Goal: Task Accomplishment & Management: Use online tool/utility

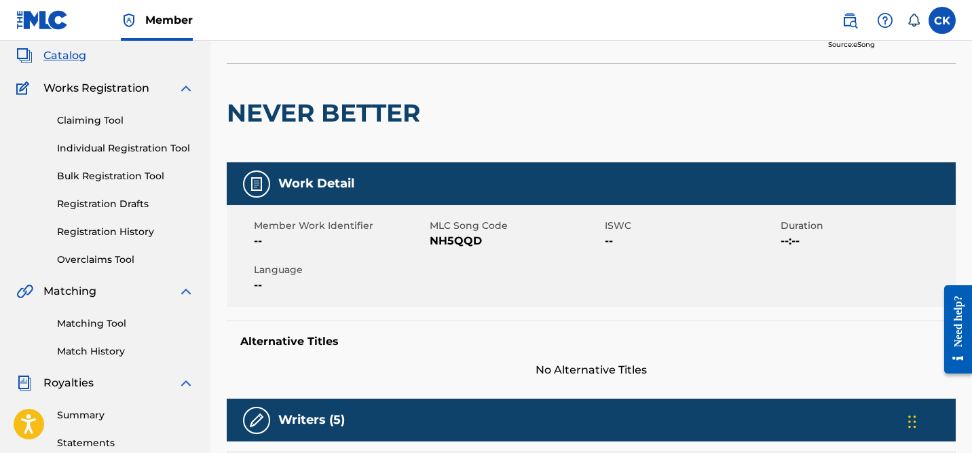
scroll to position [96, 0]
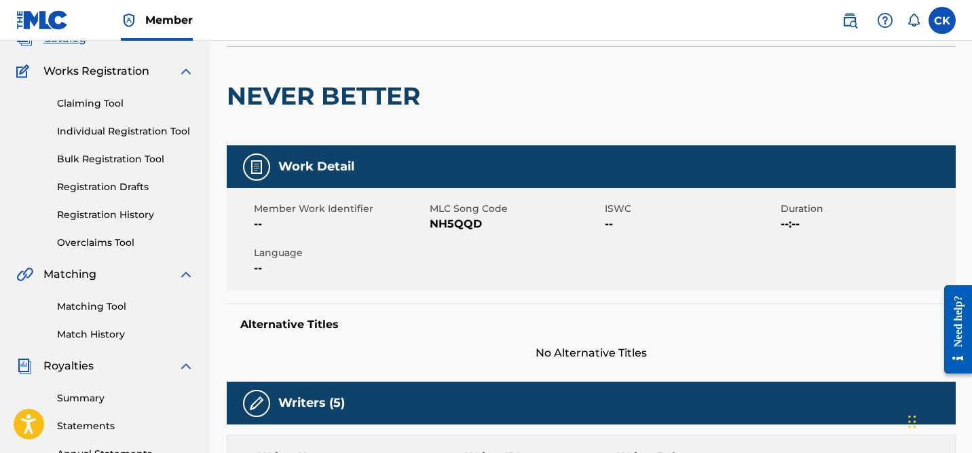
click at [98, 307] on link "Matching Tool" at bounding box center [125, 306] width 137 height 14
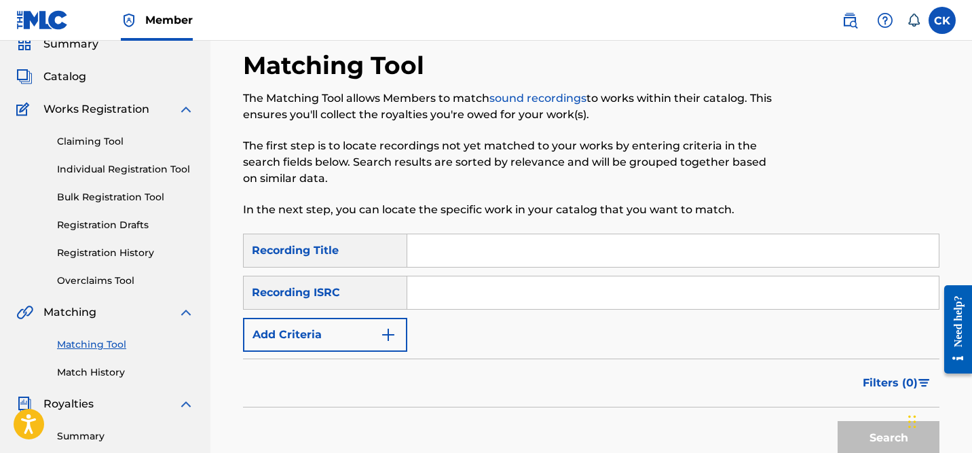
scroll to position [58, 0]
click at [88, 141] on link "Claiming Tool" at bounding box center [125, 142] width 137 height 14
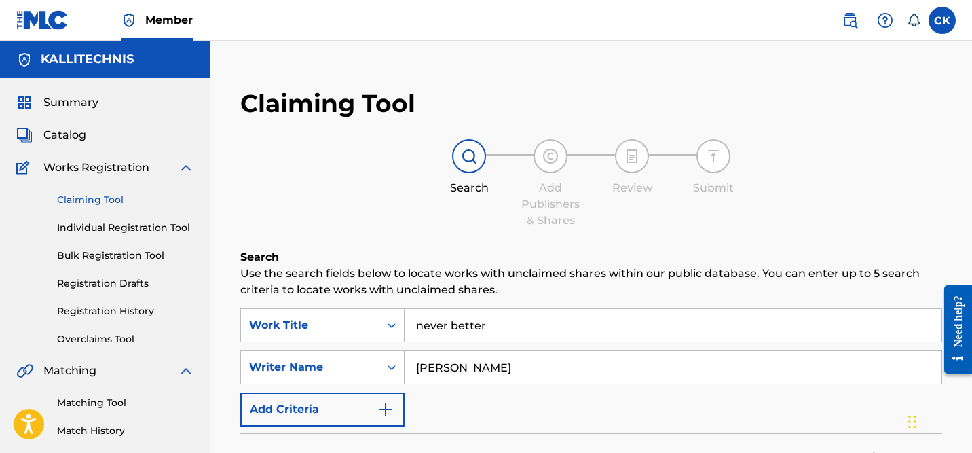
click at [470, 156] on img at bounding box center [469, 156] width 16 height 16
click at [78, 137] on span "Catalog" at bounding box center [64, 135] width 43 height 16
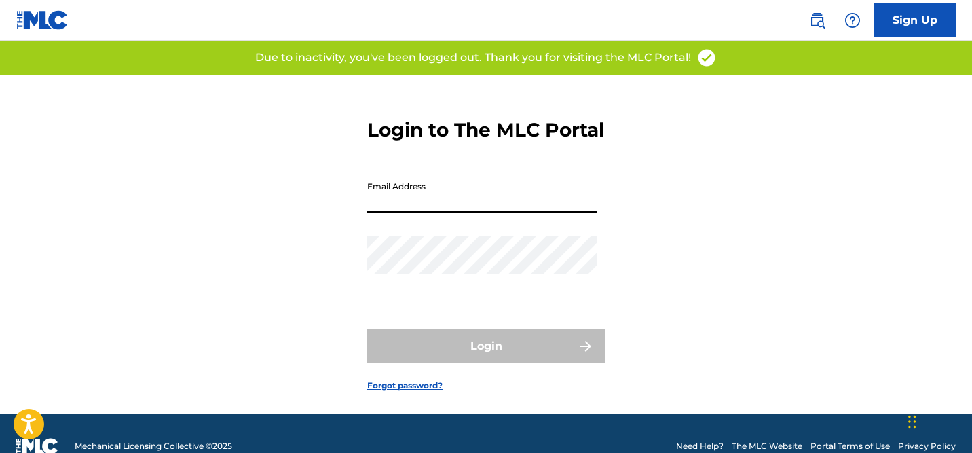
click at [447, 213] on input "Email Address" at bounding box center [481, 193] width 229 height 39
type input "[EMAIL_ADDRESS][DOMAIN_NAME]"
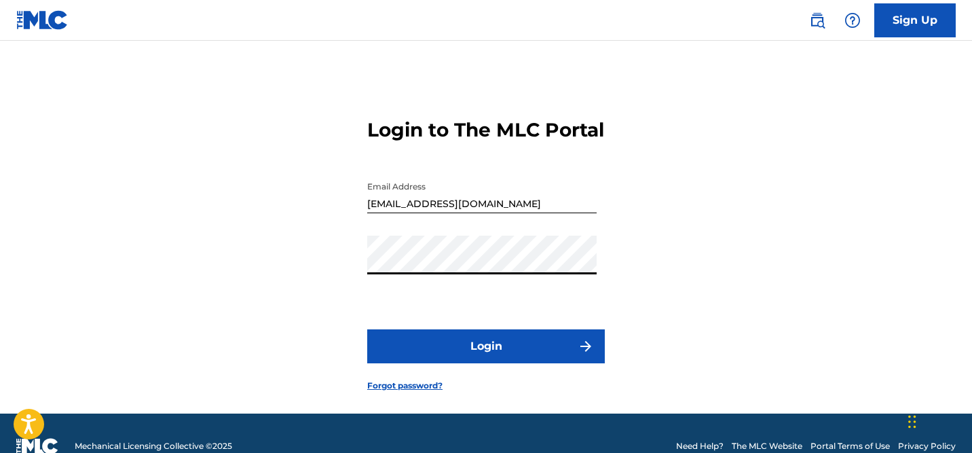
click at [501, 363] on button "Login" at bounding box center [486, 346] width 238 height 34
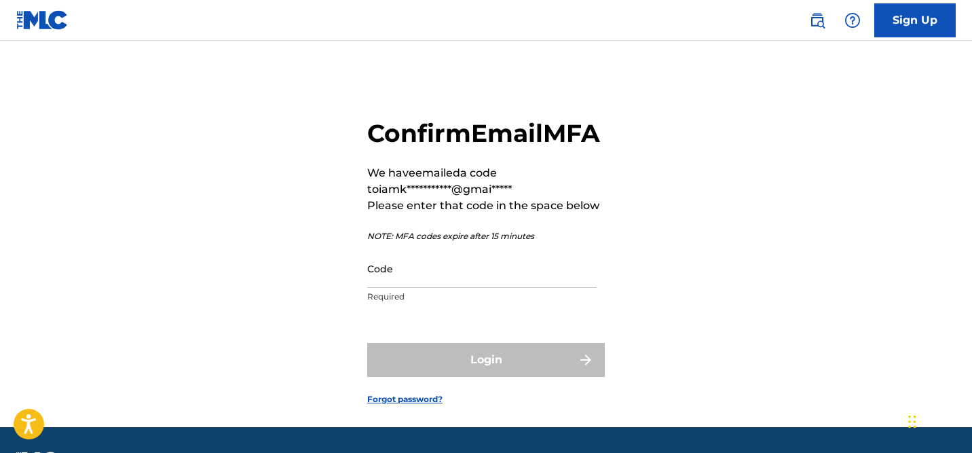
click at [426, 288] on input "Code" at bounding box center [481, 268] width 229 height 39
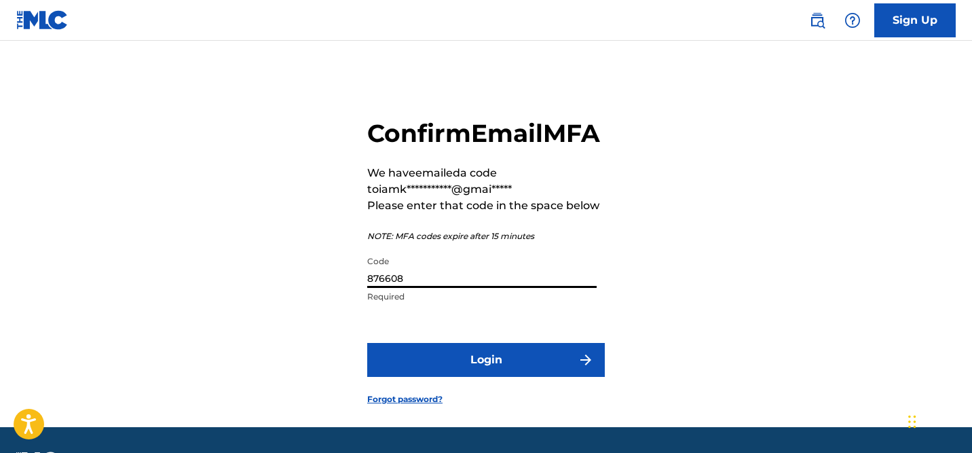
type input "876608"
click at [496, 377] on button "Login" at bounding box center [486, 360] width 238 height 34
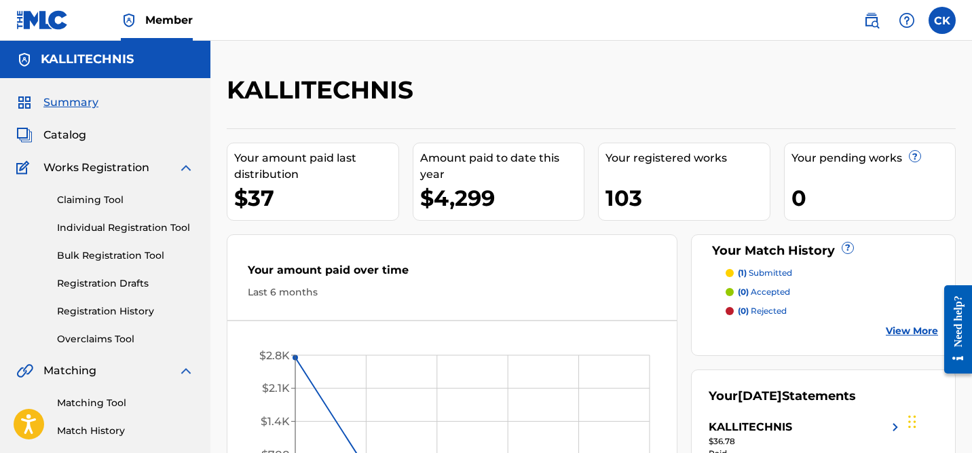
click at [72, 136] on span "Catalog" at bounding box center [64, 135] width 43 height 16
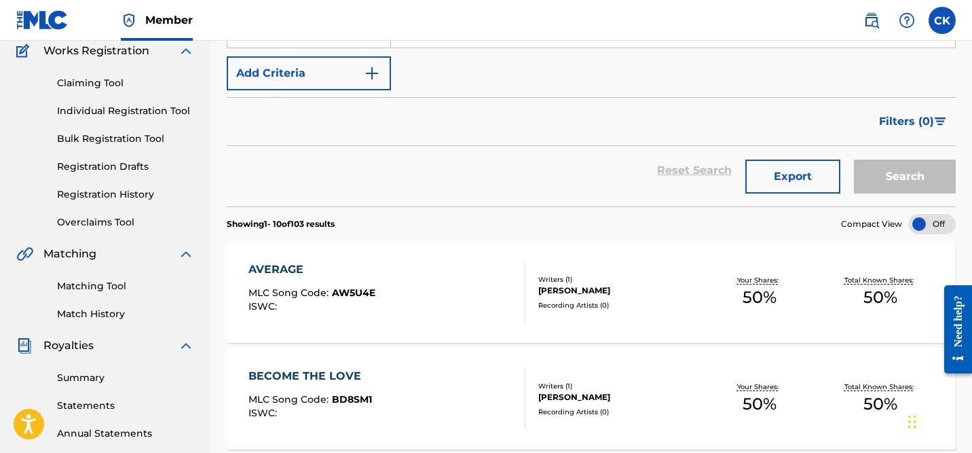
scroll to position [121, 0]
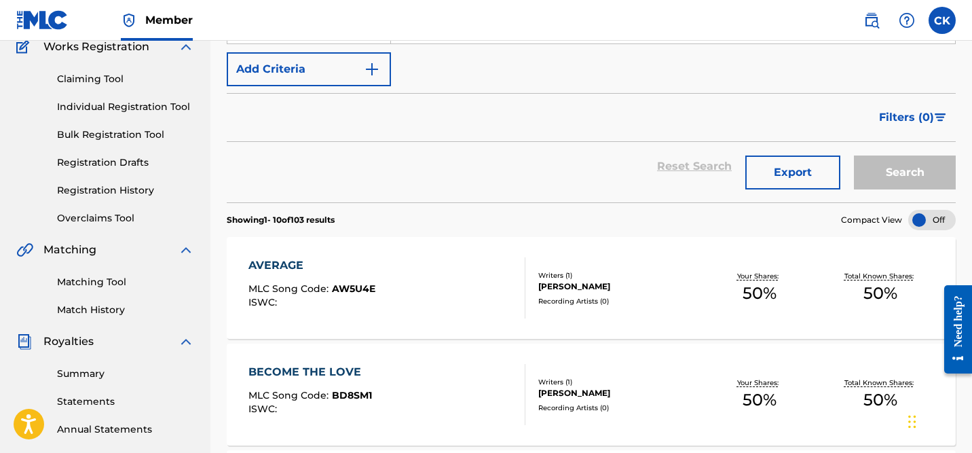
click at [585, 287] on div "[PERSON_NAME]" at bounding box center [618, 286] width 160 height 12
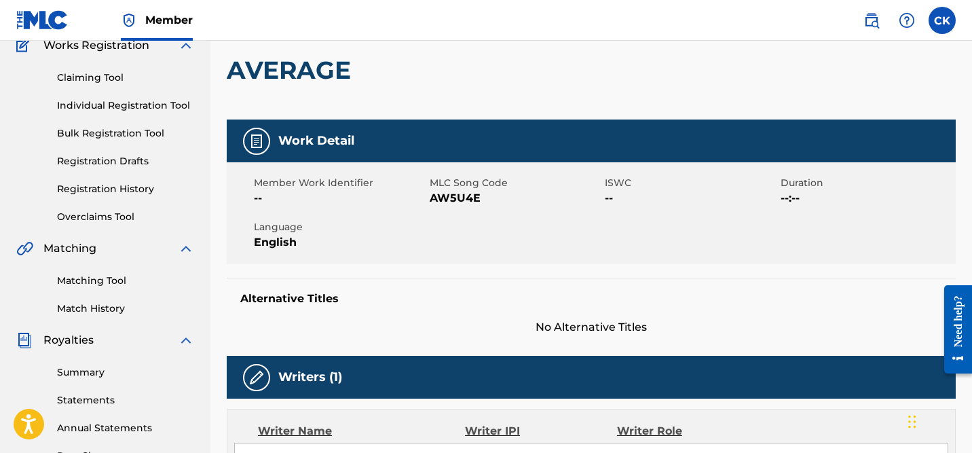
scroll to position [125, 0]
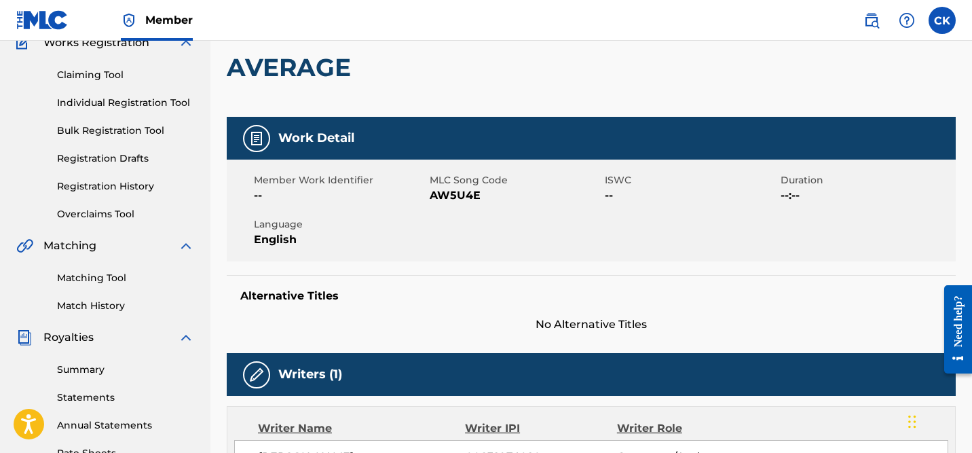
click at [447, 189] on span "AW5U4E" at bounding box center [516, 195] width 172 height 16
copy span "AW5U4E"
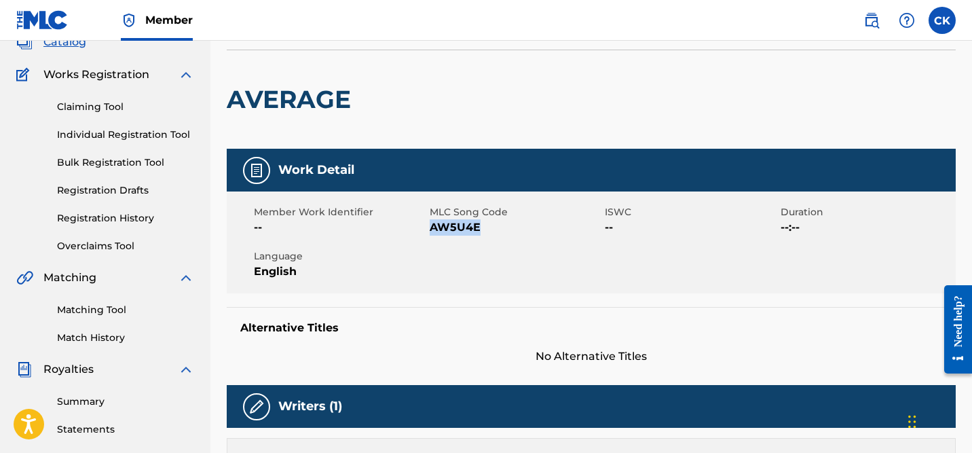
scroll to position [98, 0]
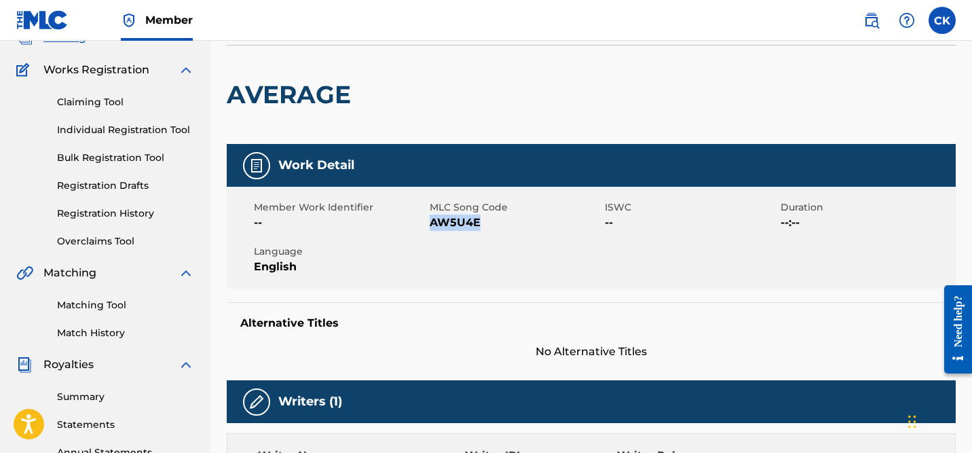
click at [81, 306] on link "Matching Tool" at bounding box center [125, 305] width 137 height 14
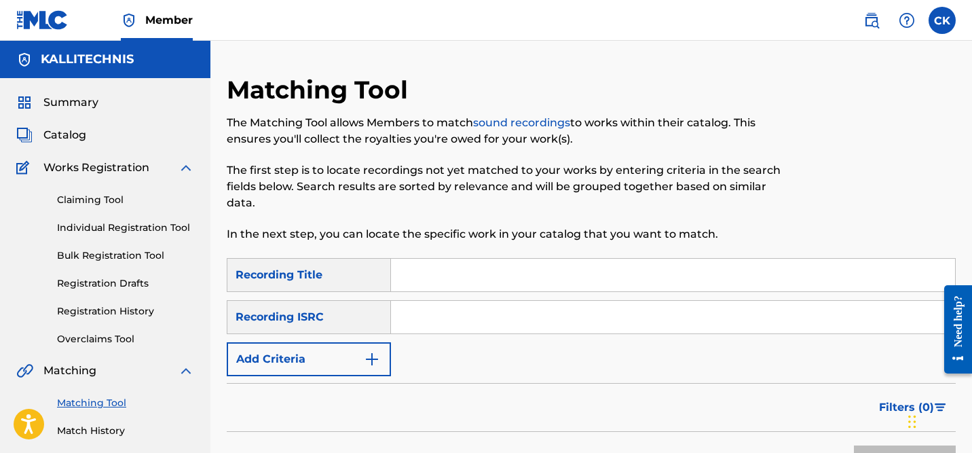
click at [446, 319] on input "Search Form" at bounding box center [673, 317] width 564 height 33
paste input "TCACS1659354"
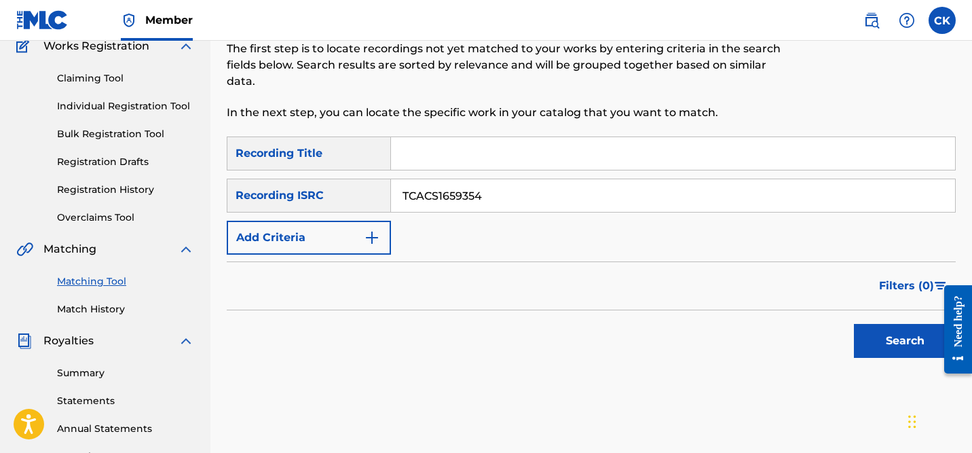
scroll to position [128, 0]
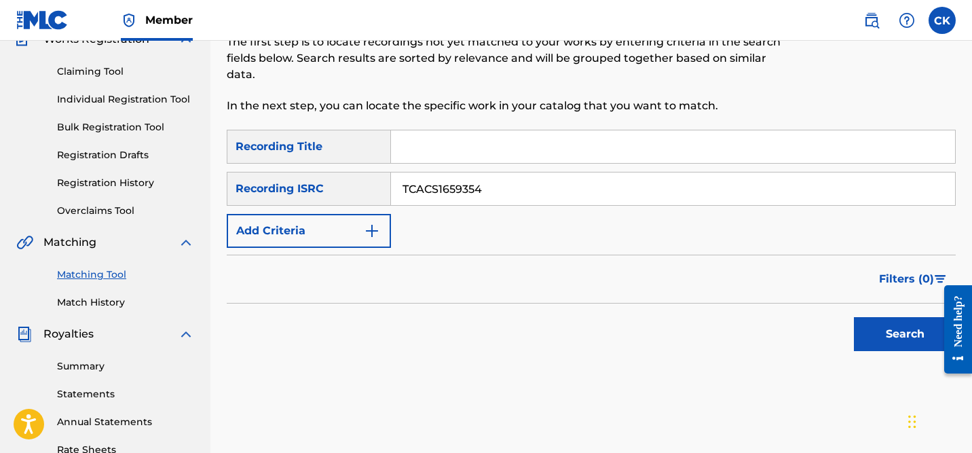
type input "TCACS1659354"
click at [895, 341] on button "Search" at bounding box center [905, 334] width 102 height 34
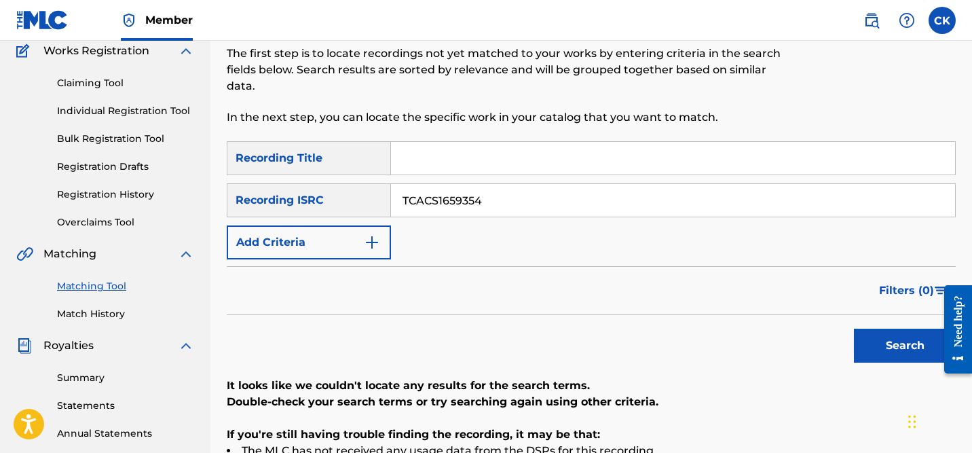
scroll to position [113, 0]
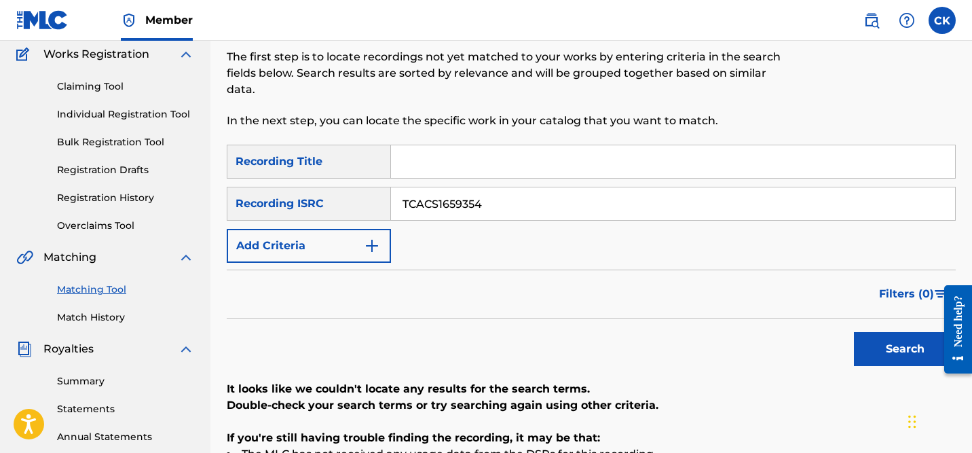
click at [488, 165] on input "Search Form" at bounding box center [673, 161] width 564 height 33
type input "average"
click at [895, 349] on button "Search" at bounding box center [905, 349] width 102 height 34
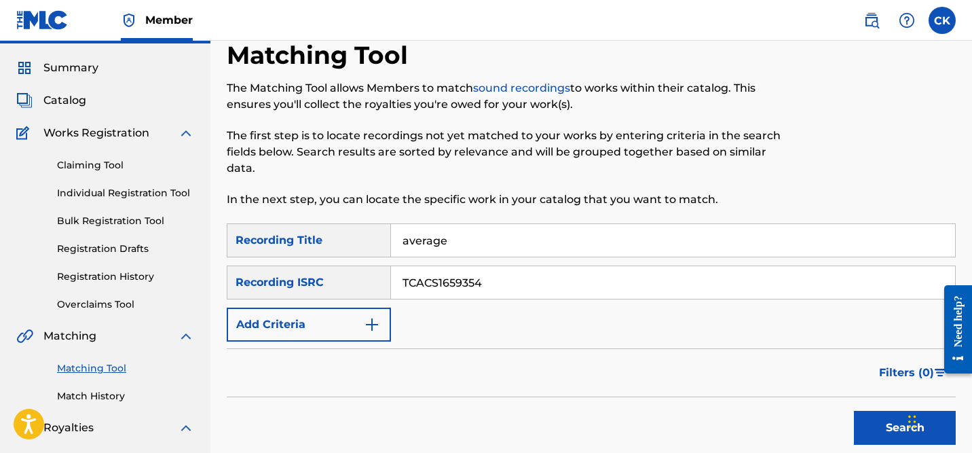
scroll to position [34, 0]
click at [502, 238] on input "average" at bounding box center [673, 241] width 564 height 33
click at [503, 276] on input "TCACS1659354" at bounding box center [673, 283] width 564 height 33
click at [490, 245] on input "average" at bounding box center [673, 241] width 564 height 33
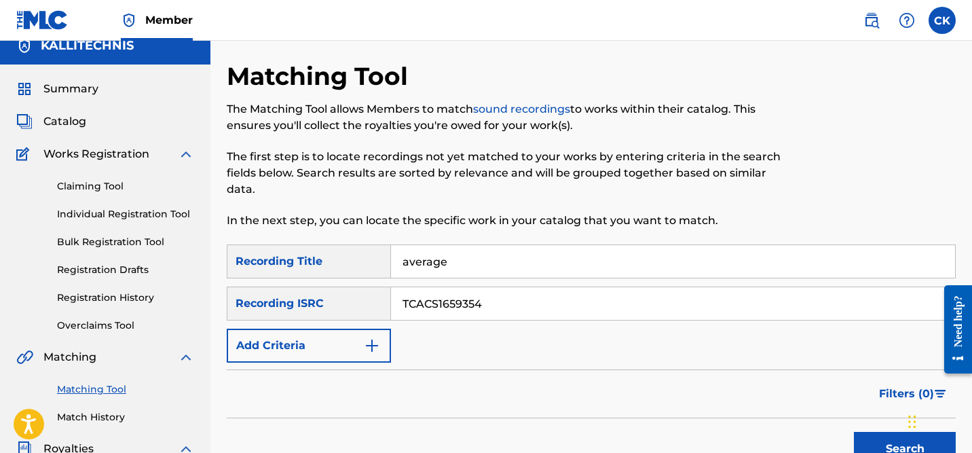
scroll to position [11, 0]
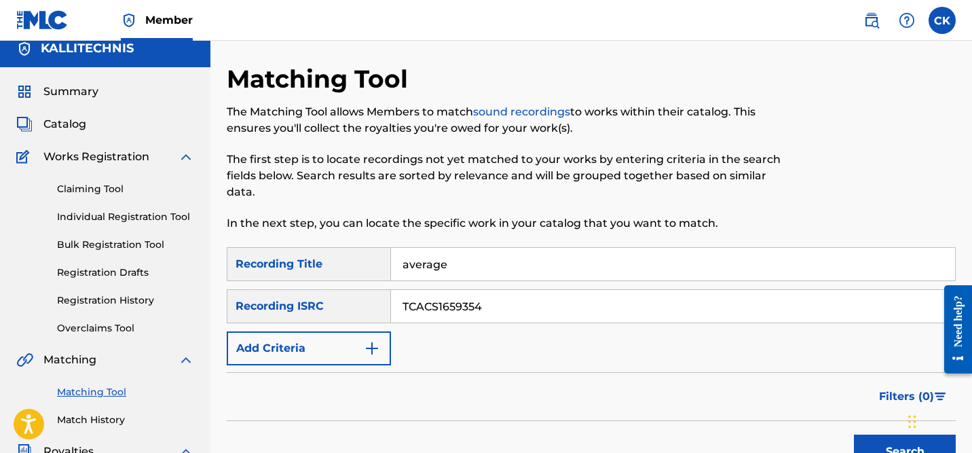
click at [498, 309] on input "TCACS1659354" at bounding box center [673, 306] width 564 height 33
click at [494, 263] on input "average" at bounding box center [673, 264] width 564 height 33
click at [373, 346] on img "Search Form" at bounding box center [372, 348] width 16 height 16
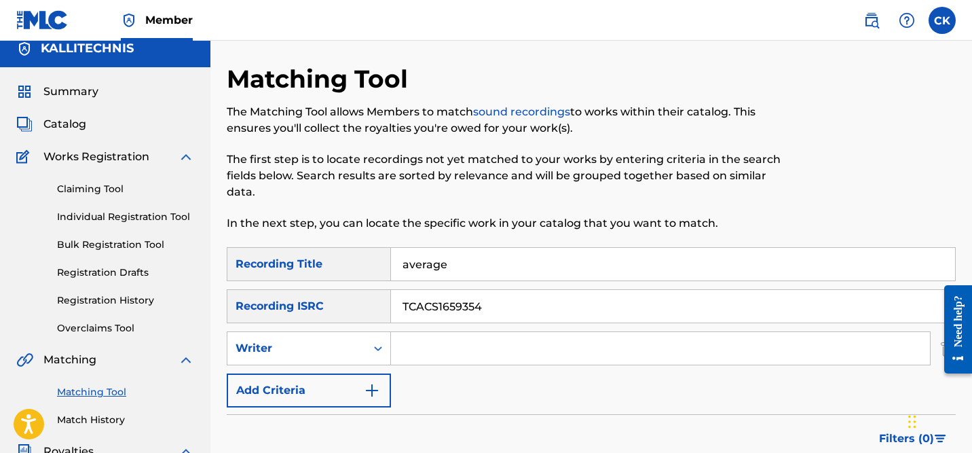
click at [413, 350] on input "Search Form" at bounding box center [660, 348] width 539 height 33
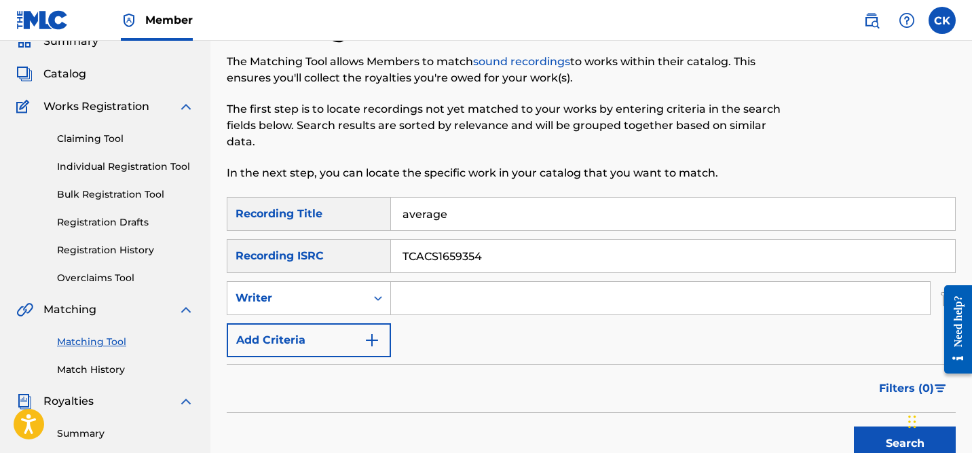
scroll to position [64, 0]
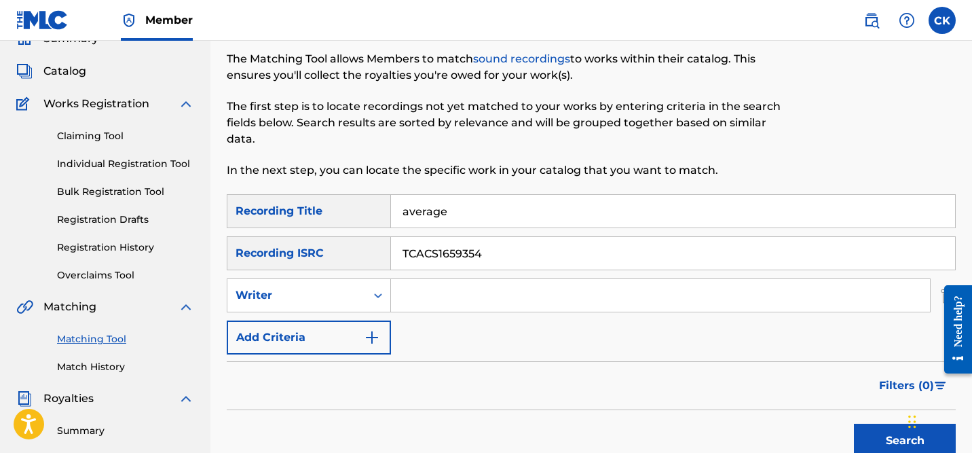
click at [372, 339] on img "Search Form" at bounding box center [372, 337] width 16 height 16
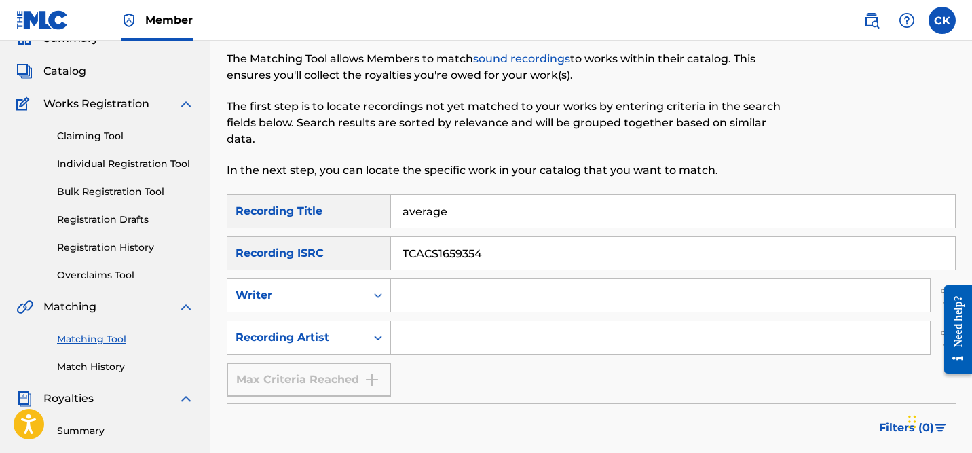
click at [415, 337] on input "Search Form" at bounding box center [660, 337] width 539 height 33
type input "lou phelps"
click at [459, 249] on input "TCACS1659354" at bounding box center [673, 253] width 564 height 33
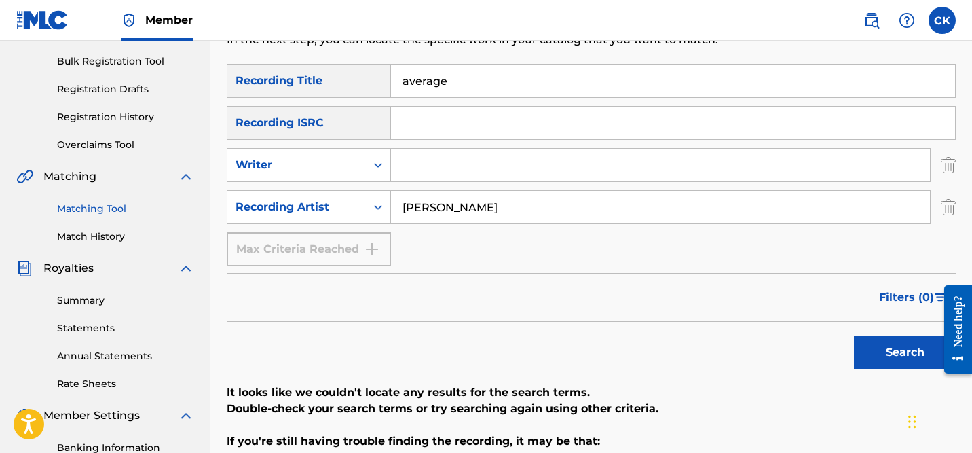
scroll to position [207, 0]
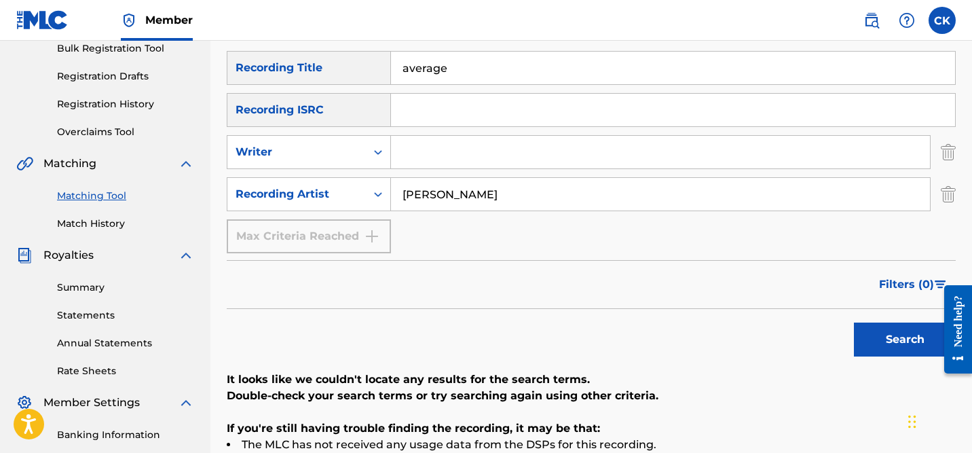
click at [899, 337] on button "Search" at bounding box center [905, 339] width 102 height 34
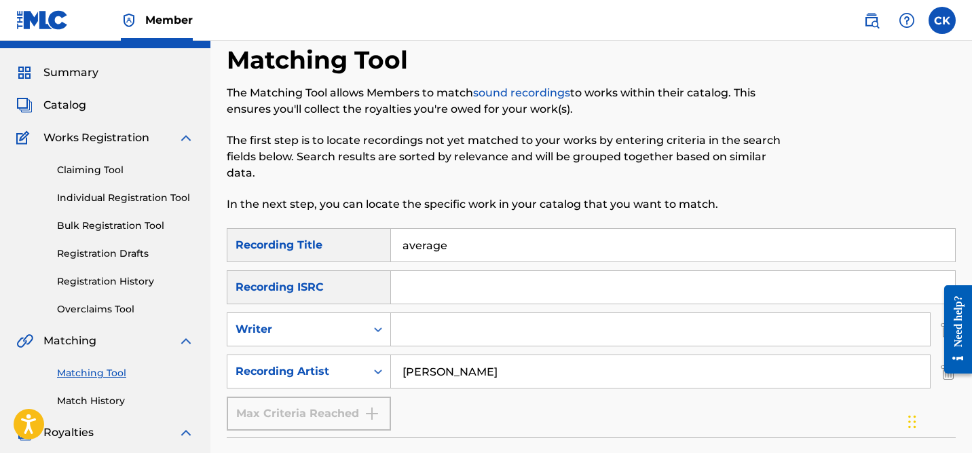
scroll to position [0, 0]
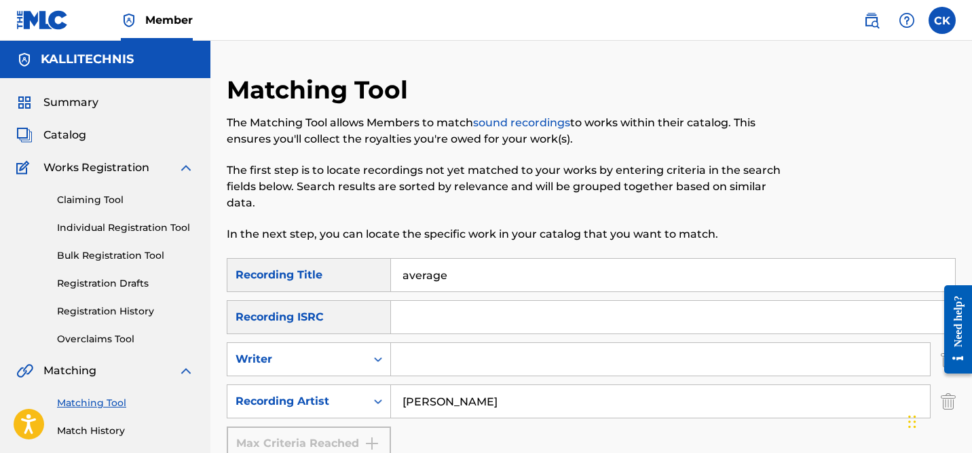
click at [66, 132] on span "Catalog" at bounding box center [64, 135] width 43 height 16
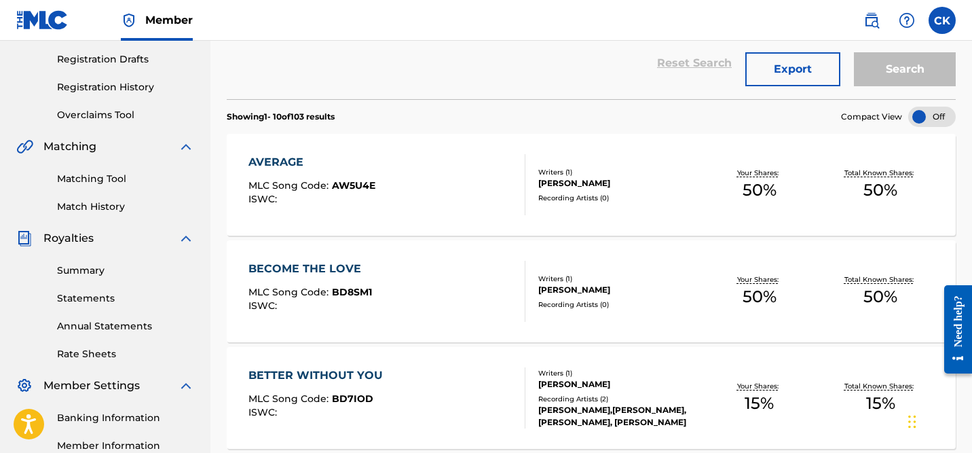
scroll to position [229, 0]
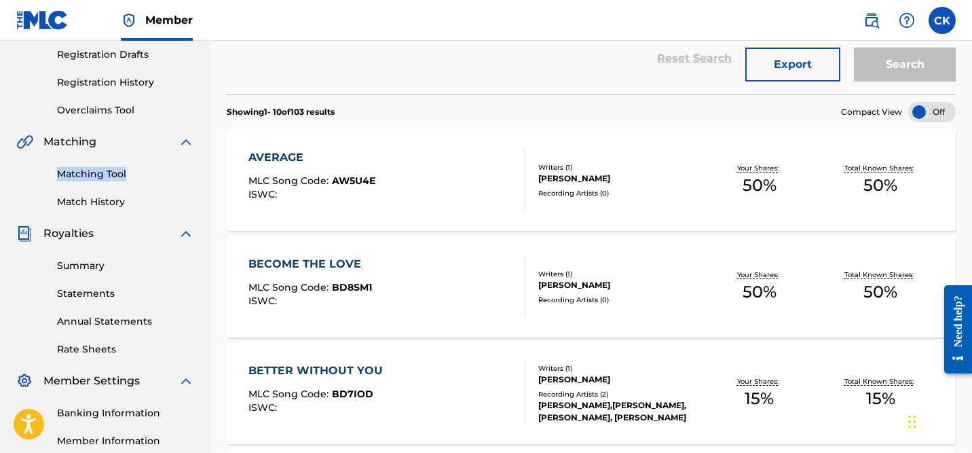
click at [339, 288] on span "BD8SM1" at bounding box center [352, 287] width 40 height 12
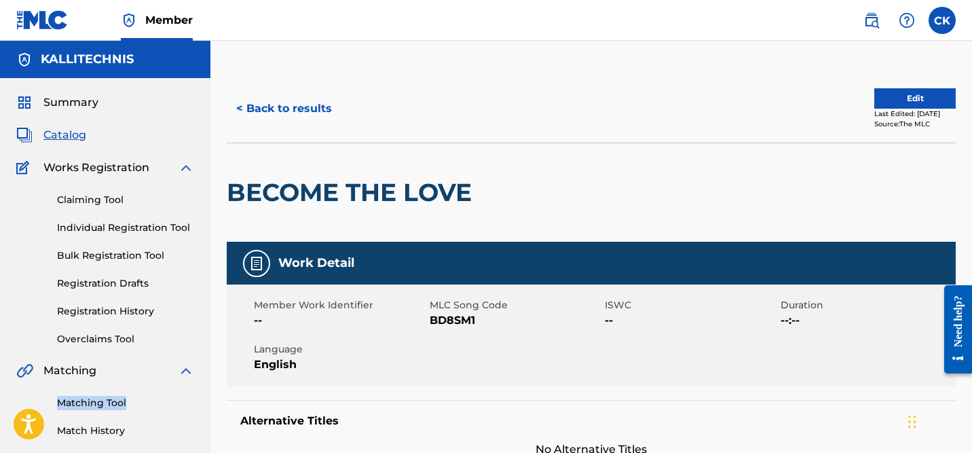
click at [447, 316] on span "BD8SM1" at bounding box center [516, 320] width 172 height 16
copy span "BD8SM1"
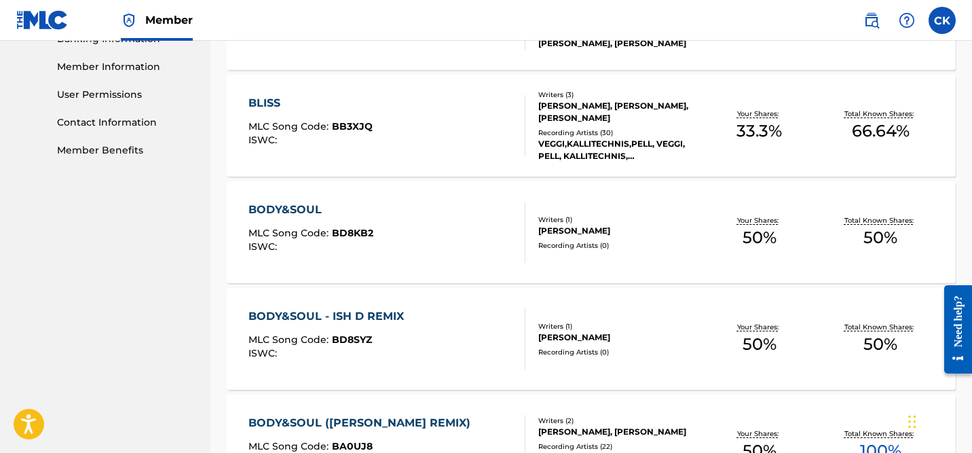
scroll to position [606, 0]
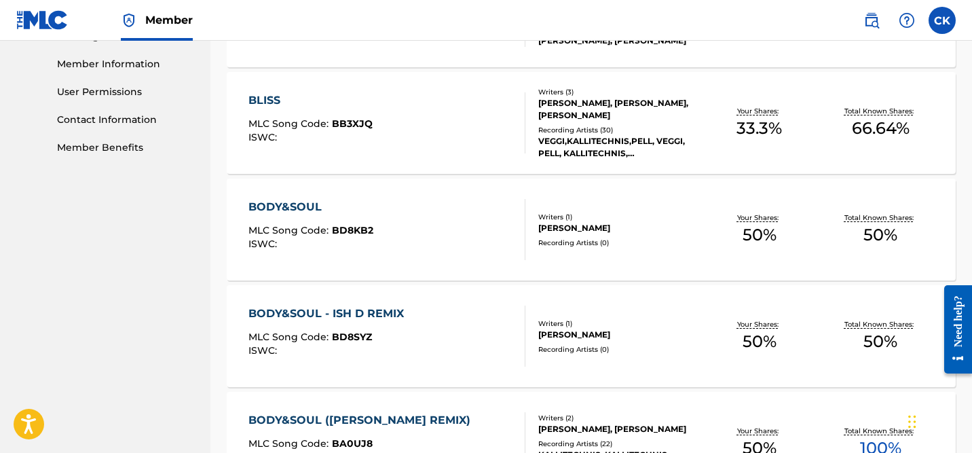
click at [356, 212] on div "BODY&SOUL" at bounding box center [310, 207] width 125 height 16
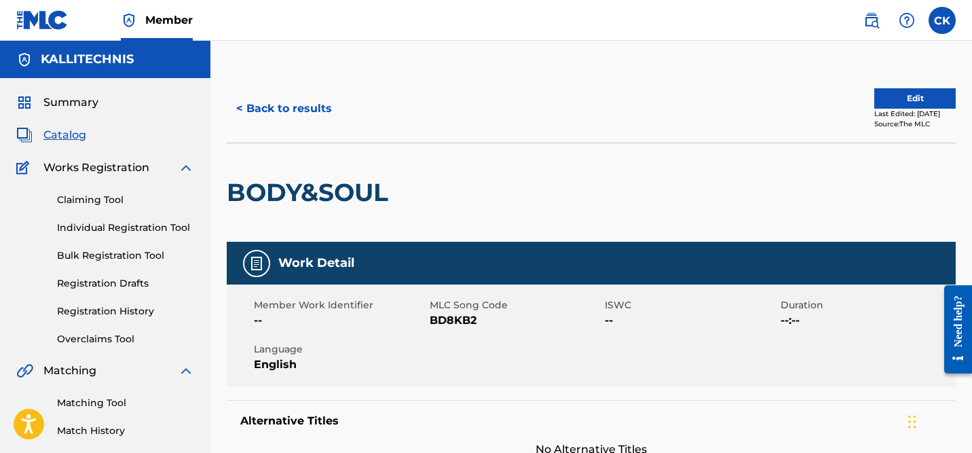
click at [441, 320] on span "BD8KB2" at bounding box center [516, 320] width 172 height 16
copy span "BD8KB2"
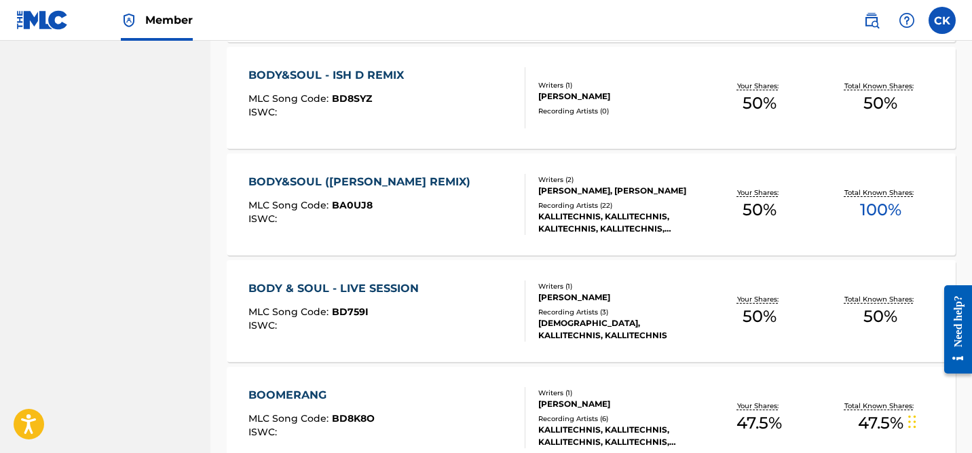
scroll to position [852, 0]
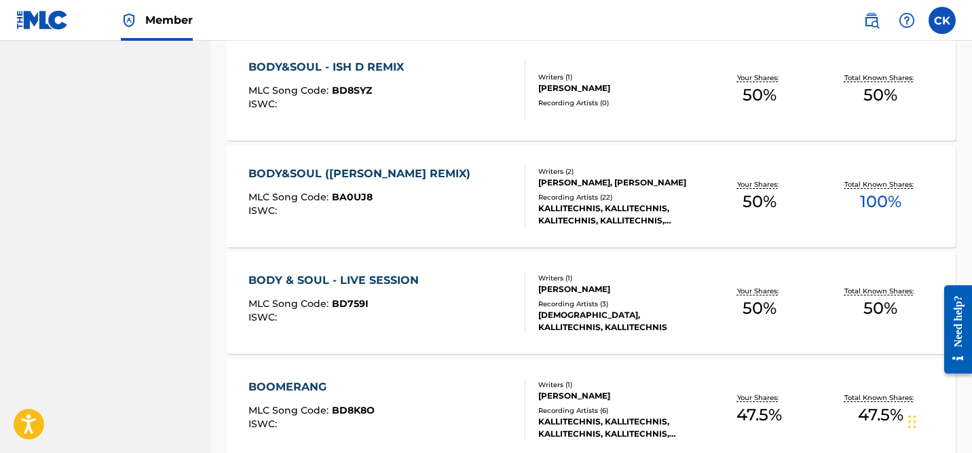
click at [334, 70] on div "BODY&SOUL - ISH D REMIX" at bounding box center [329, 67] width 162 height 16
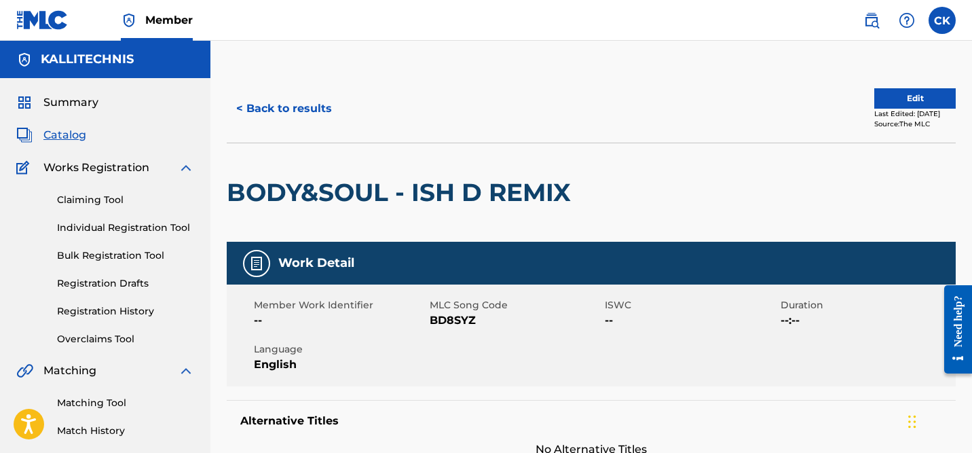
click at [456, 319] on span "BD8SYZ" at bounding box center [516, 320] width 172 height 16
copy span "BD8SYZ"
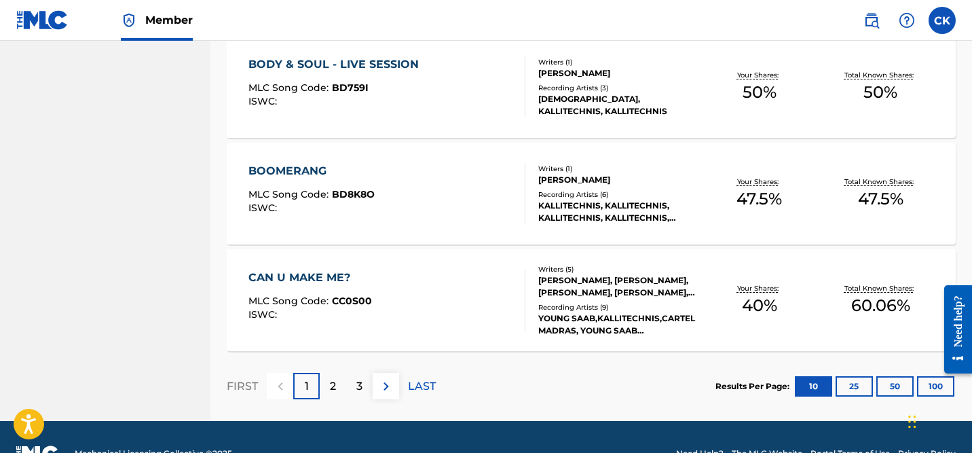
scroll to position [1070, 0]
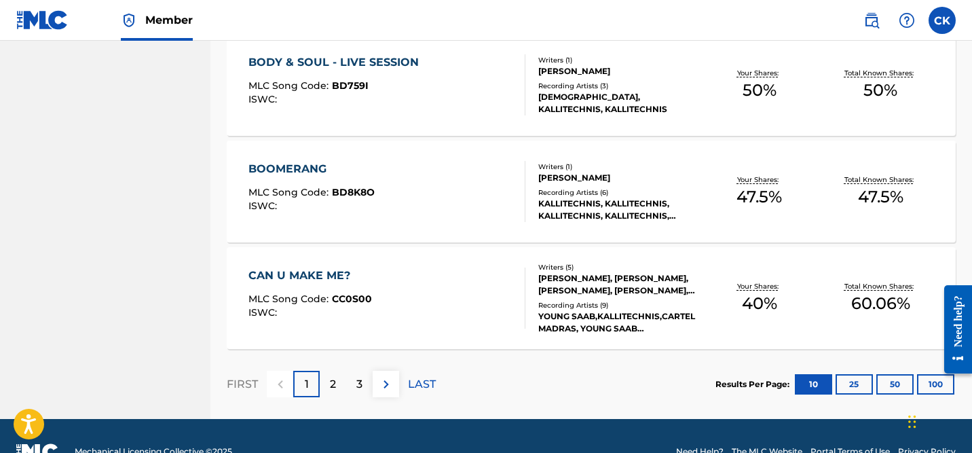
click at [929, 382] on button "100" at bounding box center [935, 384] width 37 height 20
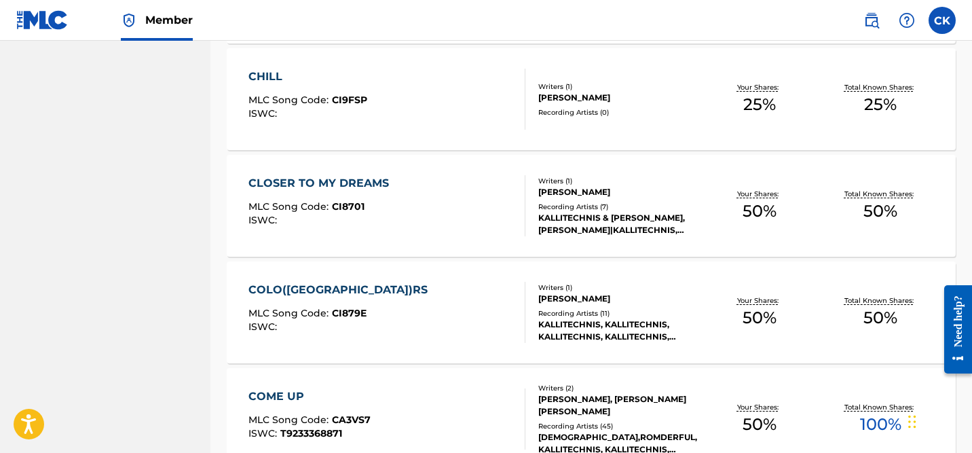
scroll to position [1378, 0]
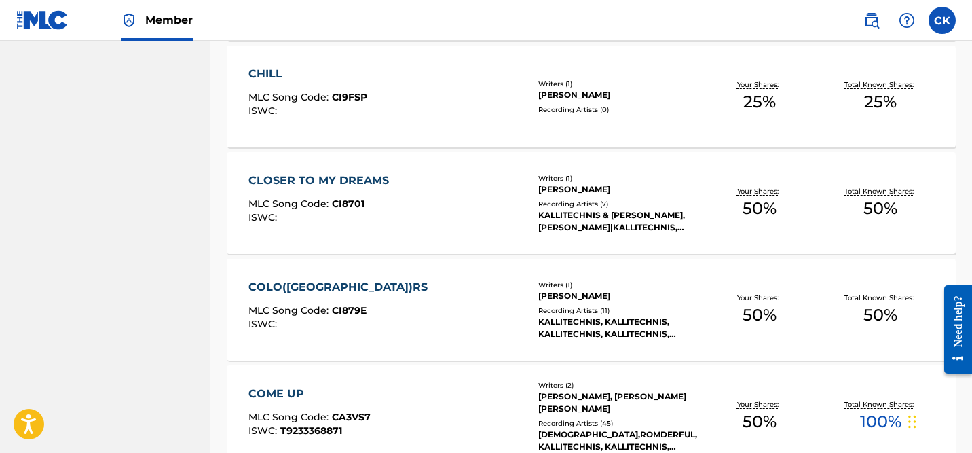
click at [308, 66] on div "CHILL" at bounding box center [307, 74] width 119 height 16
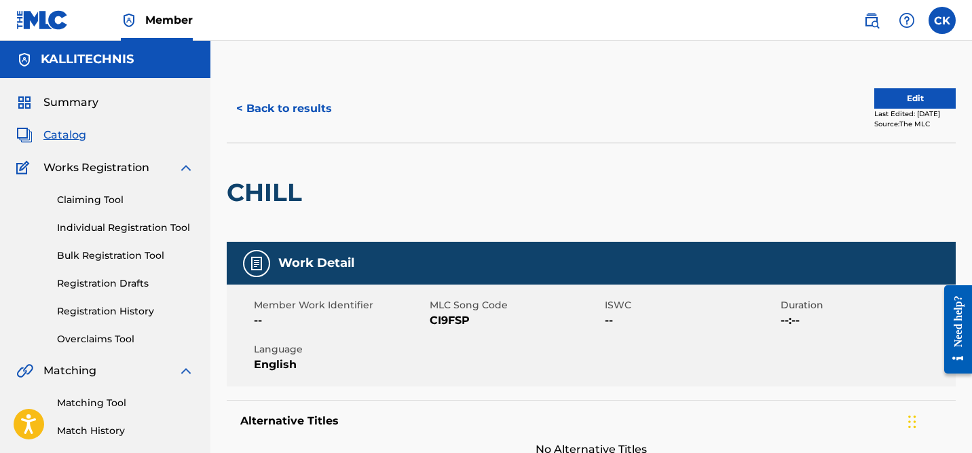
click at [453, 322] on span "CI9FSP" at bounding box center [516, 320] width 172 height 16
copy span "CI9FSP"
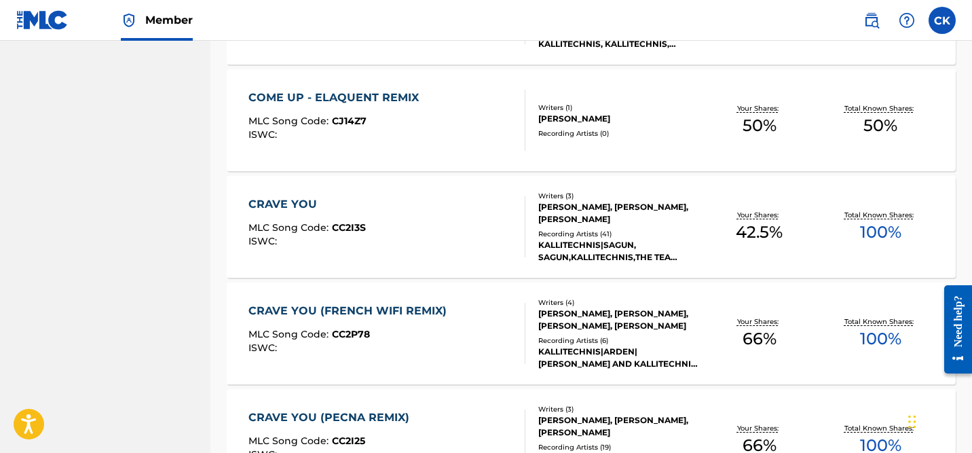
scroll to position [1785, 0]
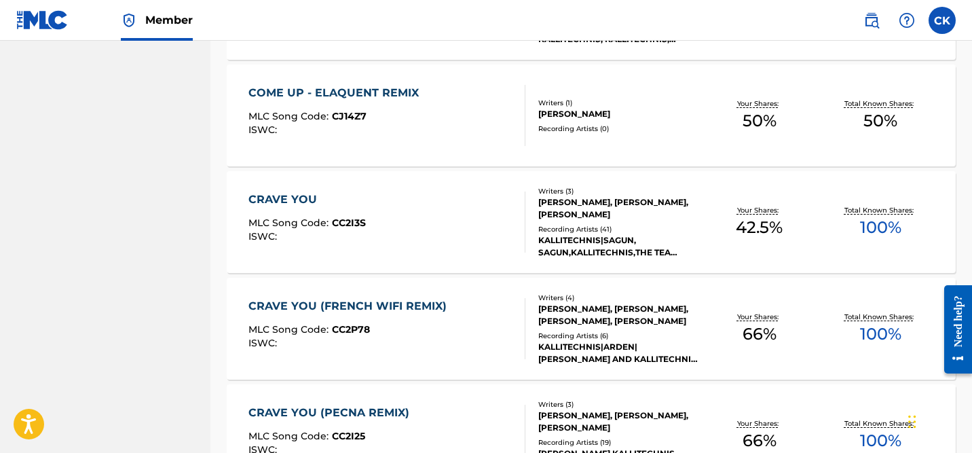
click at [453, 91] on div "COME UP - ELAQUENT REMIX MLC Song Code : CJ14Z7 ISWC :" at bounding box center [386, 115] width 277 height 61
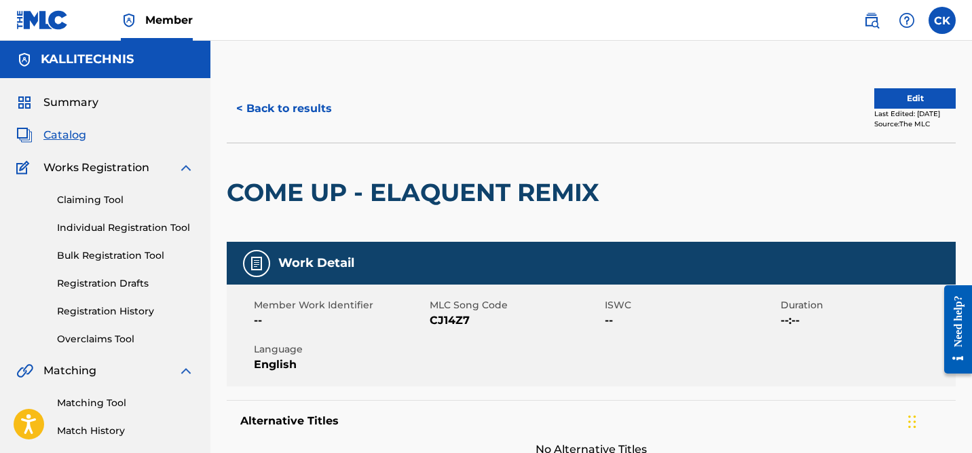
click at [456, 322] on span "CJ14Z7" at bounding box center [516, 320] width 172 height 16
copy span "CJ14Z7"
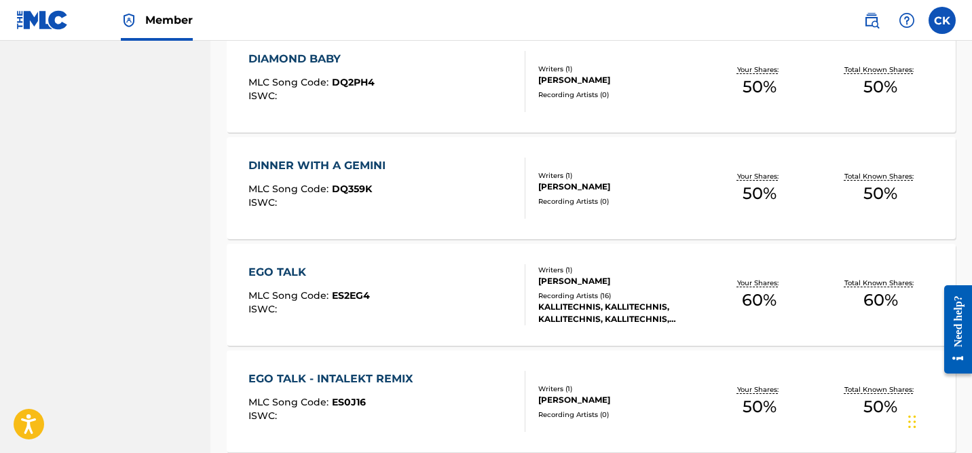
scroll to position [2460, 0]
click at [335, 55] on div "DIAMOND BABY" at bounding box center [311, 58] width 126 height 16
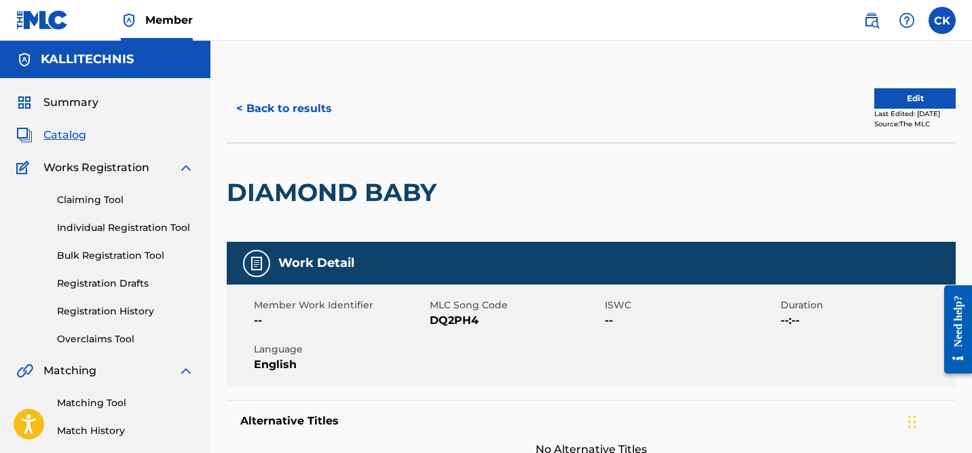
click at [460, 317] on span "DQ2PH4" at bounding box center [516, 320] width 172 height 16
copy span "DQ2PH4"
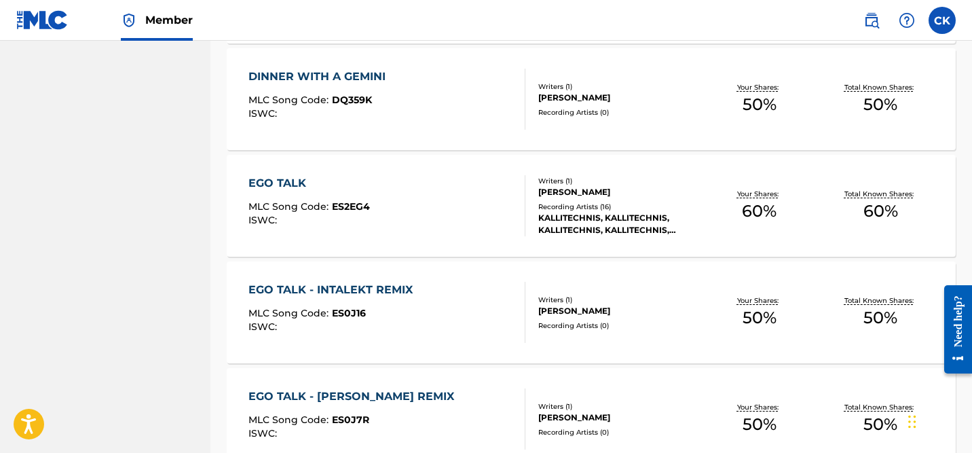
scroll to position [2551, 0]
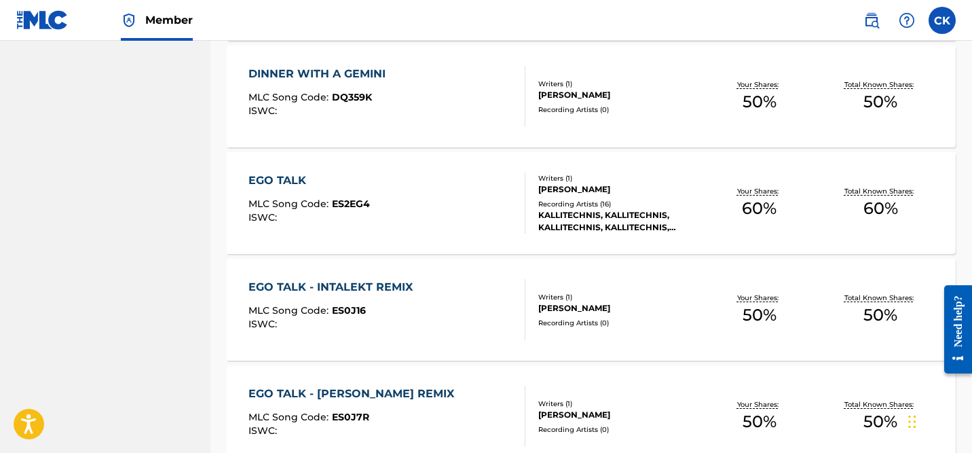
click at [359, 97] on span "DQ359K" at bounding box center [352, 97] width 40 height 12
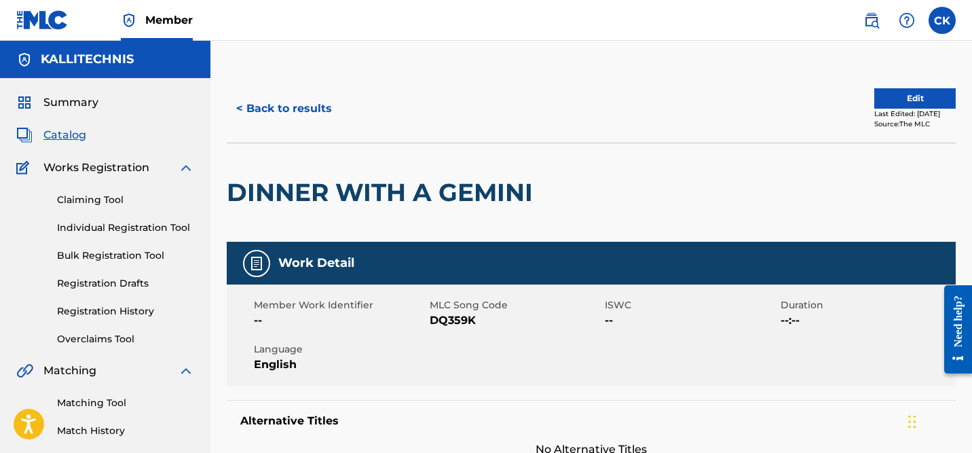
click at [462, 323] on span "DQ359K" at bounding box center [516, 320] width 172 height 16
copy span "DQ359K"
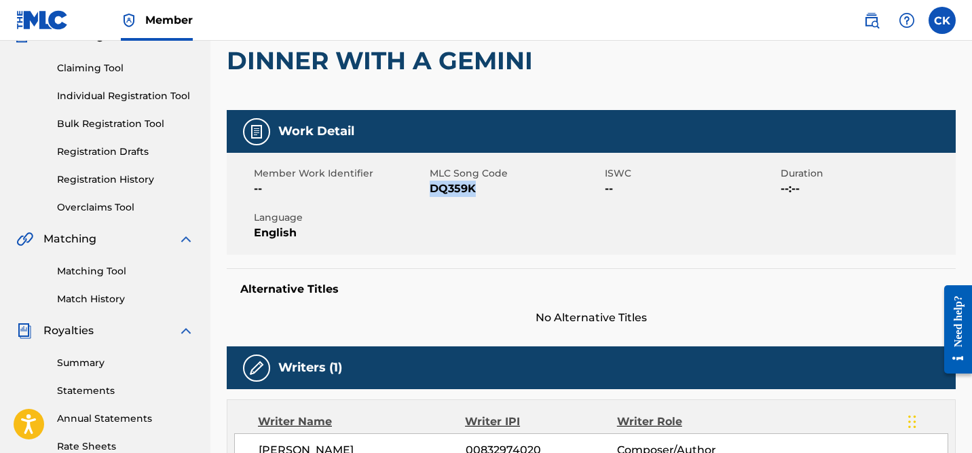
scroll to position [130, 0]
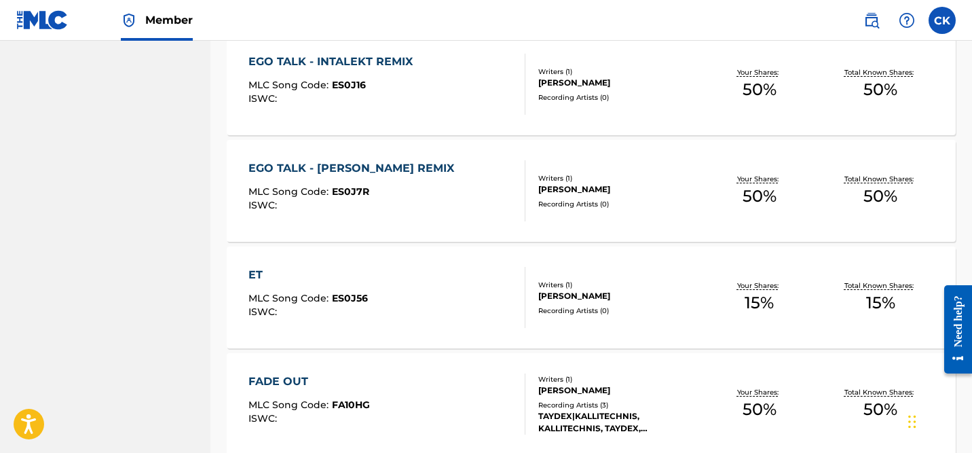
scroll to position [2777, 0]
click at [339, 63] on div "EGO TALK - INTALEKT REMIX" at bounding box center [333, 60] width 171 height 16
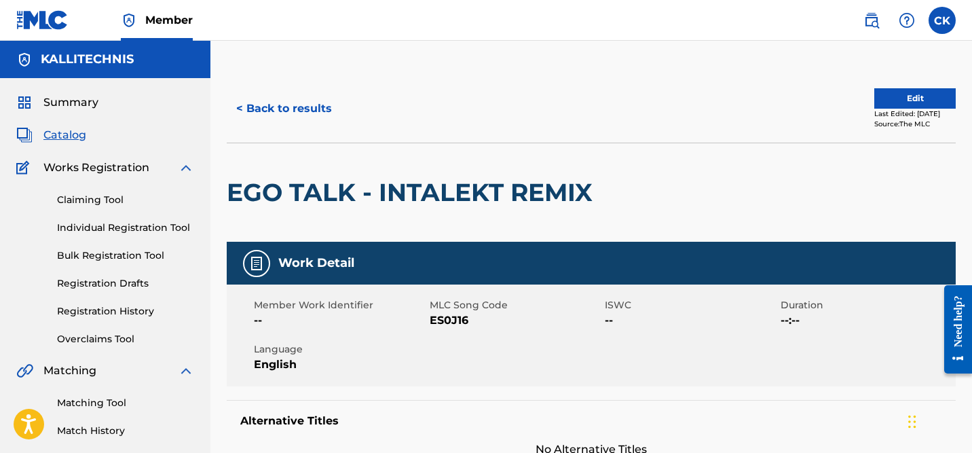
click at [449, 318] on span "ES0J16" at bounding box center [516, 320] width 172 height 16
copy span "ES0J16"
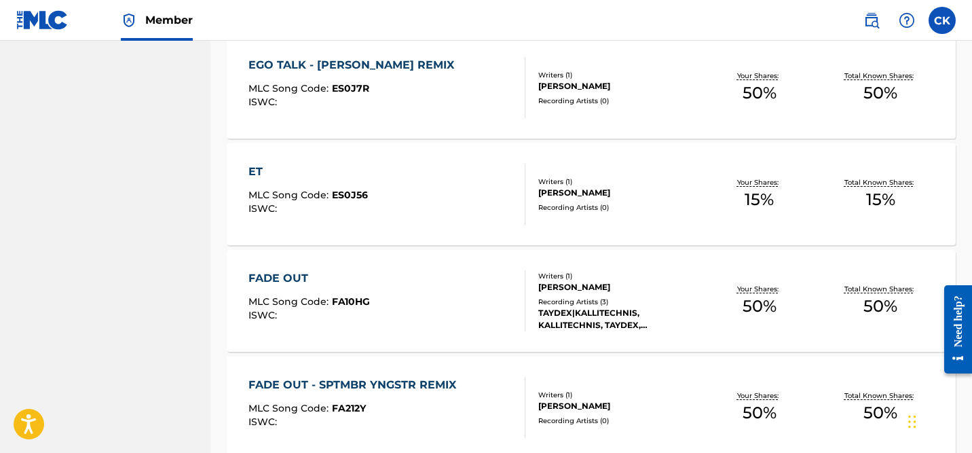
scroll to position [2874, 0]
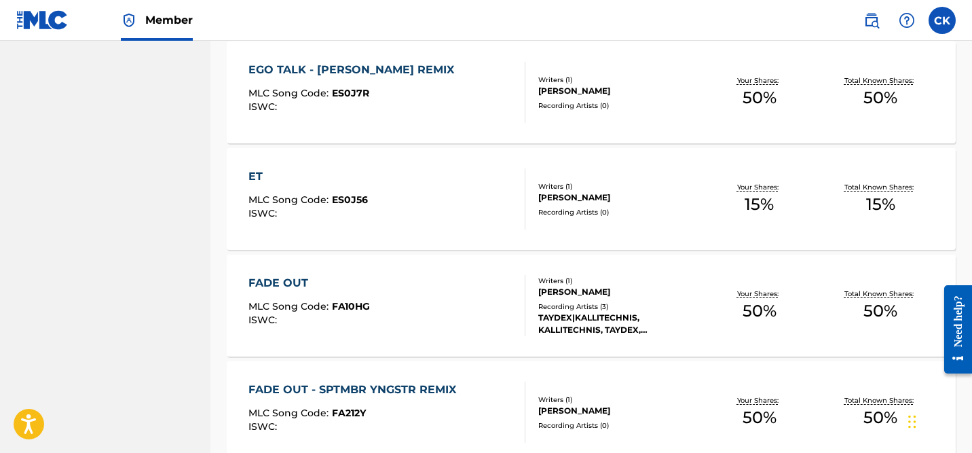
click at [421, 88] on div "EGO TALK - MAKZO REMIX MLC Song Code : ES0J7R ISWC :" at bounding box center [386, 92] width 277 height 61
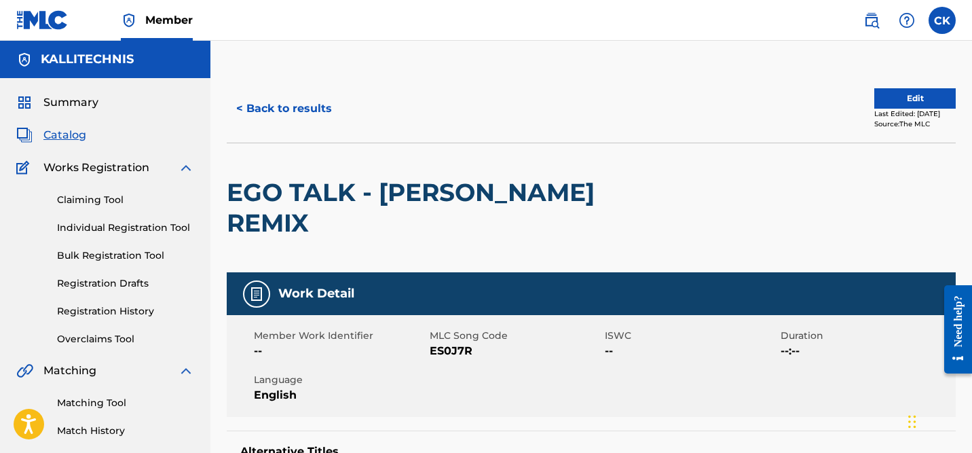
click at [454, 343] on span "ES0J7R" at bounding box center [516, 351] width 172 height 16
copy span "ES0J7R"
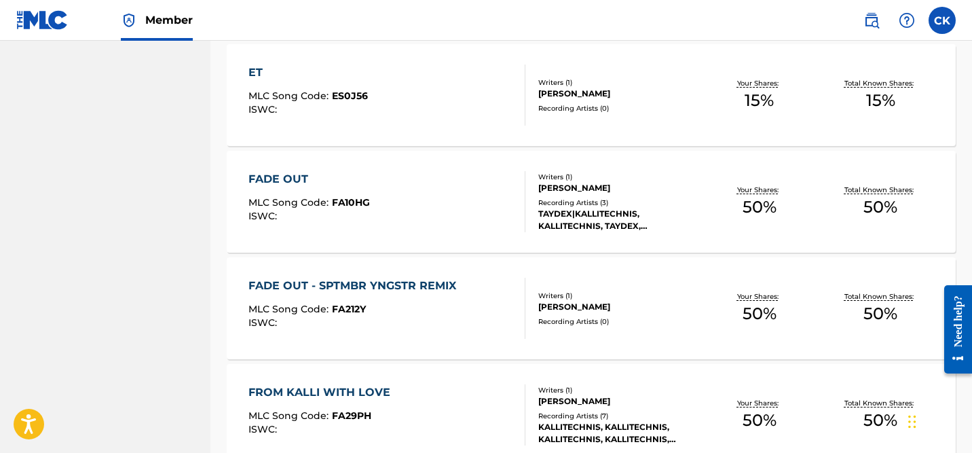
scroll to position [2985, 0]
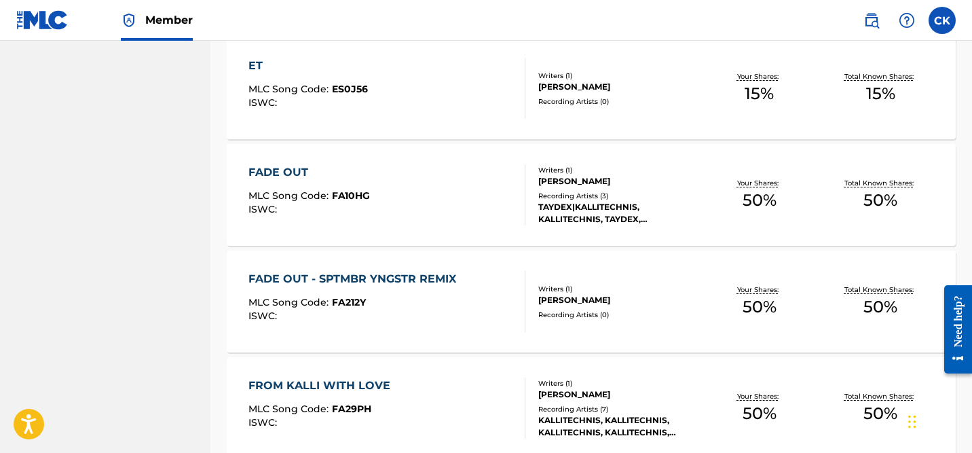
click at [422, 68] on div "ET MLC Song Code : ES0J56 ISWC :" at bounding box center [386, 88] width 277 height 61
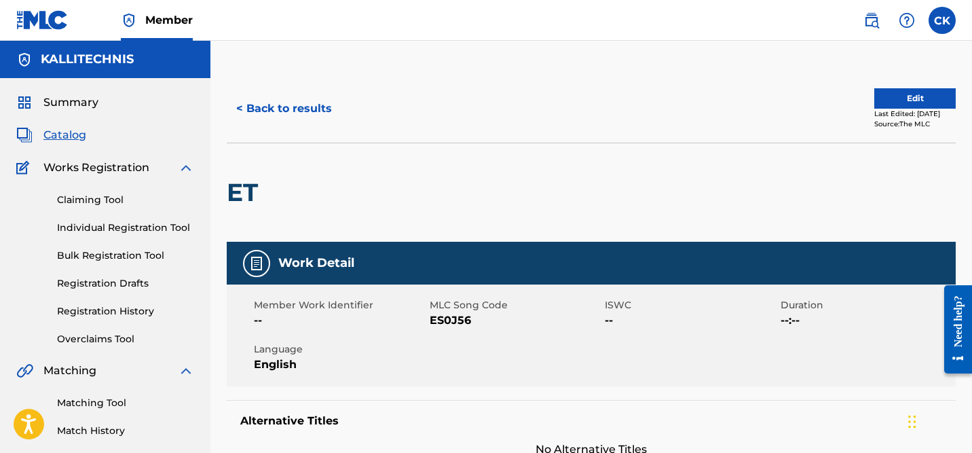
click at [454, 318] on span "ES0J56" at bounding box center [516, 320] width 172 height 16
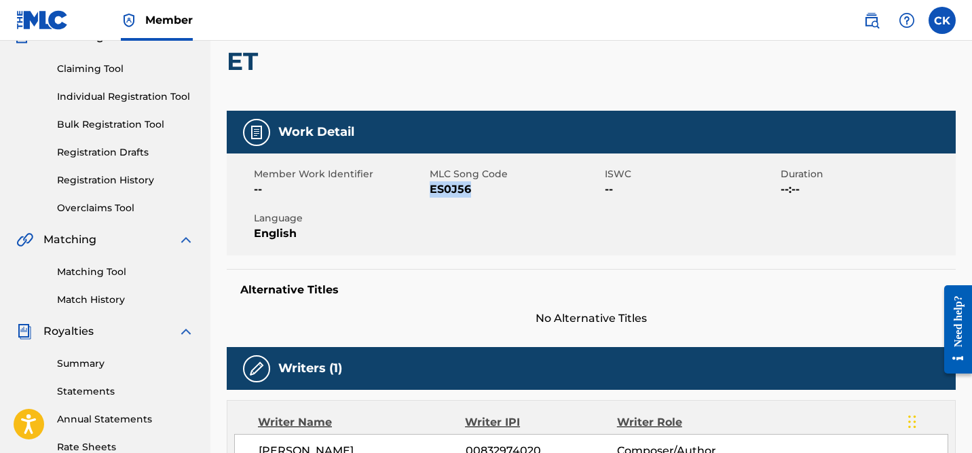
scroll to position [130, 0]
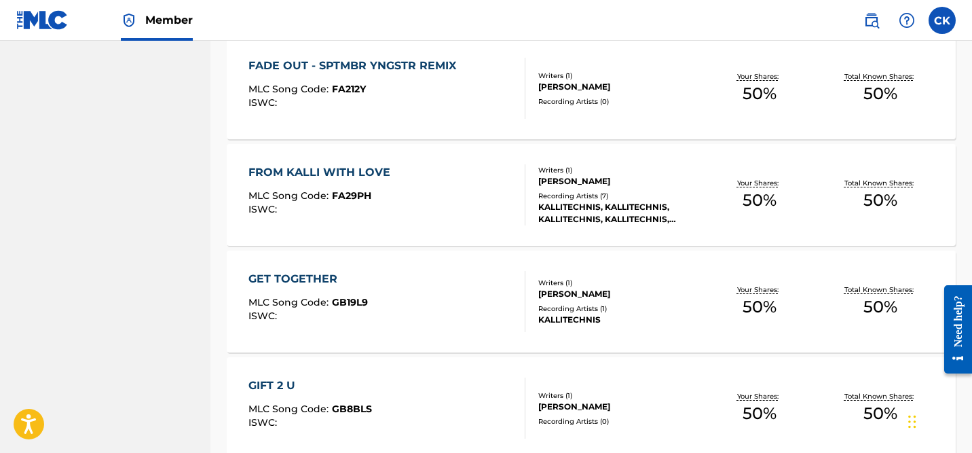
scroll to position [3200, 0]
click at [403, 63] on div "FADE OUT - SPTMBR YNGSTR REMIX" at bounding box center [355, 64] width 215 height 16
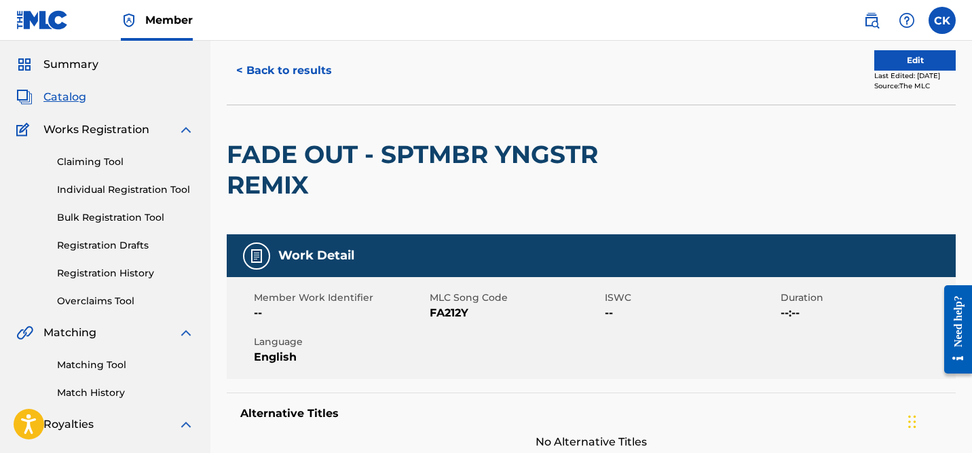
scroll to position [60, 0]
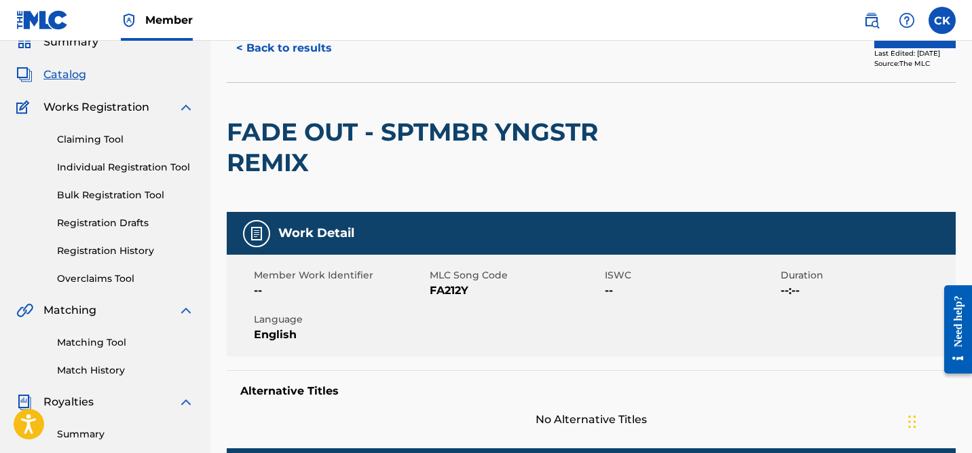
click at [451, 288] on span "FA212Y" at bounding box center [516, 290] width 172 height 16
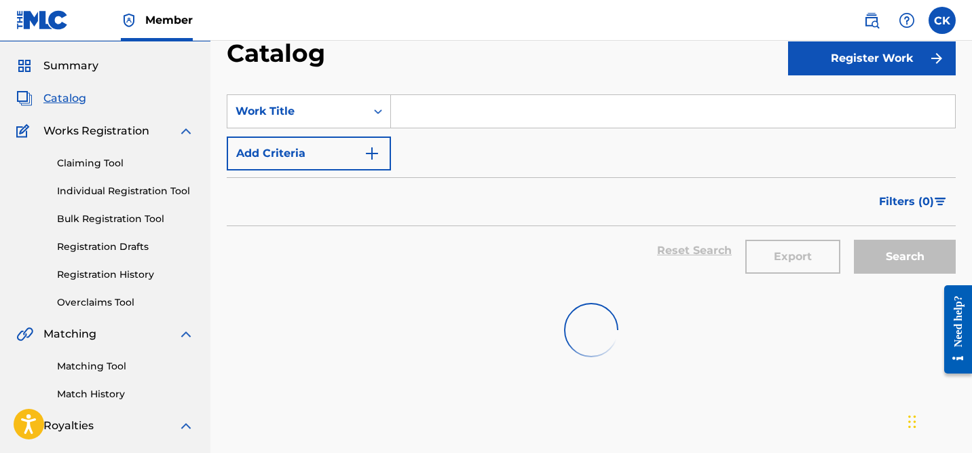
scroll to position [14, 0]
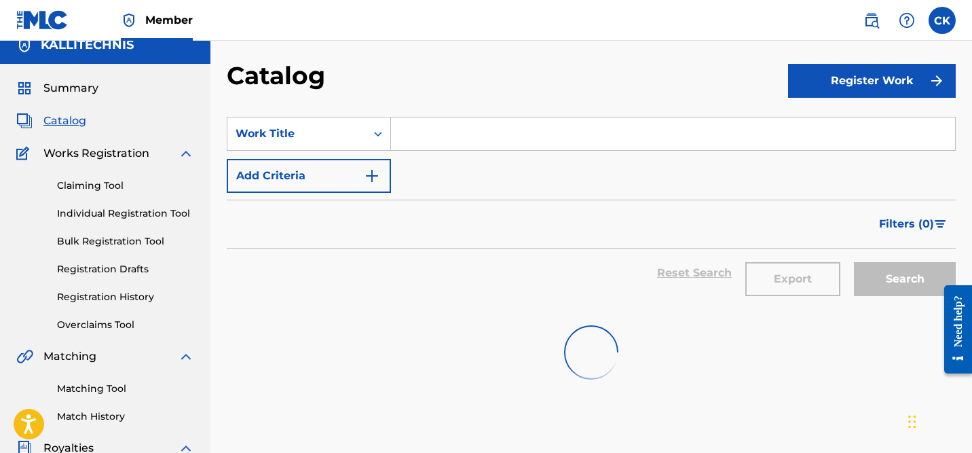
click at [70, 117] on span "Catalog" at bounding box center [64, 121] width 43 height 16
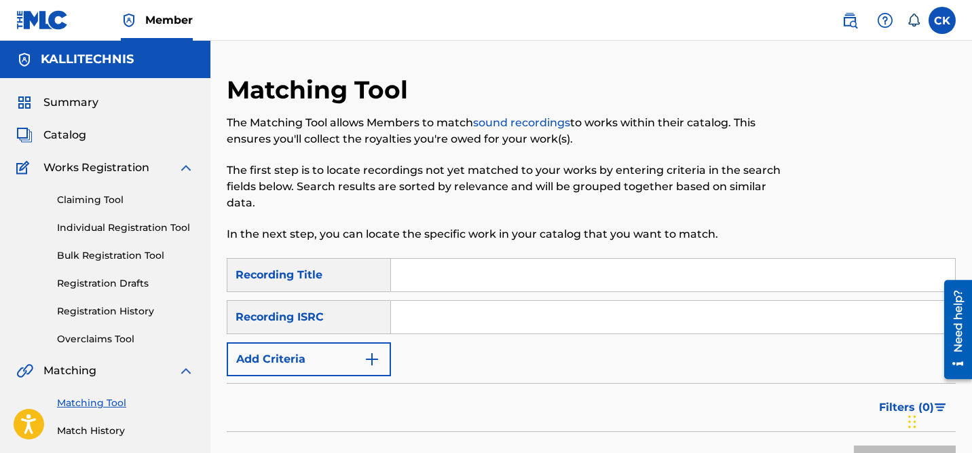
click at [470, 313] on input "Search Form" at bounding box center [673, 317] width 564 height 33
paste input "QZFZ61907103"
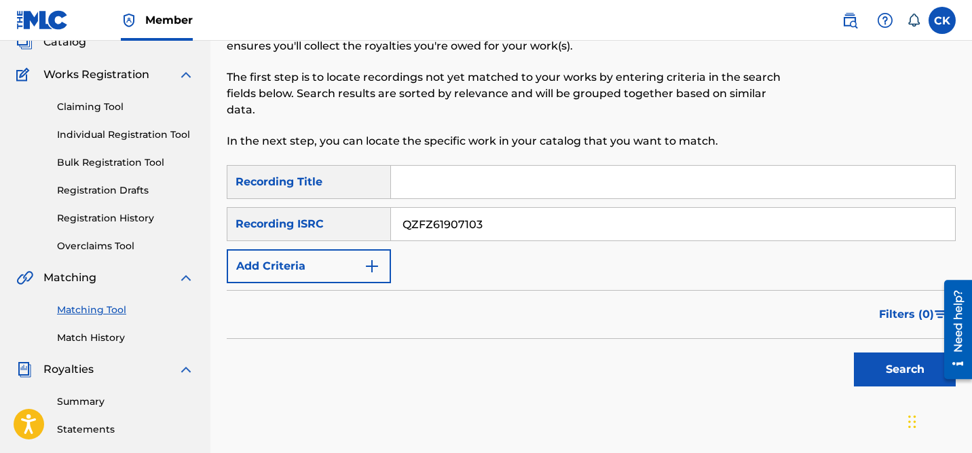
scroll to position [119, 0]
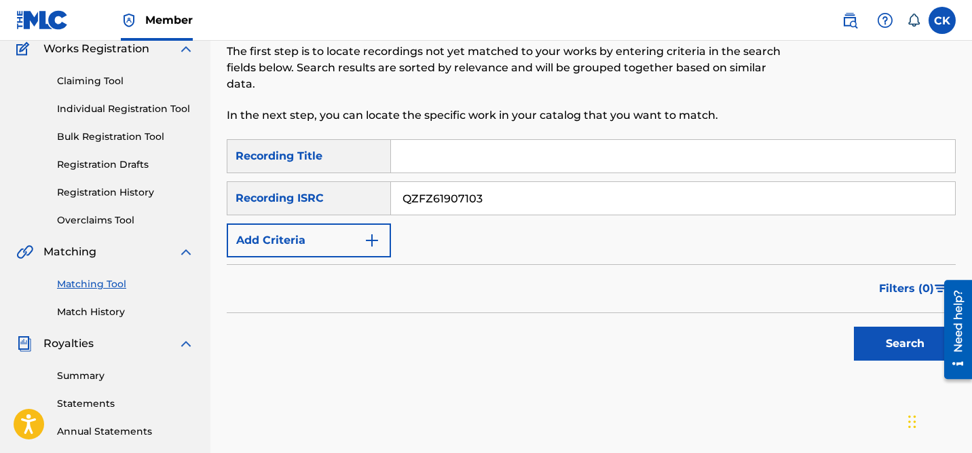
type input "QZFZ61907103"
click at [887, 347] on button "Search" at bounding box center [905, 344] width 102 height 34
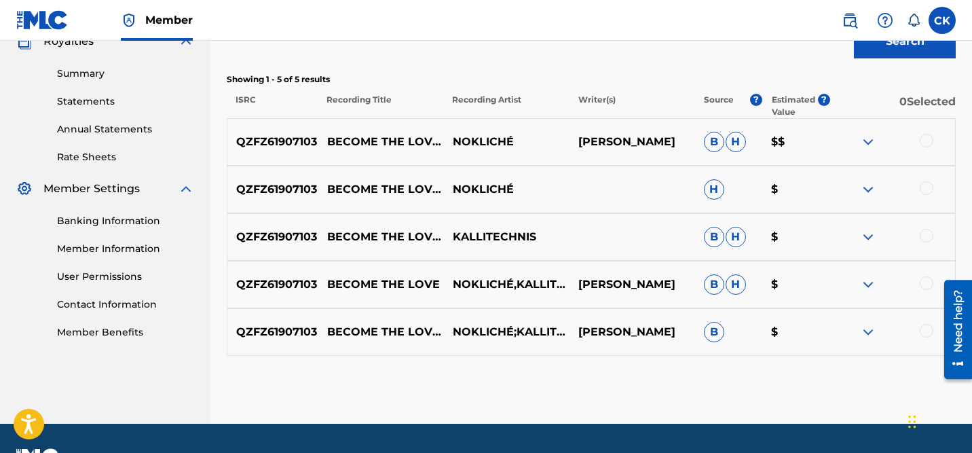
scroll to position [457, 0]
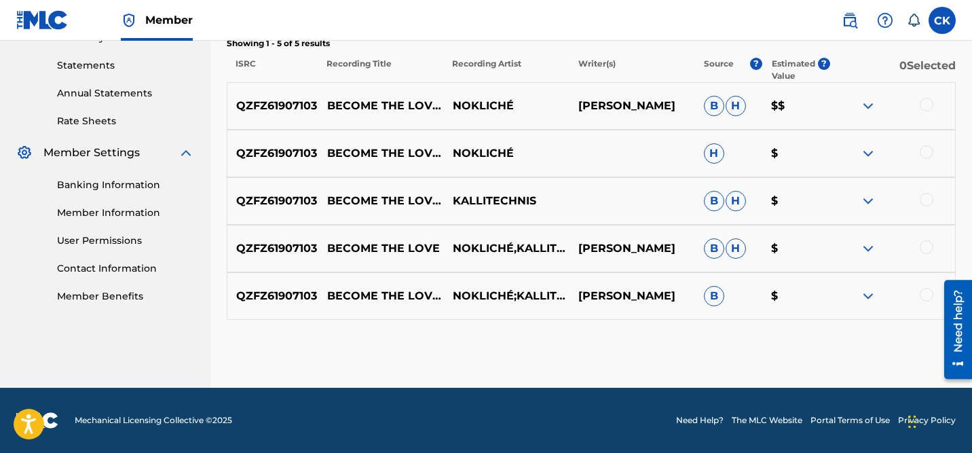
click at [928, 105] on div at bounding box center [927, 105] width 14 height 14
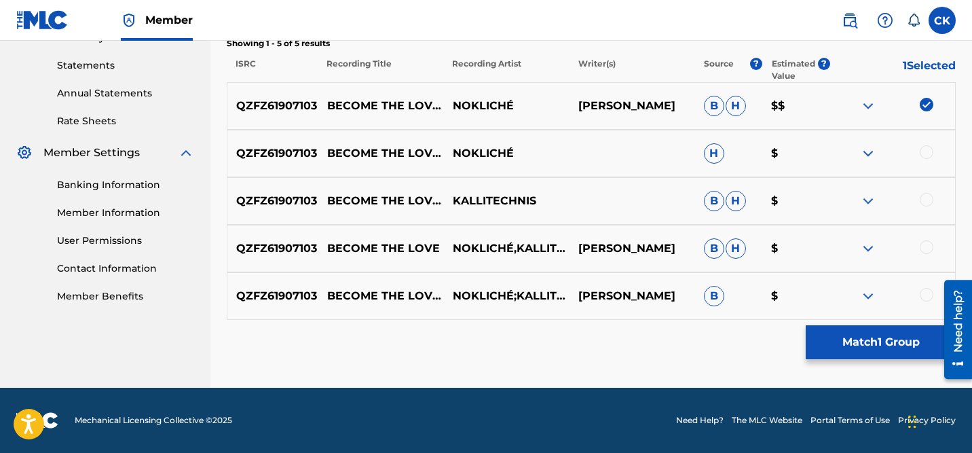
click at [927, 151] on div at bounding box center [927, 152] width 14 height 14
click at [928, 198] on div at bounding box center [927, 200] width 14 height 14
click at [929, 244] on div at bounding box center [927, 247] width 14 height 14
click at [928, 290] on div at bounding box center [927, 295] width 14 height 14
click at [865, 341] on button "Match 5 Groups" at bounding box center [881, 342] width 150 height 34
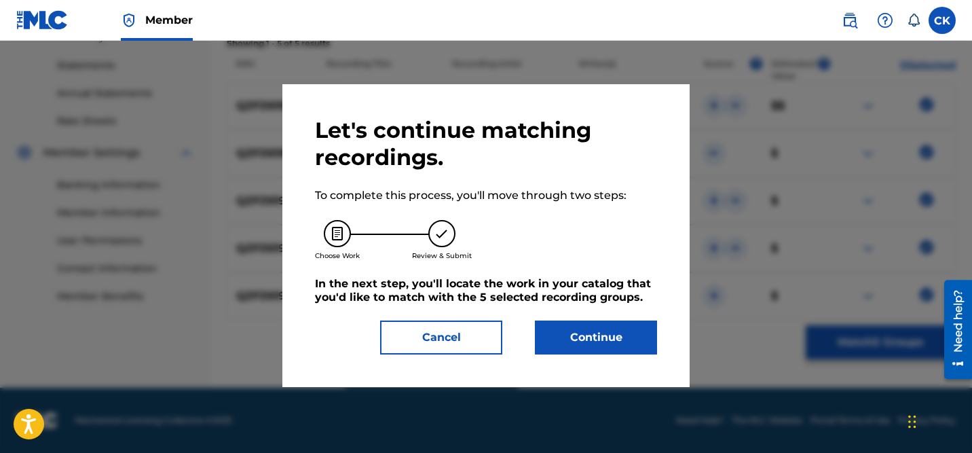
click at [590, 333] on button "Continue" at bounding box center [596, 337] width 122 height 34
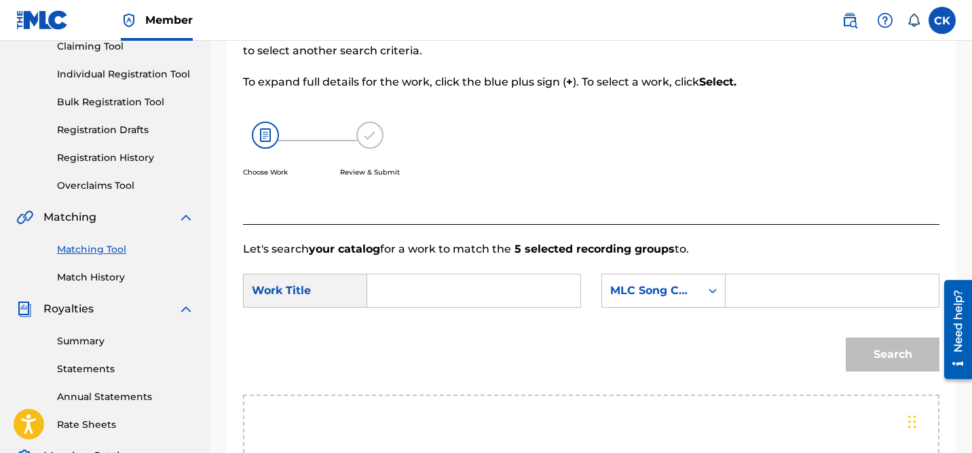
scroll to position [154, 0]
click at [499, 288] on input "Search Form" at bounding box center [474, 290] width 190 height 33
type input "Become The Love"
click at [754, 291] on input "Search Form" at bounding box center [832, 290] width 190 height 33
paste input "BD8SM1"
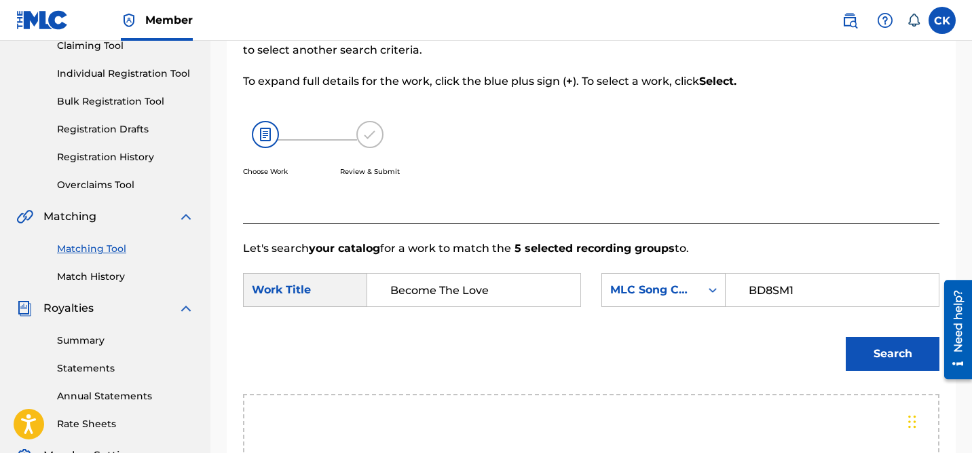
type input "BD8SM1"
click at [897, 358] on button "Search" at bounding box center [893, 354] width 94 height 34
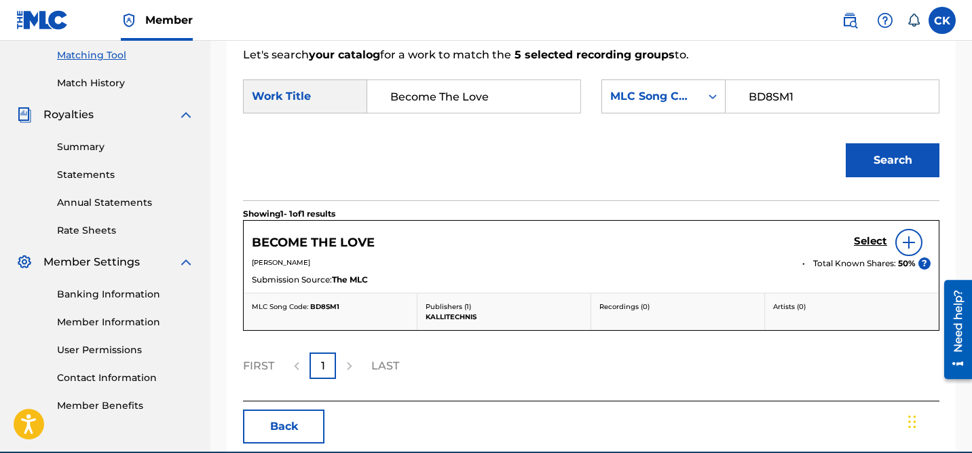
scroll to position [411, 0]
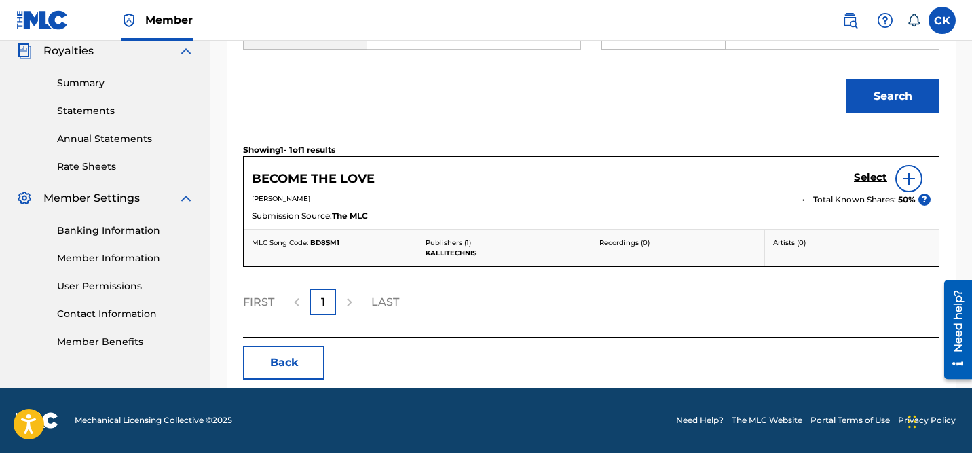
click at [869, 176] on h5 "Select" at bounding box center [870, 177] width 33 height 13
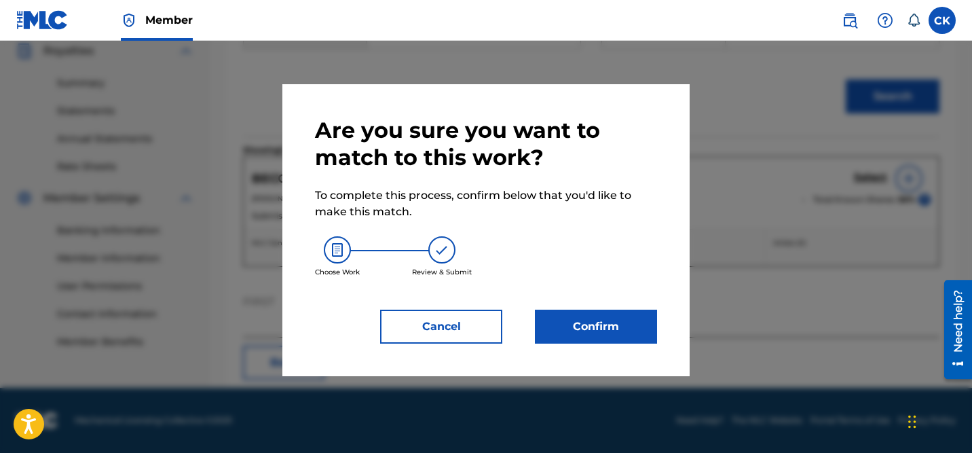
click at [604, 326] on button "Confirm" at bounding box center [596, 327] width 122 height 34
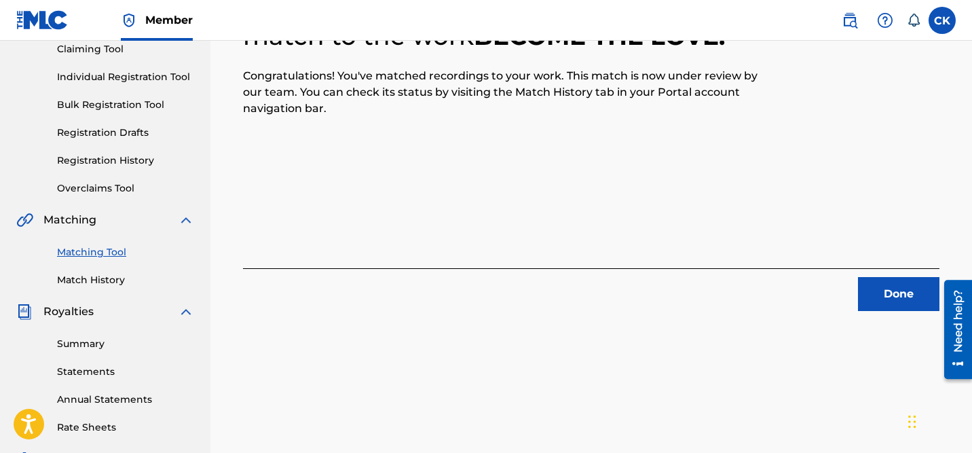
scroll to position [173, 0]
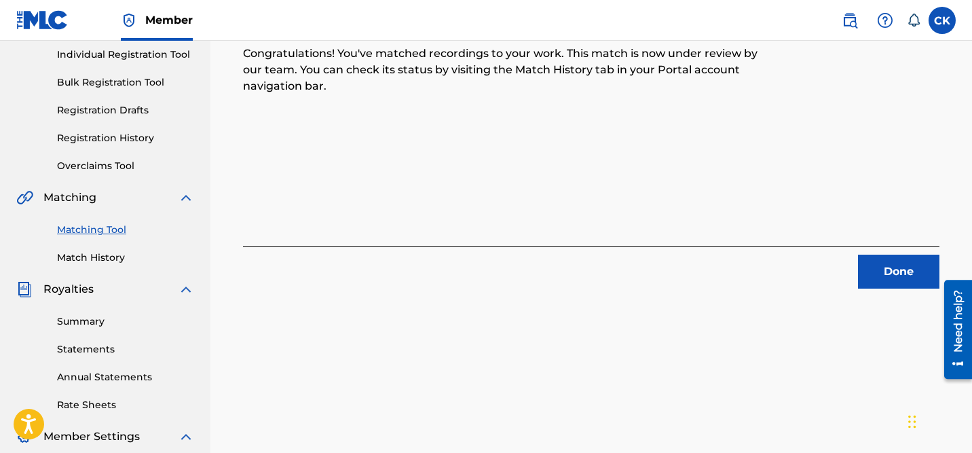
click at [889, 270] on button "Done" at bounding box center [898, 272] width 81 height 34
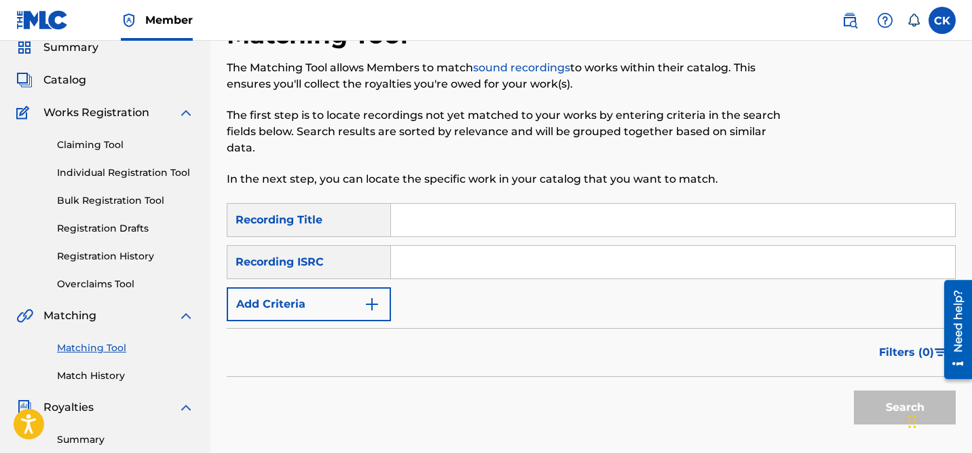
scroll to position [51, 0]
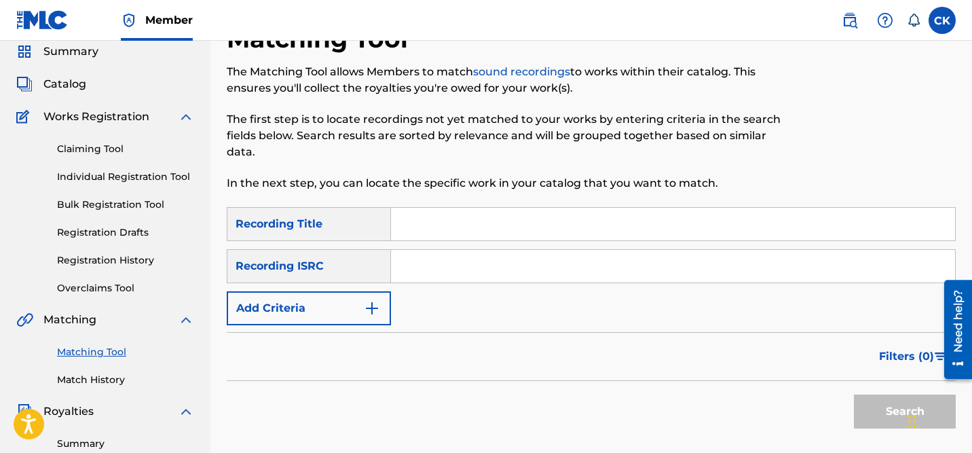
click at [456, 270] on input "Search Form" at bounding box center [673, 266] width 564 height 33
paste input "QM24S1802726"
type input "QM24S1802726"
click at [889, 409] on button "Search" at bounding box center [905, 411] width 102 height 34
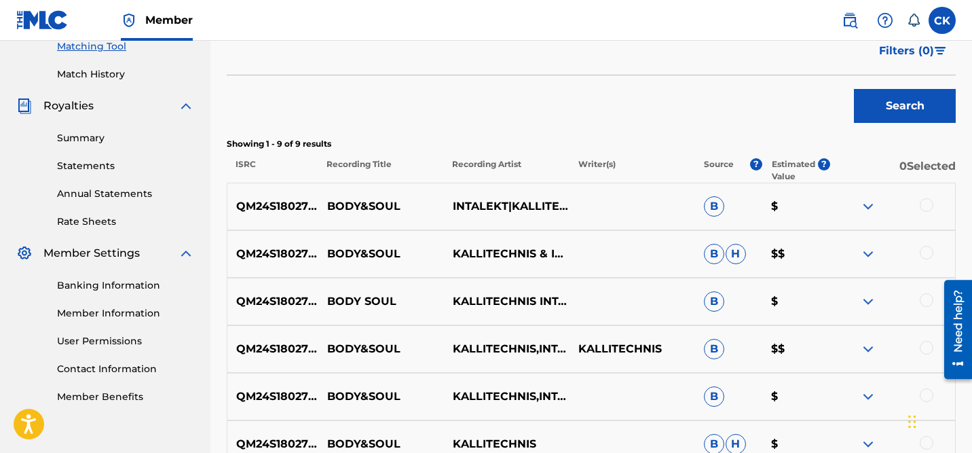
scroll to position [339, 0]
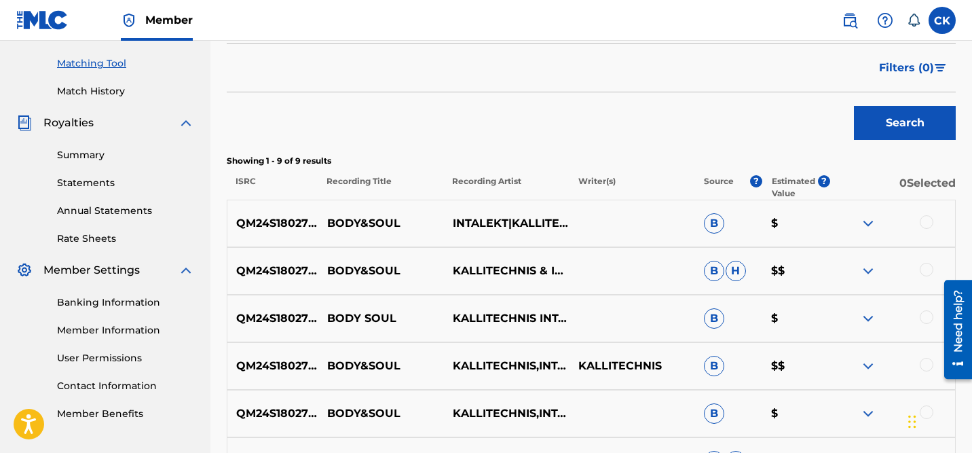
click at [926, 220] on div at bounding box center [927, 222] width 14 height 14
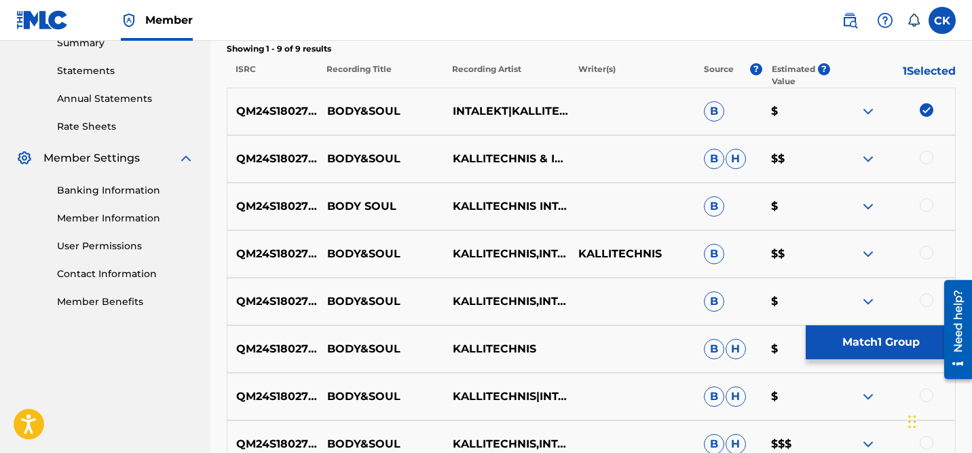
scroll to position [457, 0]
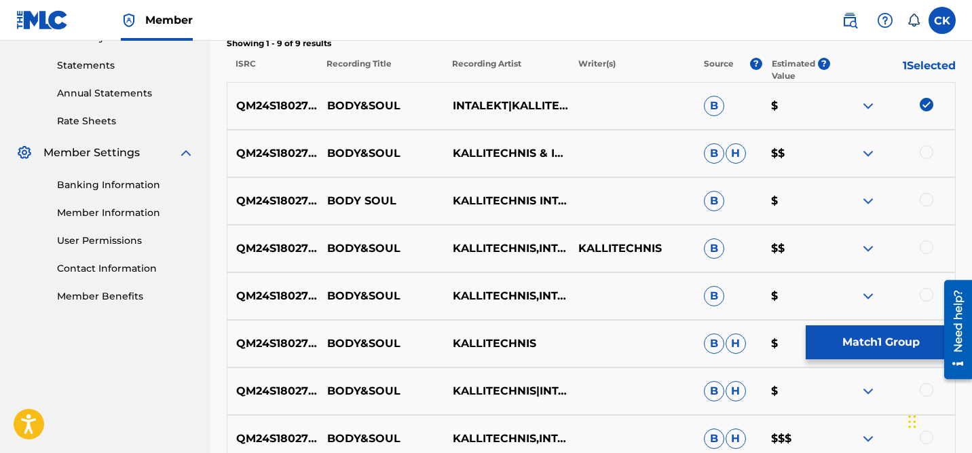
click at [930, 153] on div at bounding box center [927, 152] width 14 height 14
click at [927, 201] on div at bounding box center [927, 200] width 14 height 14
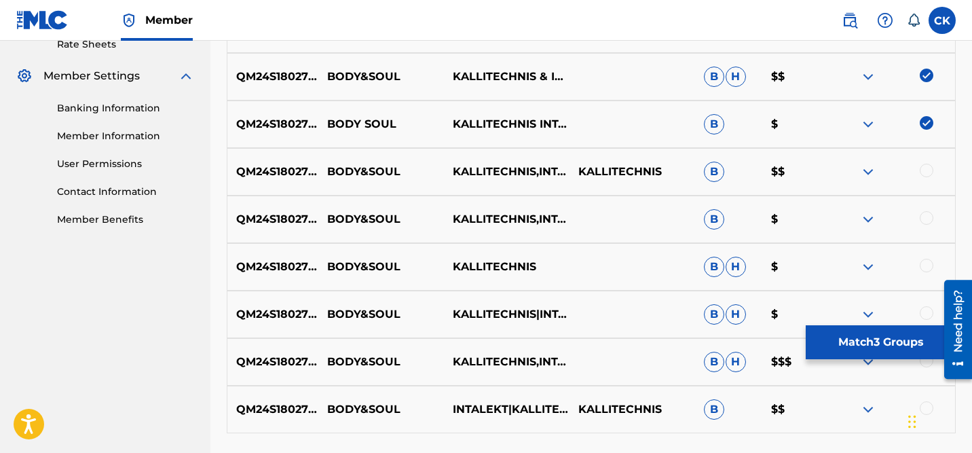
scroll to position [535, 0]
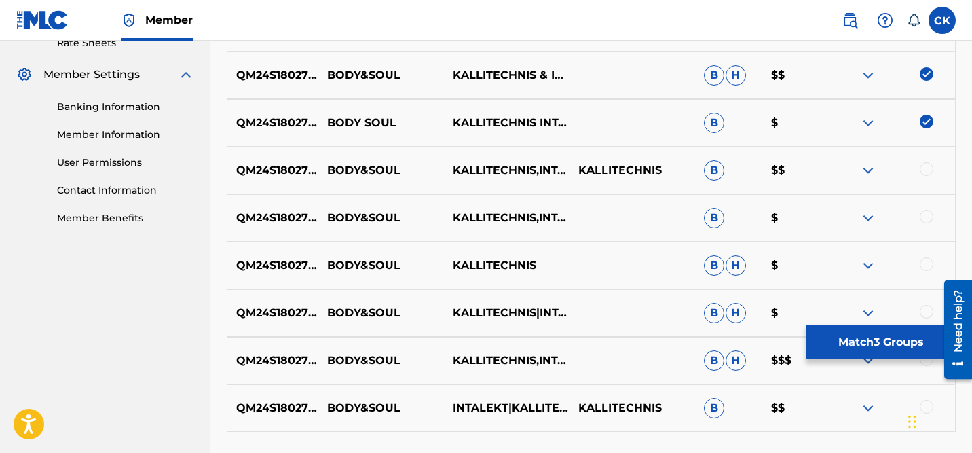
click at [927, 169] on div at bounding box center [927, 169] width 14 height 14
click at [925, 221] on div at bounding box center [927, 217] width 14 height 14
click at [926, 259] on div at bounding box center [927, 264] width 14 height 14
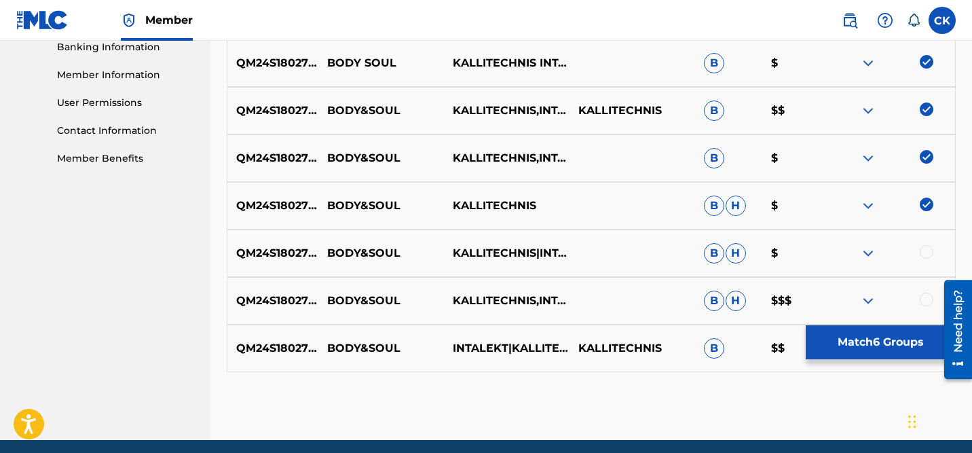
scroll to position [647, 0]
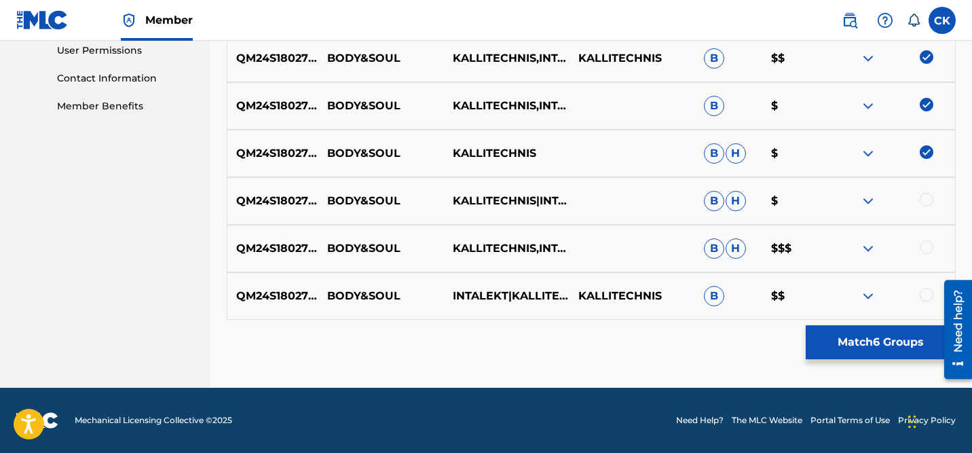
click at [926, 200] on div at bounding box center [927, 200] width 14 height 14
click at [930, 246] on div at bounding box center [927, 247] width 14 height 14
click at [928, 296] on div at bounding box center [927, 295] width 14 height 14
click at [870, 339] on button "Match 9 Groups" at bounding box center [881, 342] width 150 height 34
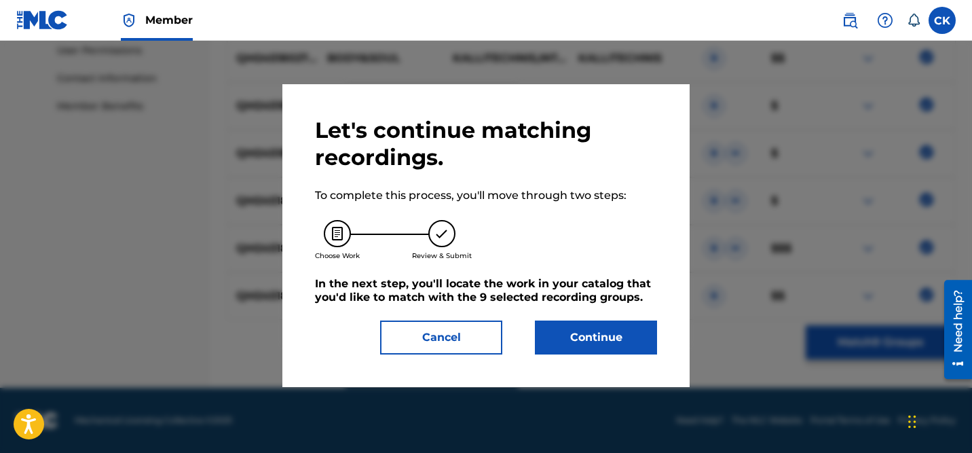
click at [592, 333] on button "Continue" at bounding box center [596, 337] width 122 height 34
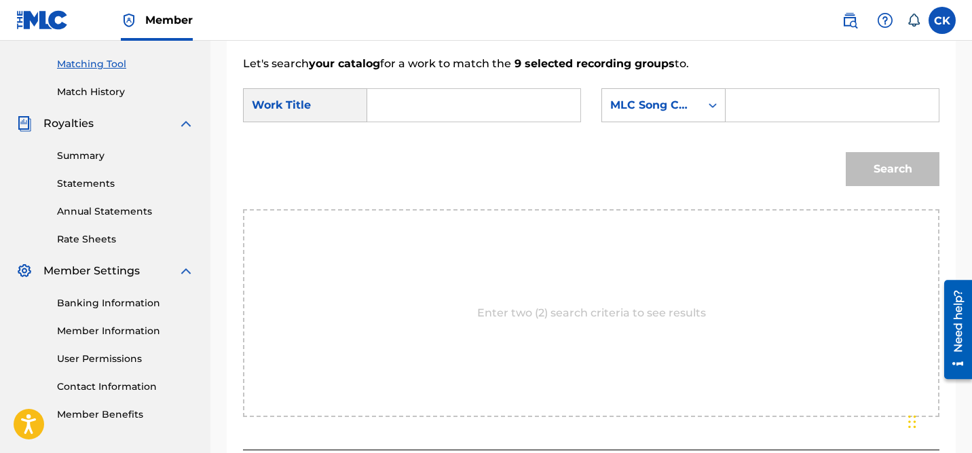
scroll to position [306, 0]
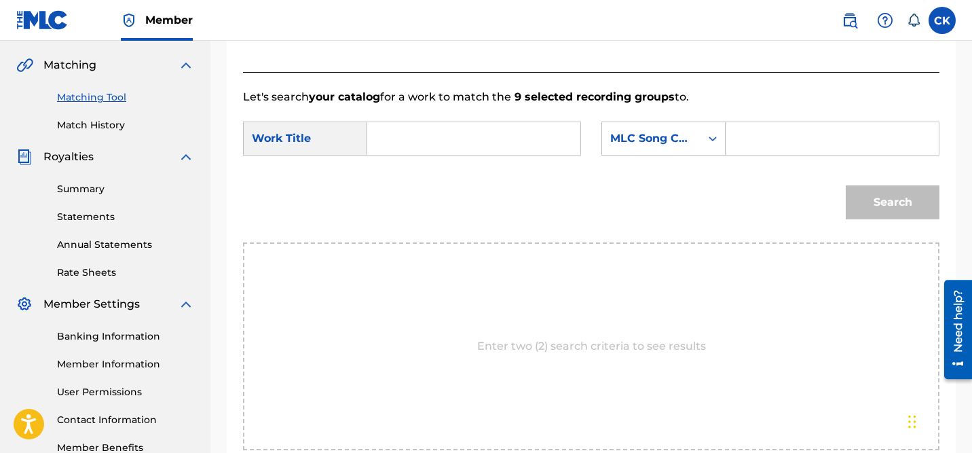
click at [779, 138] on input "Search Form" at bounding box center [832, 138] width 190 height 33
paste input "BD8KB2"
type input "BD8KB2"
click at [434, 141] on input "Search Form" at bounding box center [474, 138] width 190 height 33
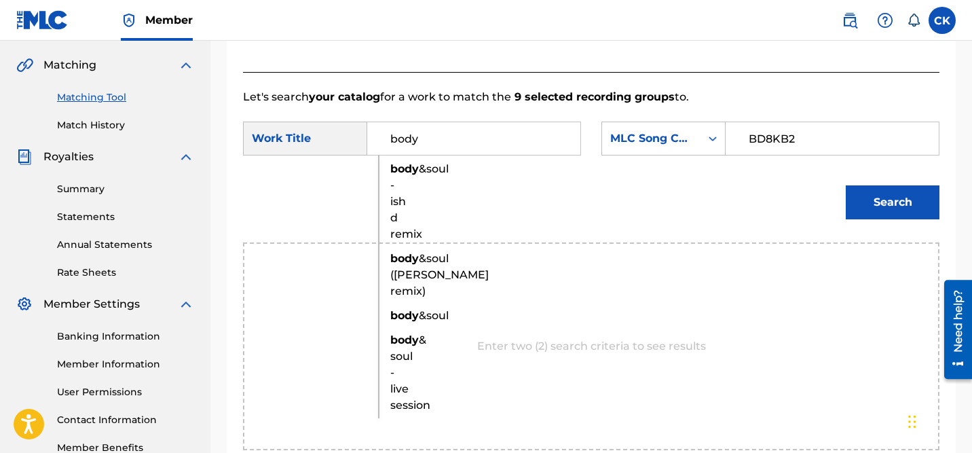
click at [424, 322] on span "&soul" at bounding box center [434, 315] width 30 height 13
type input "body&soul"
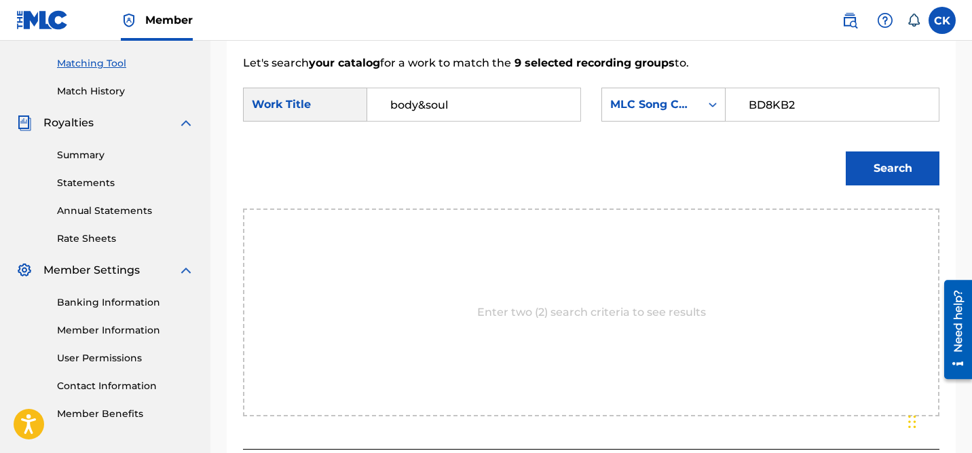
scroll to position [338, 0]
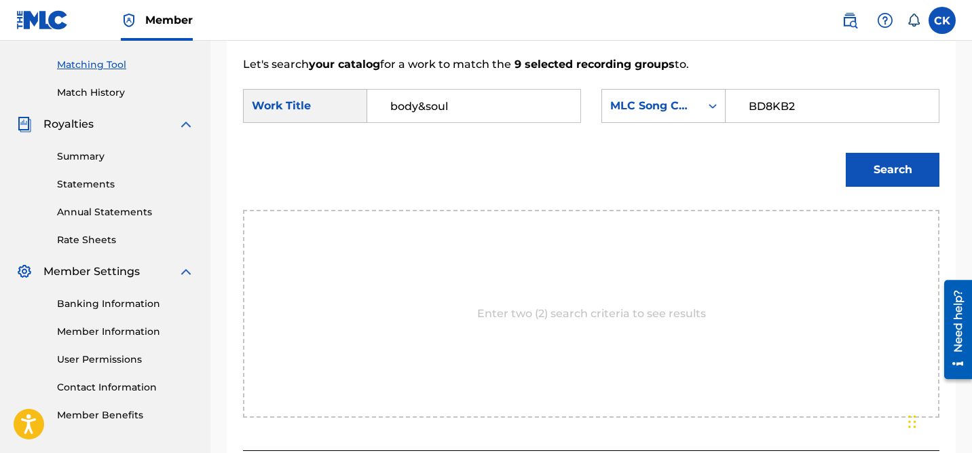
click at [902, 168] on button "Search" at bounding box center [893, 170] width 94 height 34
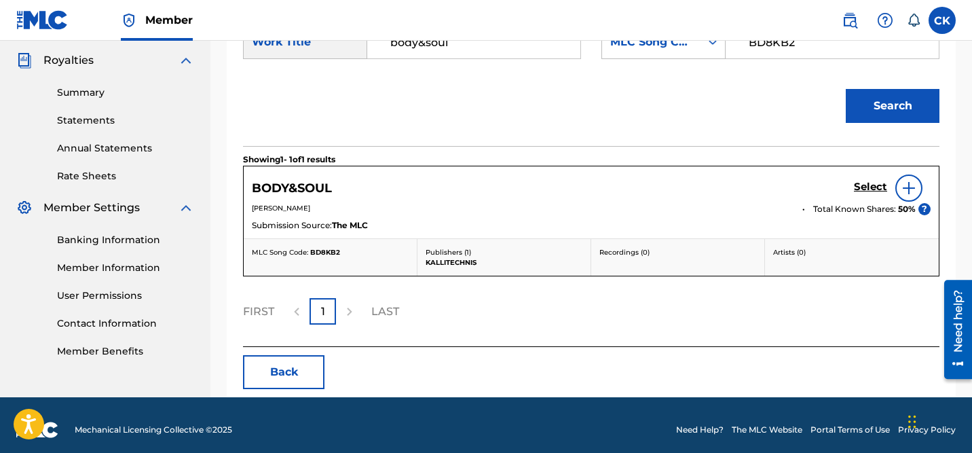
scroll to position [411, 0]
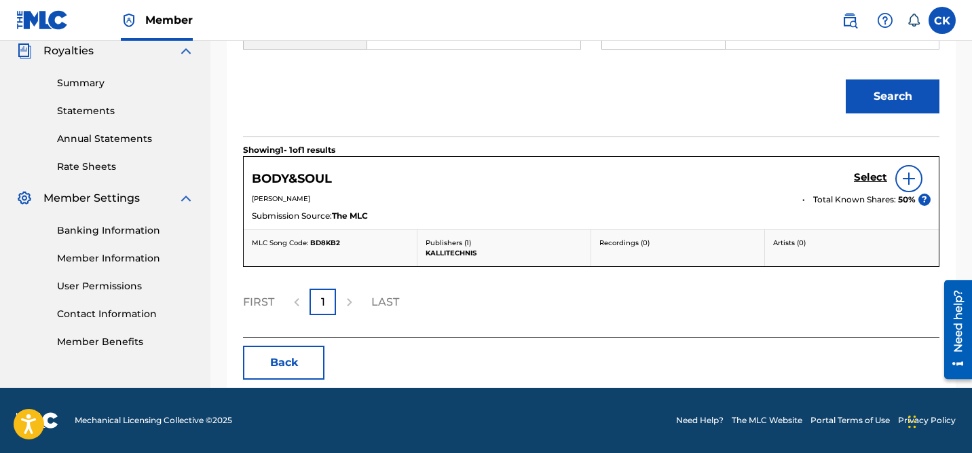
click at [874, 177] on h5 "Select" at bounding box center [870, 177] width 33 height 13
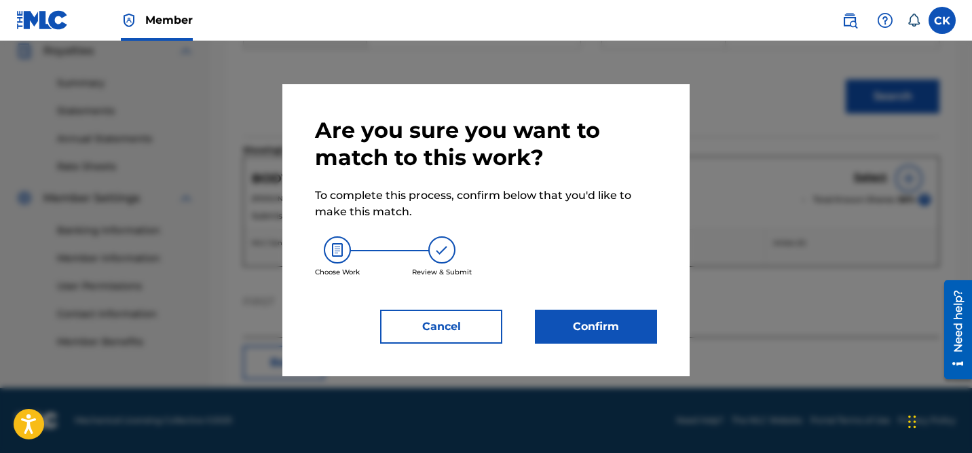
click at [574, 331] on button "Confirm" at bounding box center [596, 327] width 122 height 34
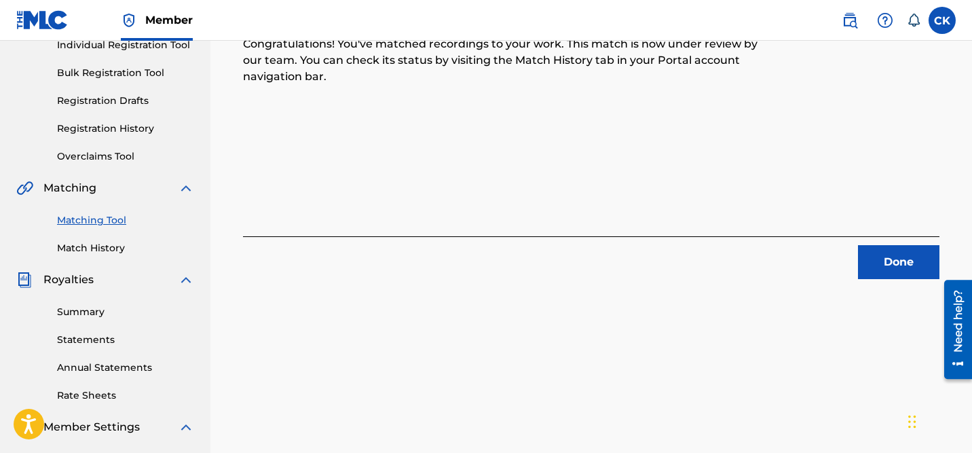
scroll to position [185, 0]
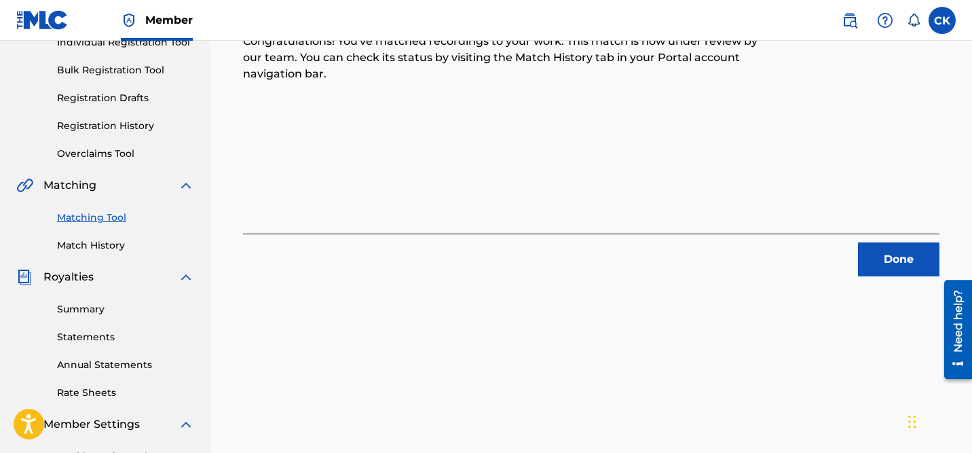
click at [889, 256] on button "Done" at bounding box center [898, 259] width 81 height 34
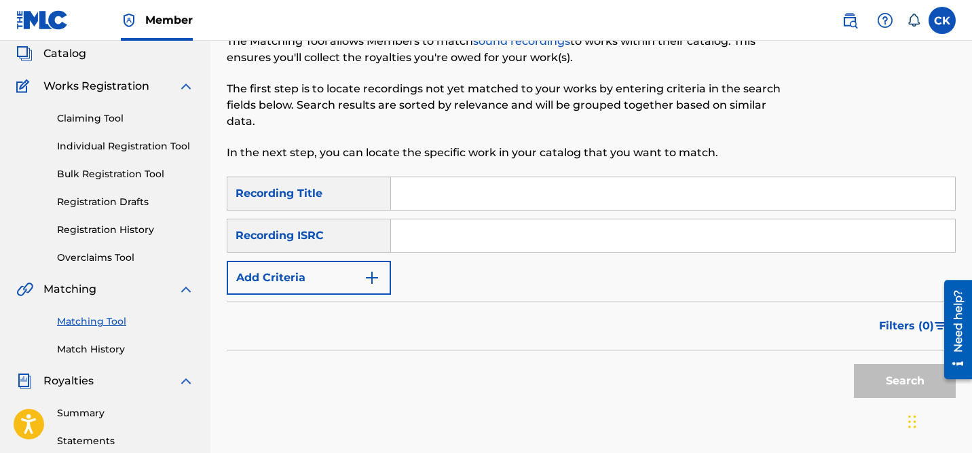
scroll to position [0, 0]
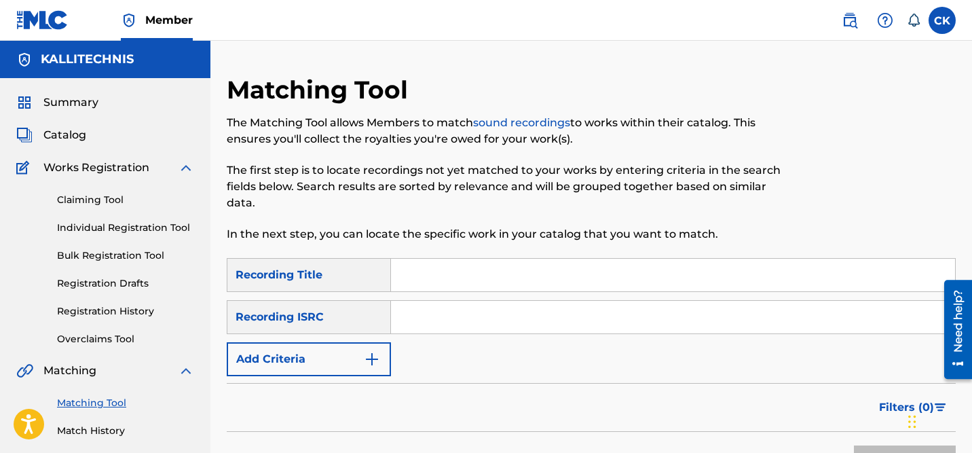
click at [443, 315] on input "Search Form" at bounding box center [673, 317] width 564 height 33
paste input "QM24S2005635"
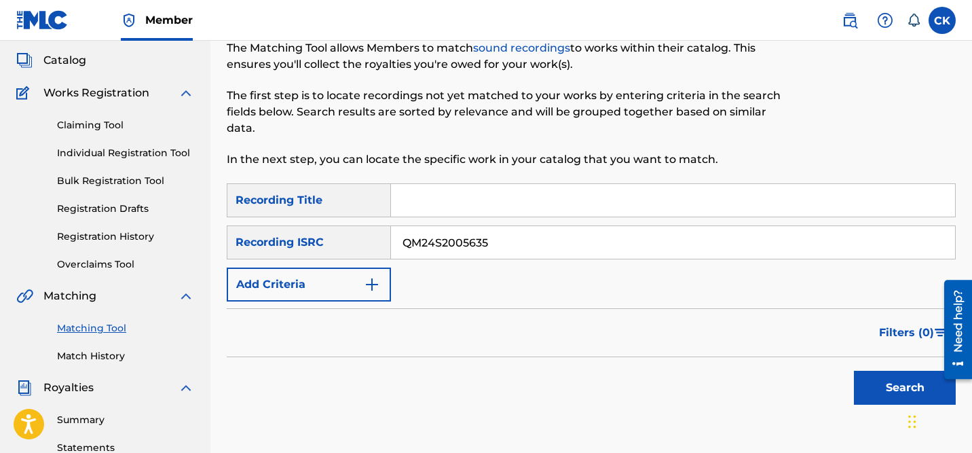
scroll to position [79, 0]
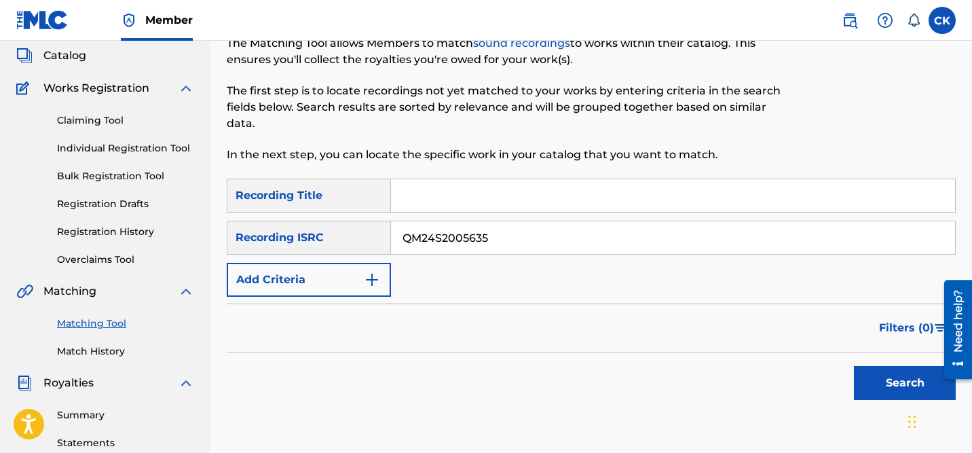
type input "QM24S2005635"
click at [917, 380] on button "Search" at bounding box center [905, 383] width 102 height 34
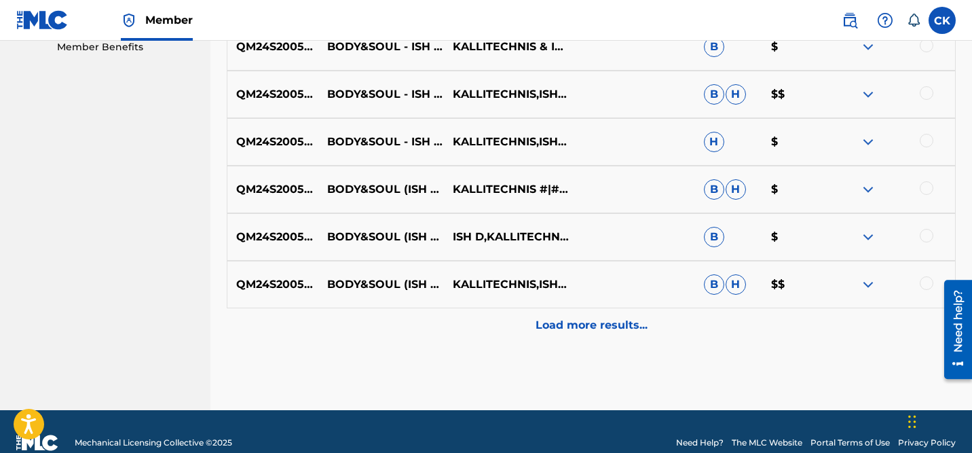
scroll to position [701, 0]
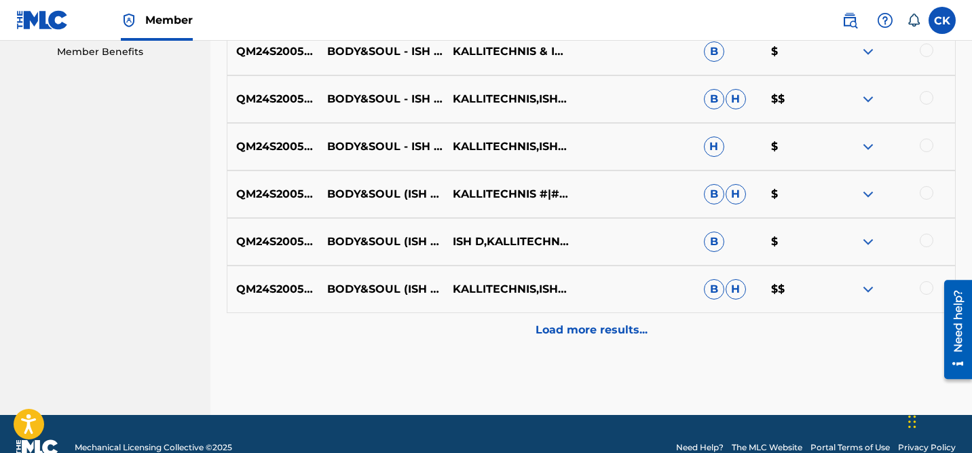
click at [622, 324] on p "Load more results..." at bounding box center [592, 330] width 112 height 16
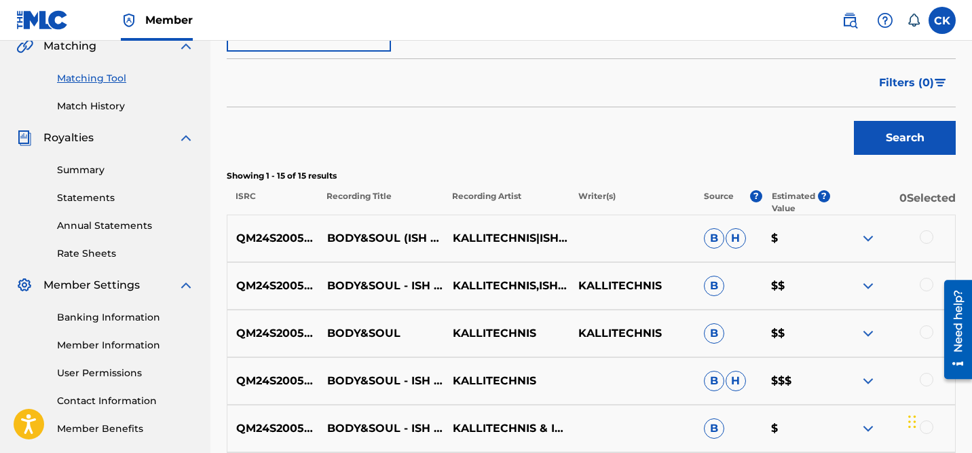
scroll to position [326, 0]
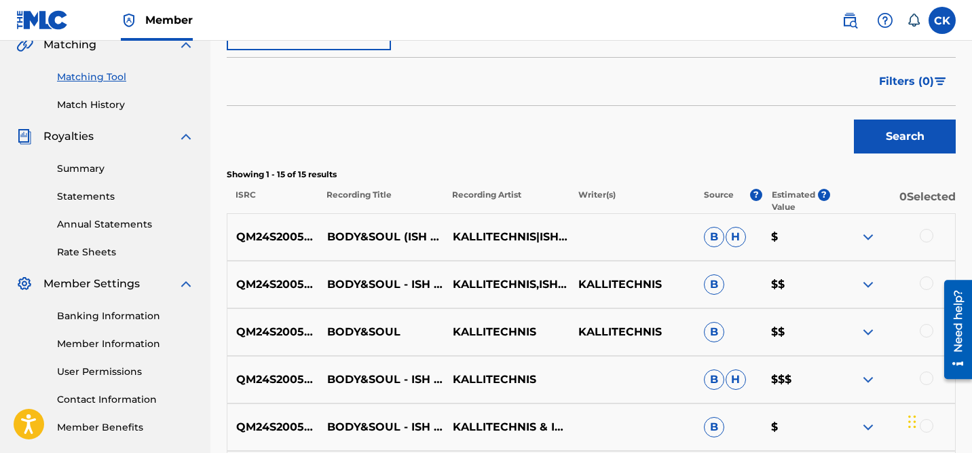
click at [926, 238] on div at bounding box center [927, 236] width 14 height 14
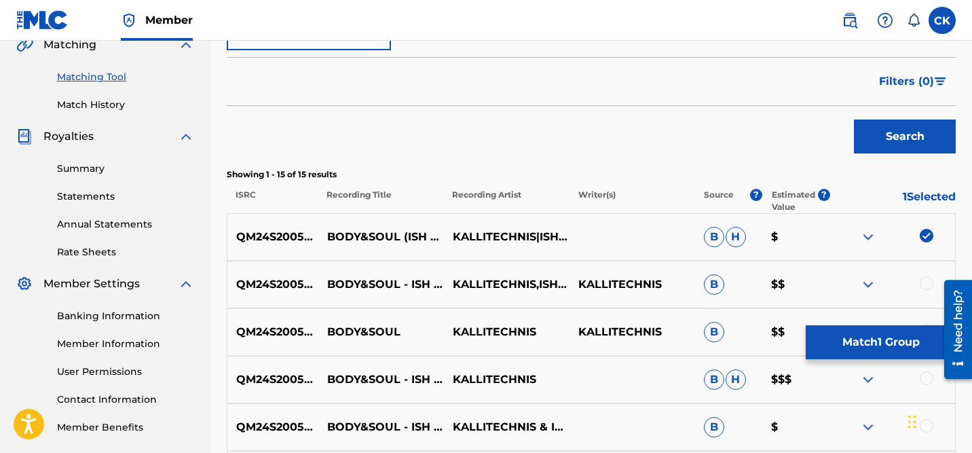
click at [926, 281] on div at bounding box center [927, 283] width 14 height 14
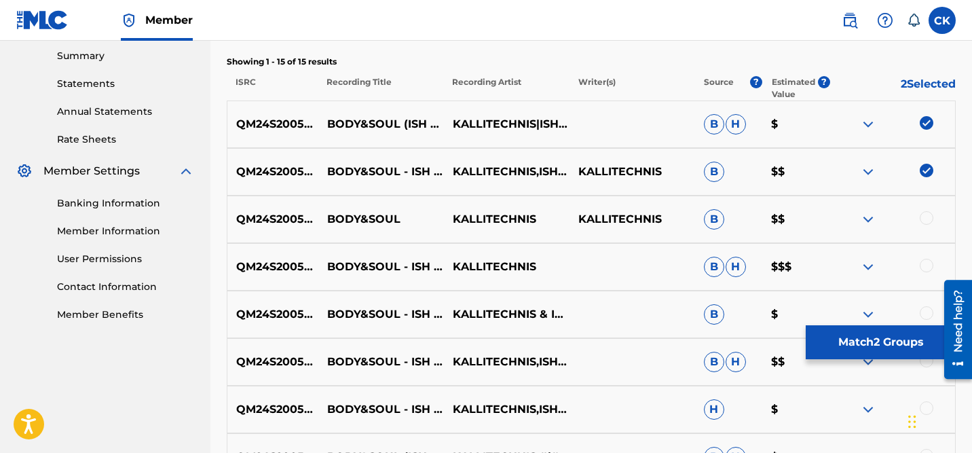
scroll to position [441, 0]
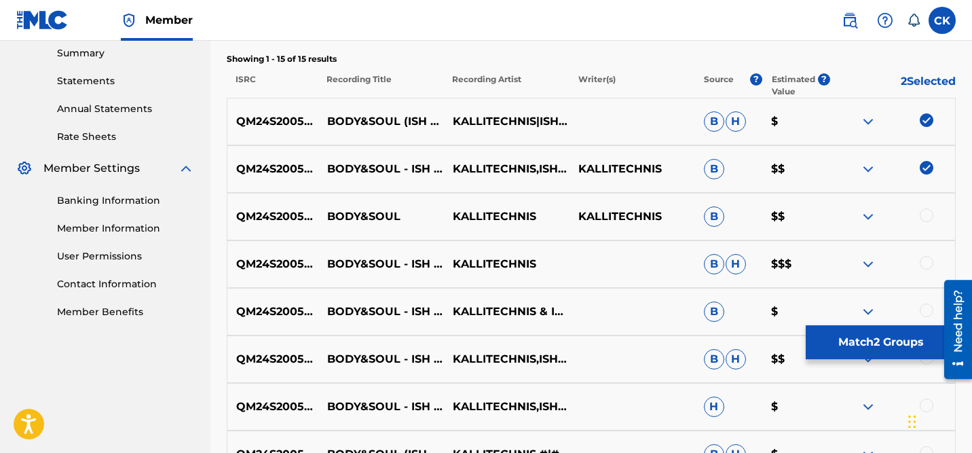
click at [927, 212] on div at bounding box center [927, 215] width 14 height 14
click at [929, 261] on div at bounding box center [927, 263] width 14 height 14
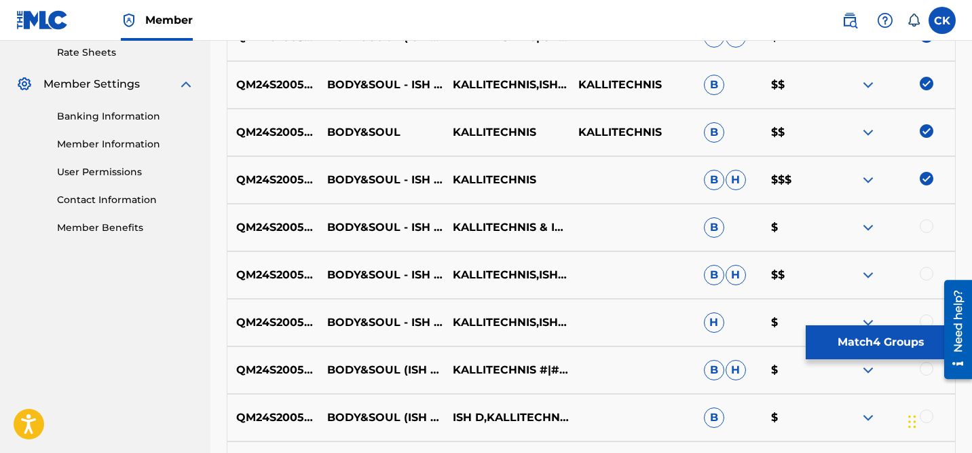
scroll to position [532, 0]
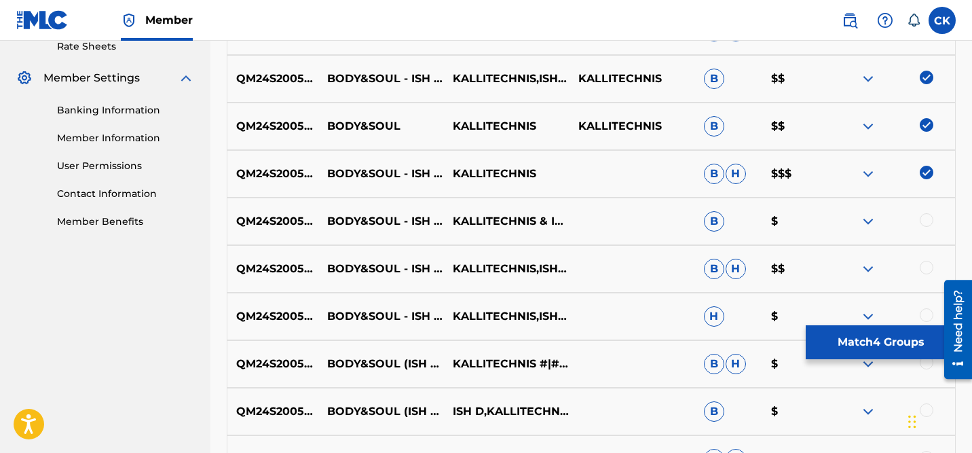
click at [925, 219] on div at bounding box center [927, 220] width 14 height 14
click at [928, 268] on div at bounding box center [927, 268] width 14 height 14
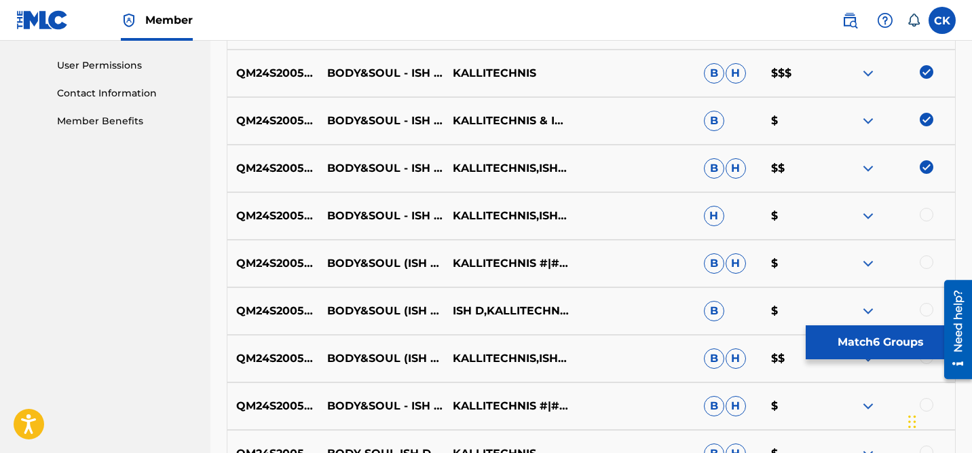
scroll to position [636, 0]
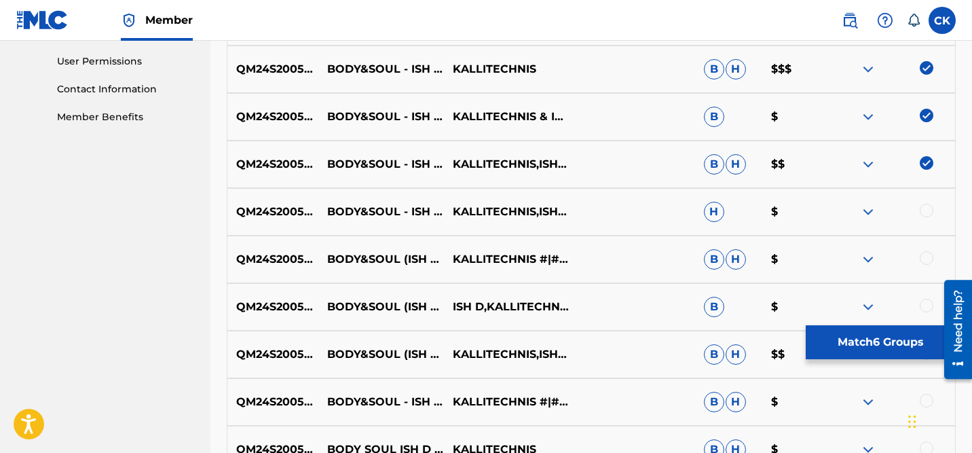
click at [925, 212] on div at bounding box center [927, 211] width 14 height 14
click at [927, 257] on div at bounding box center [927, 258] width 14 height 14
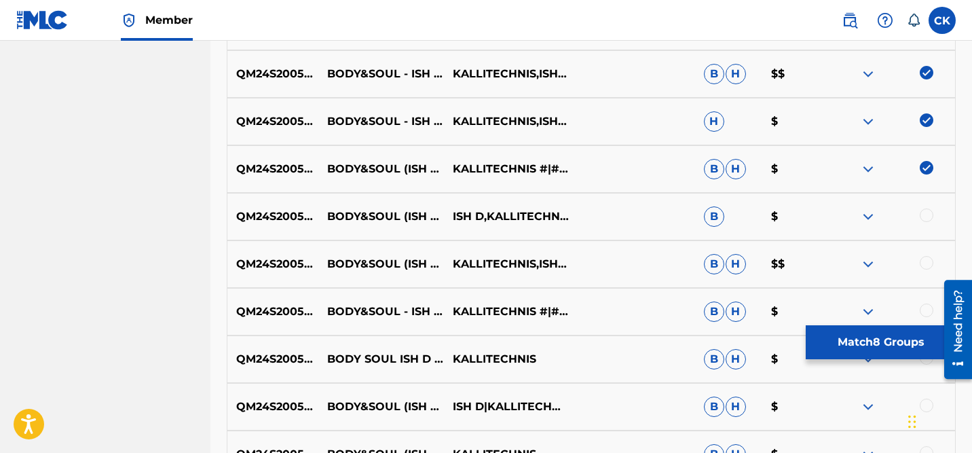
scroll to position [727, 0]
click at [925, 217] on div at bounding box center [927, 215] width 14 height 14
click at [927, 262] on div at bounding box center [927, 262] width 14 height 14
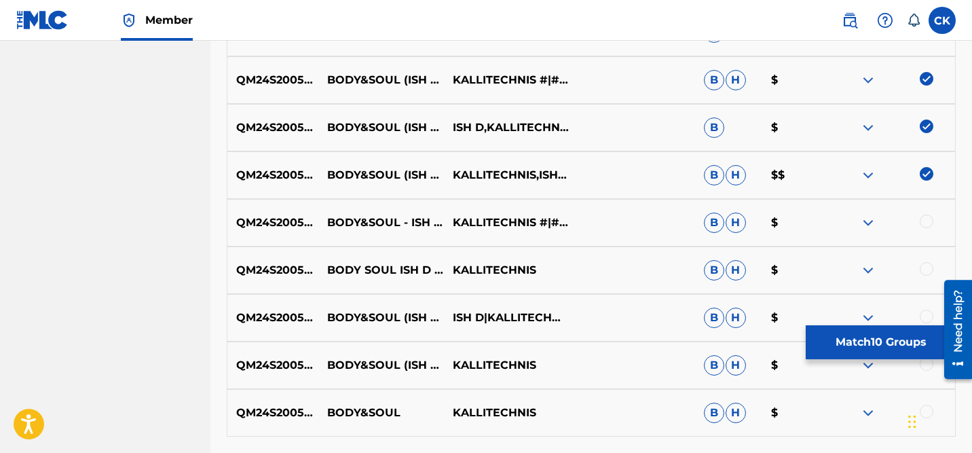
scroll to position [823, 0]
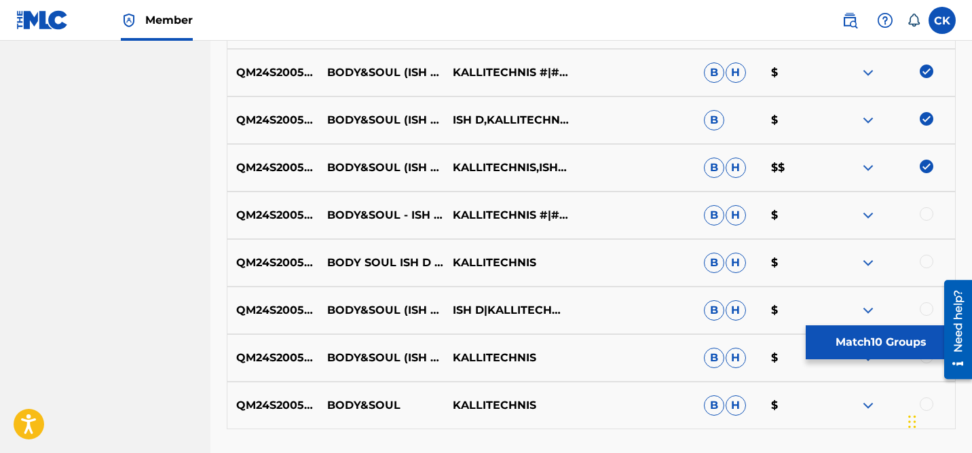
click at [925, 219] on div at bounding box center [927, 214] width 14 height 14
click at [925, 258] on div at bounding box center [927, 262] width 14 height 14
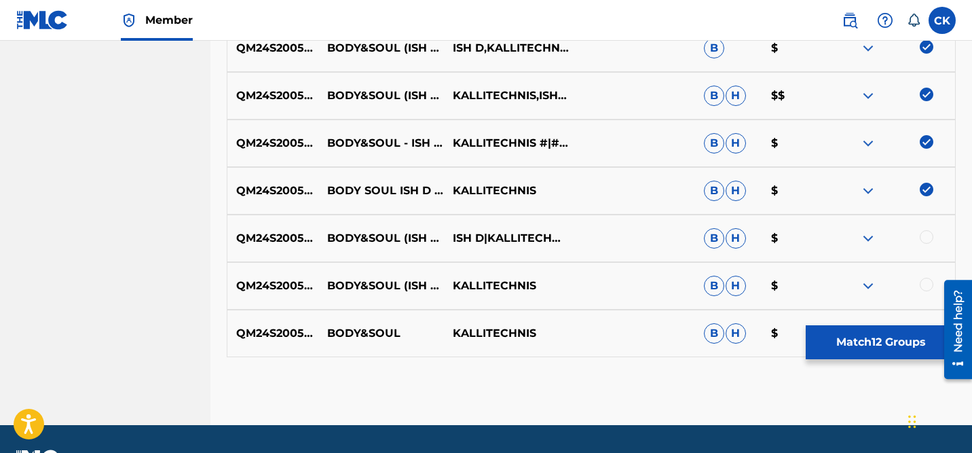
scroll to position [921, 0]
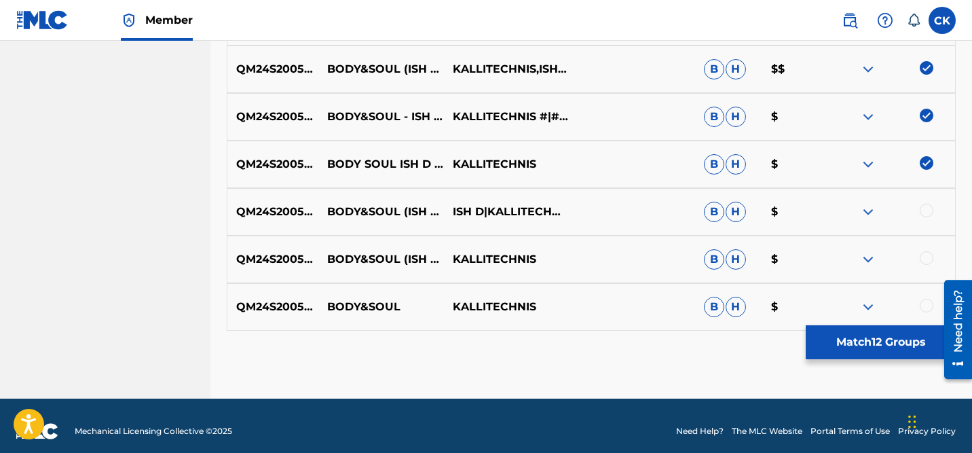
click at [923, 209] on div at bounding box center [927, 211] width 14 height 14
click at [921, 253] on div at bounding box center [927, 258] width 14 height 14
click at [927, 302] on div at bounding box center [927, 306] width 14 height 14
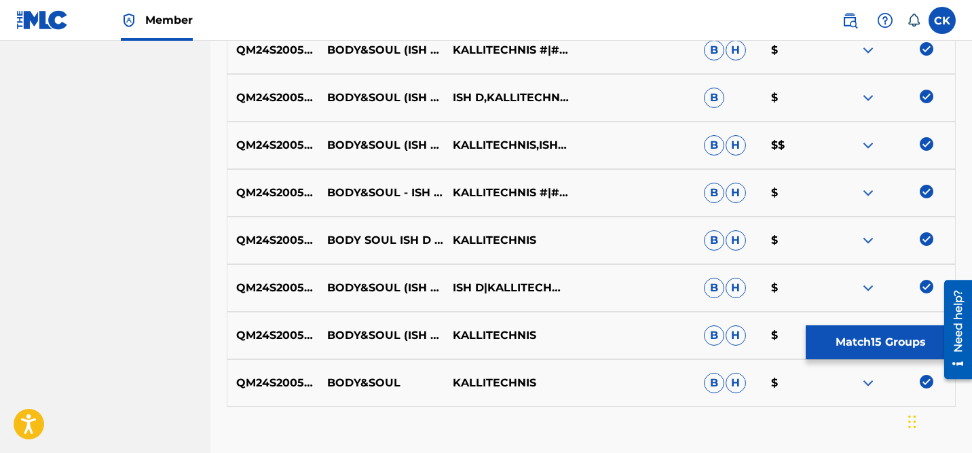
scroll to position [932, 0]
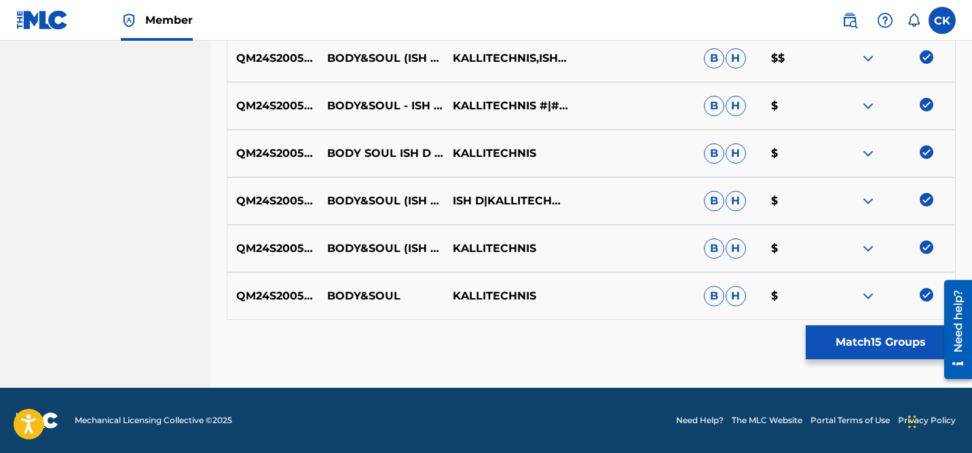
click at [883, 347] on button "Match 15 Groups" at bounding box center [881, 342] width 150 height 34
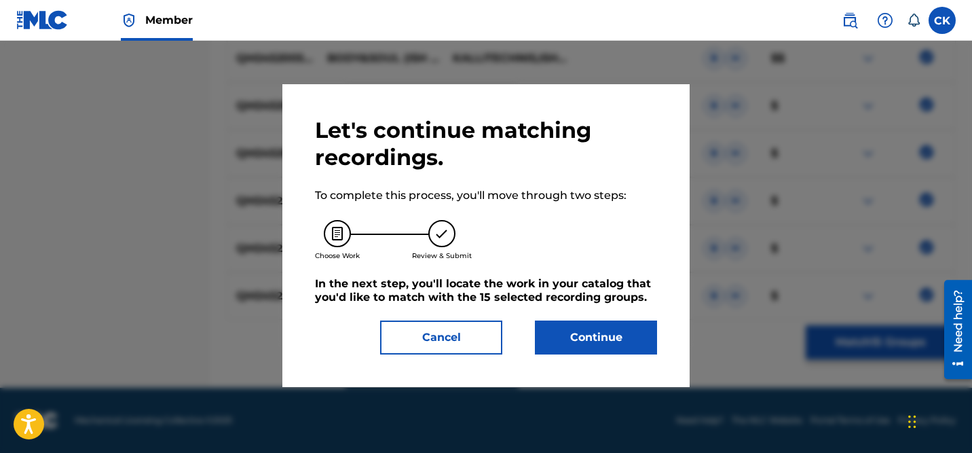
click at [609, 341] on button "Continue" at bounding box center [596, 337] width 122 height 34
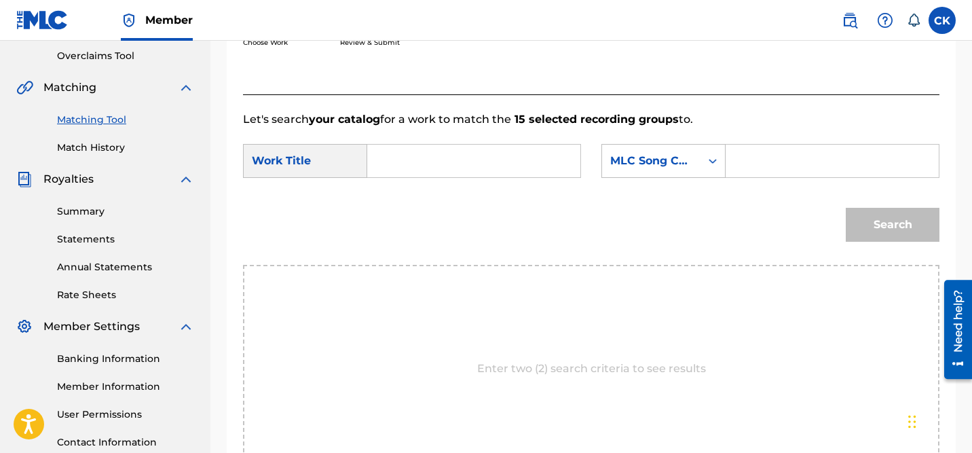
scroll to position [282, 0]
click at [494, 164] on input "Search Form" at bounding box center [474, 161] width 190 height 33
click at [766, 158] on input "Search Form" at bounding box center [832, 161] width 190 height 33
paste input "BD8SYZ"
type input "BD8SYZ"
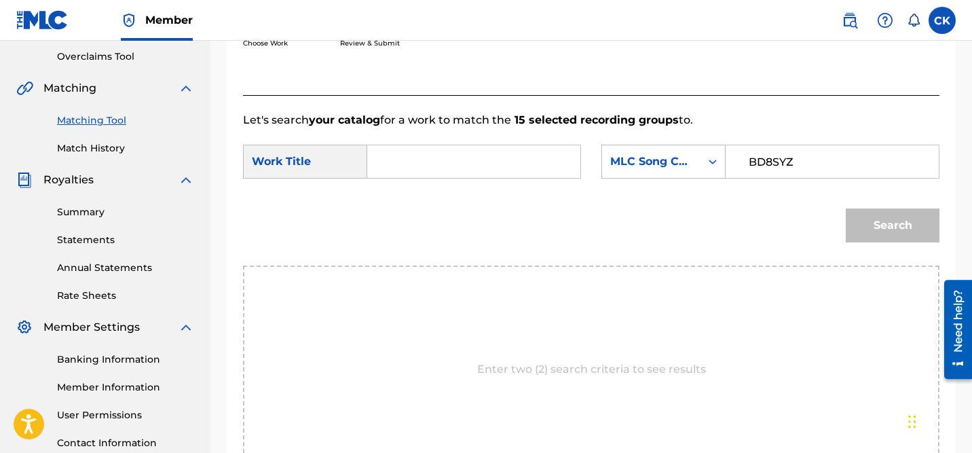
click at [497, 166] on input "Search Form" at bounding box center [474, 161] width 190 height 33
click at [460, 160] on input "Search Form" at bounding box center [474, 161] width 190 height 33
paste input "body&soul - Ish D Remix"
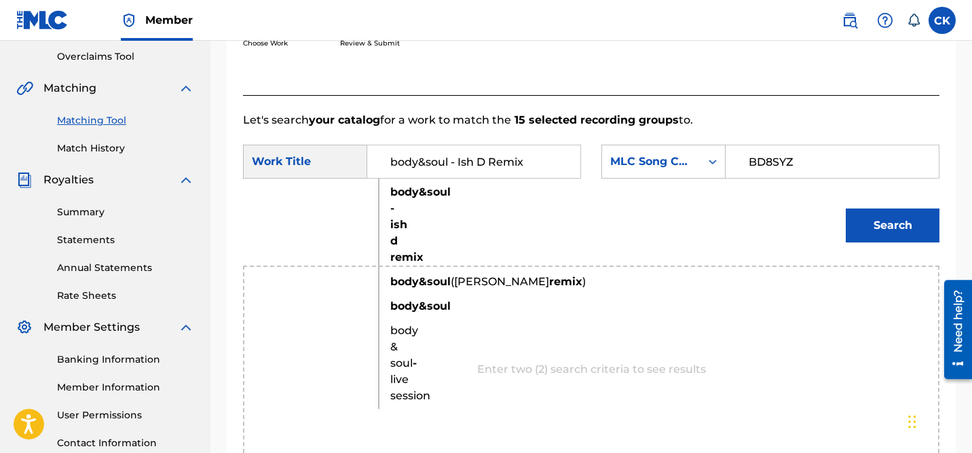
click at [393, 236] on strong "d" at bounding box center [393, 240] width 7 height 13
type input "body&soul - ish d remix"
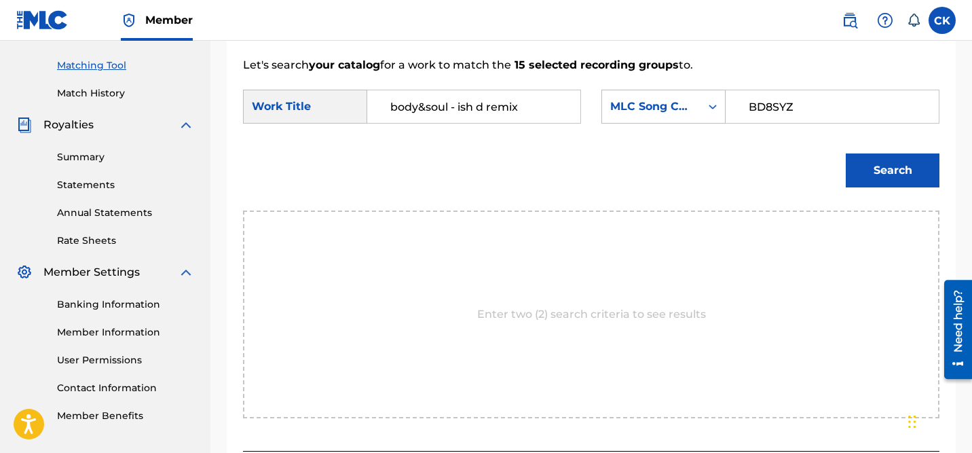
scroll to position [339, 0]
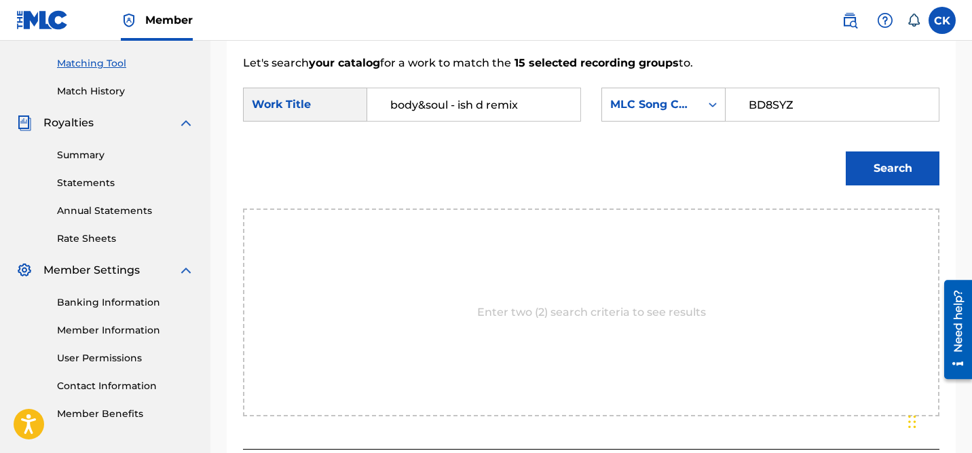
click at [880, 168] on button "Search" at bounding box center [893, 168] width 94 height 34
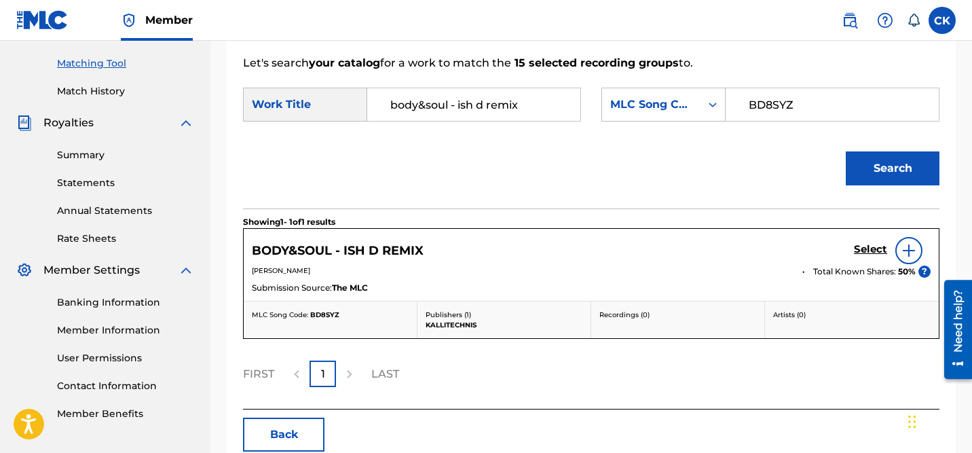
click at [877, 248] on h5 "Select" at bounding box center [870, 249] width 33 height 13
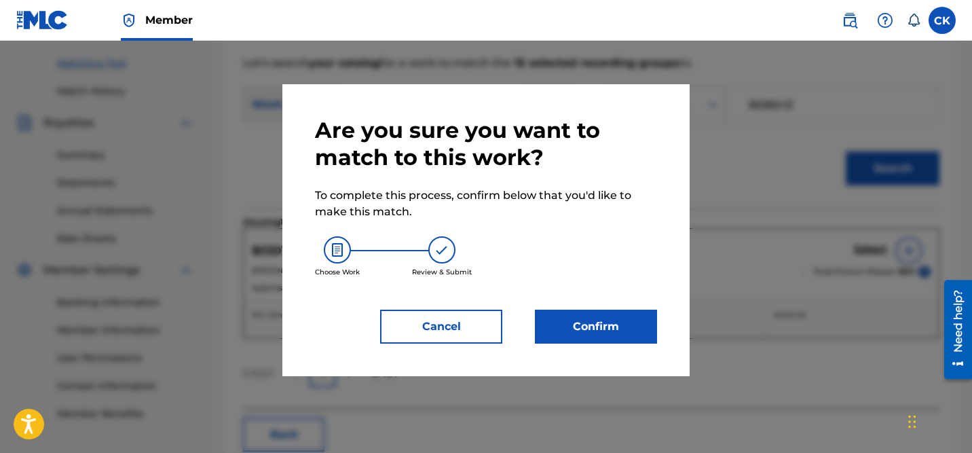
click at [623, 329] on button "Confirm" at bounding box center [596, 327] width 122 height 34
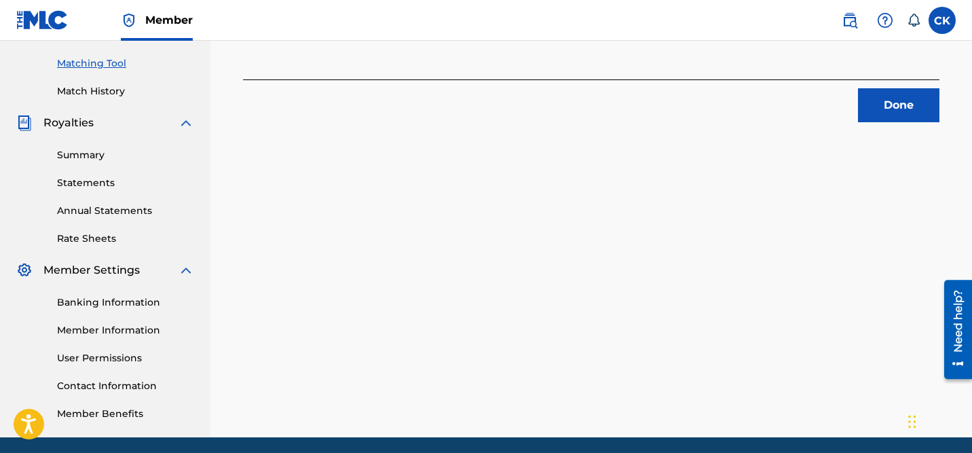
click at [897, 107] on button "Done" at bounding box center [898, 105] width 81 height 34
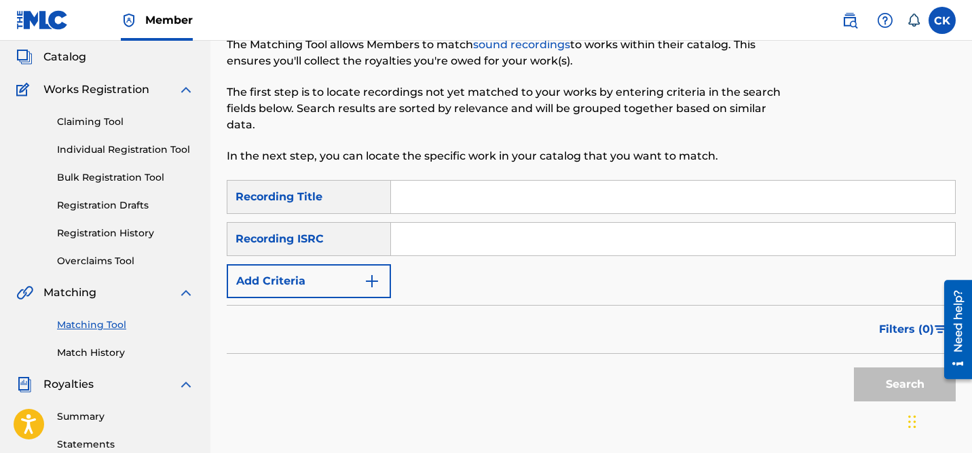
scroll to position [75, 0]
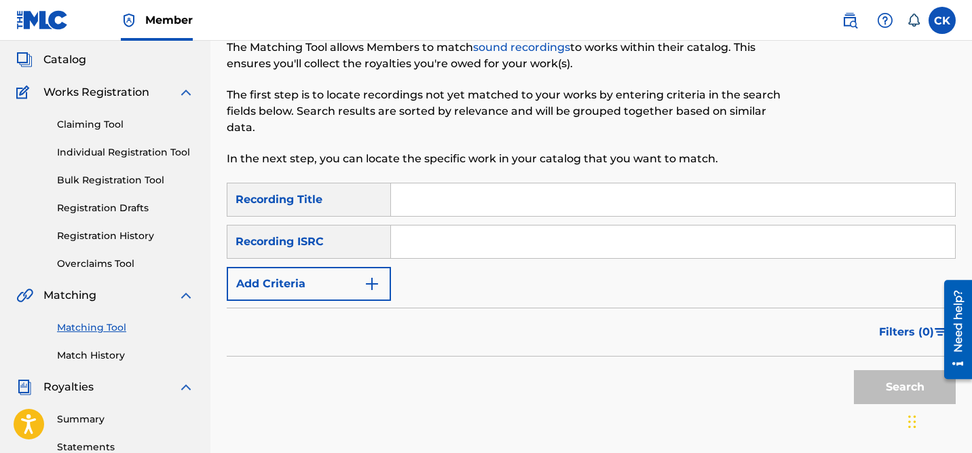
click at [483, 244] on input "Search Form" at bounding box center [673, 241] width 564 height 33
paste input "QM24S2008357"
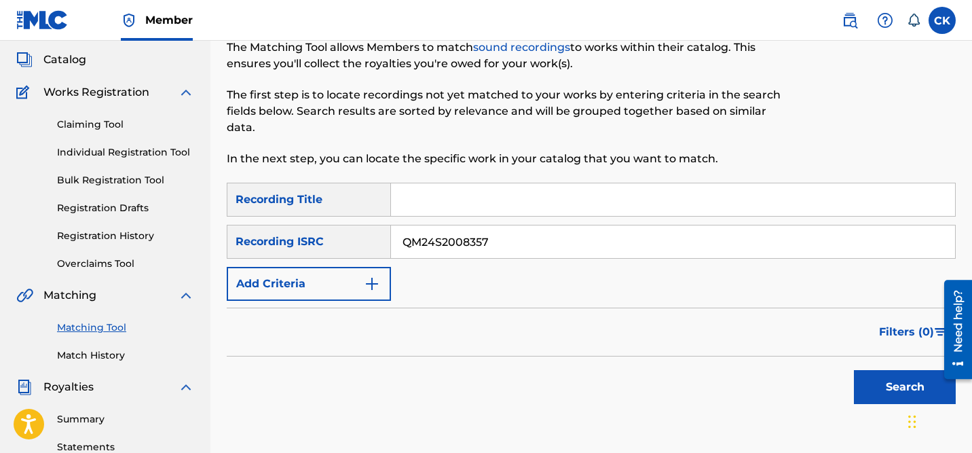
click at [902, 380] on button "Search" at bounding box center [905, 387] width 102 height 34
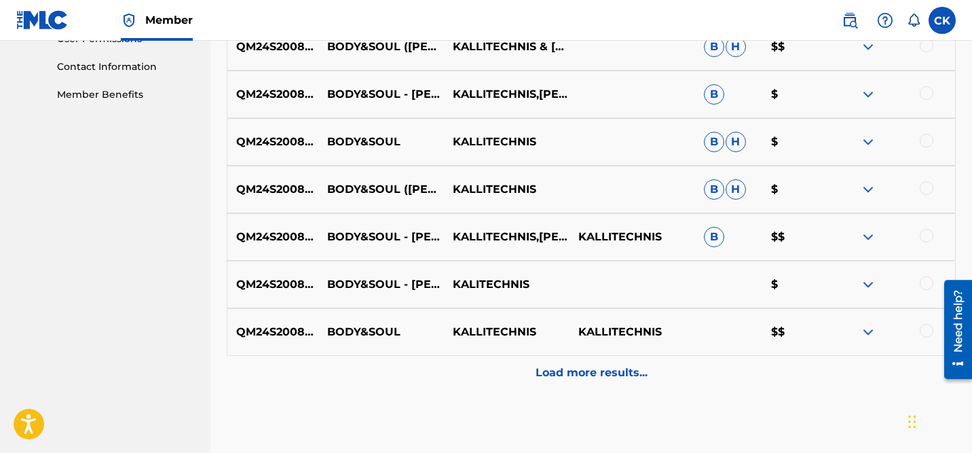
scroll to position [655, 0]
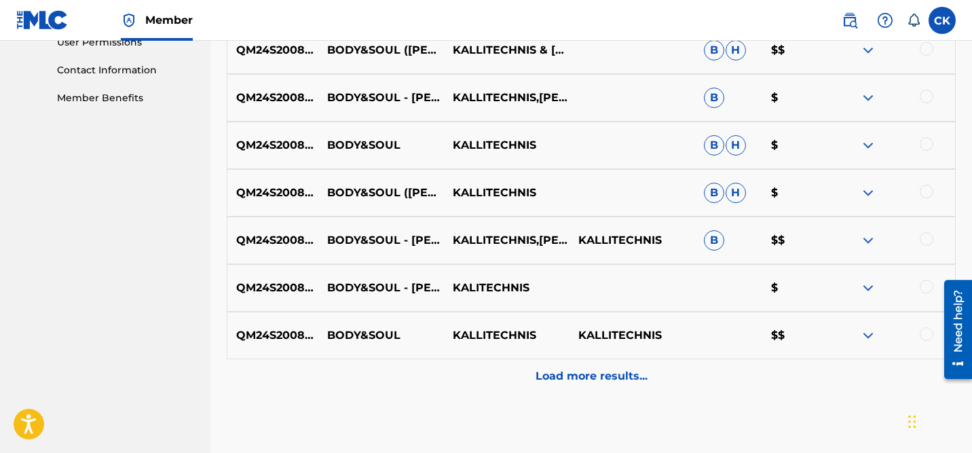
click at [636, 374] on p "Load more results..." at bounding box center [592, 376] width 112 height 16
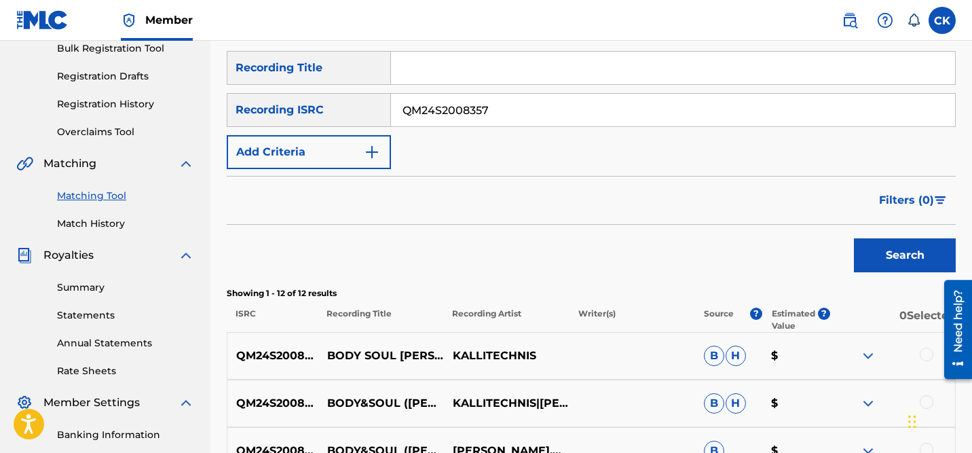
scroll to position [0, 0]
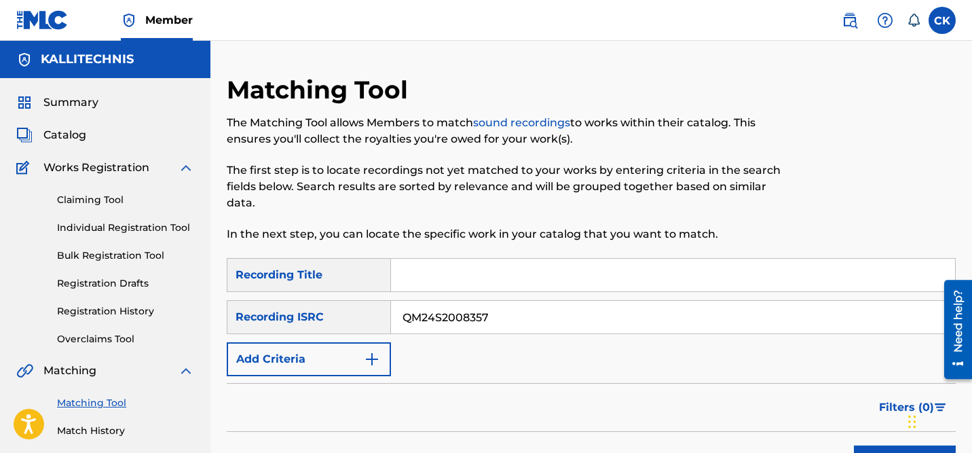
click at [456, 318] on input "QM24S2008357" at bounding box center [673, 317] width 564 height 33
paste input "GBWW21800004"
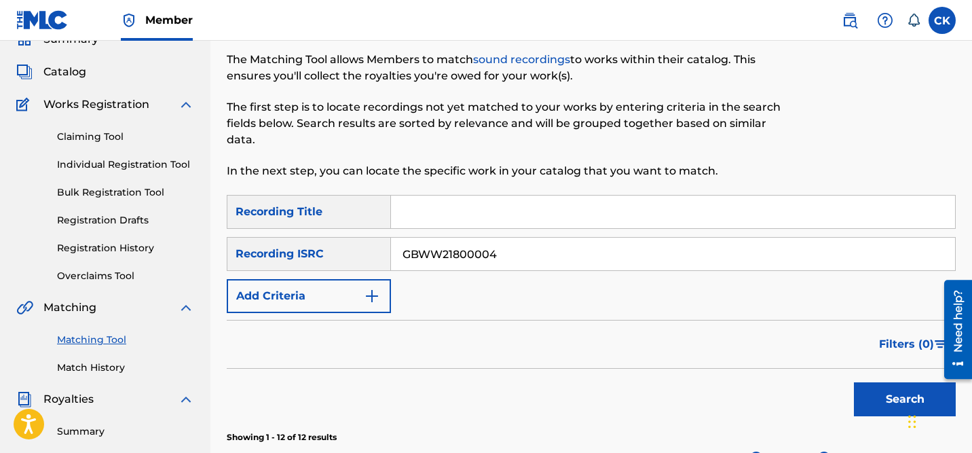
scroll to position [68, 0]
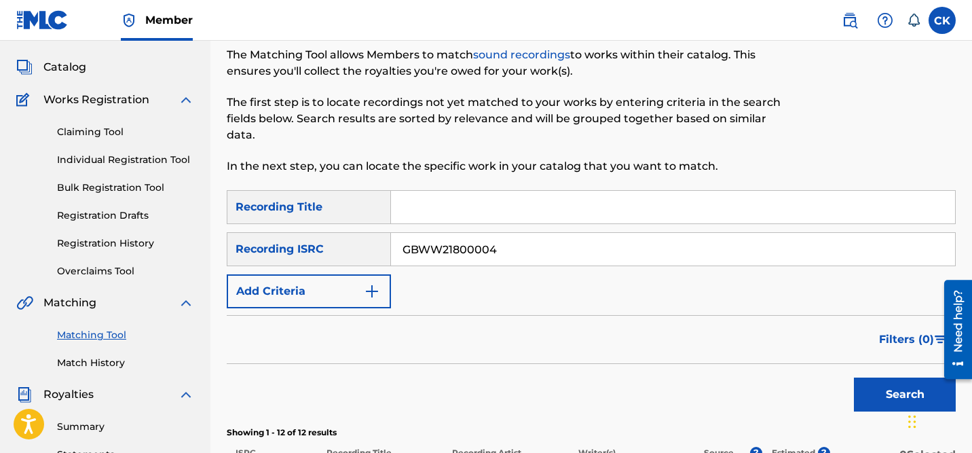
type input "GBWW21800004"
click at [897, 390] on button "Search" at bounding box center [905, 394] width 102 height 34
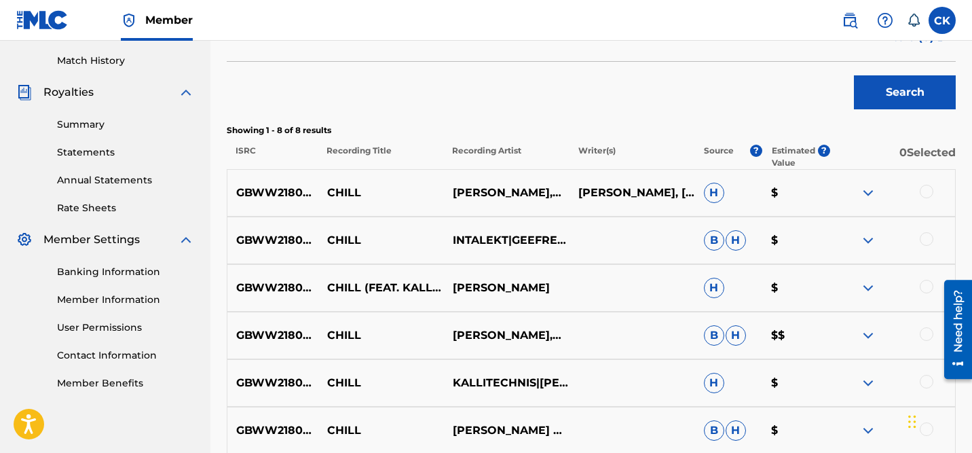
scroll to position [358, 0]
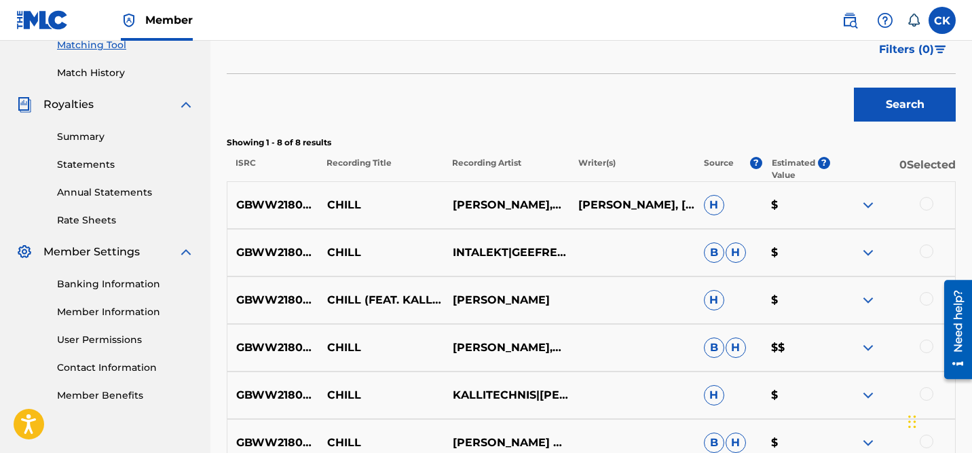
click at [929, 201] on div at bounding box center [927, 204] width 14 height 14
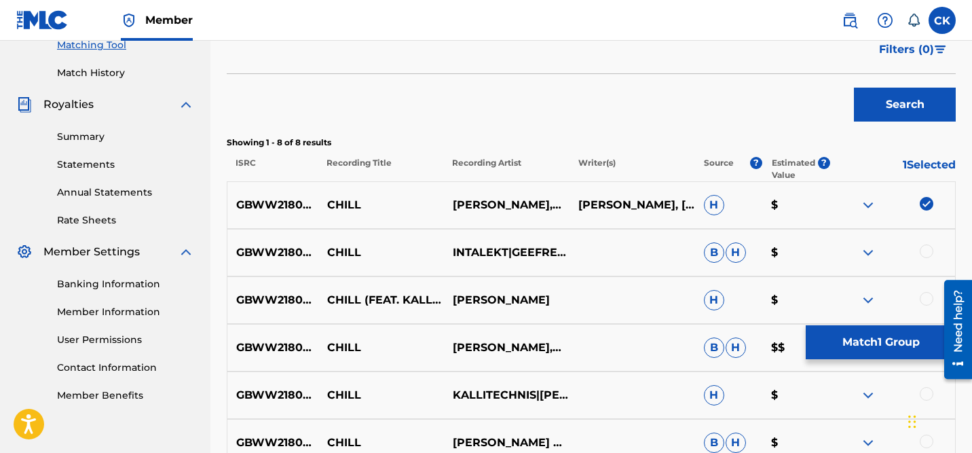
click at [925, 248] on div at bounding box center [927, 251] width 14 height 14
click at [926, 293] on div at bounding box center [927, 299] width 14 height 14
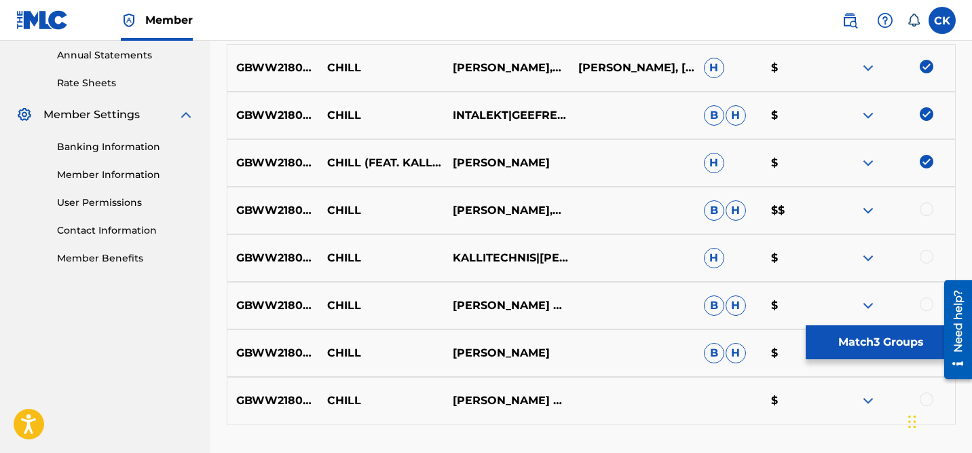
scroll to position [500, 0]
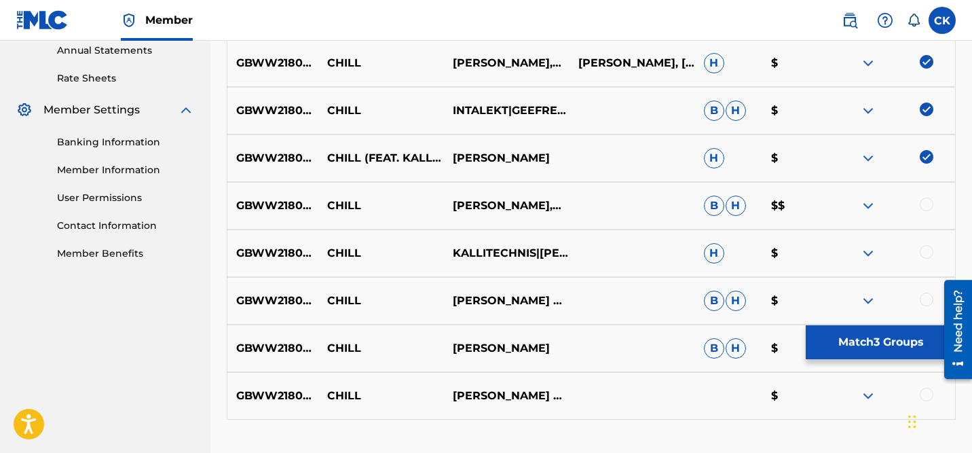
click at [926, 206] on div at bounding box center [927, 205] width 14 height 14
click at [927, 250] on div at bounding box center [927, 252] width 14 height 14
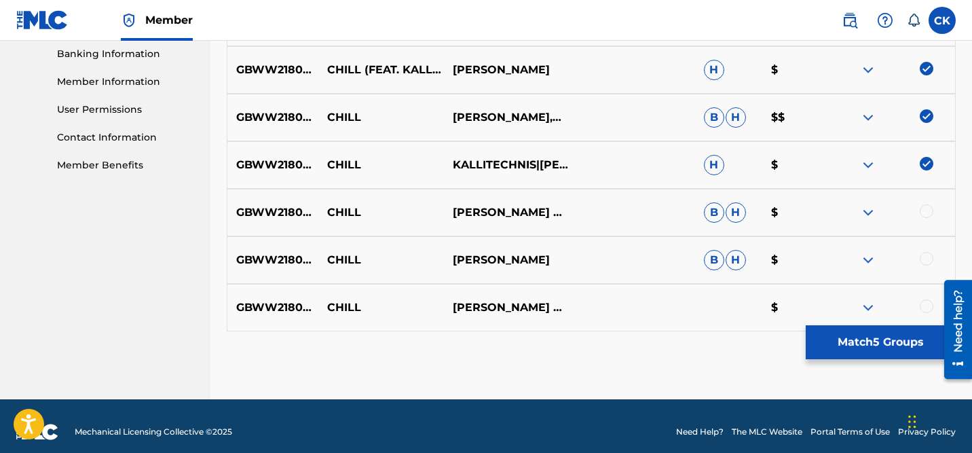
scroll to position [599, 0]
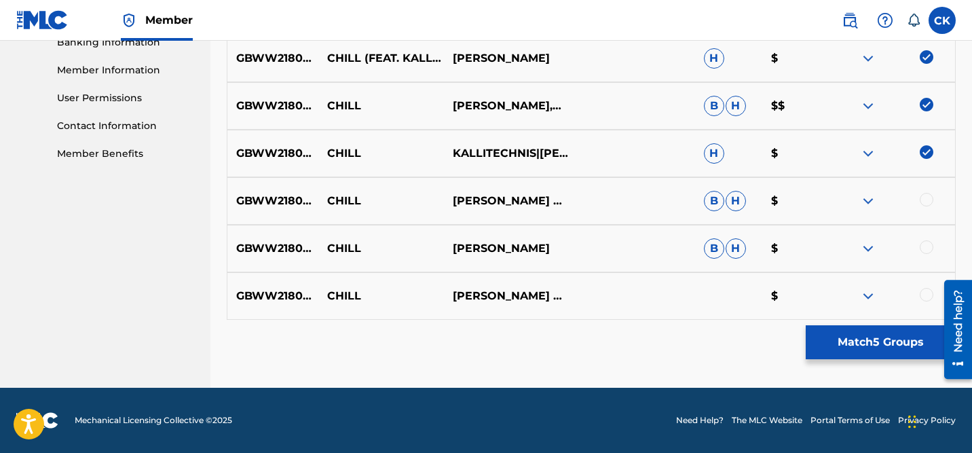
click at [927, 199] on div at bounding box center [927, 200] width 14 height 14
click at [926, 250] on div at bounding box center [927, 247] width 14 height 14
click at [925, 297] on div at bounding box center [927, 295] width 14 height 14
click at [882, 340] on button "Match 8 Groups" at bounding box center [881, 342] width 150 height 34
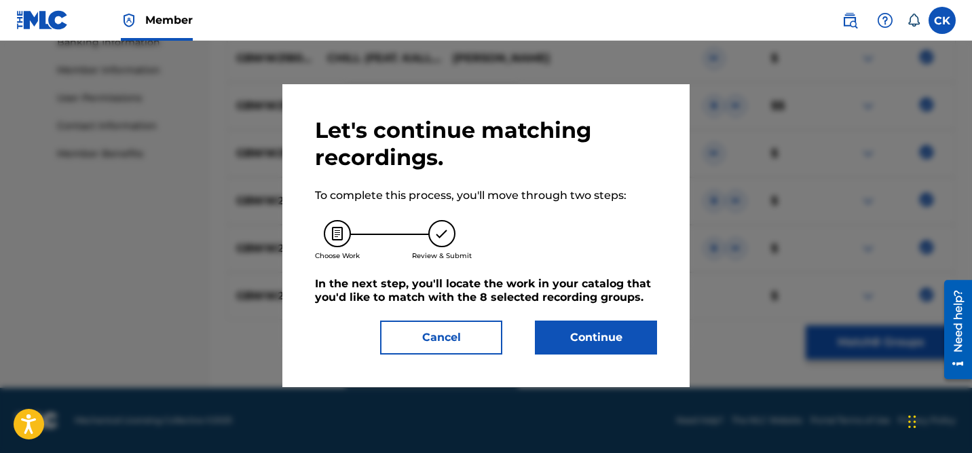
click at [605, 341] on button "Continue" at bounding box center [596, 337] width 122 height 34
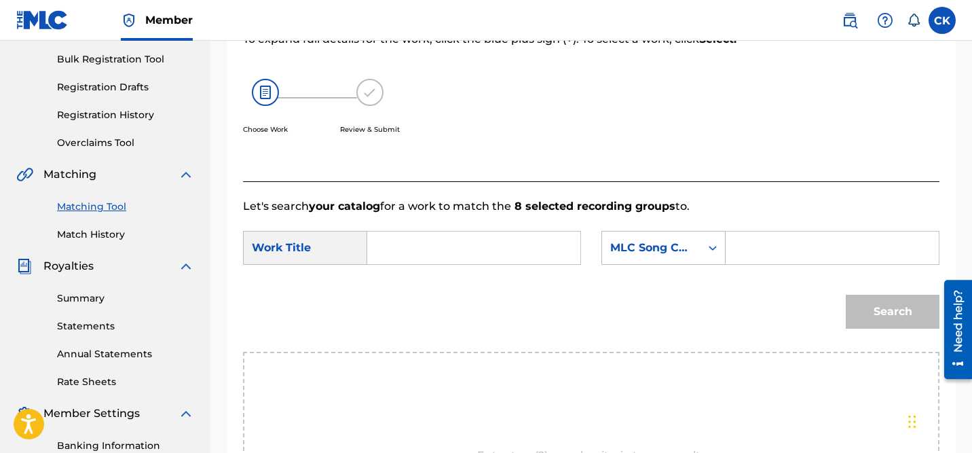
scroll to position [143, 0]
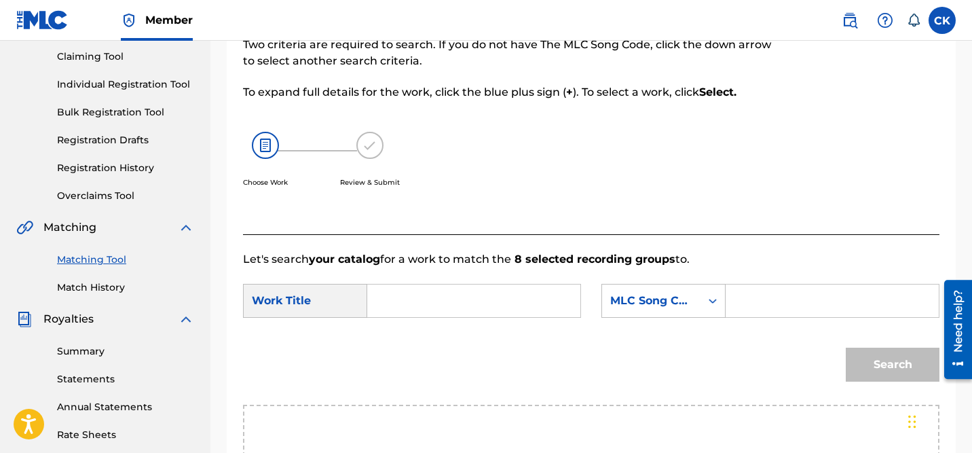
click at [755, 297] on input "Search Form" at bounding box center [832, 300] width 190 height 33
paste input "CI9FSP"
type input "CI9FSP"
click at [466, 299] on input "Search Form" at bounding box center [474, 300] width 190 height 33
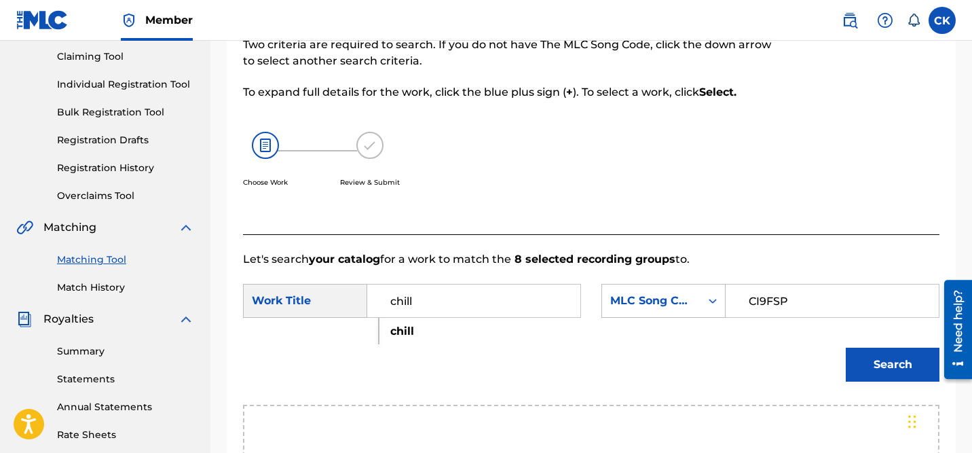
type input "chill"
click at [528, 346] on div "Search" at bounding box center [591, 369] width 697 height 71
click at [901, 359] on button "Search" at bounding box center [893, 365] width 94 height 34
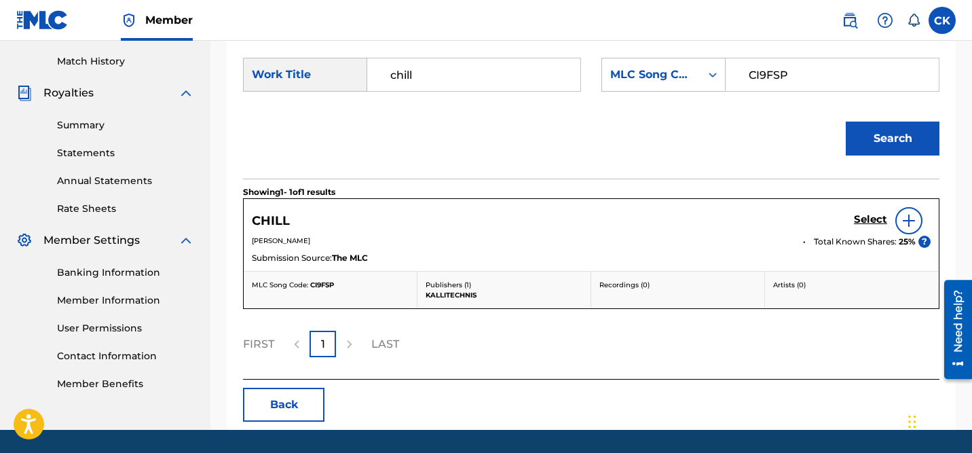
scroll to position [371, 0]
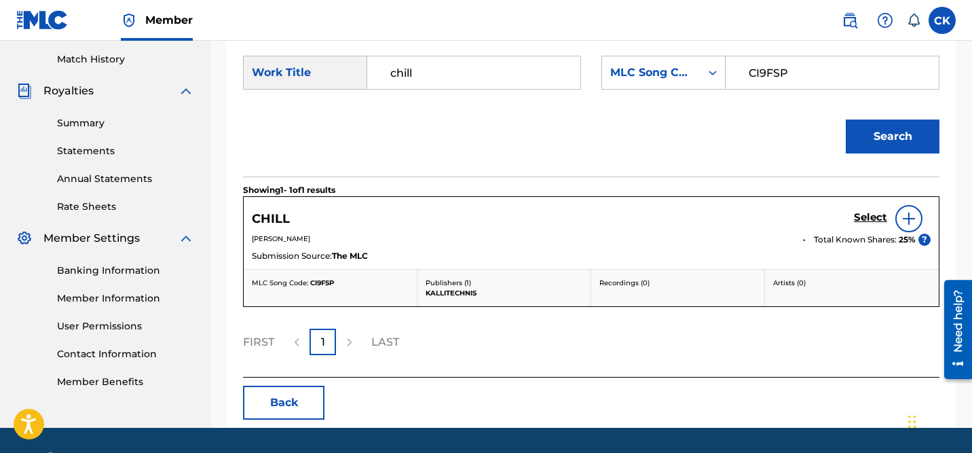
click at [874, 219] on h5 "Select" at bounding box center [870, 217] width 33 height 13
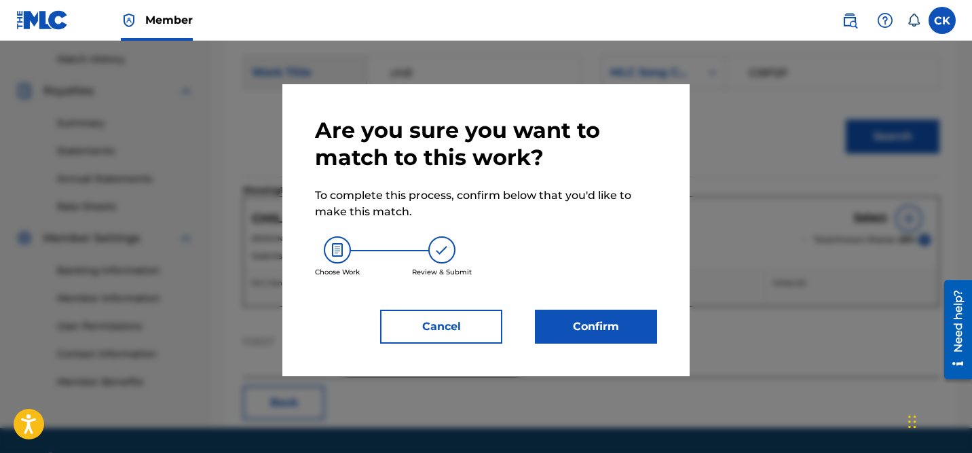
click at [608, 320] on button "Confirm" at bounding box center [596, 327] width 122 height 34
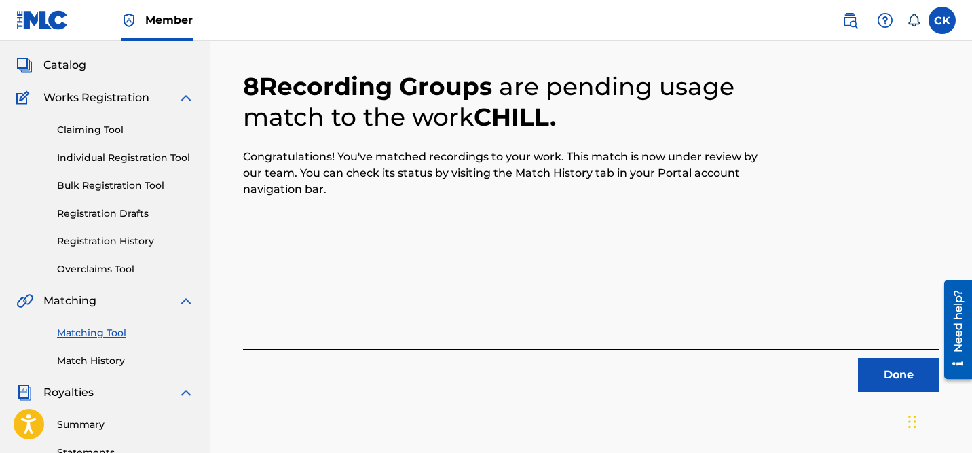
scroll to position [86, 0]
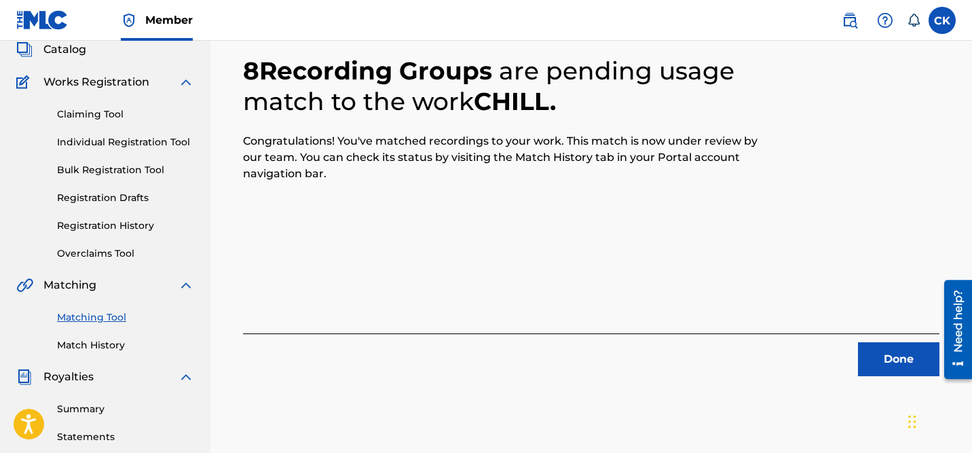
click at [895, 360] on button "Done" at bounding box center [898, 359] width 81 height 34
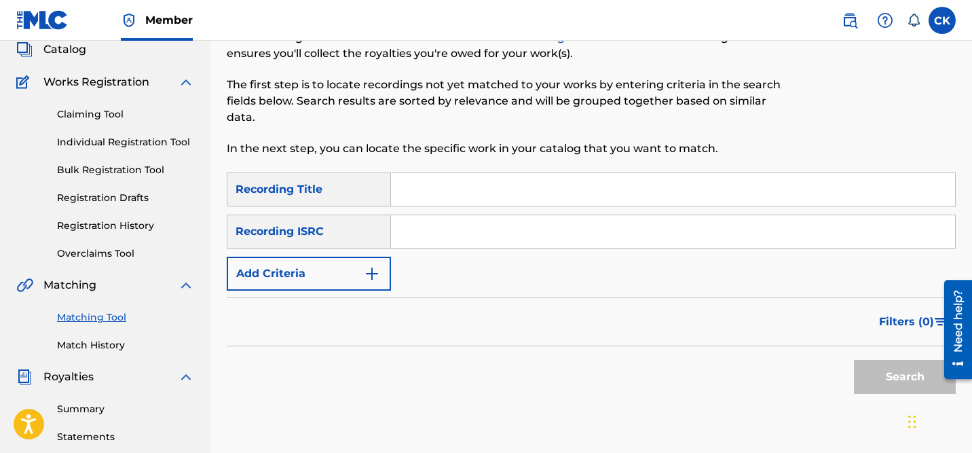
click at [466, 239] on input "Search Form" at bounding box center [673, 231] width 564 height 33
paste input "QM24S2005636"
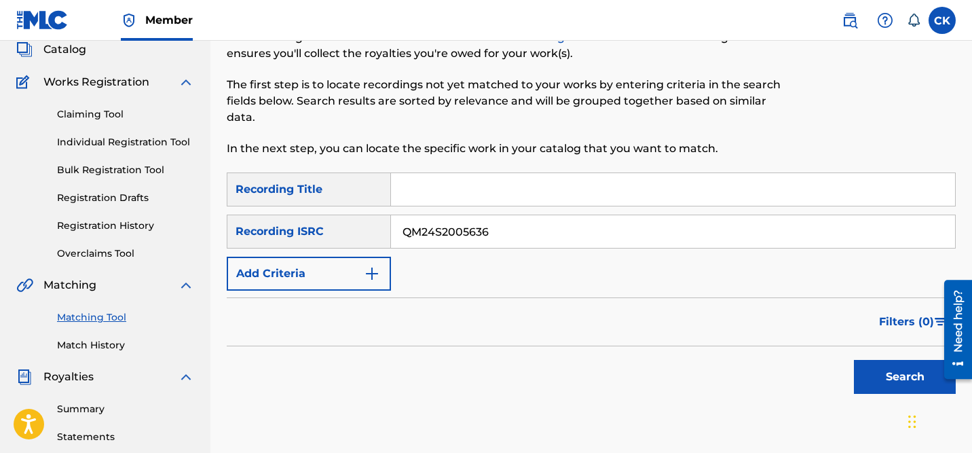
type input "QM24S2005636"
click at [908, 381] on button "Search" at bounding box center [905, 377] width 102 height 34
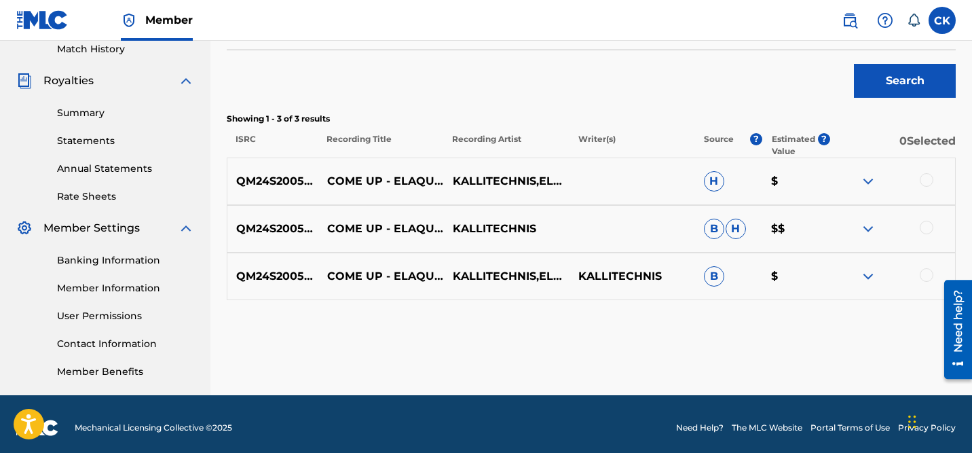
scroll to position [389, 0]
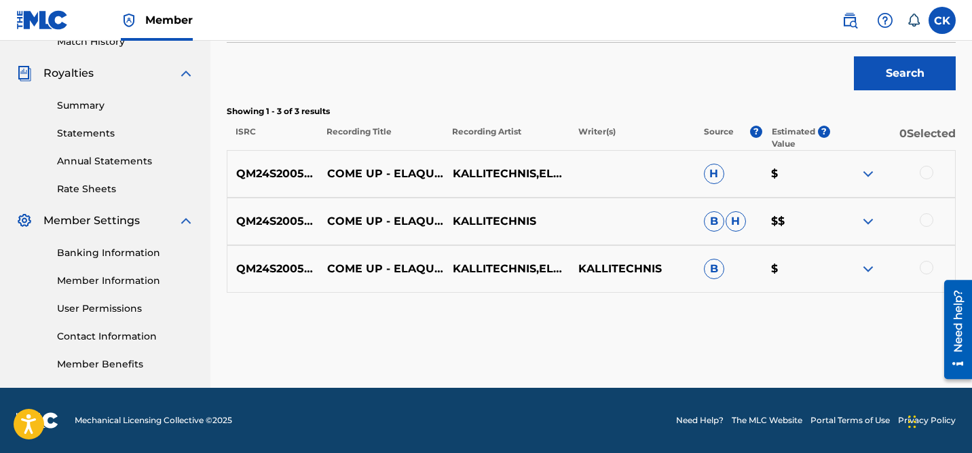
click at [928, 168] on div at bounding box center [927, 173] width 14 height 14
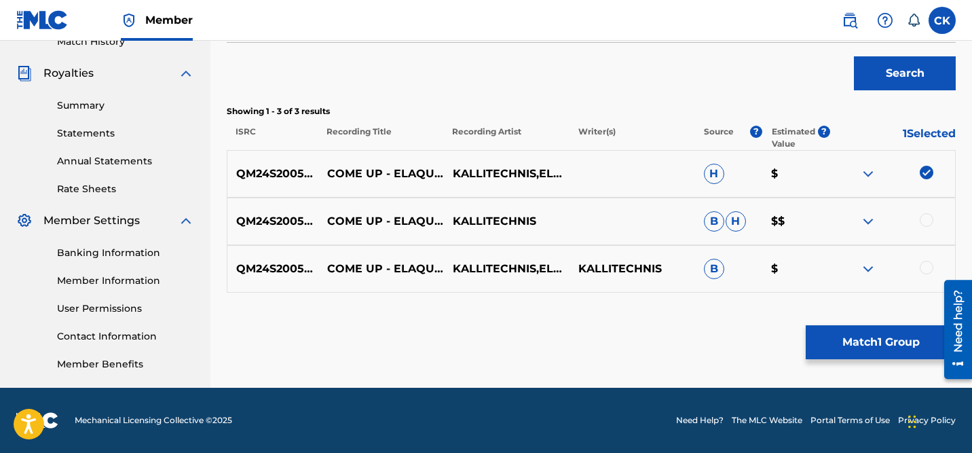
click at [927, 216] on div at bounding box center [927, 220] width 14 height 14
click at [929, 269] on div at bounding box center [927, 268] width 14 height 14
click at [895, 341] on button "Match 3 Groups" at bounding box center [881, 342] width 150 height 34
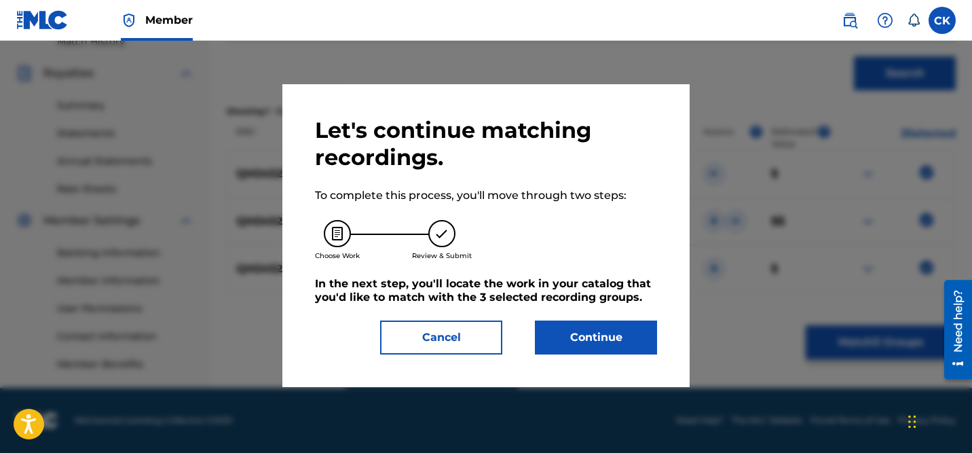
click at [610, 330] on button "Continue" at bounding box center [596, 337] width 122 height 34
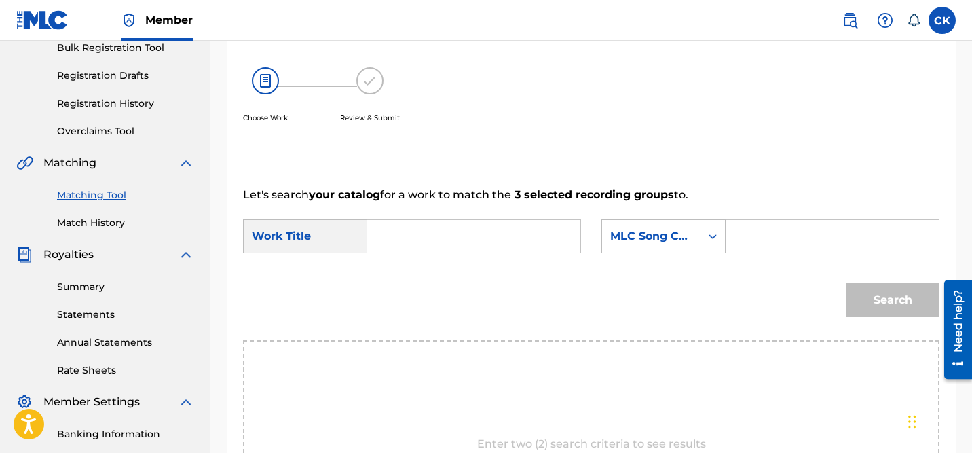
scroll to position [217, 0]
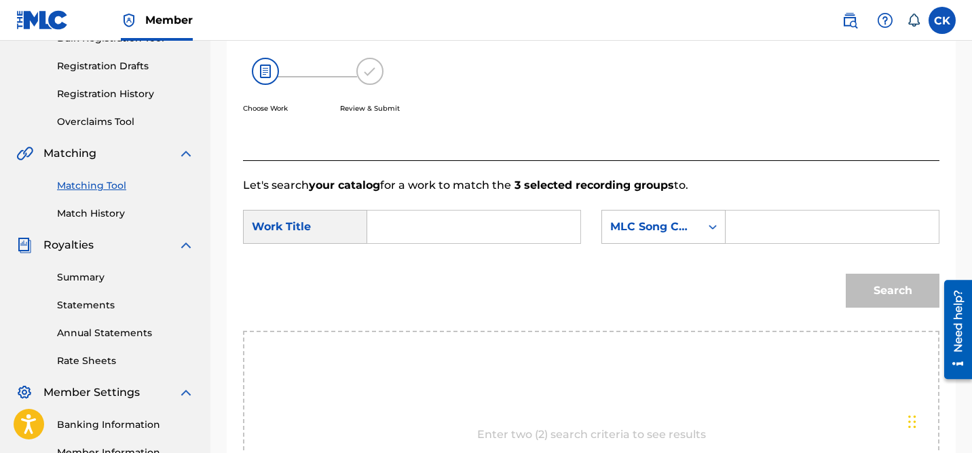
click at [775, 230] on input "Search Form" at bounding box center [832, 226] width 190 height 33
paste input "CJ14Z7"
type input "CJ14Z7"
click at [496, 229] on input "Search Form" at bounding box center [474, 226] width 190 height 33
type input "c"
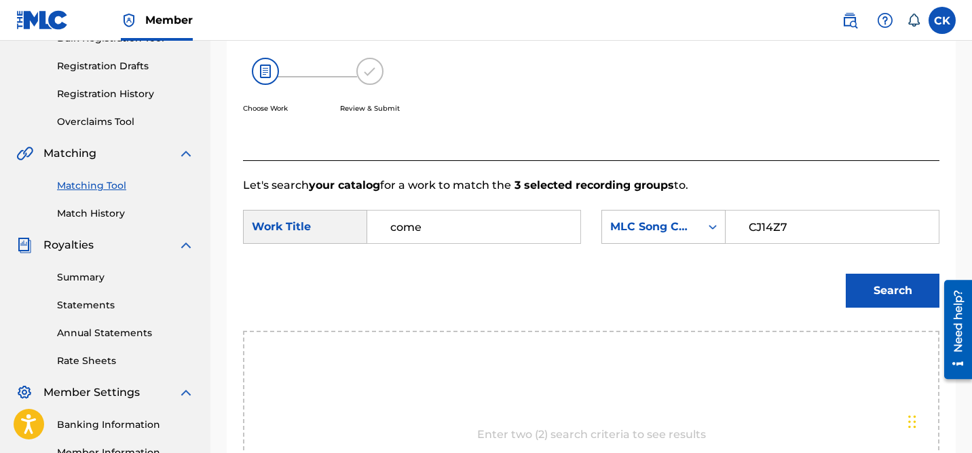
click at [418, 314] on div "Search" at bounding box center [591, 295] width 697 height 71
click at [438, 230] on input "come" at bounding box center [474, 226] width 190 height 33
click at [397, 257] on strong "come" at bounding box center [405, 257] width 31 height 13
type input "come up - elaquent remix"
click at [892, 293] on button "Search" at bounding box center [893, 291] width 94 height 34
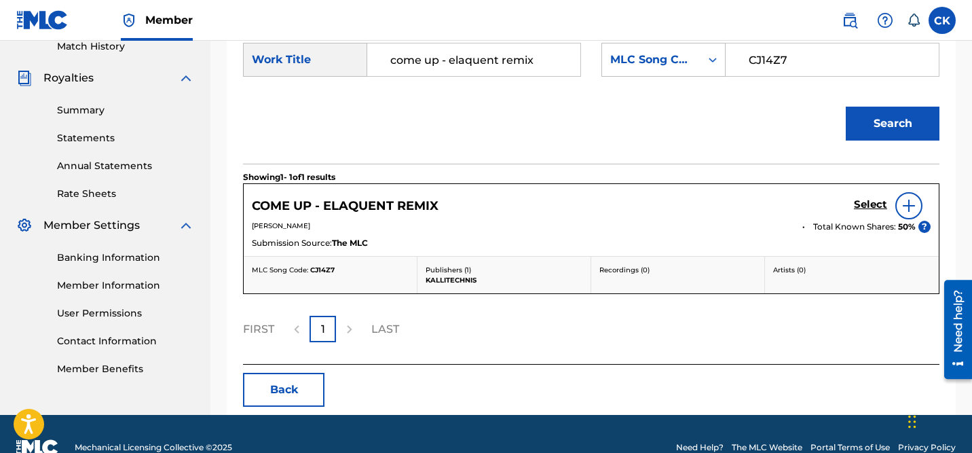
scroll to position [395, 0]
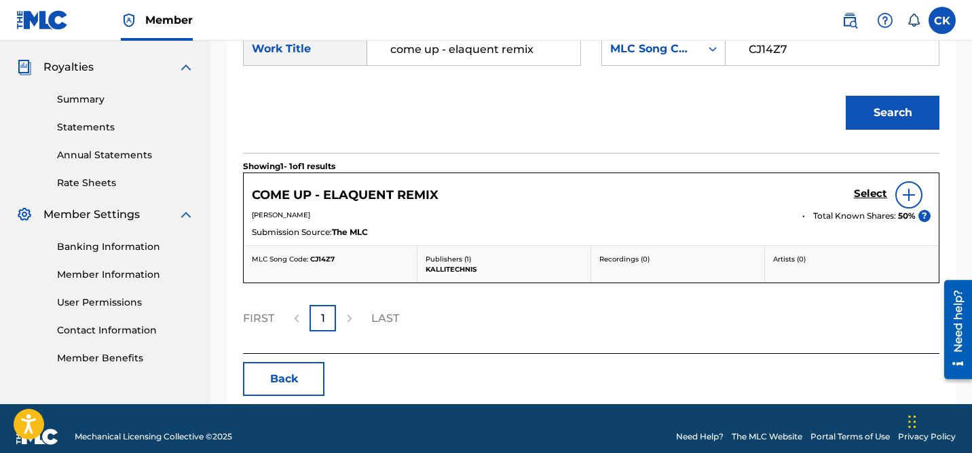
click at [865, 191] on h5 "Select" at bounding box center [870, 193] width 33 height 13
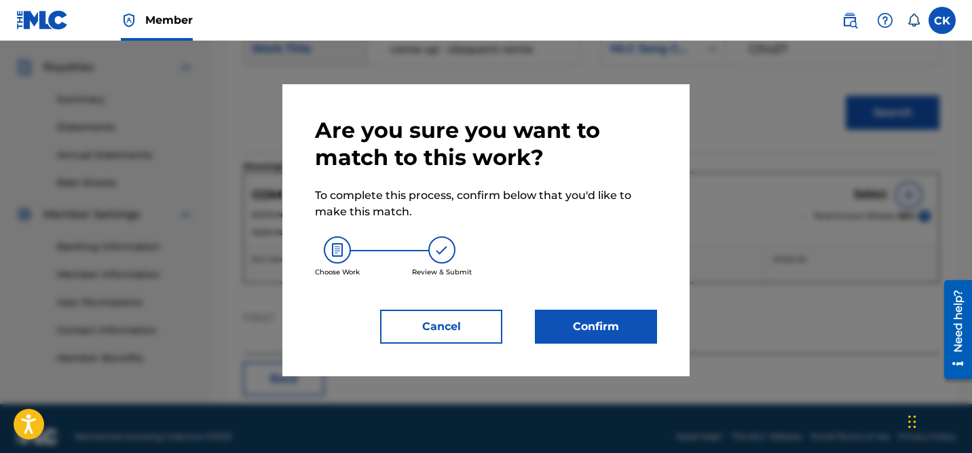
click at [594, 326] on button "Confirm" at bounding box center [596, 327] width 122 height 34
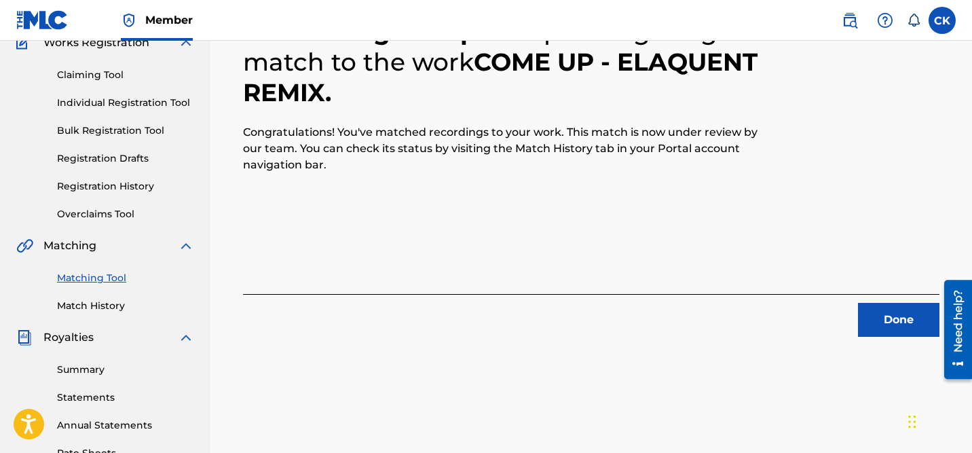
scroll to position [128, 0]
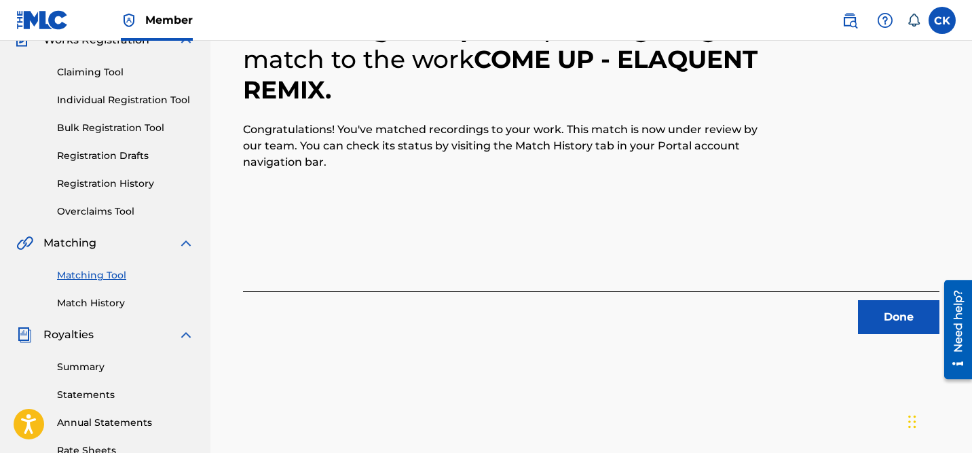
click at [897, 320] on button "Done" at bounding box center [898, 317] width 81 height 34
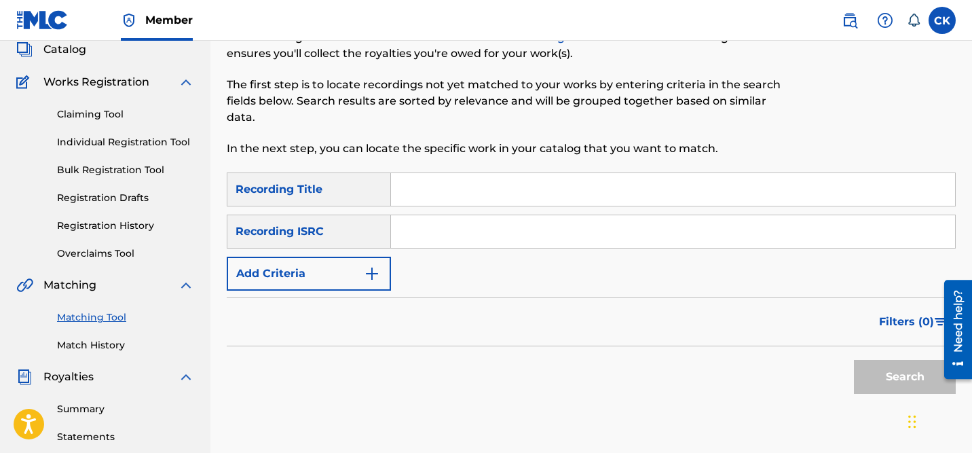
scroll to position [86, 0]
click at [434, 232] on input "Search Form" at bounding box center [673, 231] width 564 height 33
paste input "QM24S1847204"
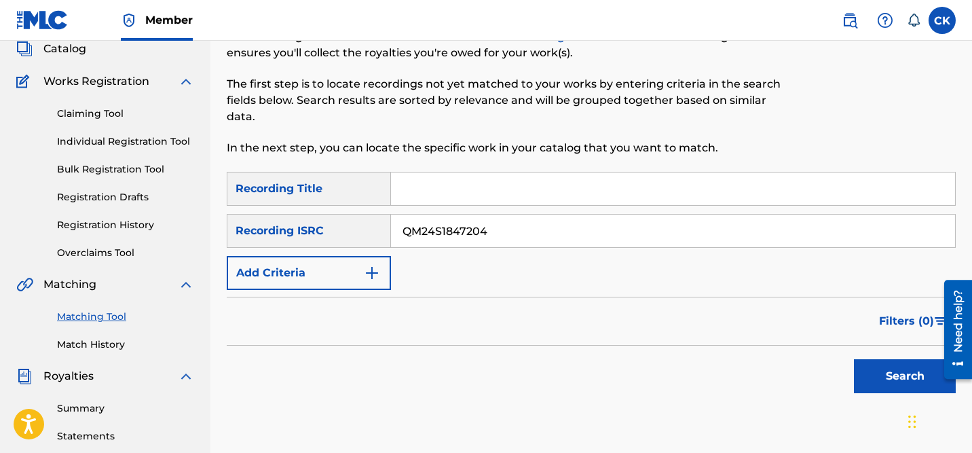
type input "QM24S1847204"
click at [915, 378] on button "Search" at bounding box center [905, 376] width 102 height 34
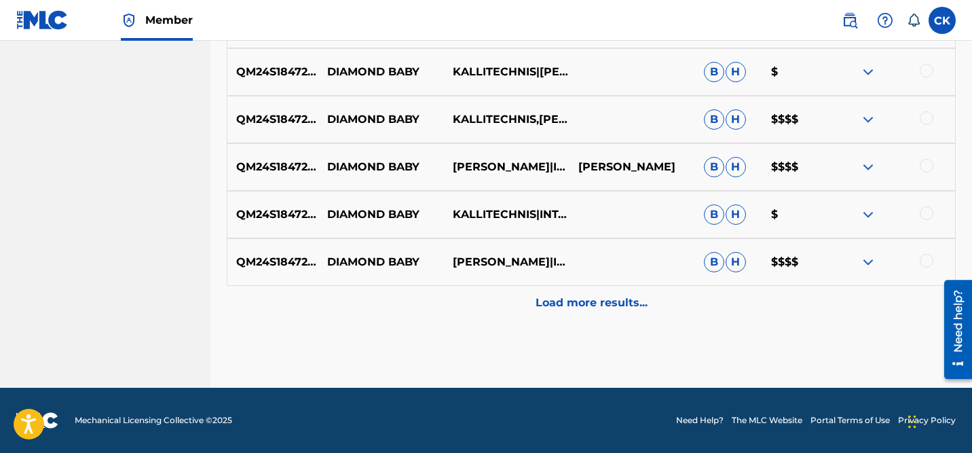
click at [618, 307] on p "Load more results..." at bounding box center [592, 303] width 112 height 16
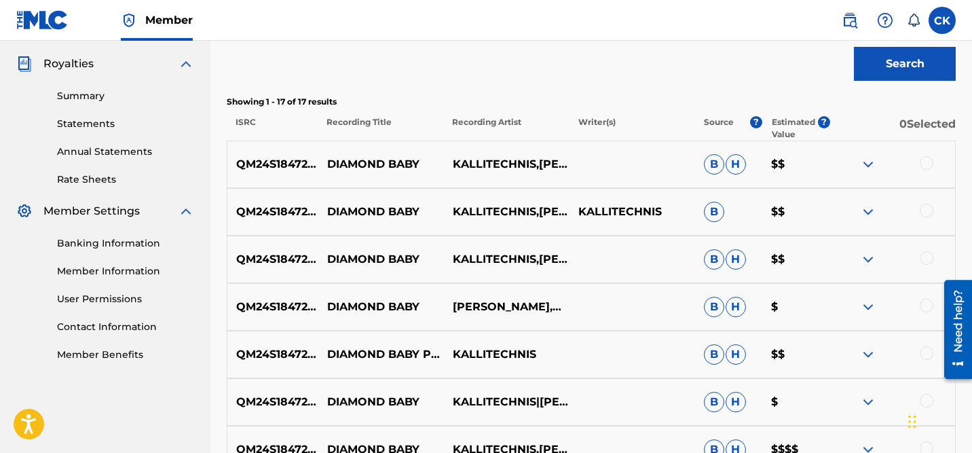
scroll to position [409, 0]
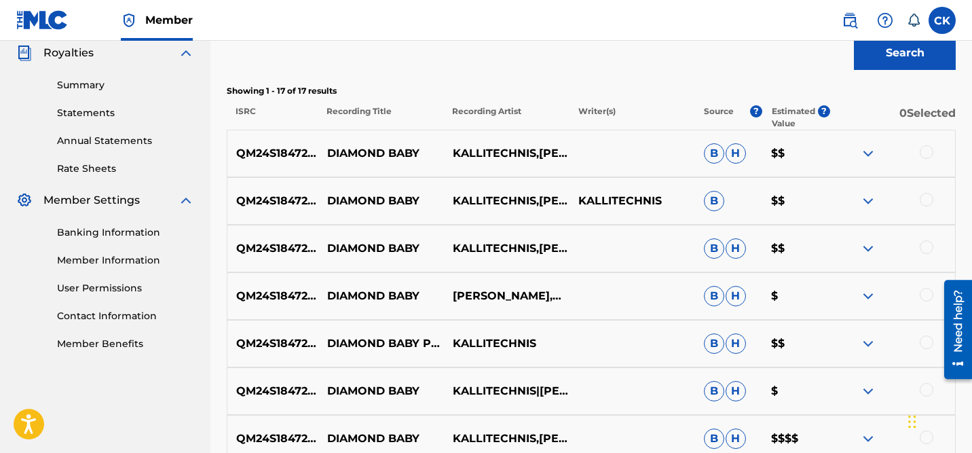
click at [926, 153] on div at bounding box center [927, 152] width 14 height 14
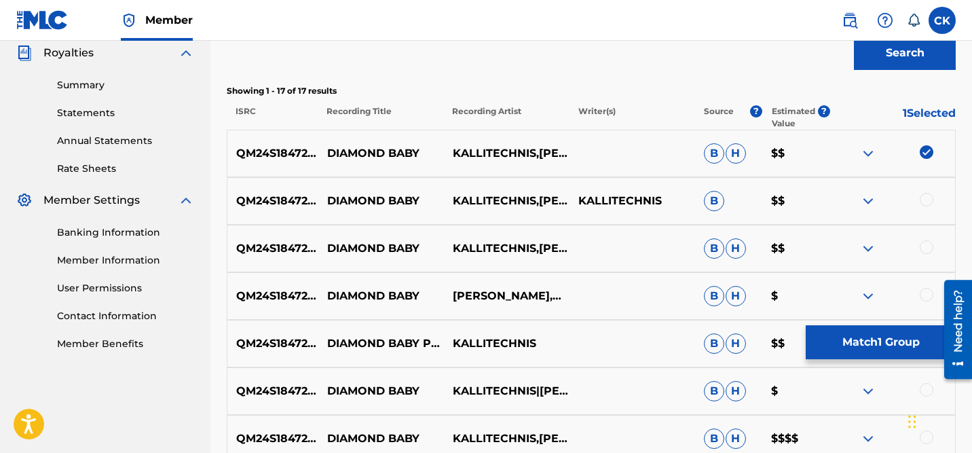
click at [930, 200] on div at bounding box center [927, 200] width 14 height 14
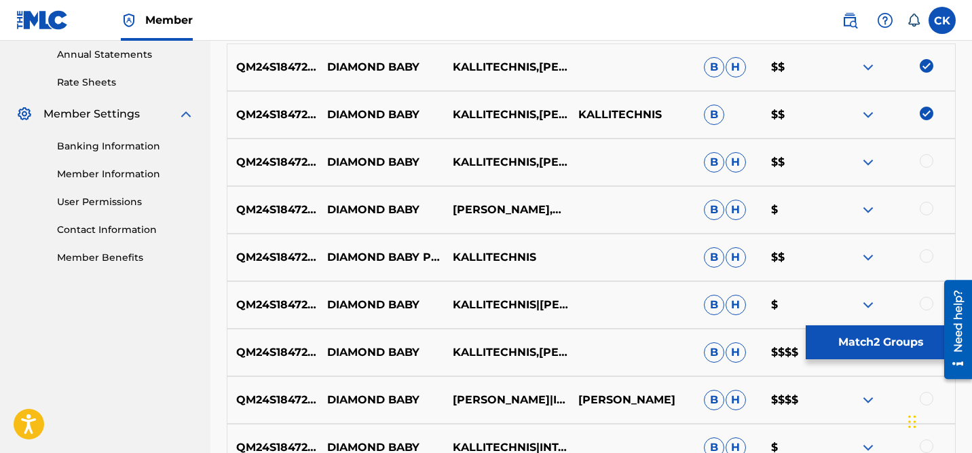
scroll to position [517, 0]
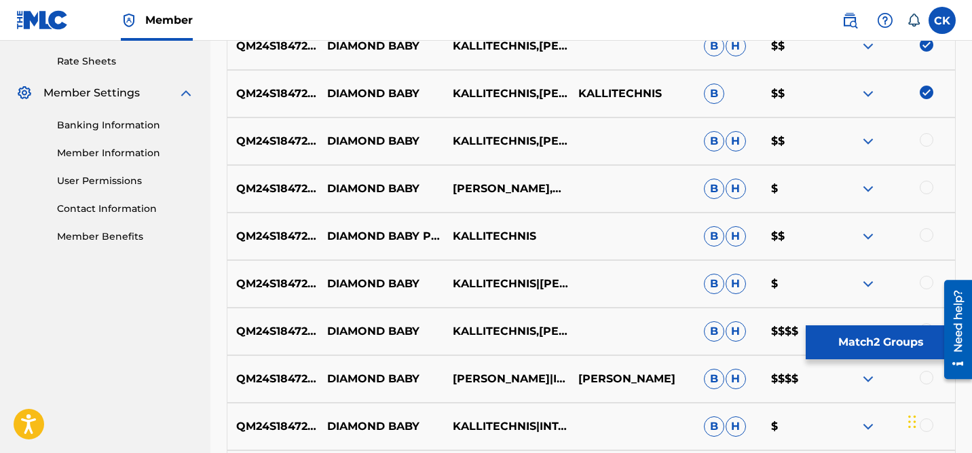
click at [923, 140] on div at bounding box center [927, 140] width 14 height 14
click at [927, 186] on div at bounding box center [927, 188] width 14 height 14
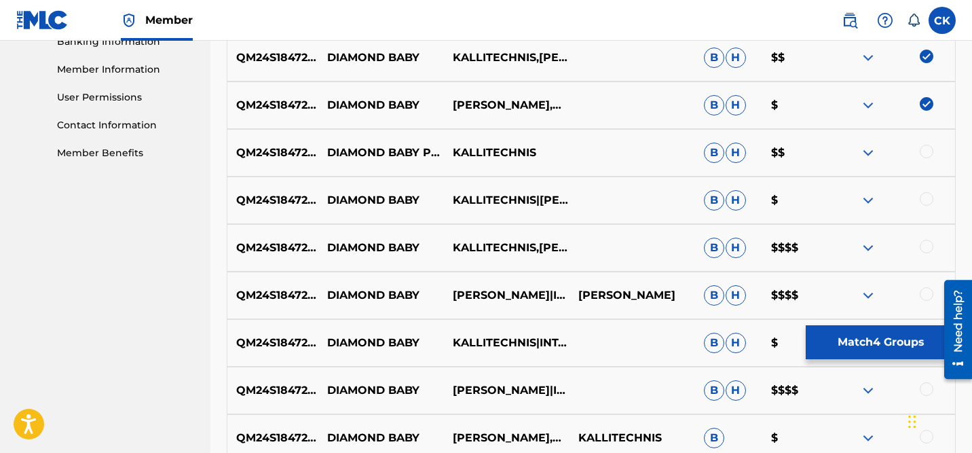
scroll to position [601, 0]
click at [927, 153] on div at bounding box center [927, 151] width 14 height 14
click at [927, 200] on div at bounding box center [927, 198] width 14 height 14
click at [926, 242] on div at bounding box center [927, 246] width 14 height 14
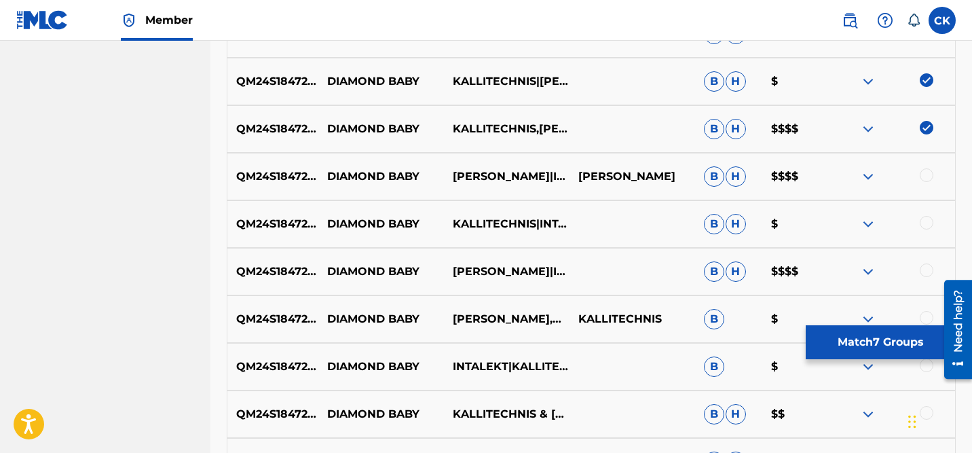
scroll to position [724, 0]
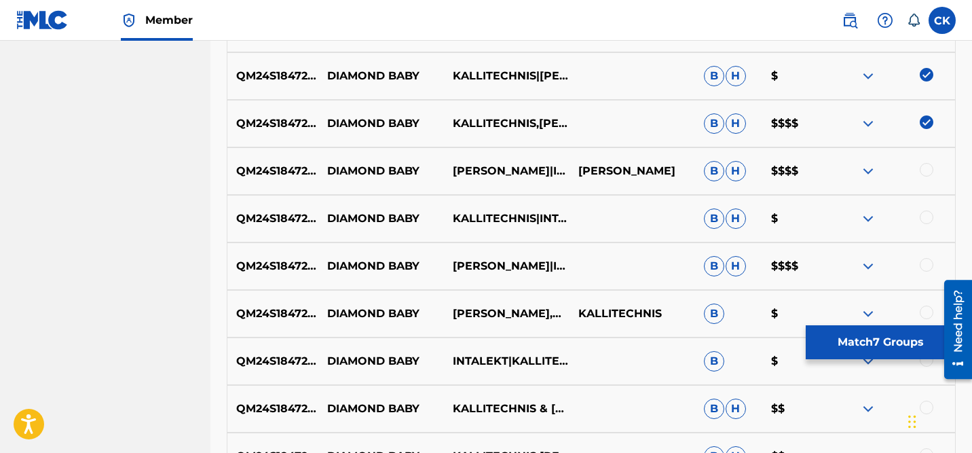
click at [926, 172] on div at bounding box center [927, 170] width 14 height 14
click at [927, 215] on div at bounding box center [927, 217] width 14 height 14
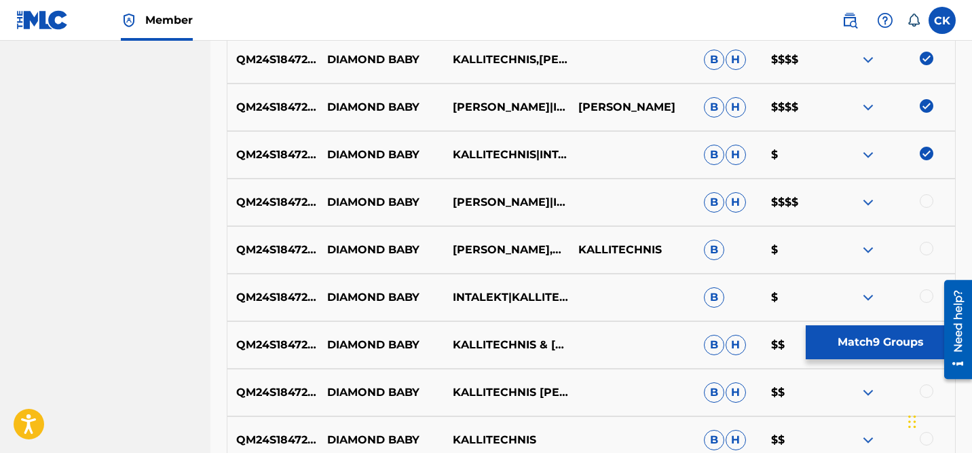
scroll to position [792, 0]
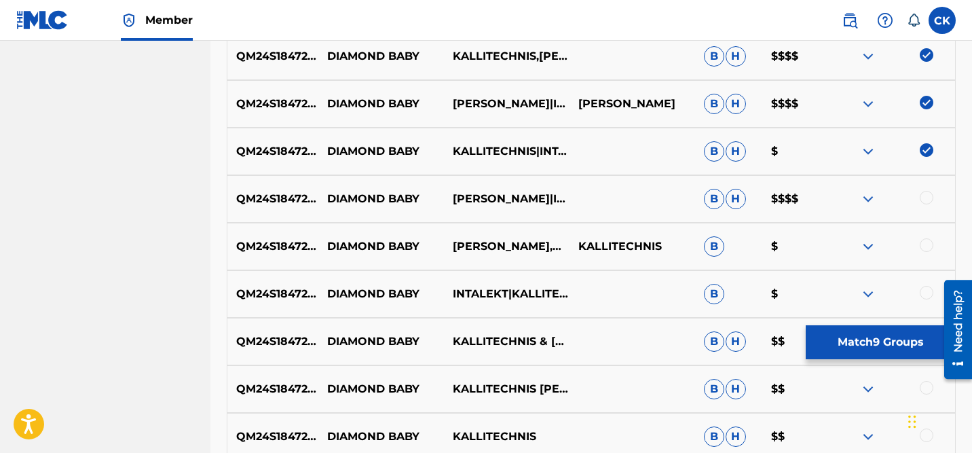
click at [926, 200] on div at bounding box center [927, 198] width 14 height 14
click at [930, 244] on div at bounding box center [927, 245] width 14 height 14
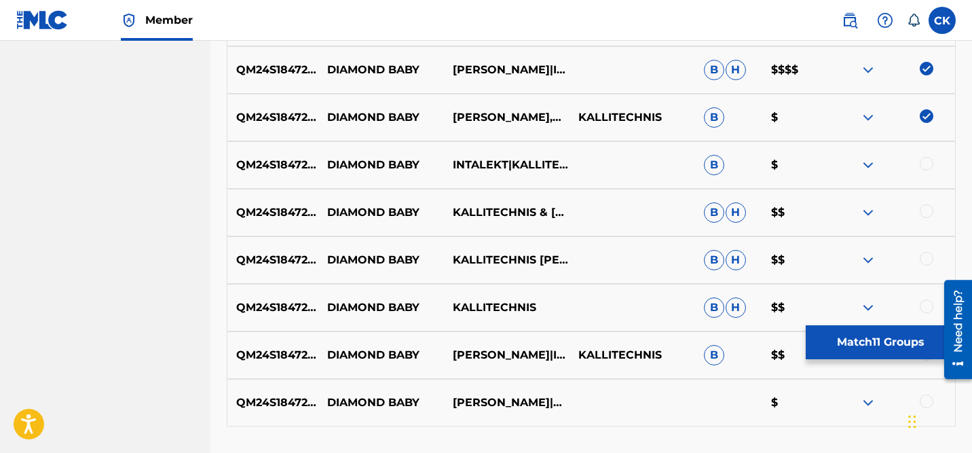
scroll to position [928, 0]
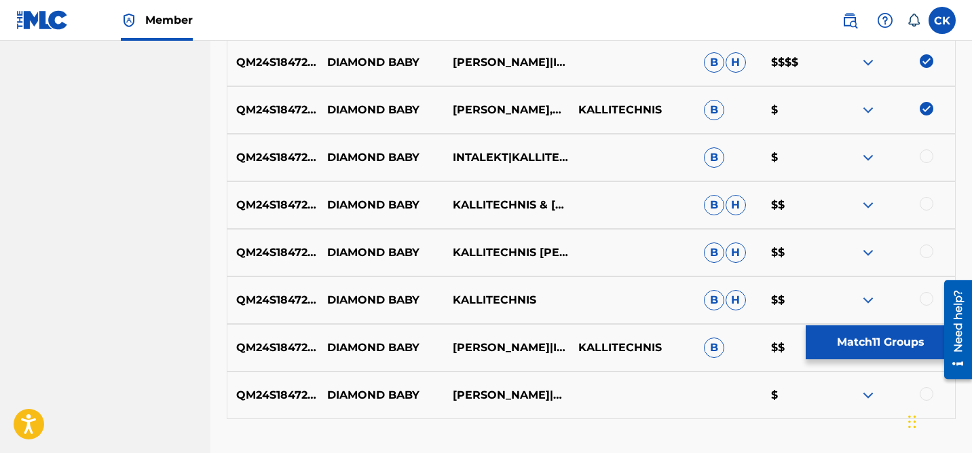
click at [925, 155] on div at bounding box center [927, 156] width 14 height 14
click at [927, 206] on div at bounding box center [927, 204] width 14 height 14
click at [927, 251] on div at bounding box center [927, 251] width 14 height 14
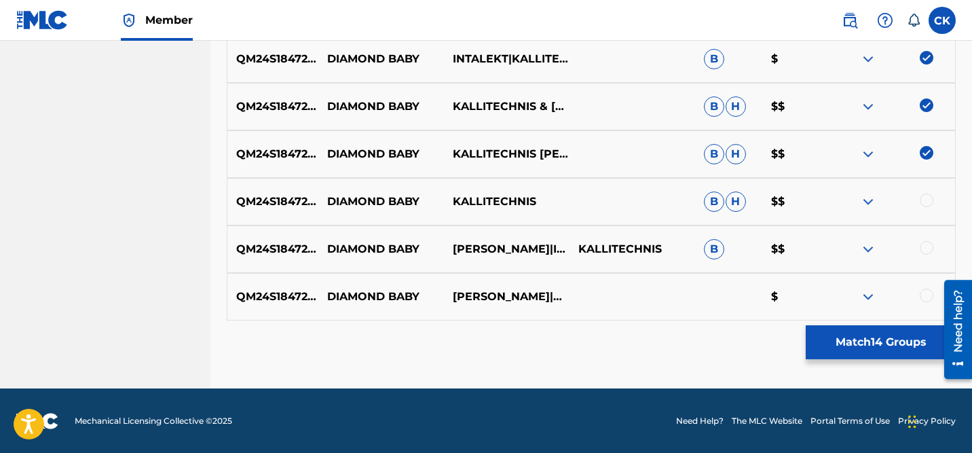
scroll to position [1027, 0]
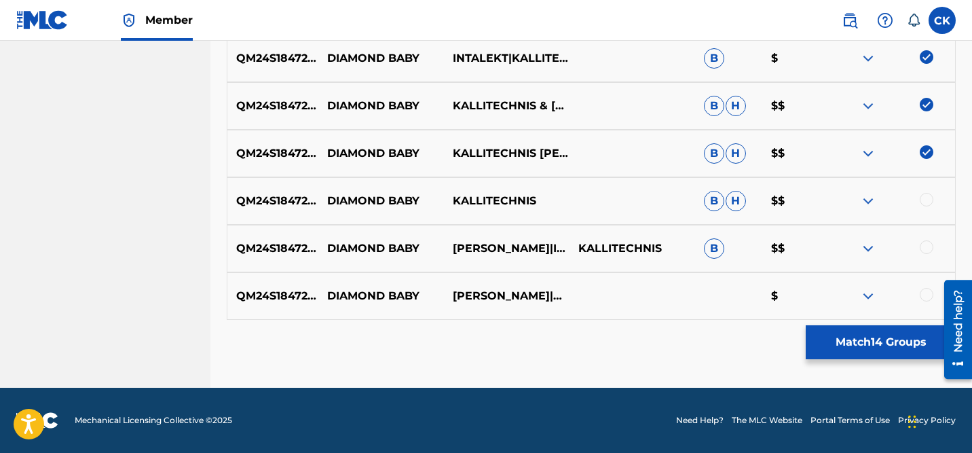
click at [927, 198] on div at bounding box center [927, 200] width 14 height 14
click at [929, 247] on div at bounding box center [927, 247] width 14 height 14
click at [928, 297] on div at bounding box center [927, 295] width 14 height 14
click at [865, 343] on button "Match 17 Groups" at bounding box center [881, 342] width 150 height 34
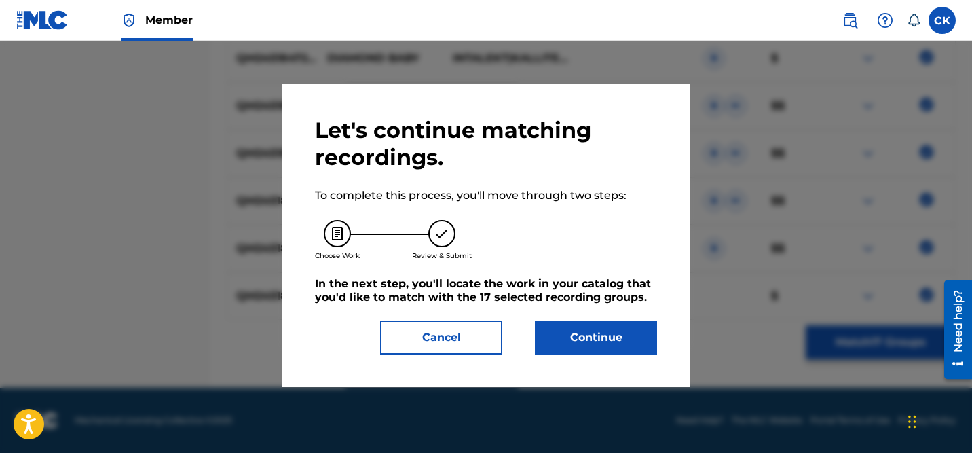
click at [614, 332] on button "Continue" at bounding box center [596, 337] width 122 height 34
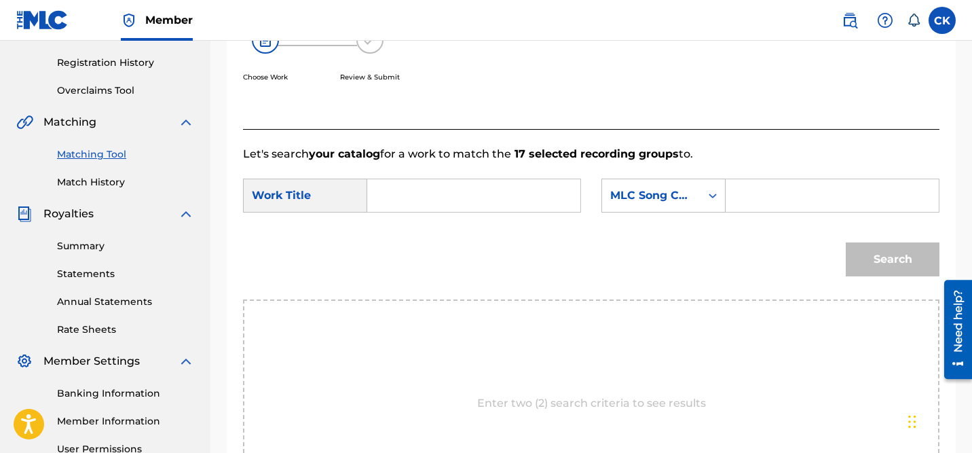
scroll to position [232, 0]
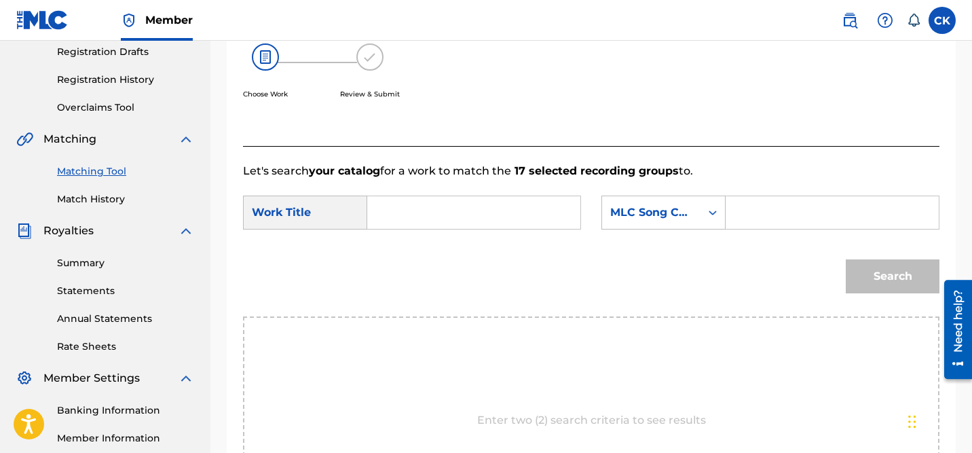
click at [743, 207] on input "Search Form" at bounding box center [832, 212] width 190 height 33
click at [784, 217] on input "Search Form" at bounding box center [832, 212] width 190 height 33
paste input "DQ2PH4"
type input "DQ2PH4"
click at [462, 215] on input "Search Form" at bounding box center [474, 212] width 190 height 33
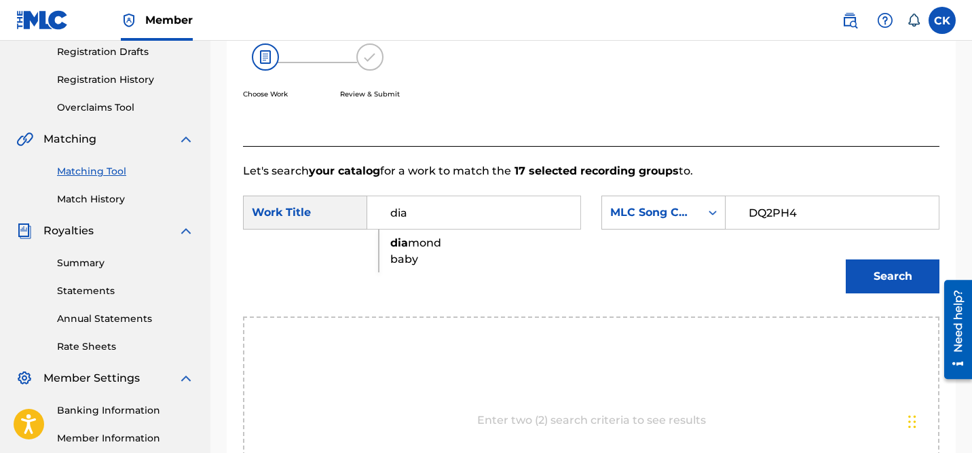
click at [418, 243] on span "mond baby" at bounding box center [415, 250] width 51 height 29
type input "diamond baby"
click at [887, 275] on button "Search" at bounding box center [893, 276] width 94 height 34
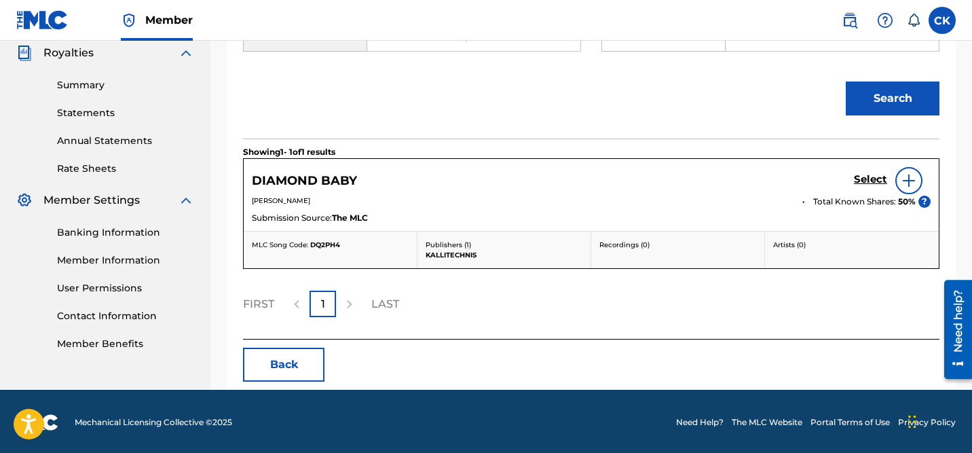
scroll to position [411, 0]
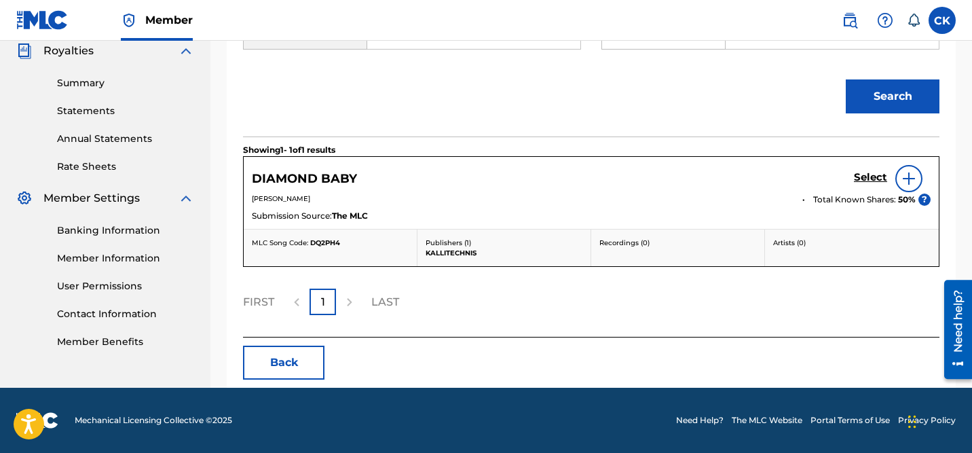
click at [862, 176] on h5 "Select" at bounding box center [870, 177] width 33 height 13
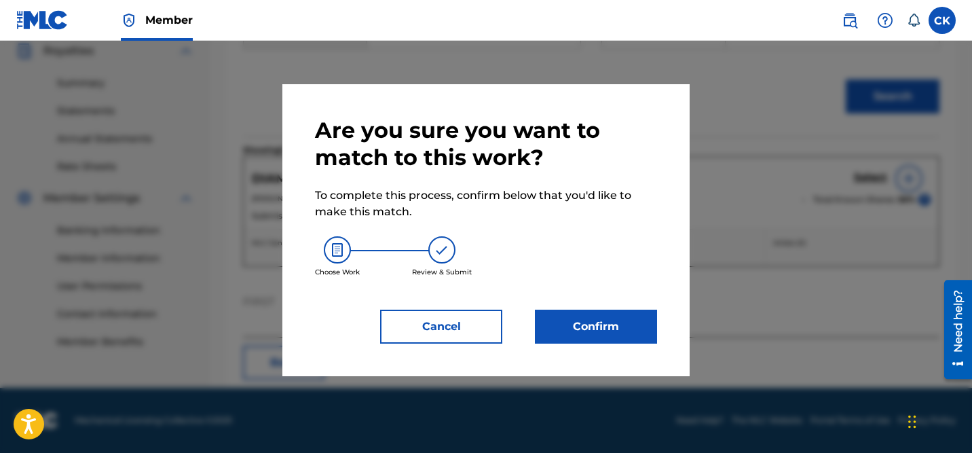
click at [597, 325] on button "Confirm" at bounding box center [596, 327] width 122 height 34
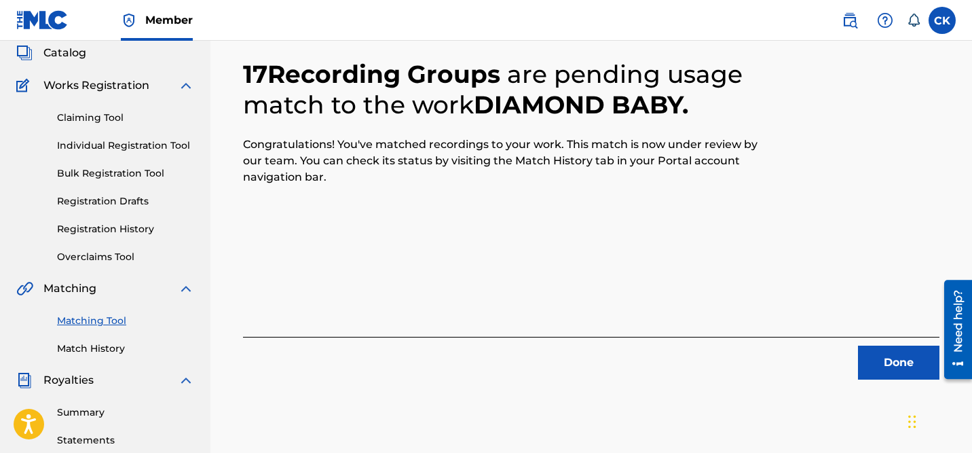
scroll to position [83, 0]
click at [886, 356] on button "Done" at bounding box center [898, 362] width 81 height 34
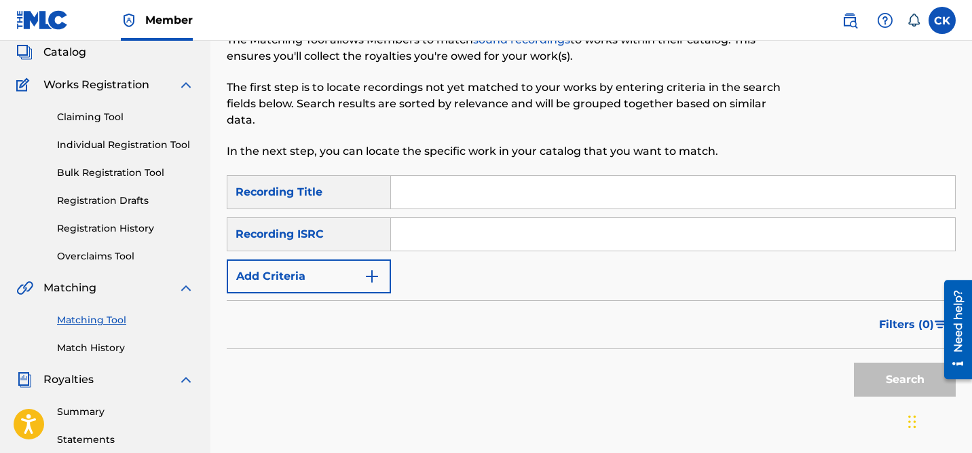
click at [488, 238] on input "Search Form" at bounding box center [673, 234] width 564 height 33
paste input "QM24S2105844"
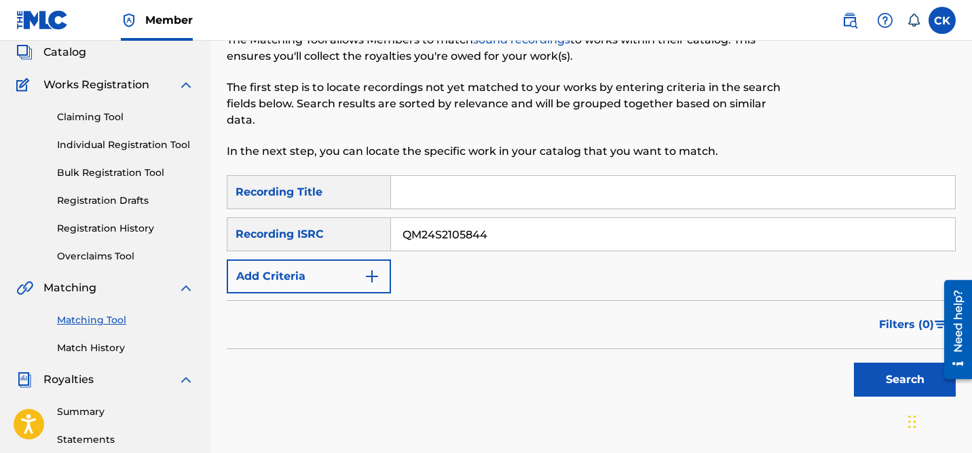
type input "QM24S2105844"
click at [893, 374] on button "Search" at bounding box center [905, 380] width 102 height 34
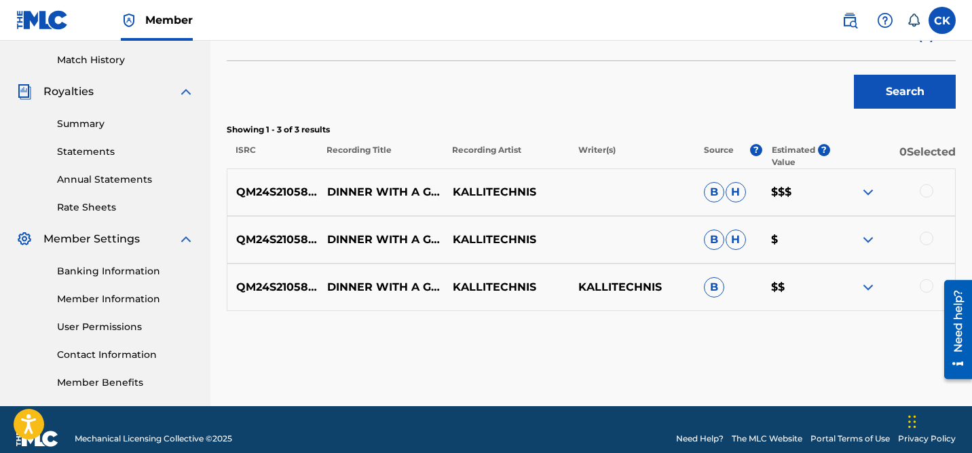
scroll to position [370, 0]
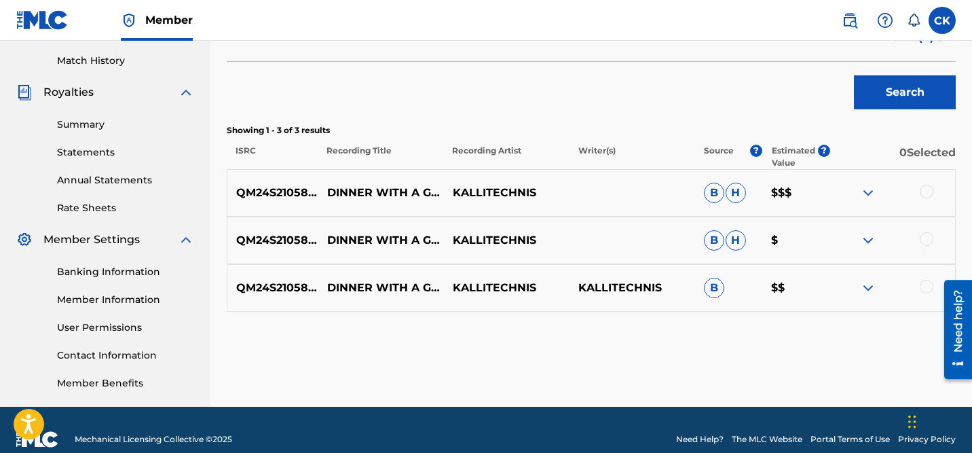
click at [922, 186] on div at bounding box center [927, 192] width 14 height 14
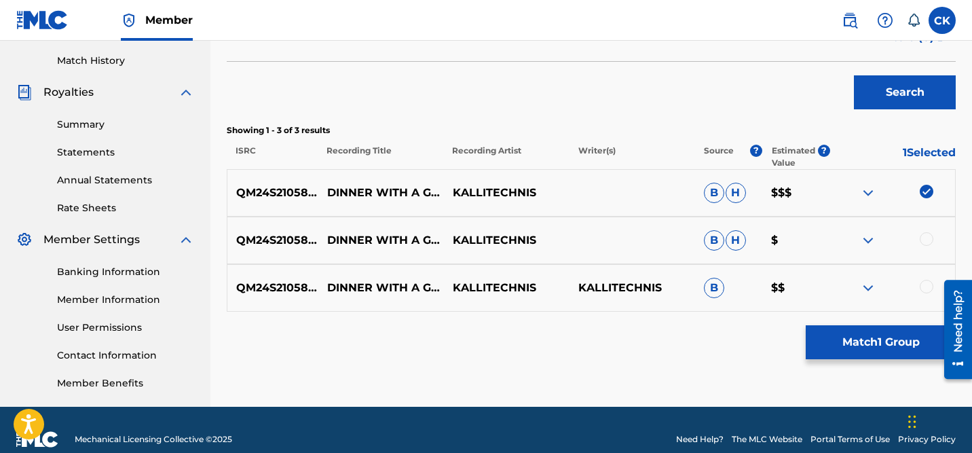
click at [929, 237] on div at bounding box center [927, 239] width 14 height 14
click at [928, 289] on div at bounding box center [927, 287] width 14 height 14
click at [896, 344] on button "Match 3 Groups" at bounding box center [881, 342] width 150 height 34
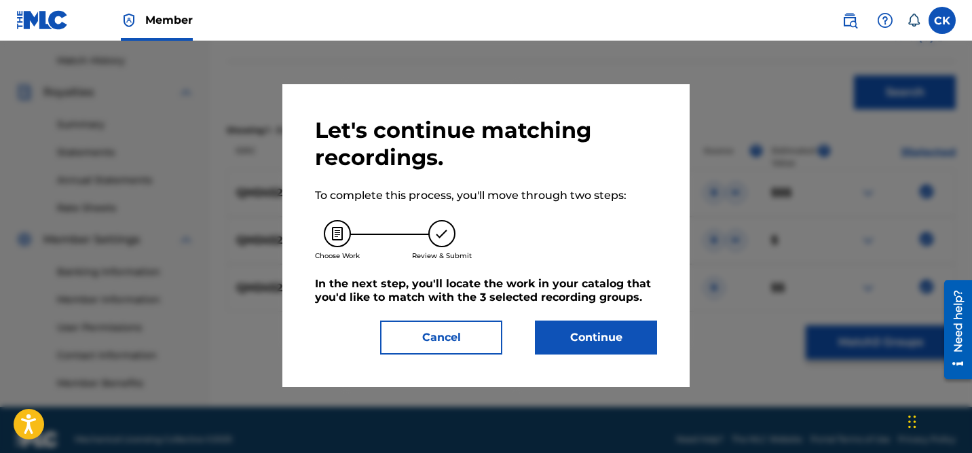
click at [624, 336] on button "Continue" at bounding box center [596, 337] width 122 height 34
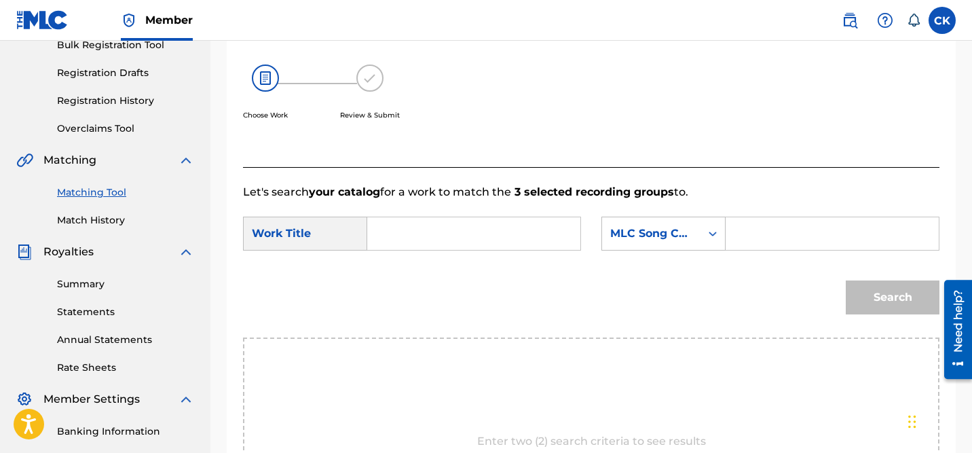
scroll to position [230, 0]
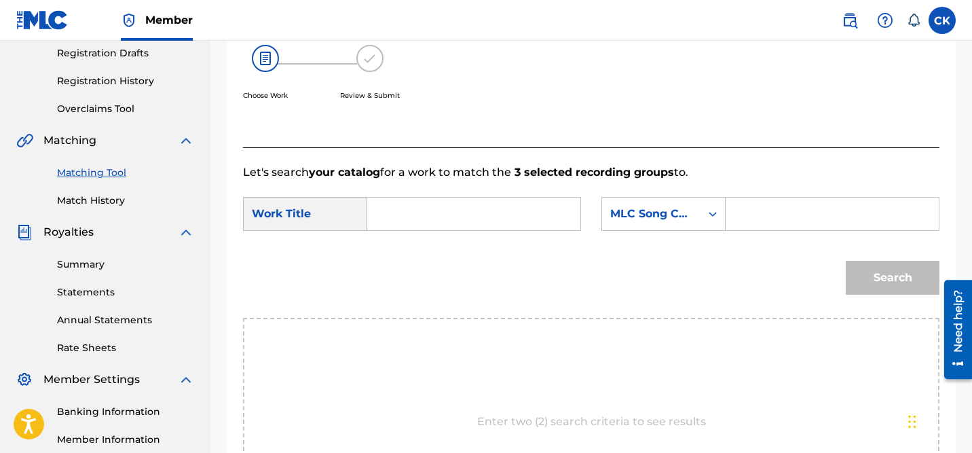
click at [760, 219] on input "Search Form" at bounding box center [832, 214] width 190 height 33
paste input "DQ359K"
type input "DQ359K"
click at [470, 215] on input "Search Form" at bounding box center [474, 214] width 190 height 33
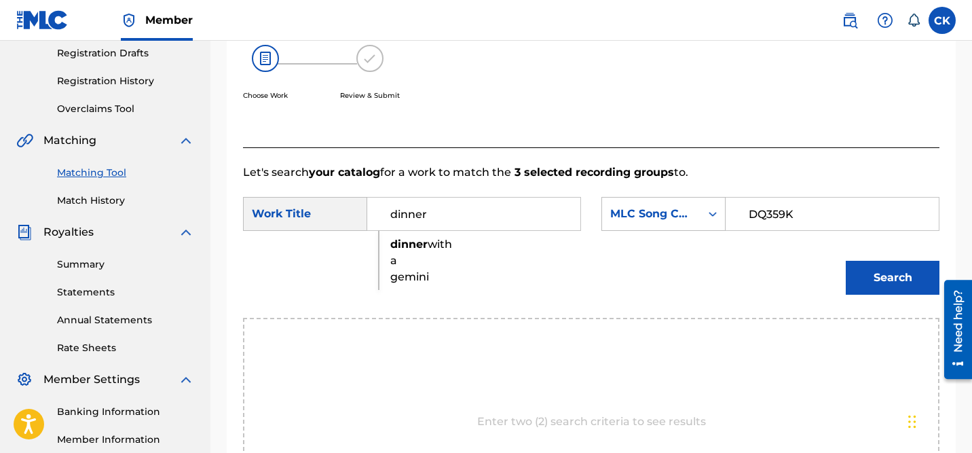
click at [407, 247] on strong "dinner" at bounding box center [408, 244] width 37 height 13
type input "dinner with a gemini"
click at [891, 278] on button "Search" at bounding box center [893, 278] width 94 height 34
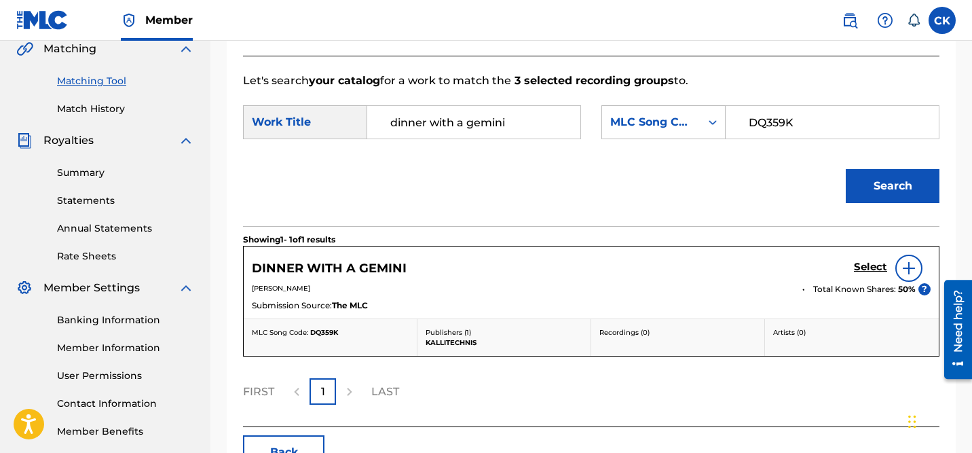
scroll to position [411, 0]
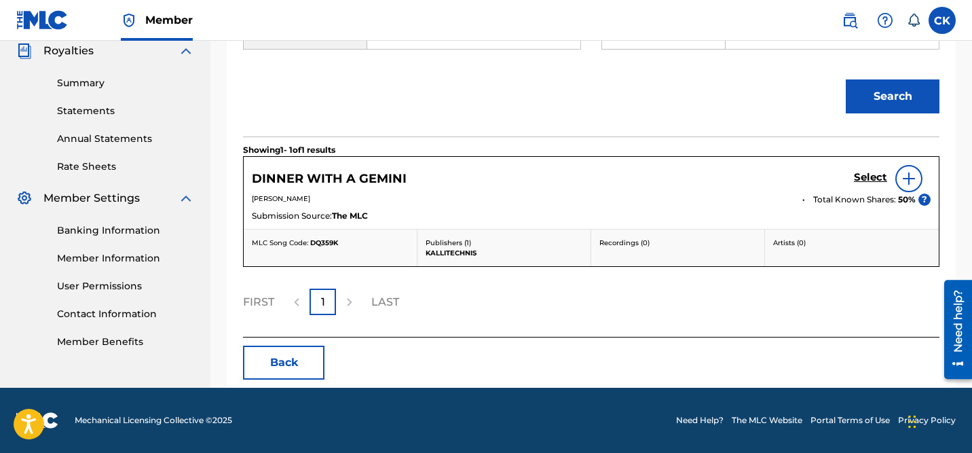
click at [868, 177] on h5 "Select" at bounding box center [870, 177] width 33 height 13
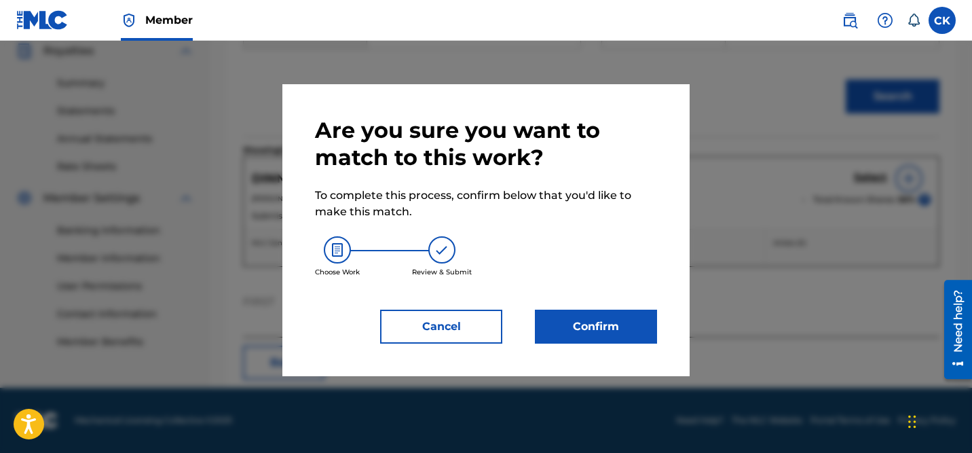
click at [612, 327] on button "Confirm" at bounding box center [596, 327] width 122 height 34
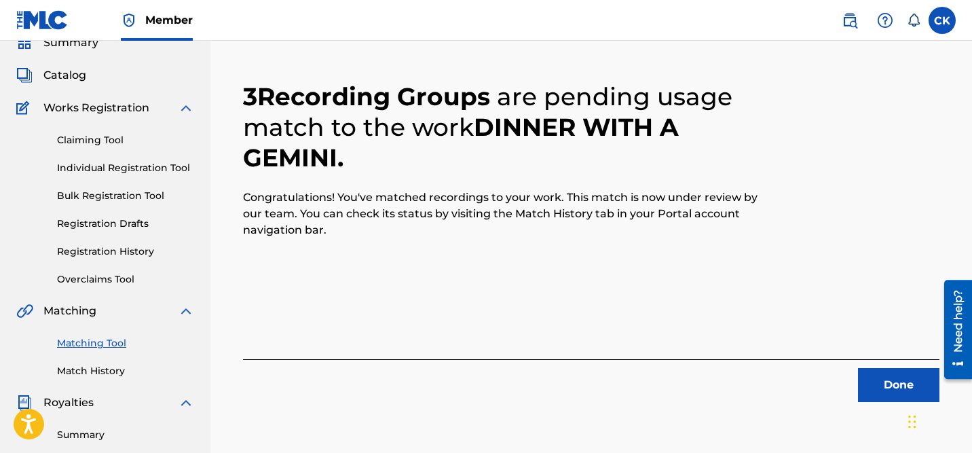
scroll to position [57, 0]
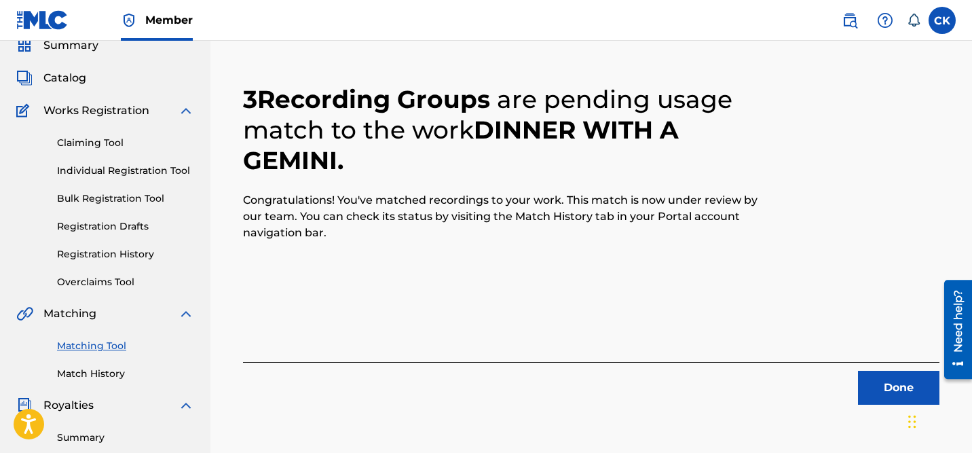
click at [891, 390] on button "Done" at bounding box center [898, 388] width 81 height 34
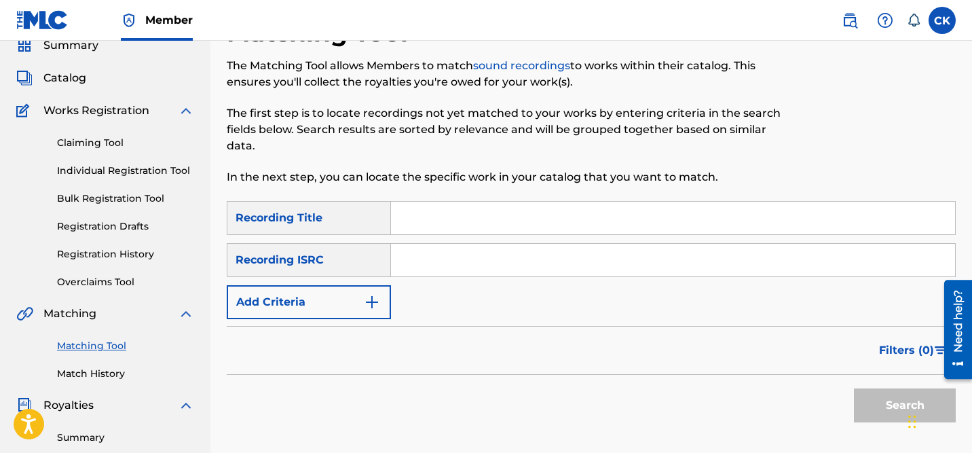
click at [483, 259] on input "Search Form" at bounding box center [673, 260] width 564 height 33
paste input "QM24S2205290"
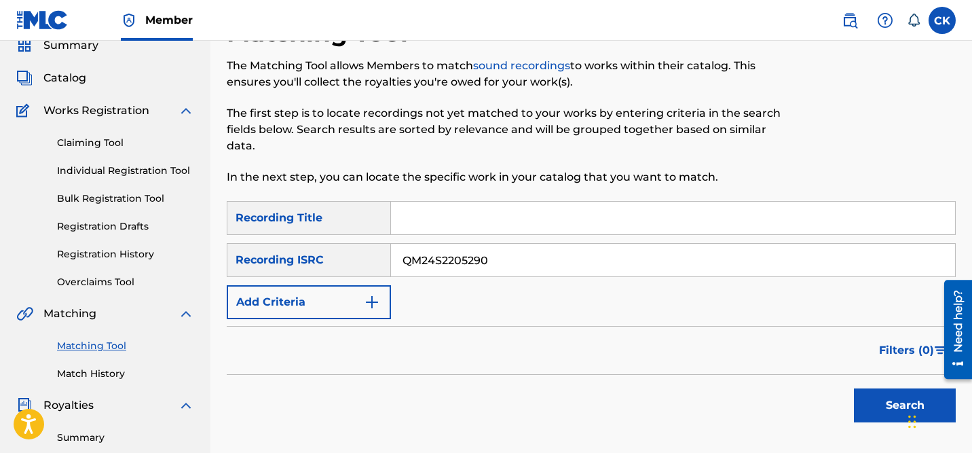
type input "QM24S2205290"
click at [895, 403] on button "Search" at bounding box center [905, 405] width 102 height 34
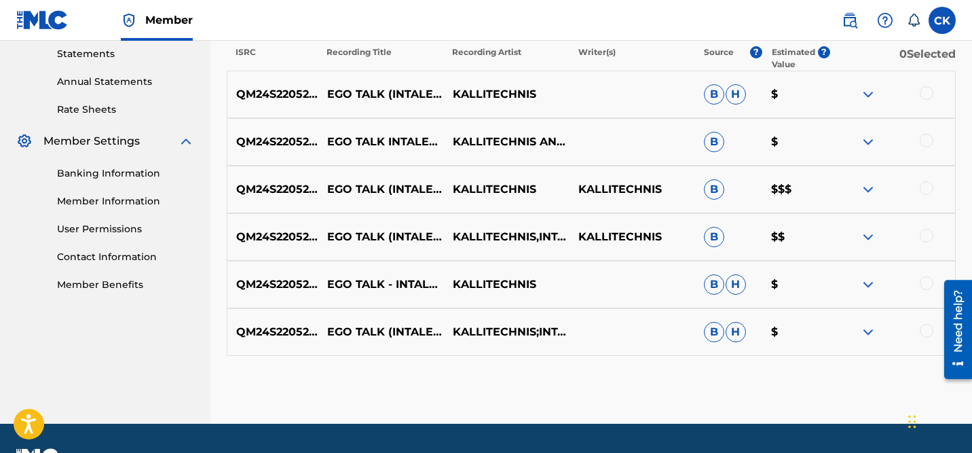
scroll to position [474, 0]
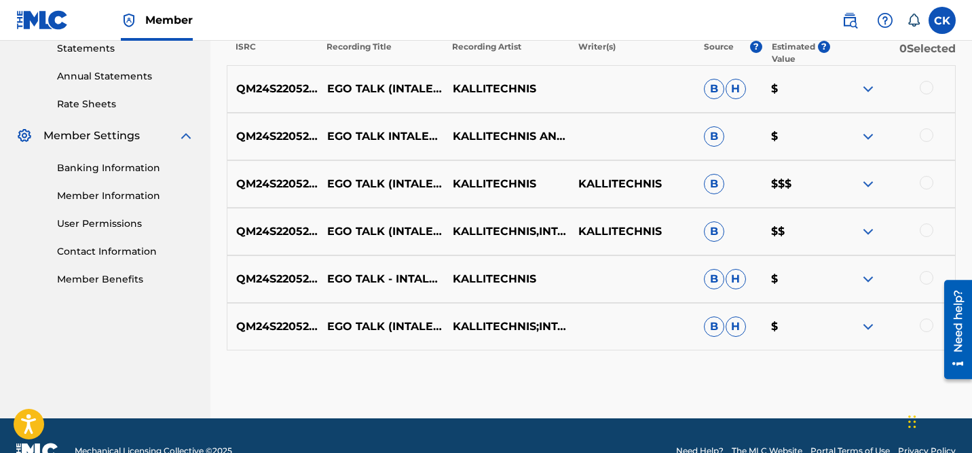
click at [927, 87] on div at bounding box center [927, 88] width 14 height 14
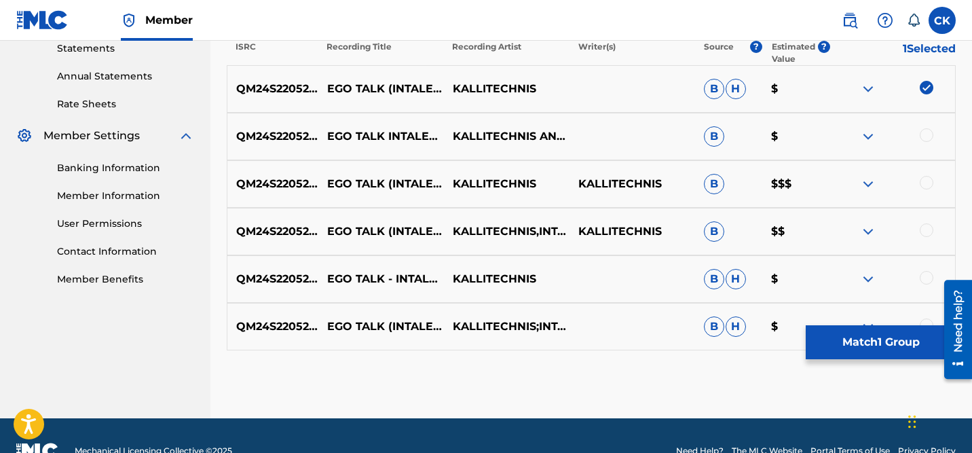
click at [927, 134] on div at bounding box center [927, 135] width 14 height 14
click at [925, 185] on div at bounding box center [927, 183] width 14 height 14
click at [925, 229] on div at bounding box center [927, 230] width 14 height 14
click at [925, 277] on div at bounding box center [927, 278] width 14 height 14
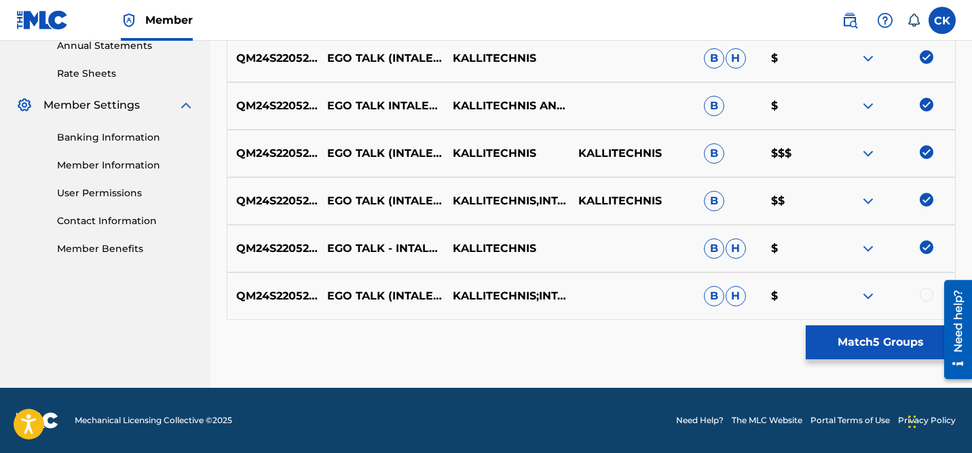
click at [927, 295] on div at bounding box center [927, 295] width 14 height 14
click at [878, 337] on button "Match 6 Groups" at bounding box center [881, 342] width 150 height 34
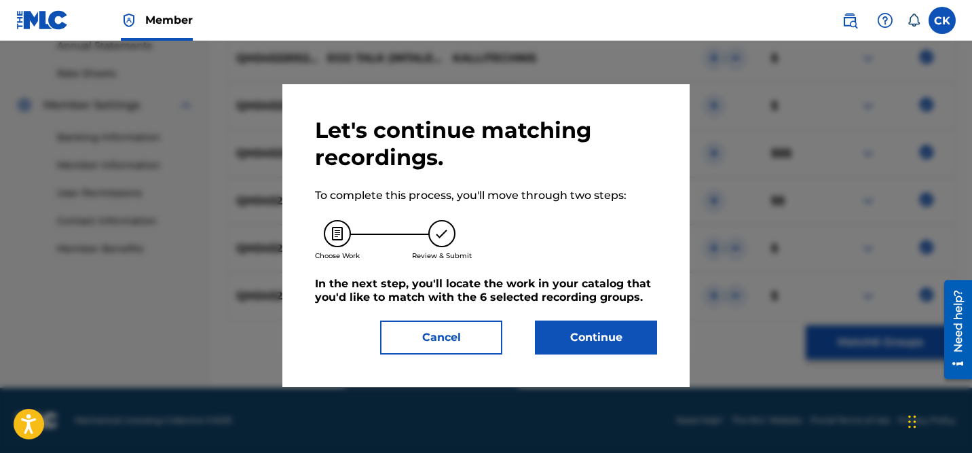
click at [601, 340] on button "Continue" at bounding box center [596, 337] width 122 height 34
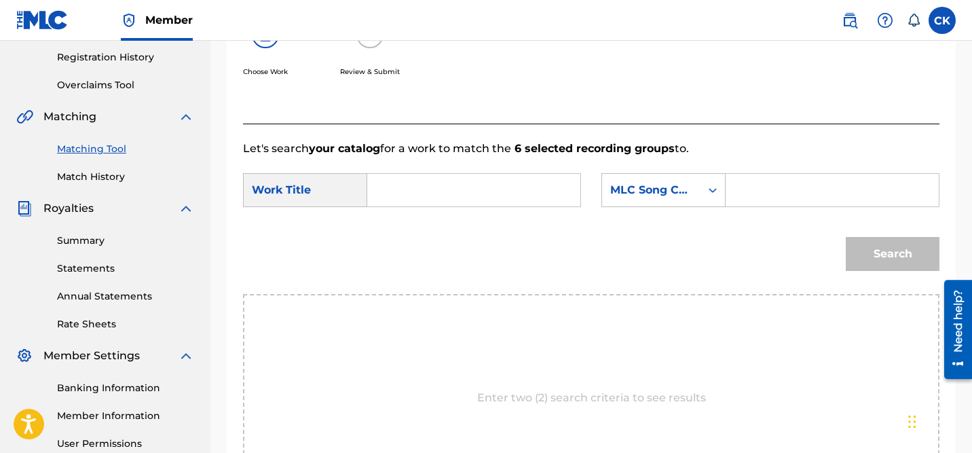
scroll to position [251, 0]
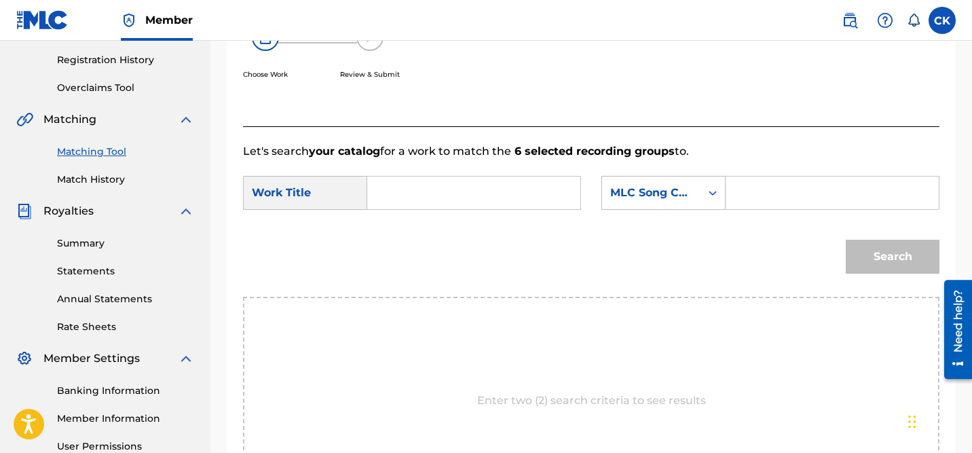
click at [772, 191] on input "Search Form" at bounding box center [832, 193] width 190 height 33
paste input "ES0J16"
type input "ES0J16"
click at [508, 189] on input "Search Form" at bounding box center [474, 193] width 190 height 33
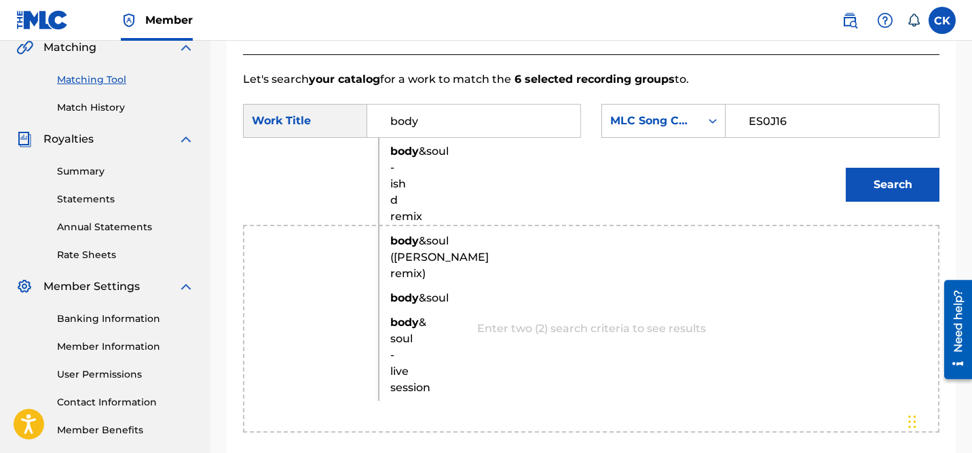
scroll to position [322, 0]
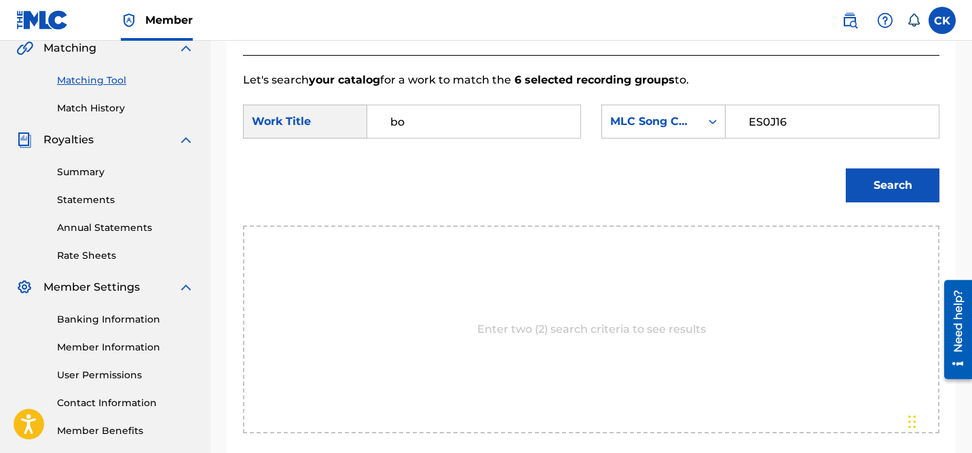
type input "b"
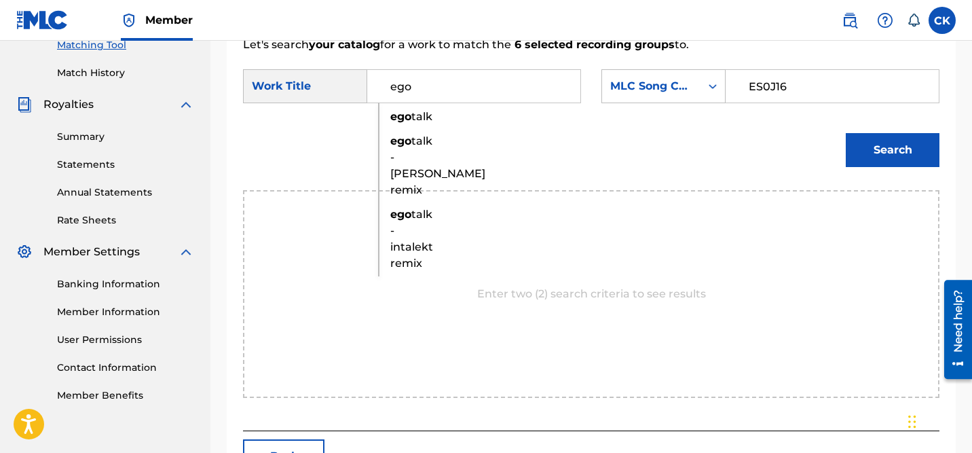
scroll to position [358, 0]
click at [398, 220] on strong "ego" at bounding box center [400, 213] width 21 height 13
type input "ego talk - intalekt remix"
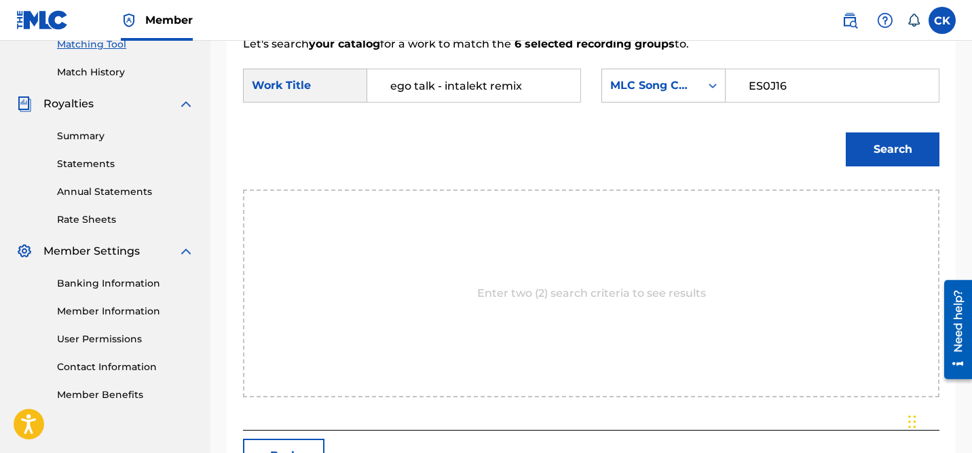
click at [876, 156] on button "Search" at bounding box center [893, 149] width 94 height 34
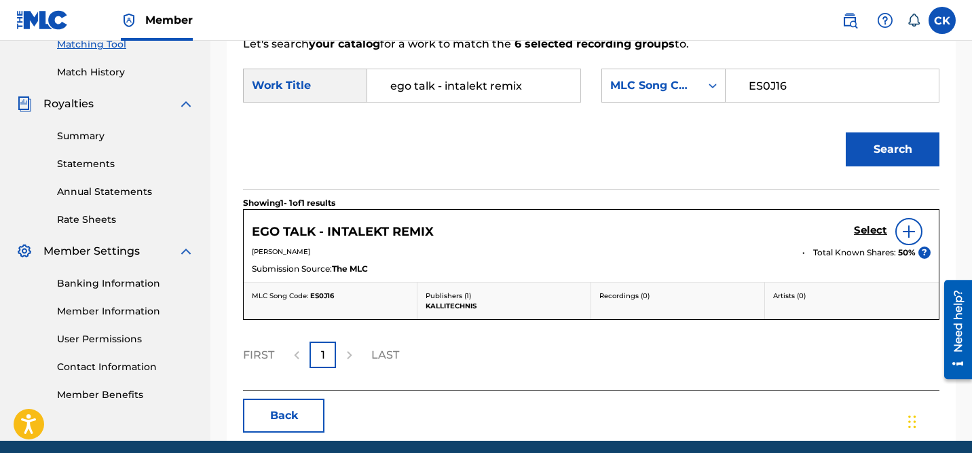
scroll to position [411, 0]
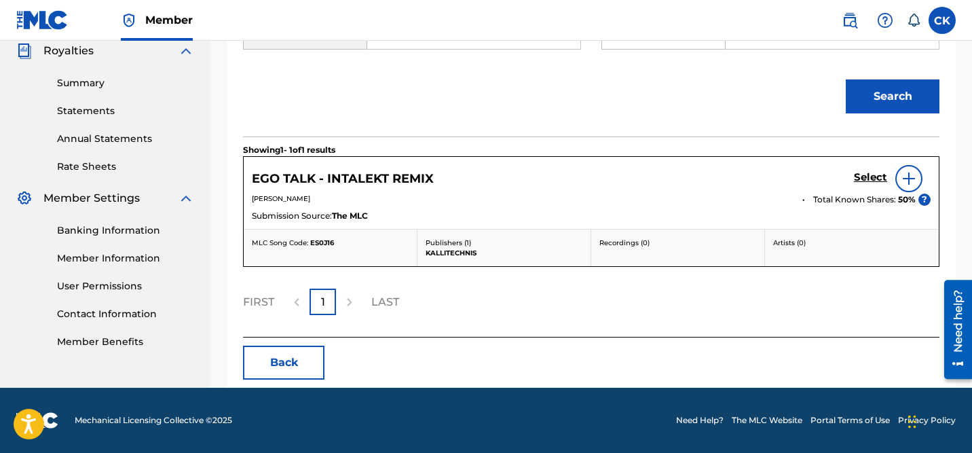
click at [865, 176] on h5 "Select" at bounding box center [870, 177] width 33 height 13
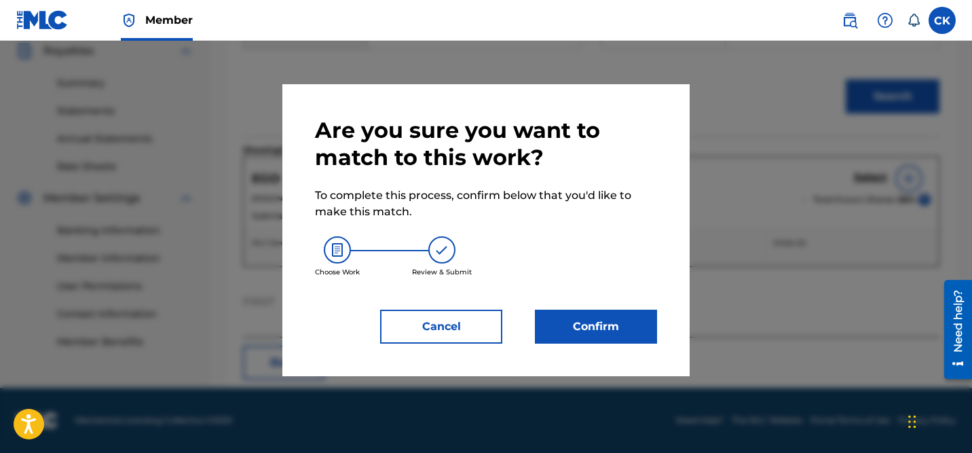
click at [604, 320] on button "Confirm" at bounding box center [596, 327] width 122 height 34
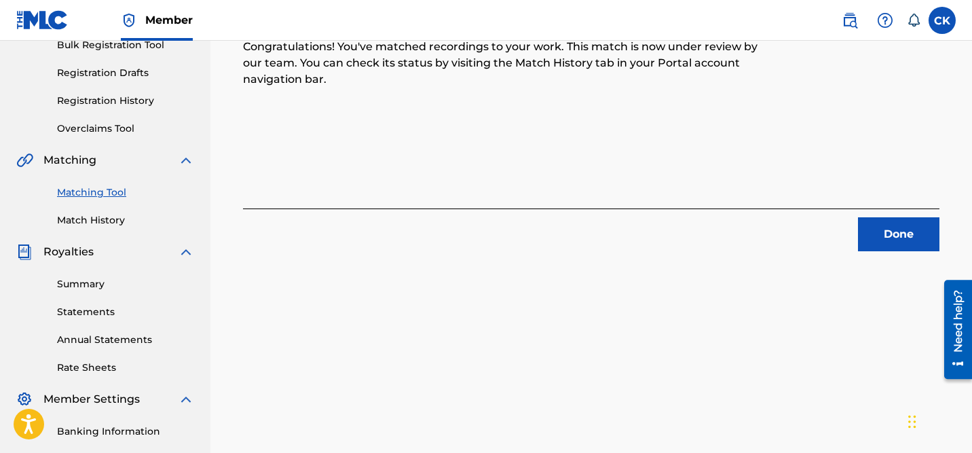
scroll to position [211, 0]
click at [888, 230] on button "Done" at bounding box center [898, 234] width 81 height 34
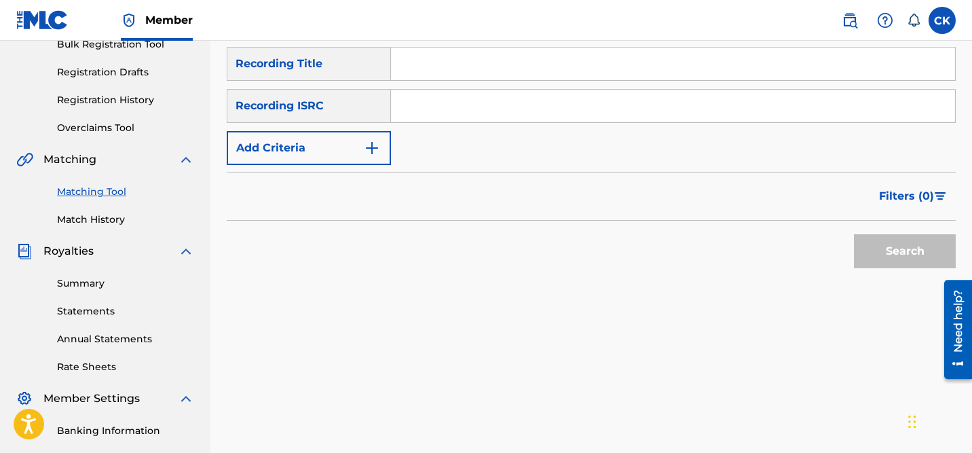
click at [428, 105] on input "Search Form" at bounding box center [673, 106] width 564 height 33
paste input "QM24S2006840"
type input "QM24S2006840"
click at [920, 258] on button "Search" at bounding box center [905, 251] width 102 height 34
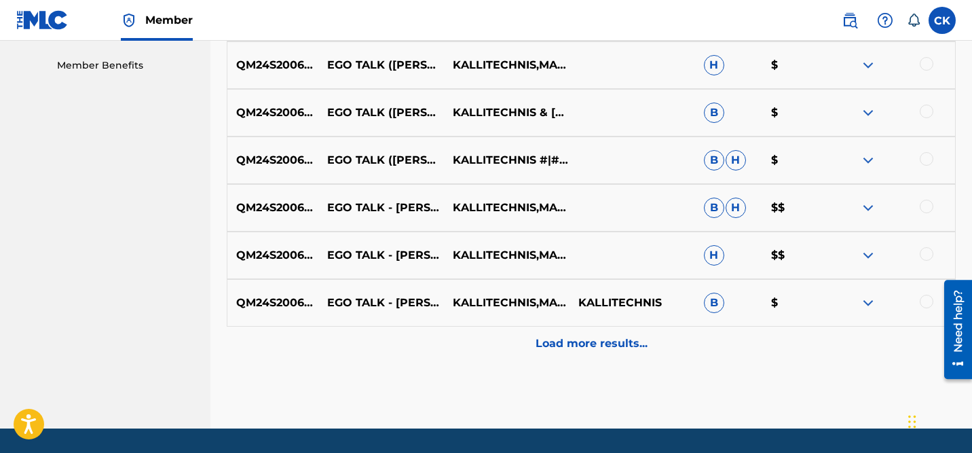
click at [624, 344] on p "Load more results..." at bounding box center [592, 343] width 112 height 16
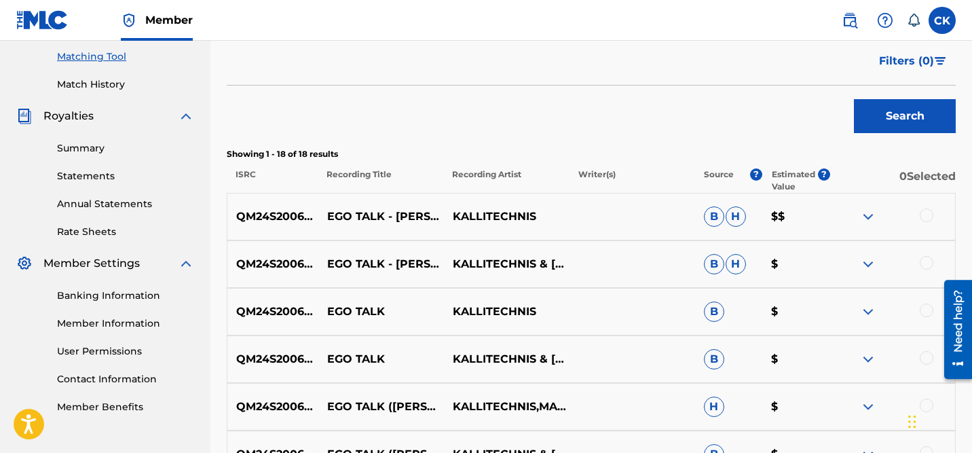
scroll to position [346, 0]
click at [927, 212] on div at bounding box center [927, 216] width 14 height 14
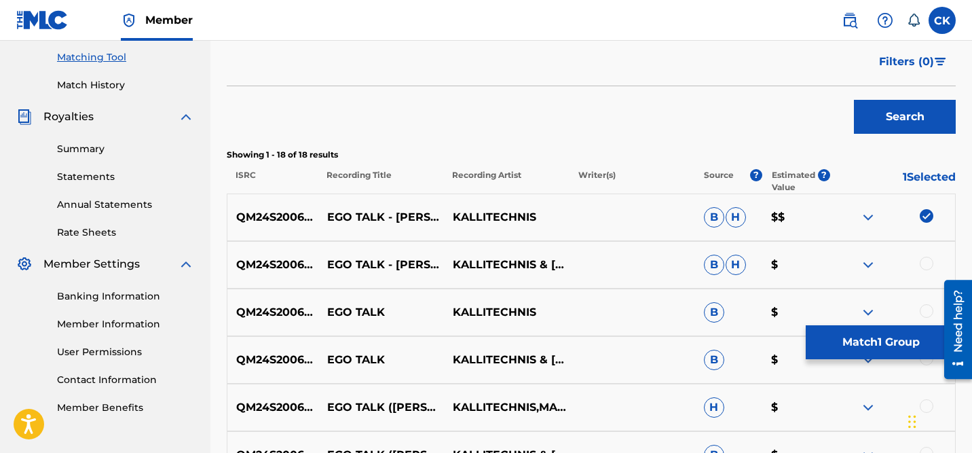
click at [927, 269] on div at bounding box center [927, 264] width 14 height 14
click at [928, 310] on div at bounding box center [927, 311] width 14 height 14
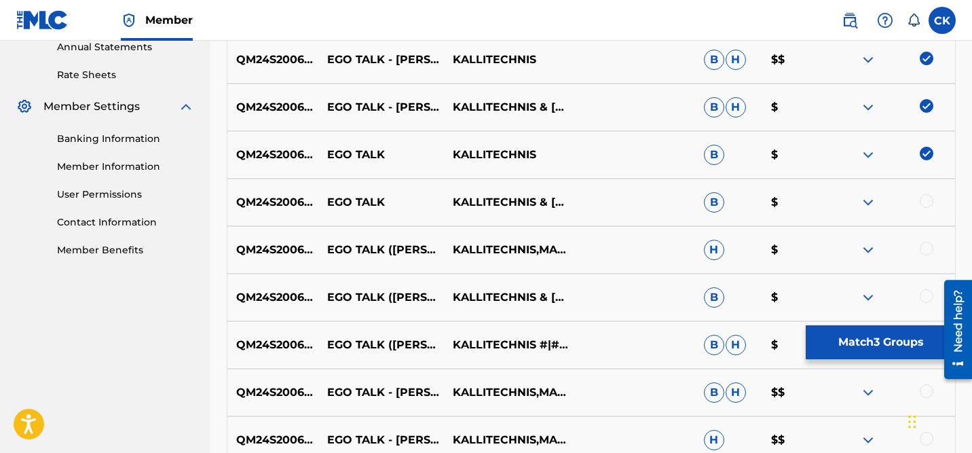
scroll to position [512, 0]
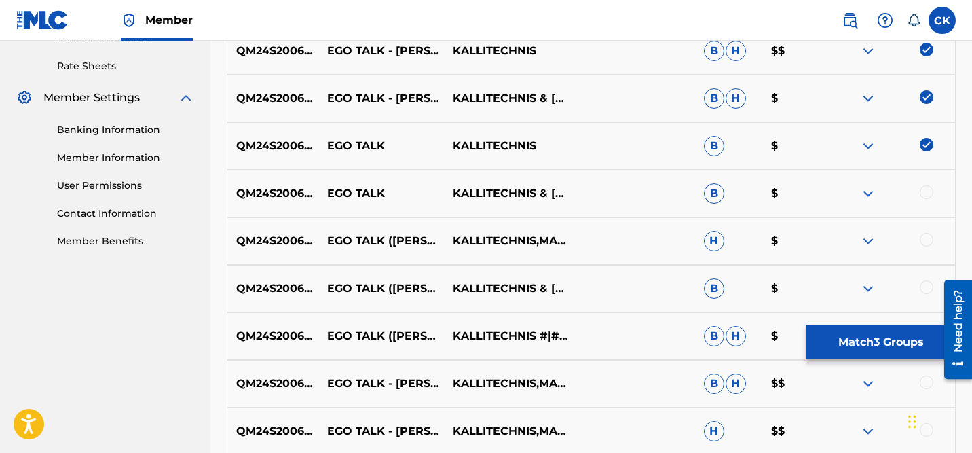
click at [930, 189] on div at bounding box center [927, 192] width 14 height 14
click at [927, 246] on div at bounding box center [893, 241] width 126 height 16
click at [922, 232] on div "QM24S2006840 EGO TALK (MAKZO REMIX) KALLITECHNIS,MAKZO H $" at bounding box center [591, 241] width 729 height 48
click at [926, 240] on div at bounding box center [927, 240] width 14 height 14
click at [929, 284] on div at bounding box center [927, 287] width 14 height 14
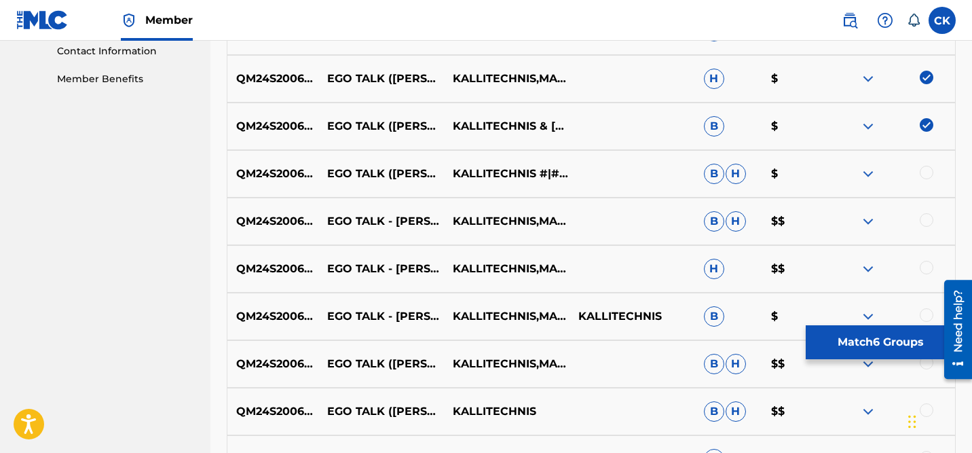
scroll to position [675, 0]
click at [928, 170] on div at bounding box center [927, 172] width 14 height 14
click at [927, 221] on div at bounding box center [927, 219] width 14 height 14
click at [927, 271] on div at bounding box center [927, 267] width 14 height 14
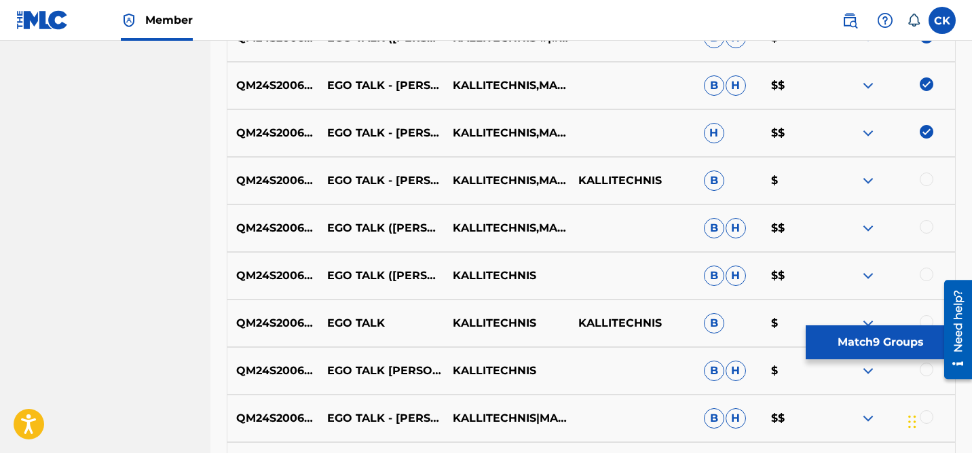
scroll to position [820, 0]
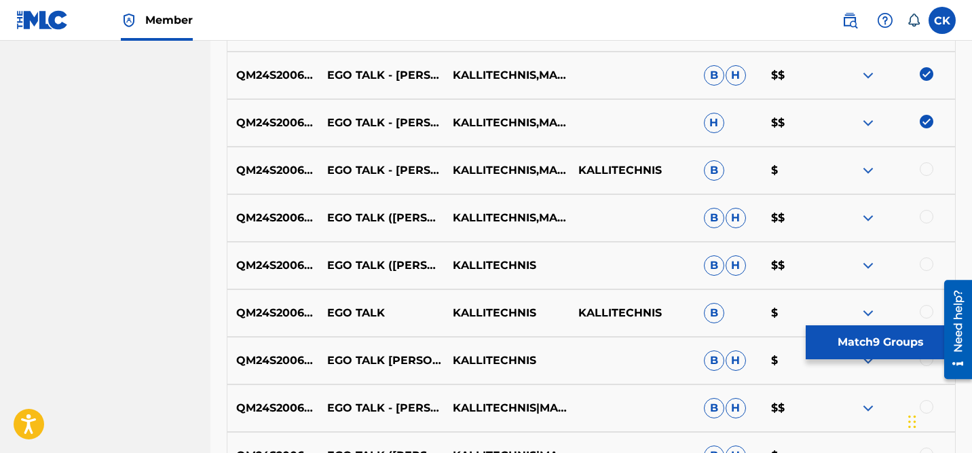
click at [927, 163] on div at bounding box center [927, 169] width 14 height 14
click at [927, 217] on div at bounding box center [927, 217] width 14 height 14
click at [928, 259] on div at bounding box center [927, 264] width 14 height 14
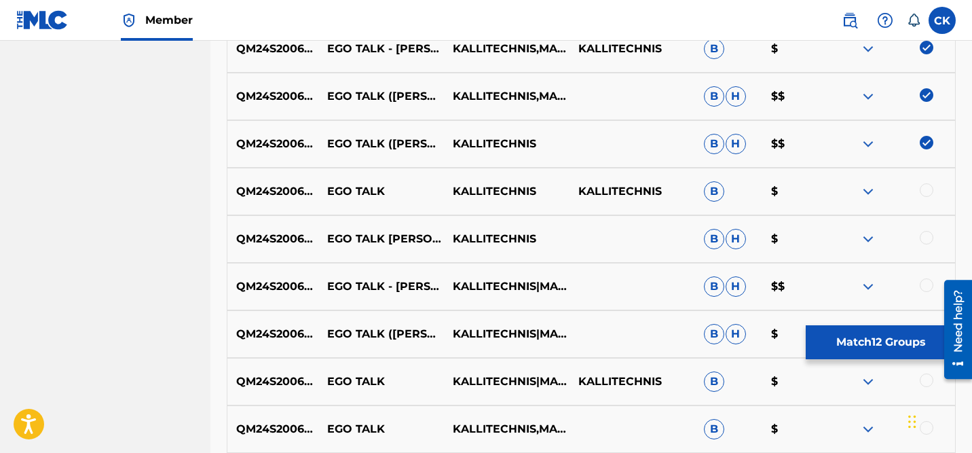
scroll to position [988, 0]
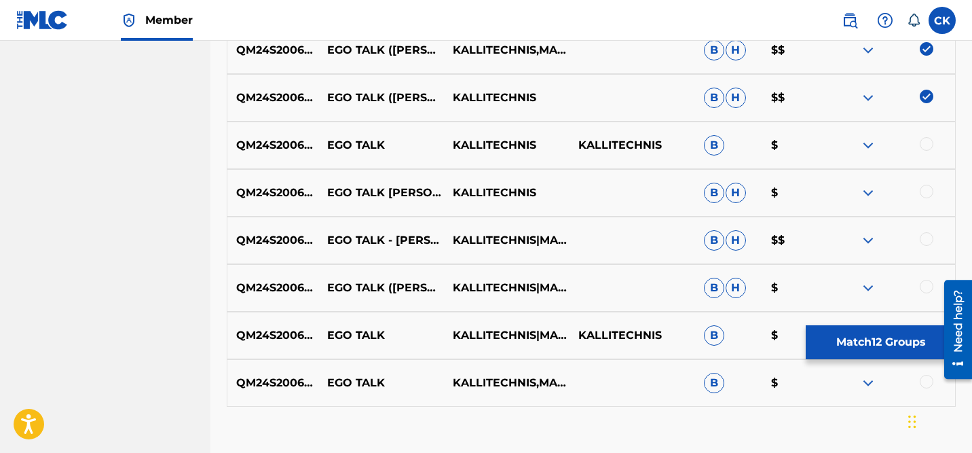
click at [923, 145] on div at bounding box center [927, 144] width 14 height 14
click at [924, 191] on div at bounding box center [927, 192] width 14 height 14
click at [924, 234] on div at bounding box center [927, 239] width 14 height 14
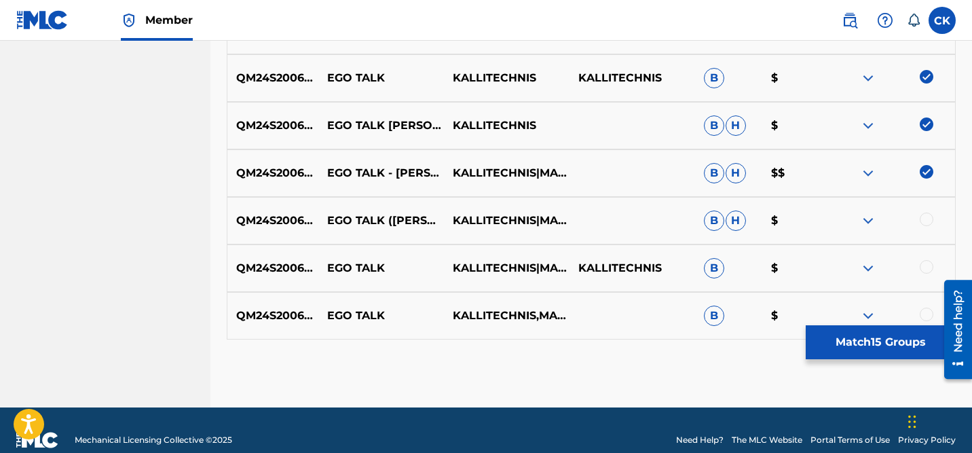
scroll to position [1075, 0]
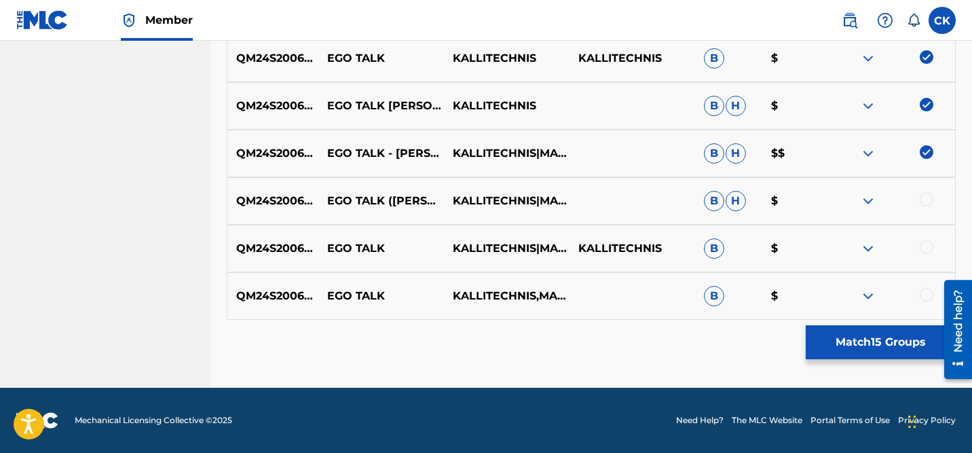
click at [929, 200] on div at bounding box center [927, 200] width 14 height 14
click at [925, 249] on div at bounding box center [927, 247] width 14 height 14
click at [925, 291] on div at bounding box center [927, 295] width 14 height 14
click at [865, 341] on button "Match 18 Groups" at bounding box center [881, 342] width 150 height 34
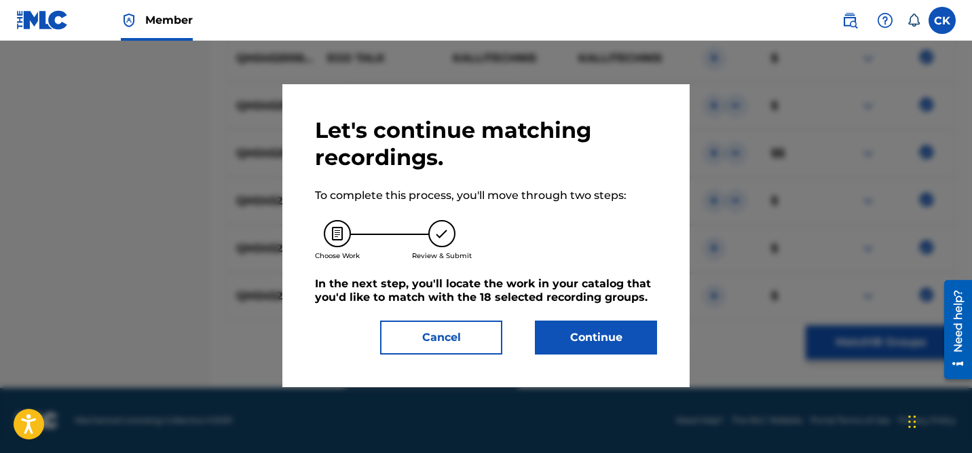
click at [612, 342] on button "Continue" at bounding box center [596, 337] width 122 height 34
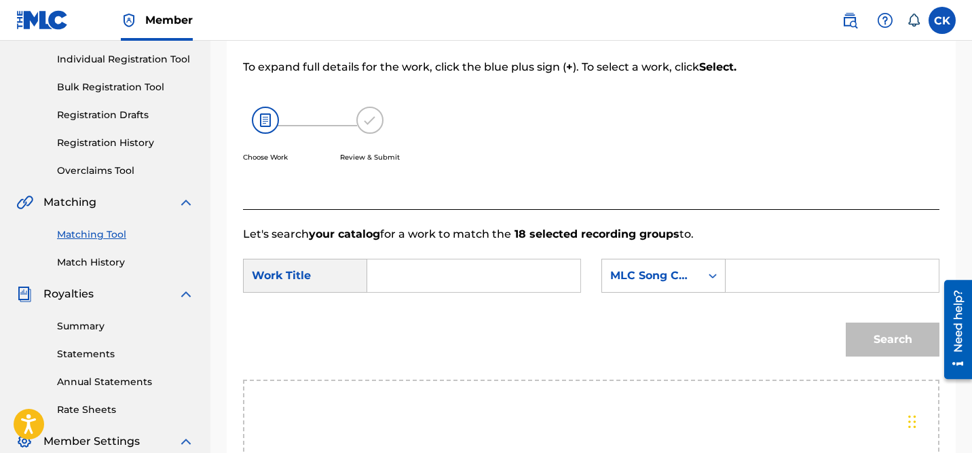
scroll to position [159, 0]
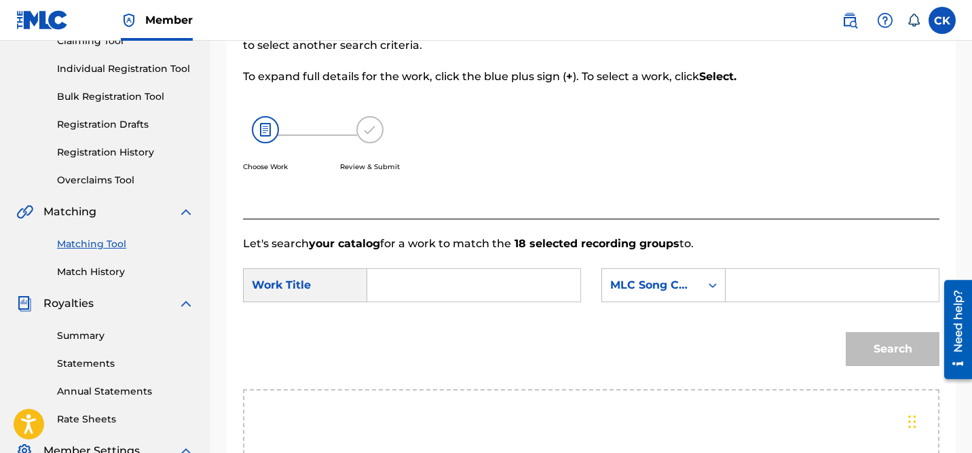
click at [758, 285] on input "Search Form" at bounding box center [832, 285] width 190 height 33
paste input "ES0J7R"
type input "ES0J7R"
click at [498, 282] on input "Search Form" at bounding box center [474, 285] width 190 height 33
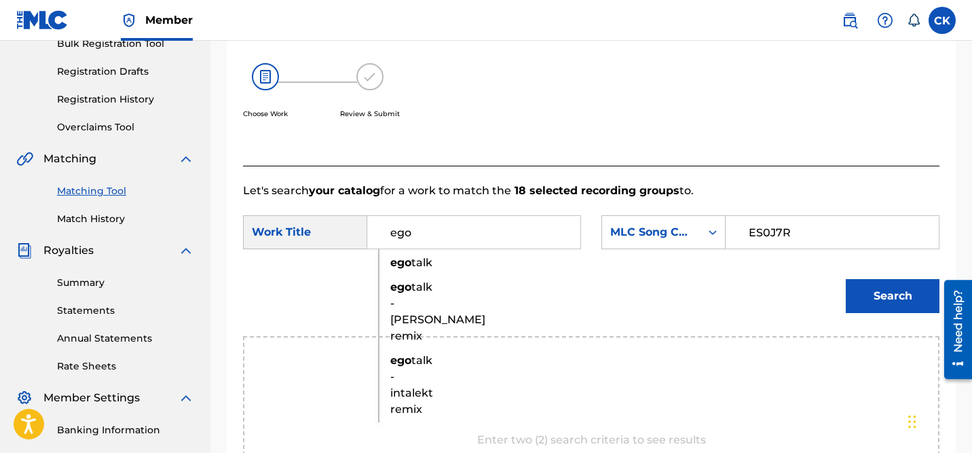
scroll to position [215, 0]
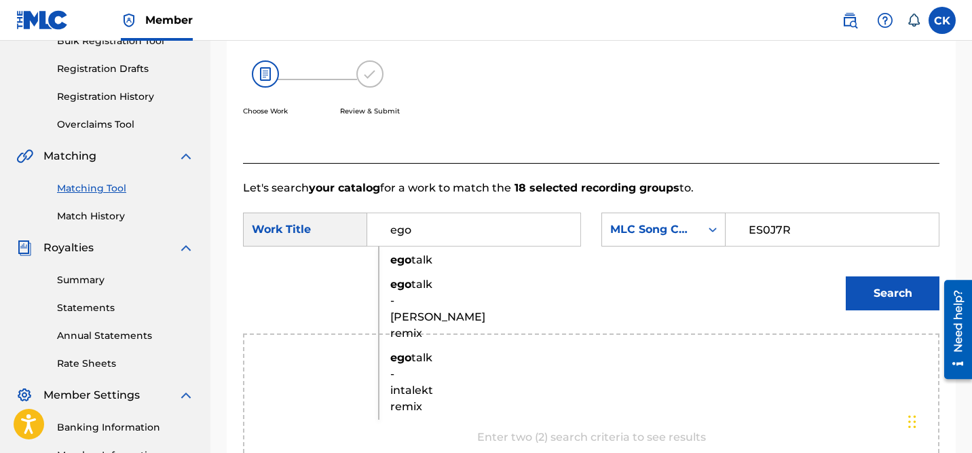
click at [404, 318] on span "talk - makzo remix" at bounding box center [437, 309] width 95 height 62
type input "ego talk - makzo remix"
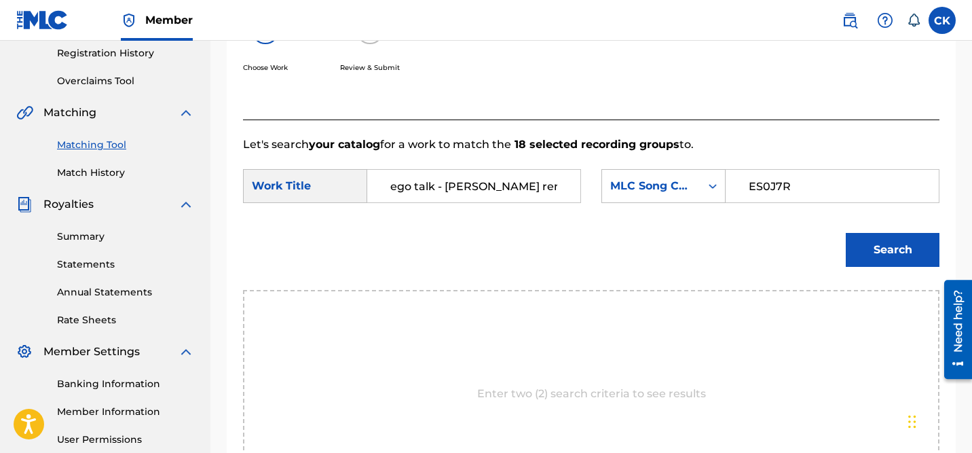
scroll to position [259, 0]
click at [895, 249] on button "Search" at bounding box center [893, 249] width 94 height 34
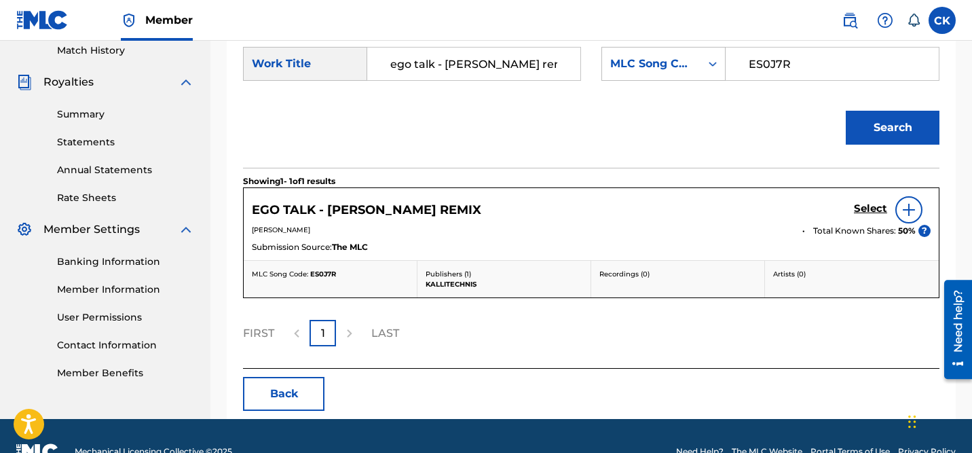
scroll to position [382, 0]
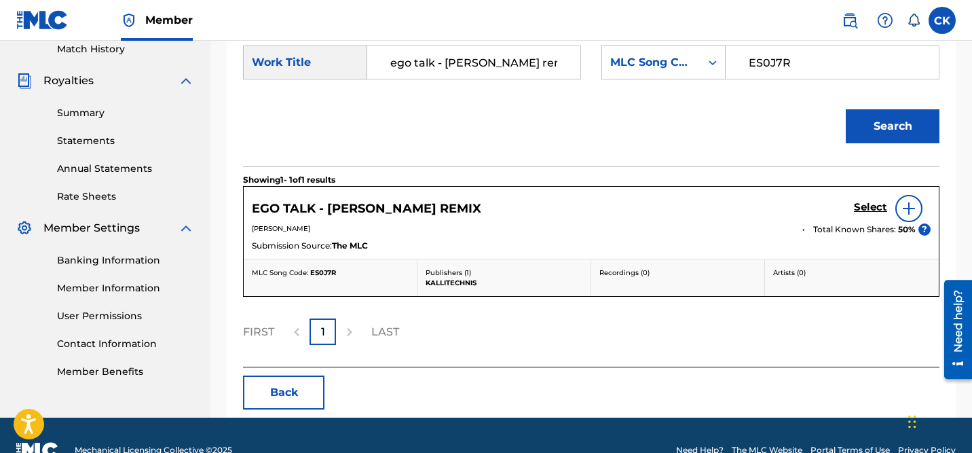
click at [870, 202] on h5 "Select" at bounding box center [870, 207] width 33 height 13
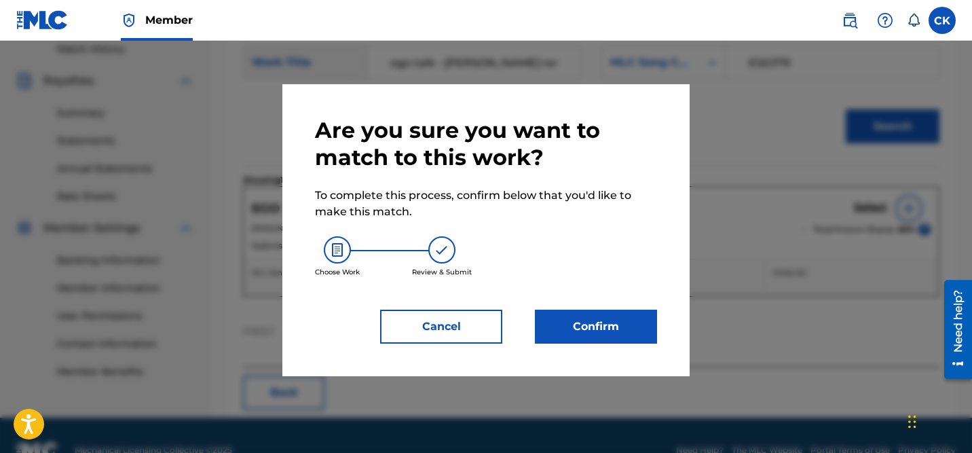
click at [619, 322] on button "Confirm" at bounding box center [596, 327] width 122 height 34
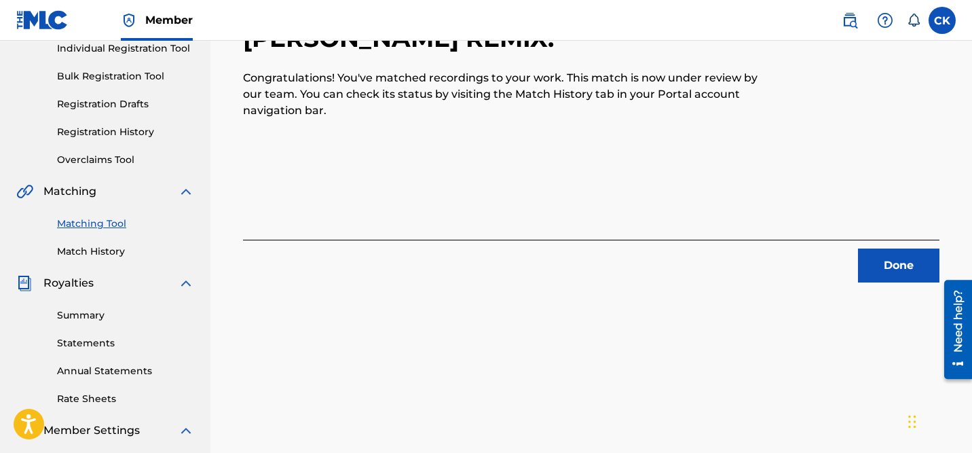
scroll to position [174, 0]
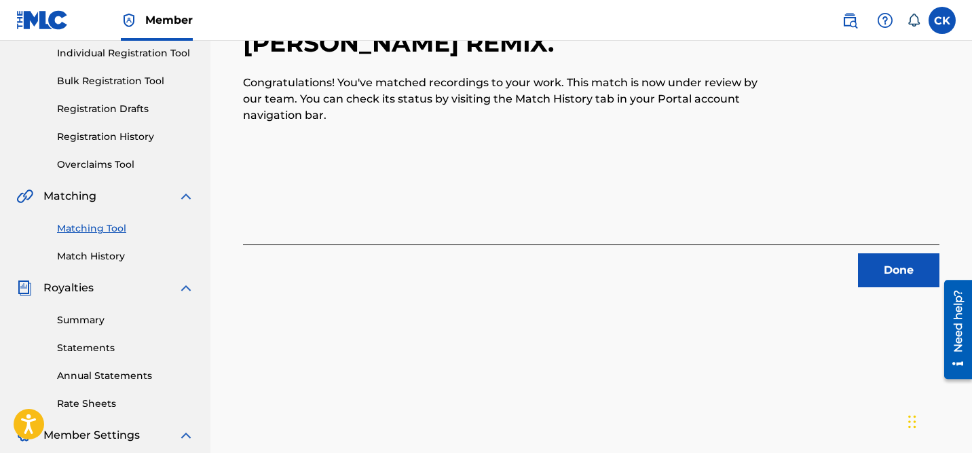
click at [889, 267] on button "Done" at bounding box center [898, 270] width 81 height 34
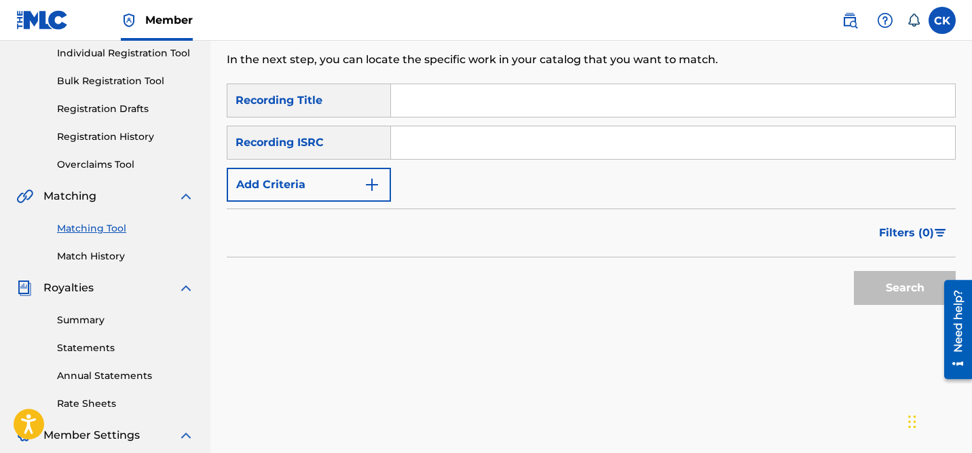
click at [494, 142] on input "Search Form" at bounding box center [673, 142] width 564 height 33
paste input "CAAA12169101"
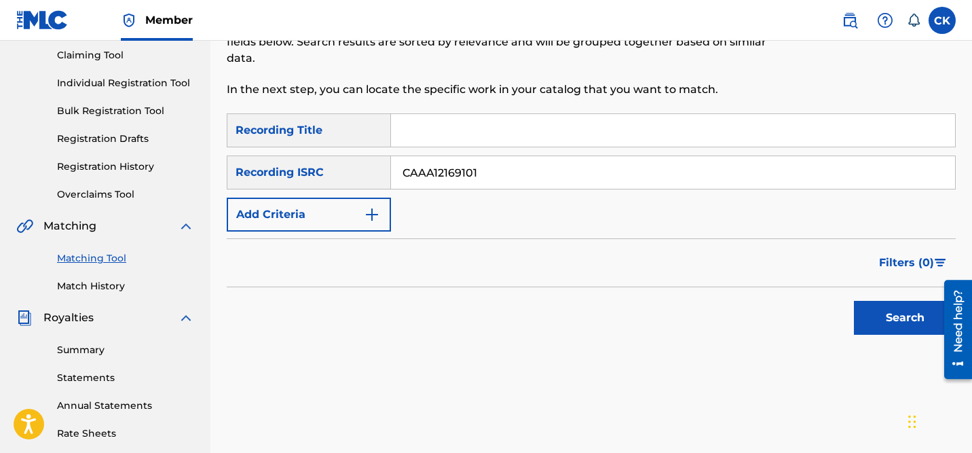
scroll to position [147, 0]
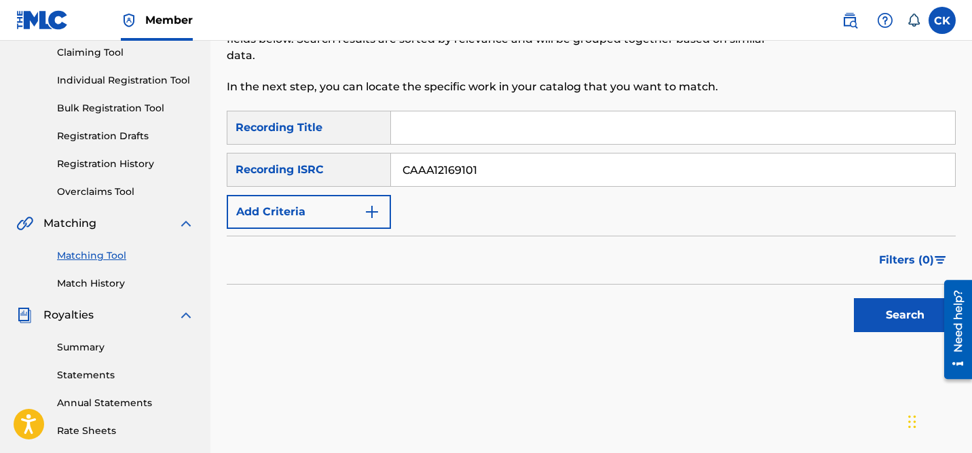
type input "CAAA12169101"
click at [908, 314] on button "Search" at bounding box center [905, 315] width 102 height 34
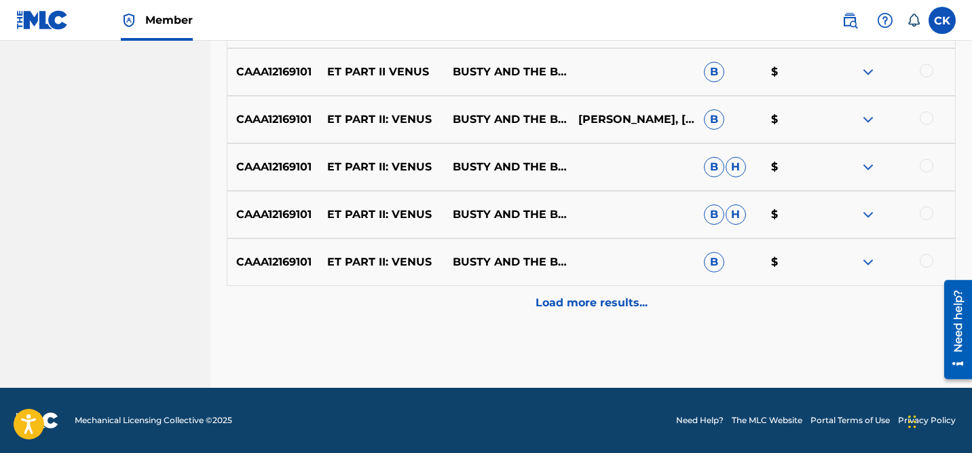
click at [623, 297] on p "Load more results..." at bounding box center [592, 303] width 112 height 16
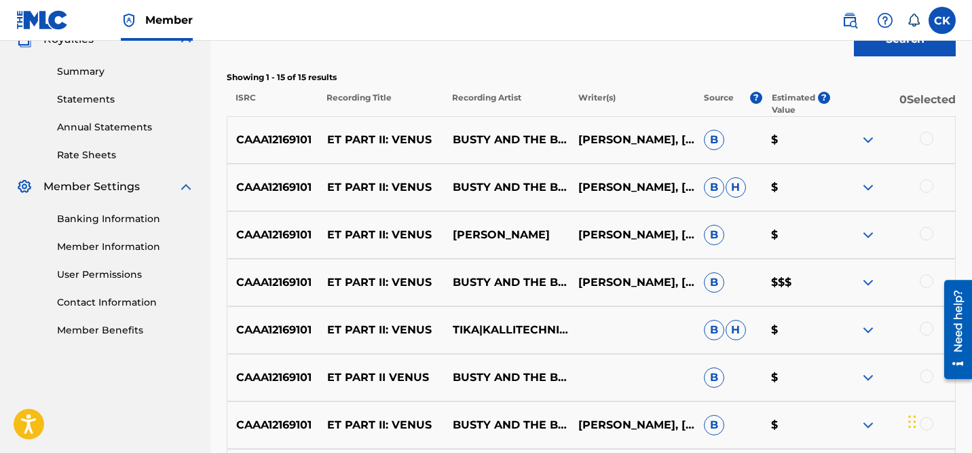
scroll to position [422, 0]
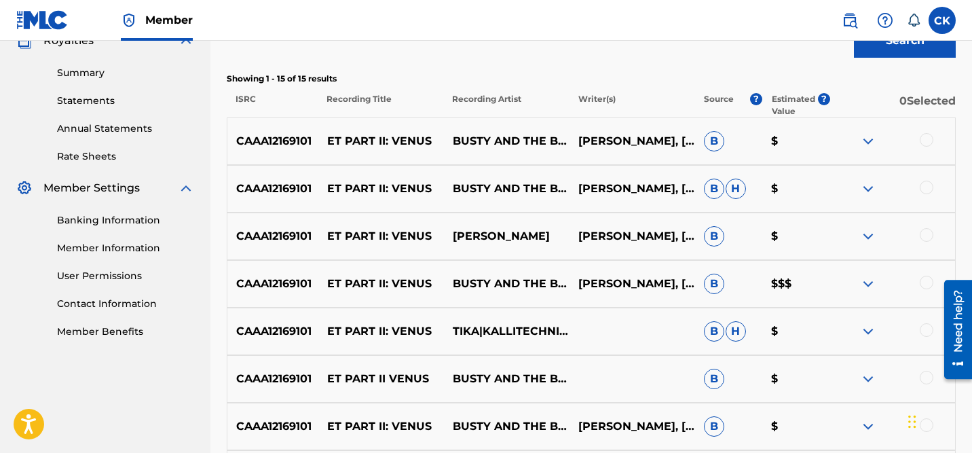
click at [926, 138] on div at bounding box center [927, 140] width 14 height 14
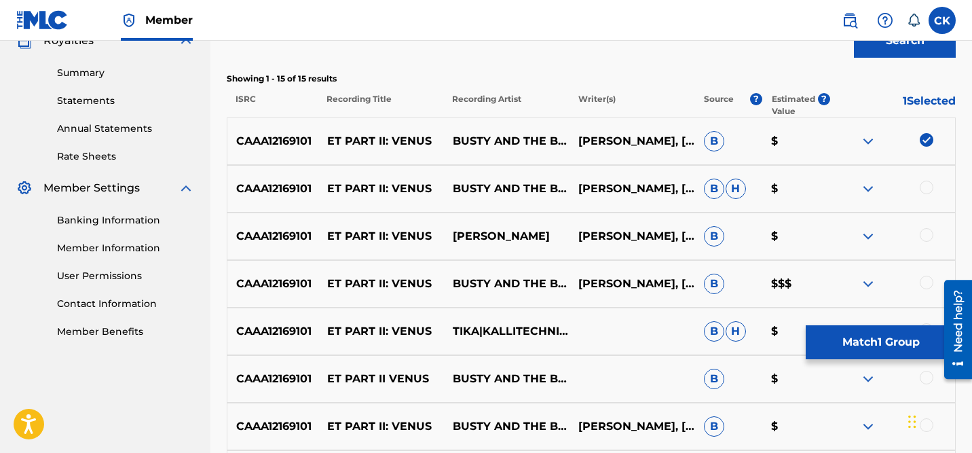
click at [930, 188] on div at bounding box center [927, 188] width 14 height 14
click at [926, 234] on div at bounding box center [927, 235] width 14 height 14
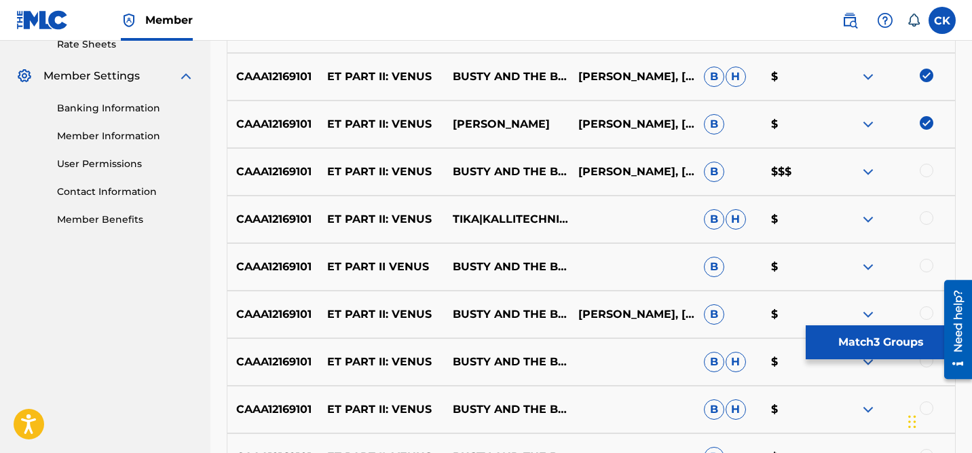
scroll to position [542, 0]
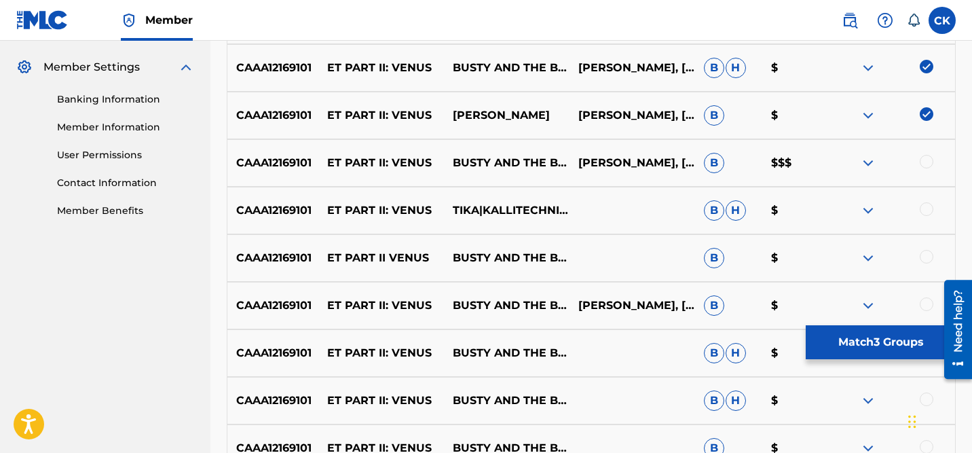
click at [927, 160] on div at bounding box center [927, 162] width 14 height 14
click at [929, 208] on div at bounding box center [927, 209] width 14 height 14
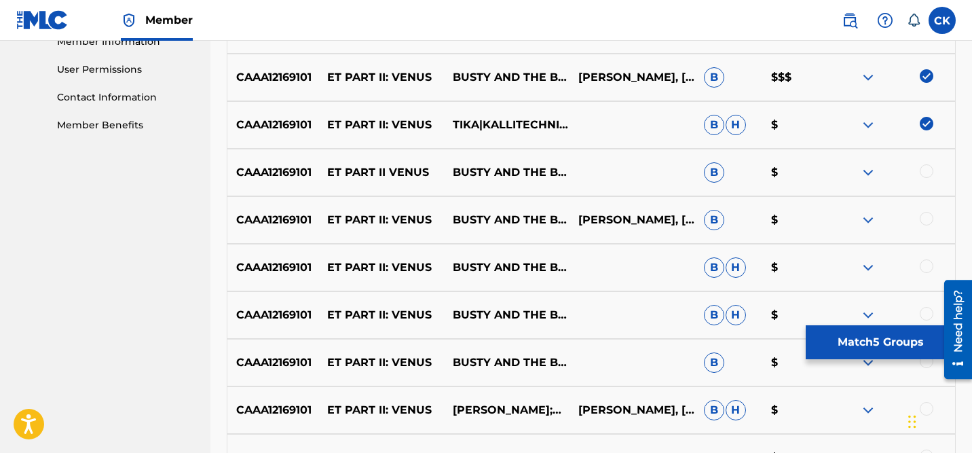
scroll to position [637, 0]
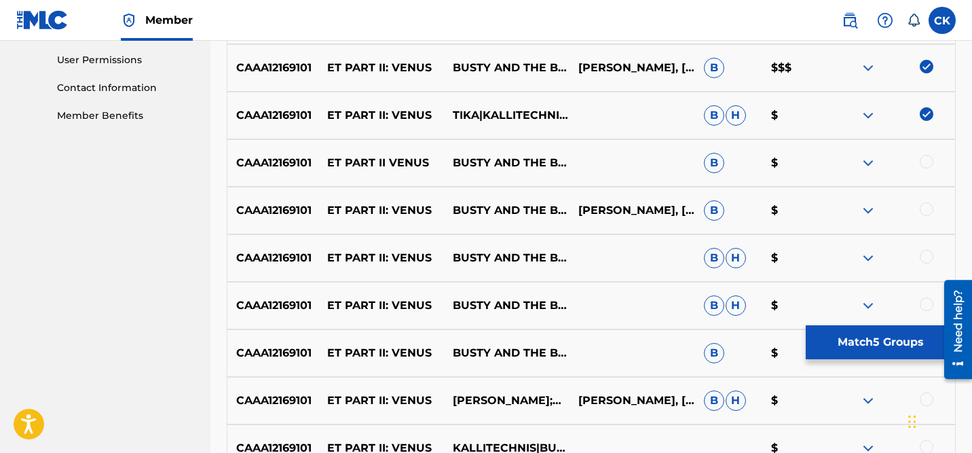
click at [928, 164] on div at bounding box center [927, 162] width 14 height 14
click at [930, 212] on div at bounding box center [927, 209] width 14 height 14
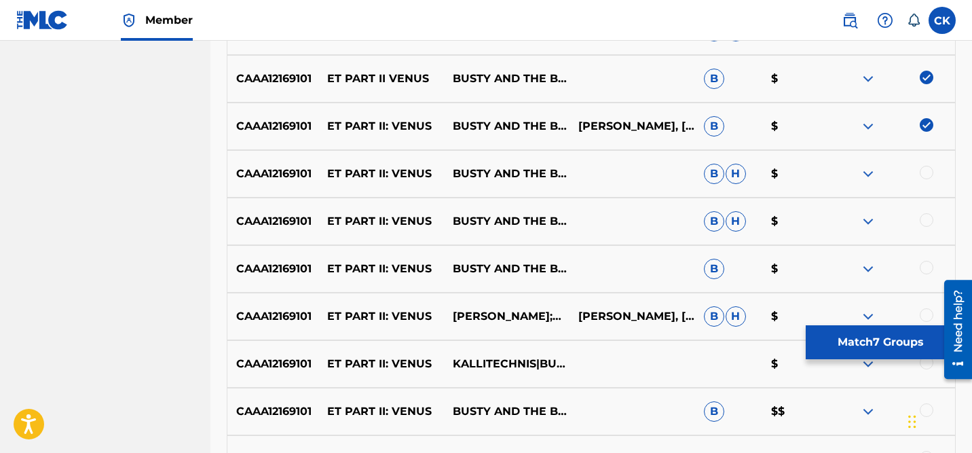
scroll to position [728, 0]
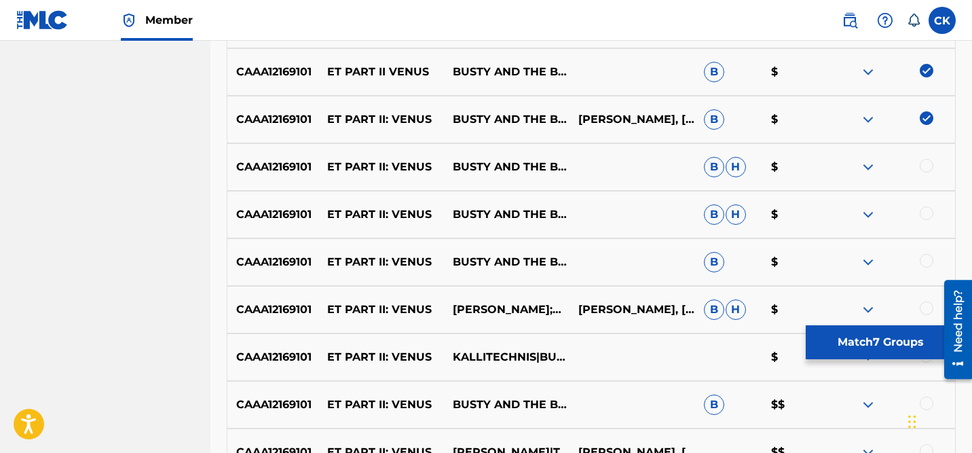
click at [927, 163] on div at bounding box center [927, 166] width 14 height 14
click at [927, 211] on div at bounding box center [927, 213] width 14 height 14
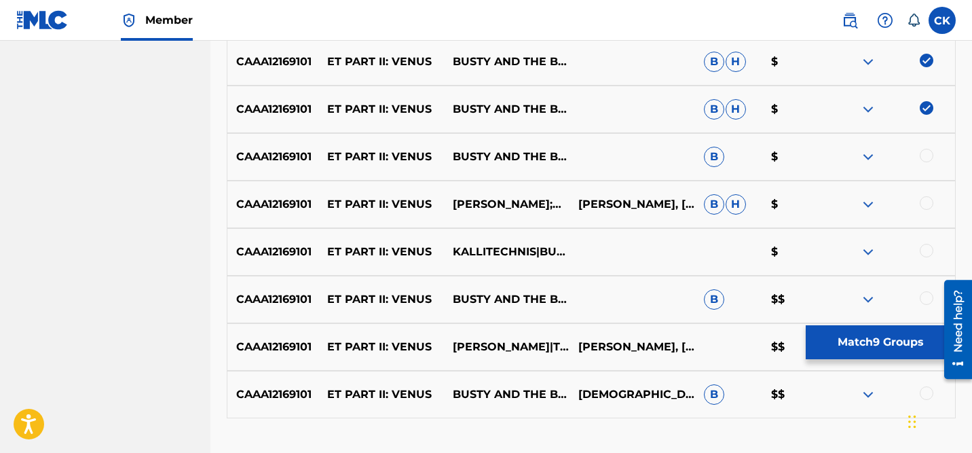
scroll to position [845, 0]
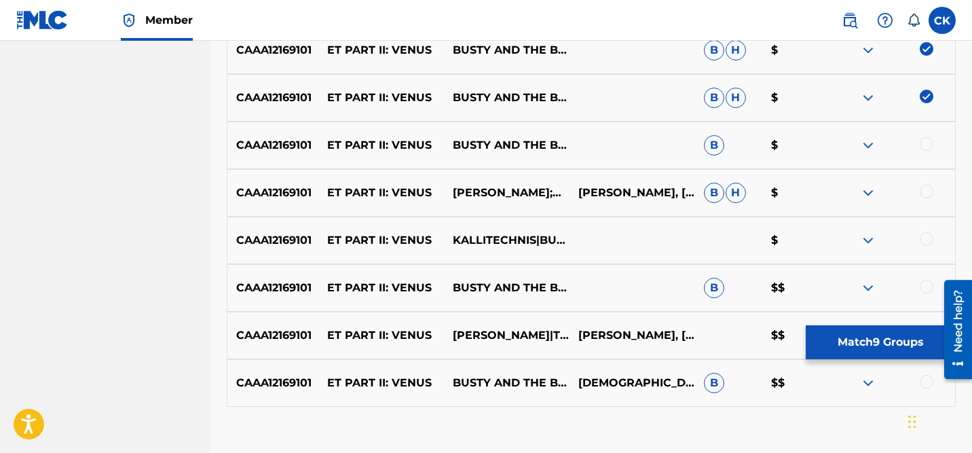
click at [927, 145] on div at bounding box center [927, 144] width 14 height 14
click at [926, 191] on div at bounding box center [927, 192] width 14 height 14
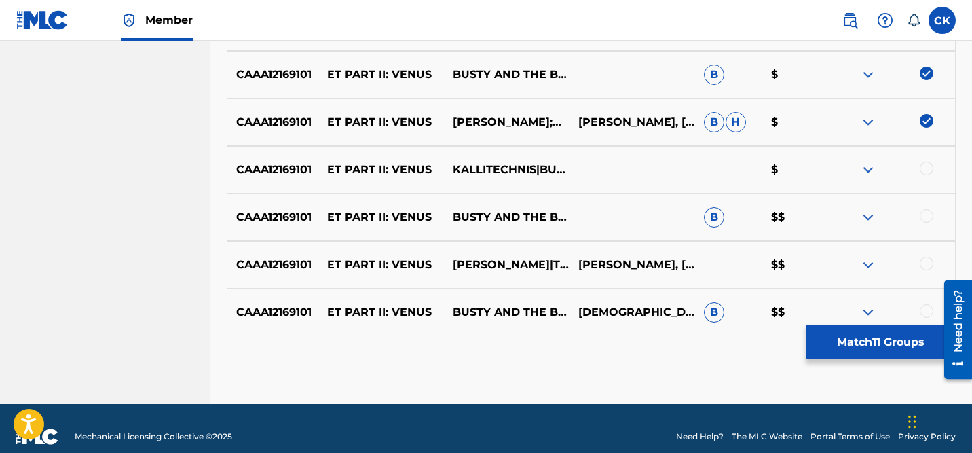
scroll to position [919, 0]
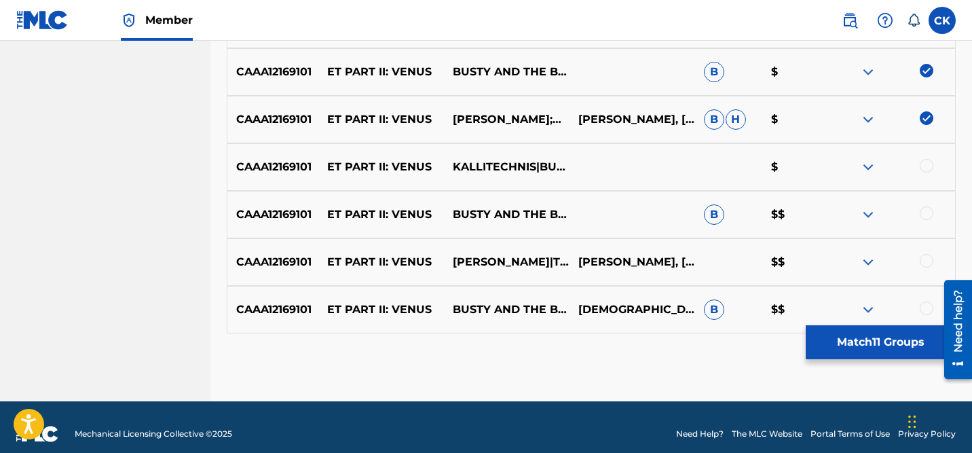
click at [926, 167] on div at bounding box center [927, 166] width 14 height 14
click at [925, 211] on div at bounding box center [927, 213] width 14 height 14
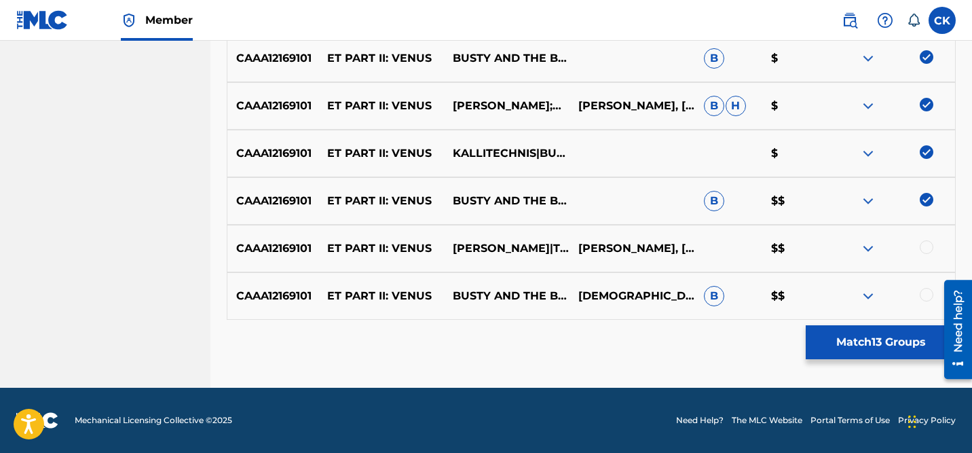
click at [929, 242] on div at bounding box center [927, 247] width 14 height 14
click at [929, 293] on div at bounding box center [927, 295] width 14 height 14
click at [869, 341] on button "Match 15 Groups" at bounding box center [881, 342] width 150 height 34
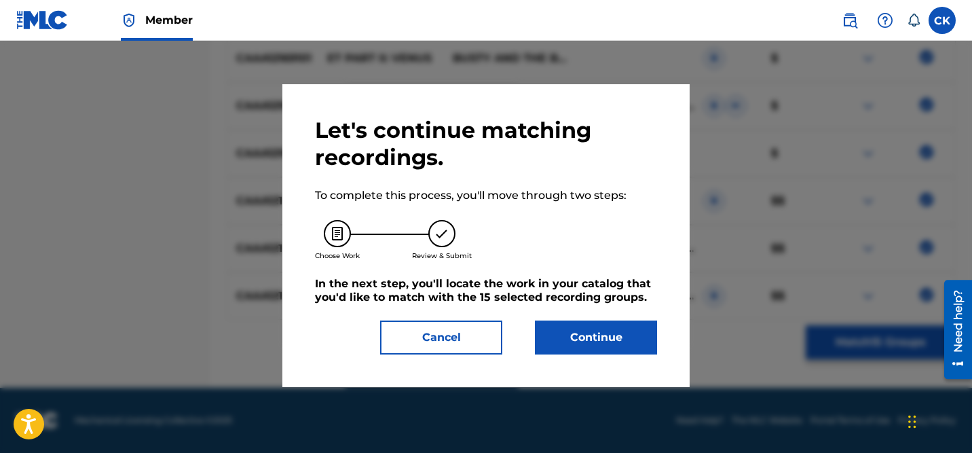
click at [596, 333] on button "Continue" at bounding box center [596, 337] width 122 height 34
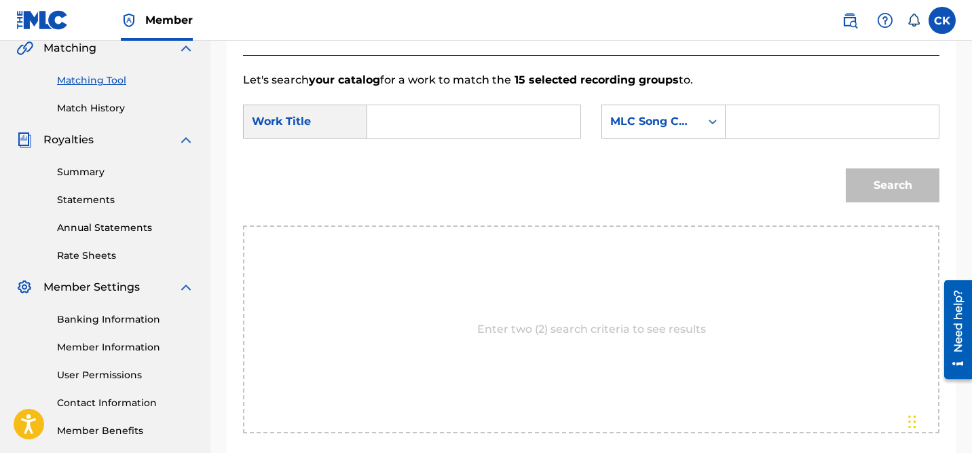
scroll to position [321, 0]
click at [764, 126] on input "Search Form" at bounding box center [832, 123] width 190 height 33
paste input "ES0J56"
type input "ES0J56"
click at [439, 128] on input "Search Form" at bounding box center [474, 123] width 190 height 33
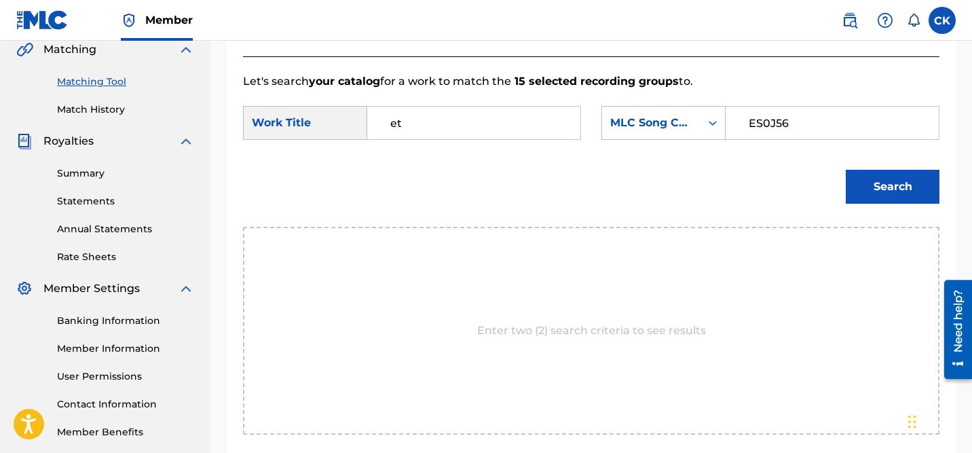
type input "et"
click at [910, 193] on button "Search" at bounding box center [893, 187] width 94 height 34
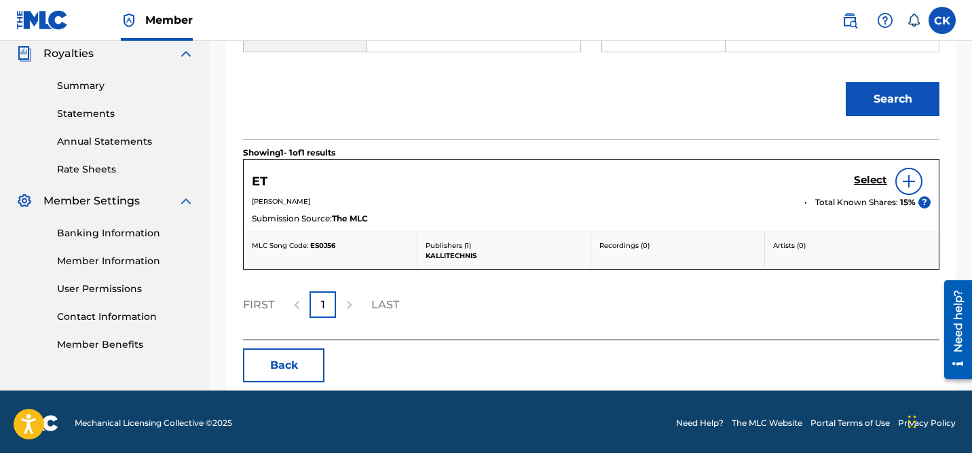
scroll to position [411, 0]
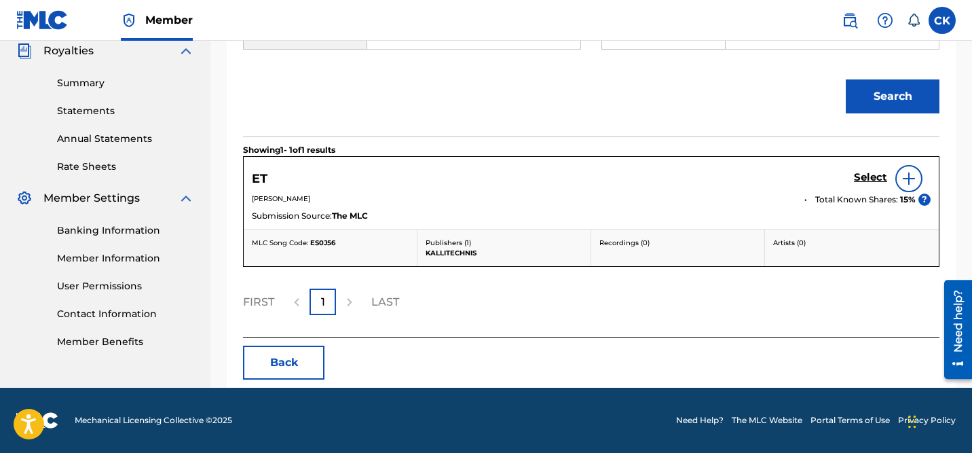
click at [874, 177] on h5 "Select" at bounding box center [870, 177] width 33 height 13
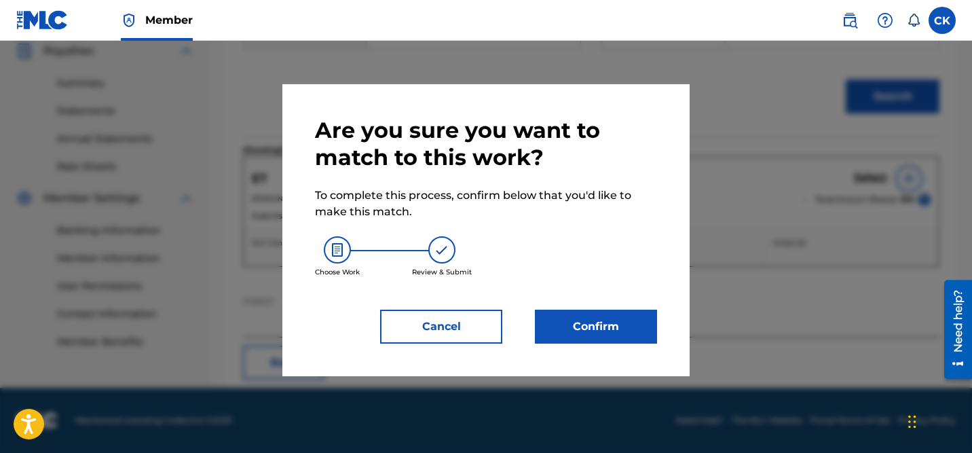
click at [605, 328] on button "Confirm" at bounding box center [596, 327] width 122 height 34
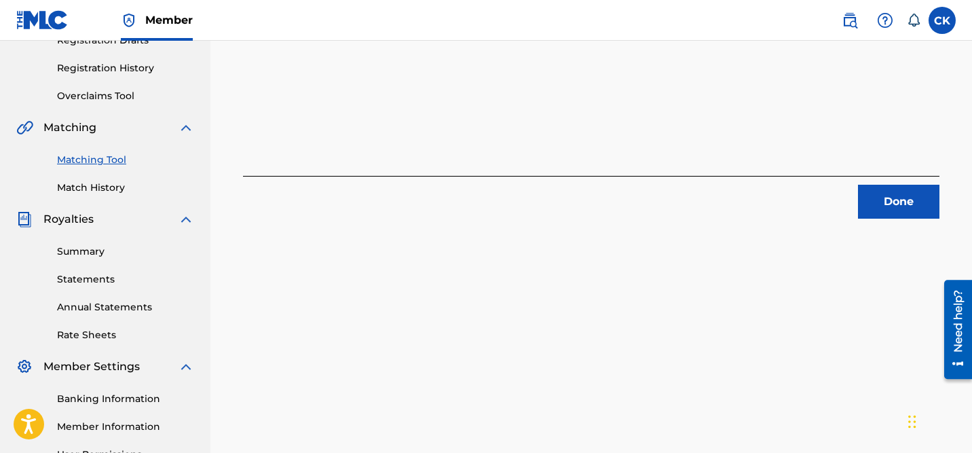
scroll to position [227, 0]
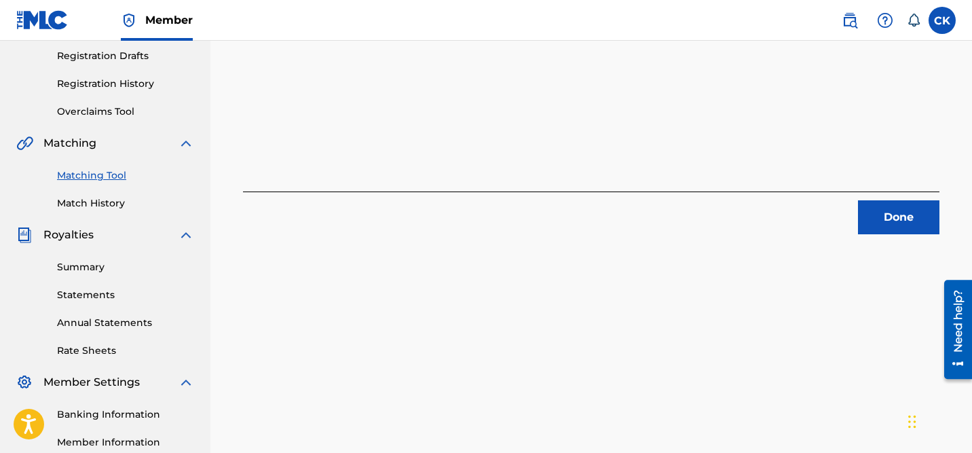
click at [893, 211] on button "Done" at bounding box center [898, 217] width 81 height 34
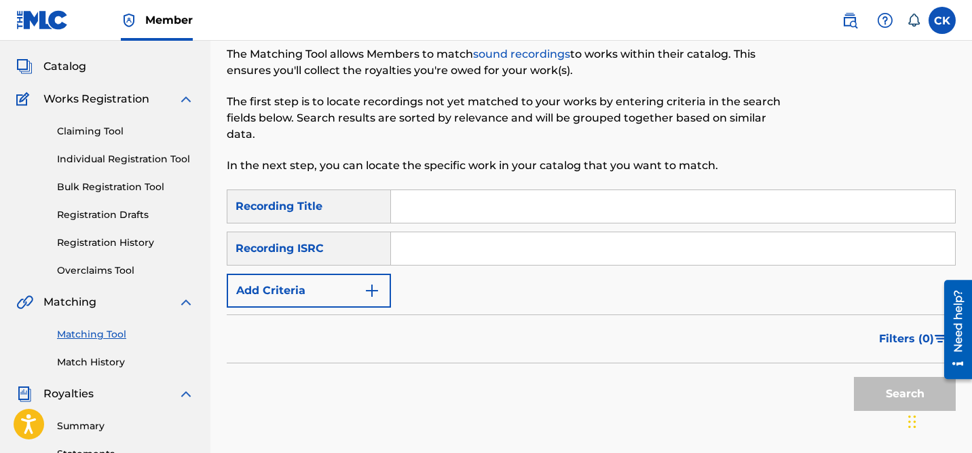
scroll to position [0, 0]
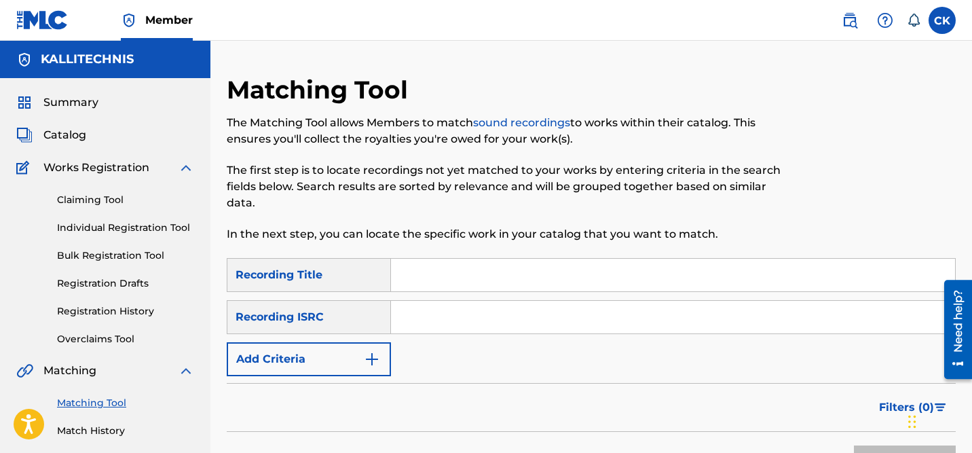
click at [463, 317] on input "Search Form" at bounding box center [673, 317] width 564 height 33
paste input "QM24S2001988"
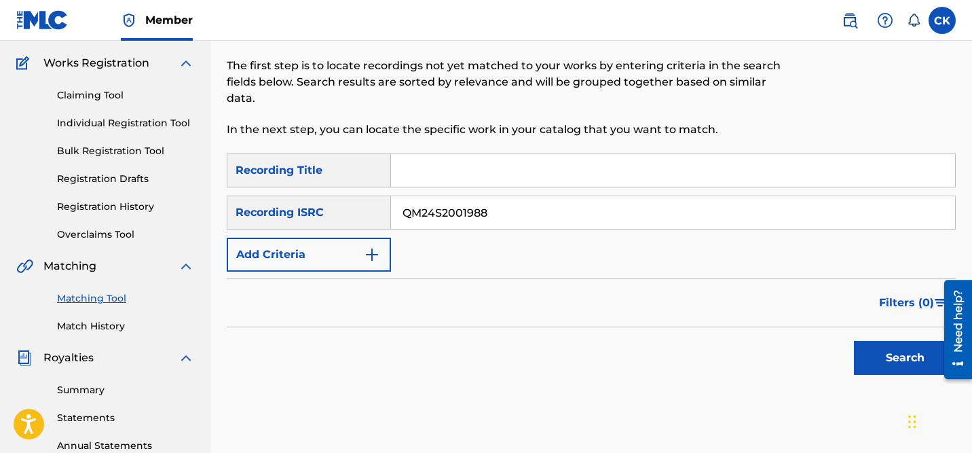
scroll to position [106, 0]
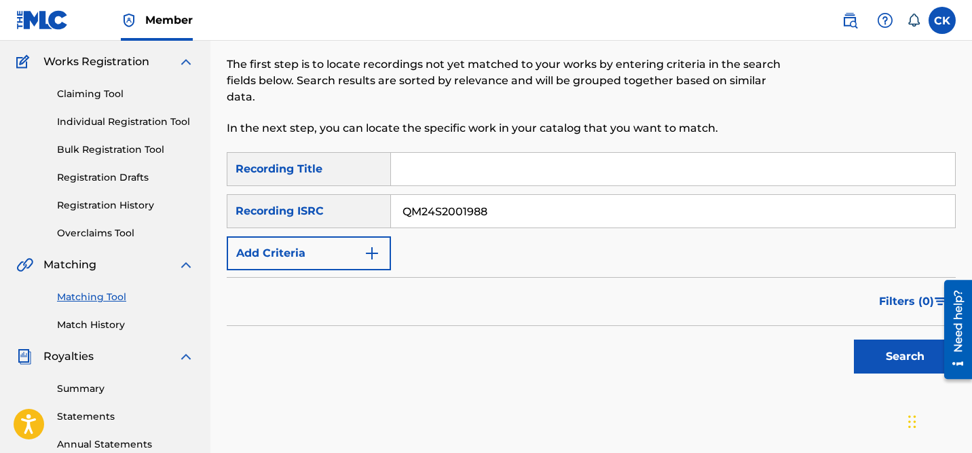
type input "QM24S2001988"
click at [906, 349] on button "Search" at bounding box center [905, 356] width 102 height 34
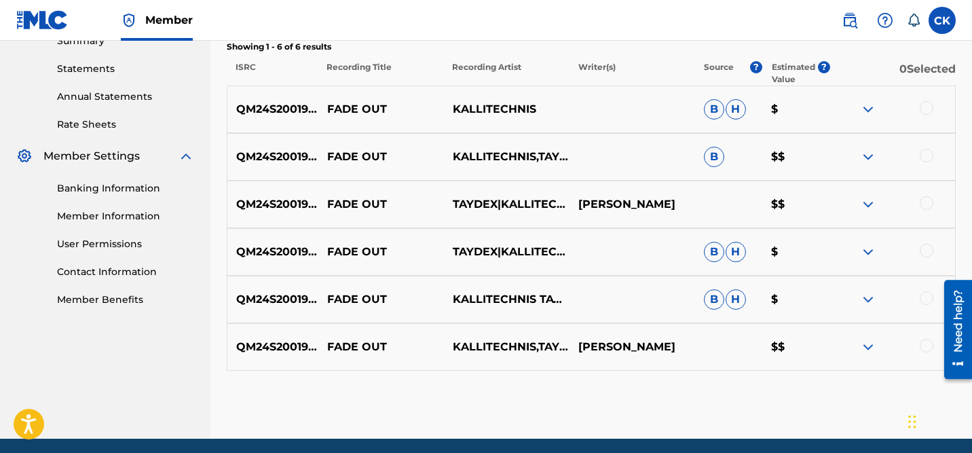
scroll to position [453, 0]
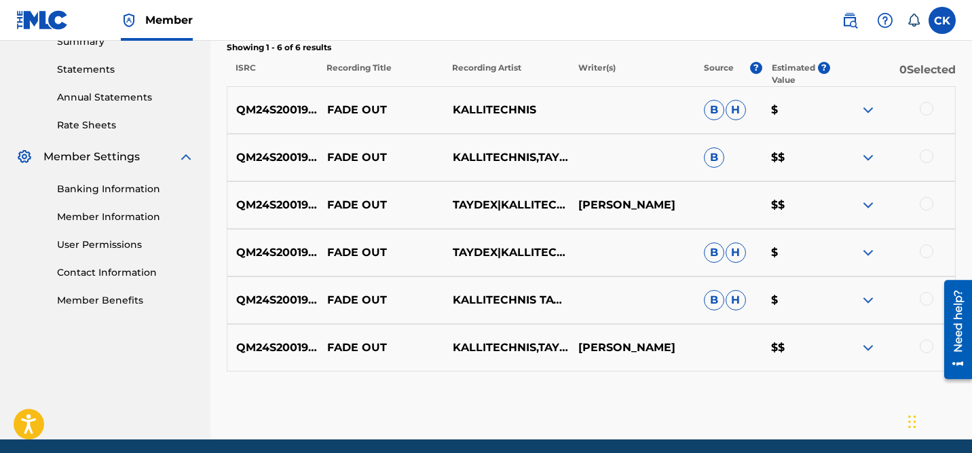
click at [923, 105] on div at bounding box center [927, 109] width 14 height 14
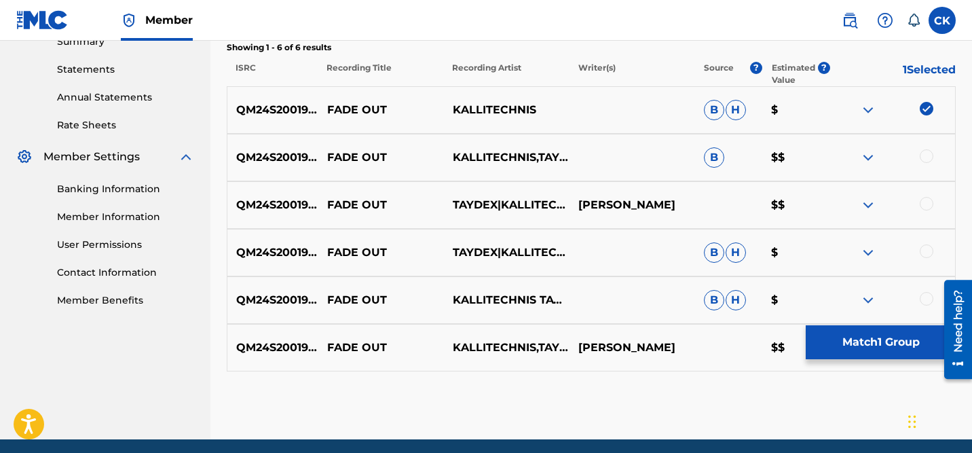
click at [929, 154] on div at bounding box center [927, 156] width 14 height 14
click at [929, 198] on div at bounding box center [927, 204] width 14 height 14
click at [929, 252] on div at bounding box center [927, 251] width 14 height 14
click at [927, 295] on div at bounding box center [927, 299] width 14 height 14
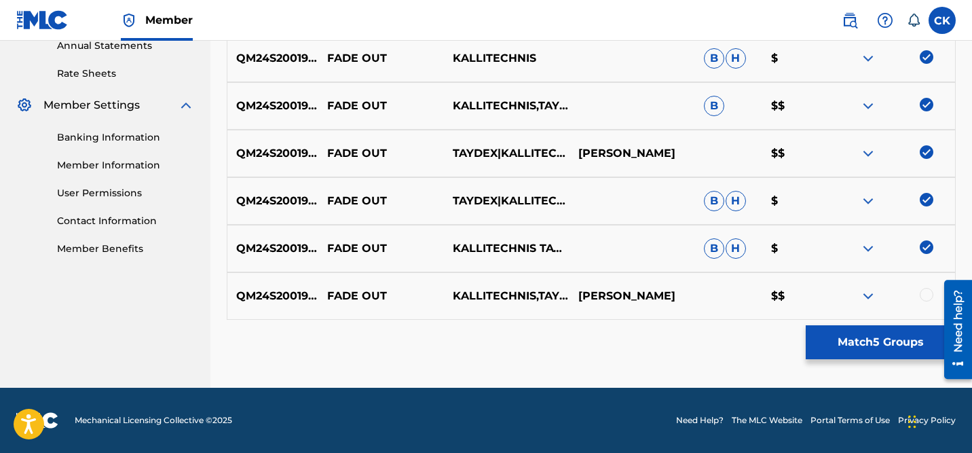
click at [928, 294] on div at bounding box center [927, 295] width 14 height 14
click at [862, 339] on button "Match 6 Groups" at bounding box center [881, 342] width 150 height 34
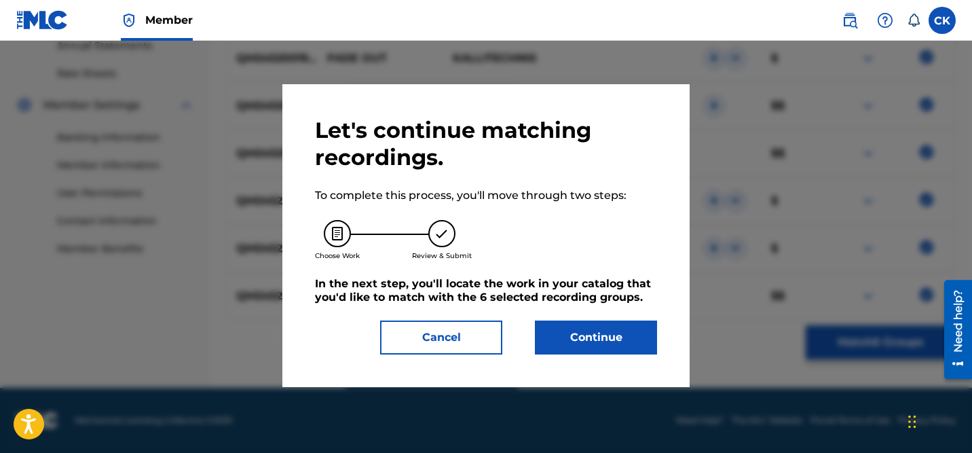
click at [629, 335] on button "Continue" at bounding box center [596, 337] width 122 height 34
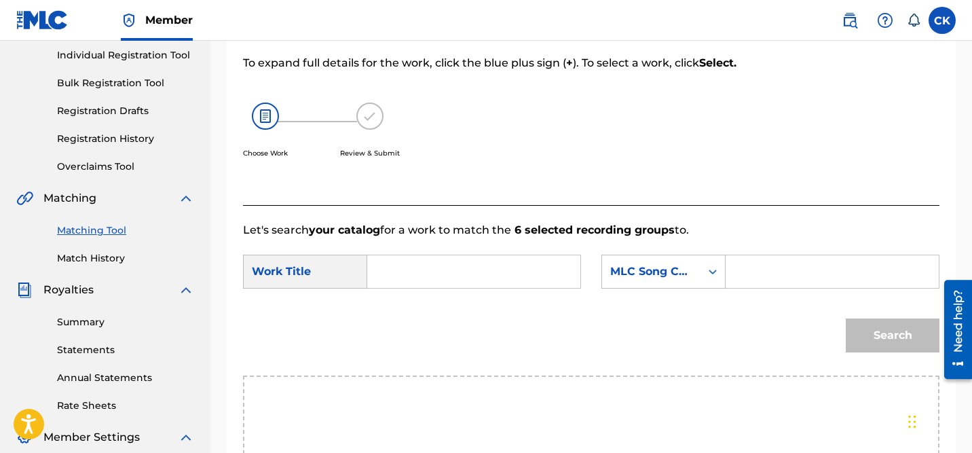
scroll to position [181, 0]
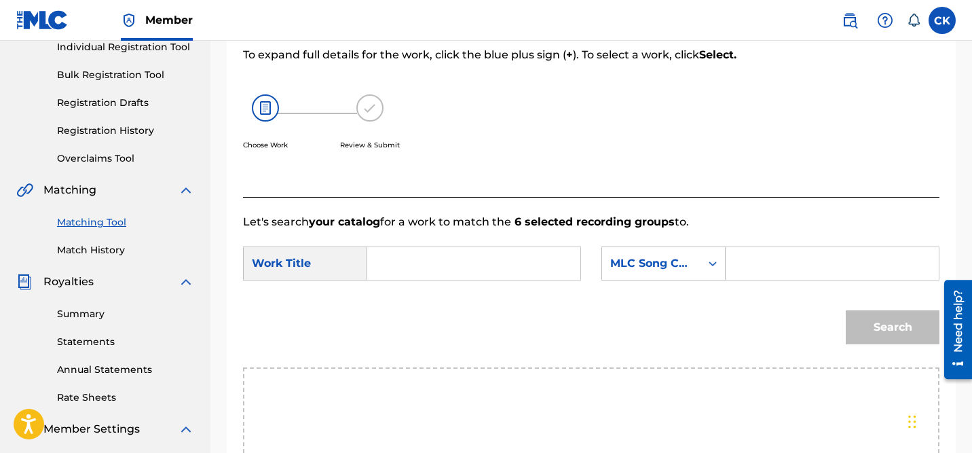
click at [769, 270] on input "Search Form" at bounding box center [832, 263] width 190 height 33
paste input "FA212Y"
type input "FA212Y"
click at [468, 260] on input "Search Form" at bounding box center [474, 263] width 190 height 33
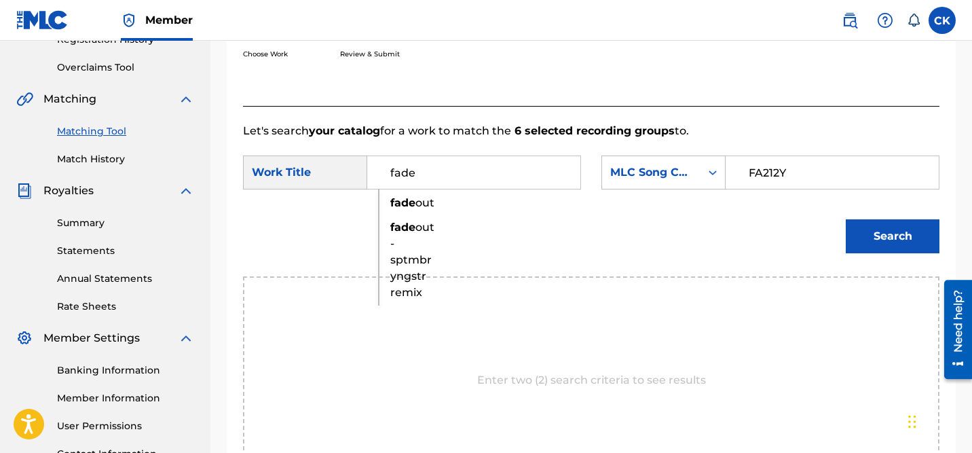
scroll to position [276, 0]
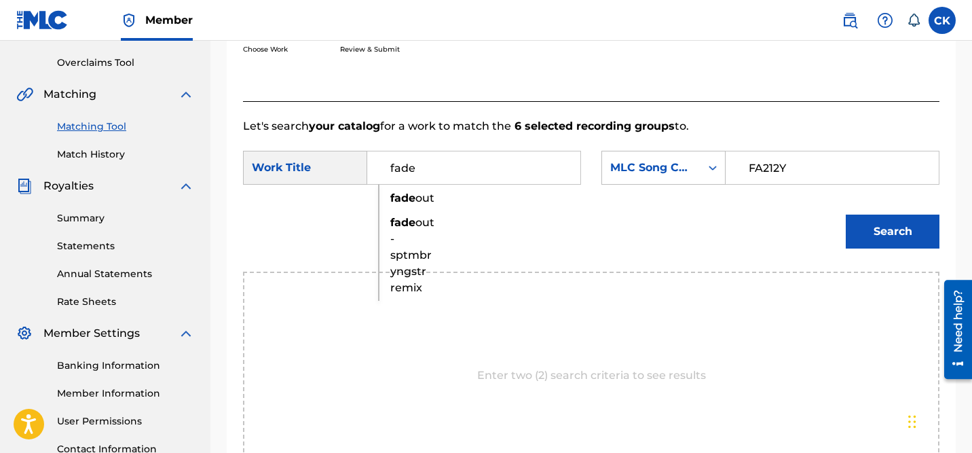
click at [402, 247] on div "fade out - sptmbr yngstr remix" at bounding box center [390, 255] width 23 height 90
type input "fade out - sptmbr yngstr remix"
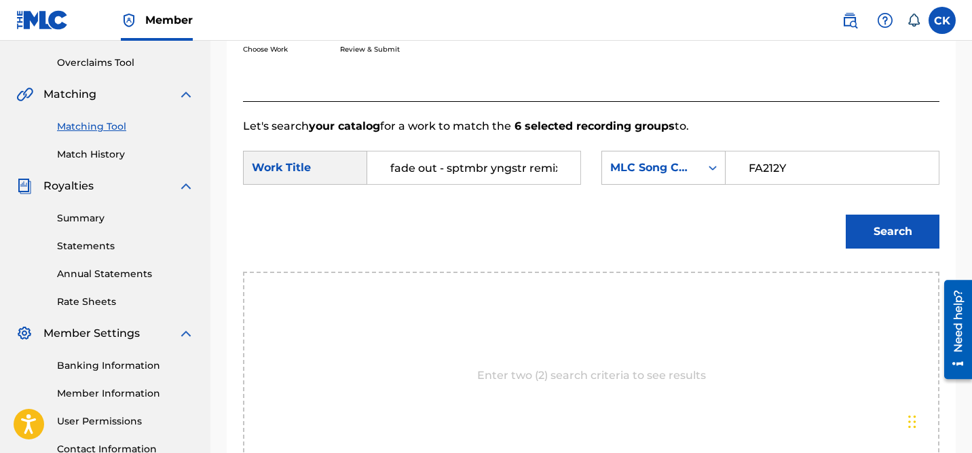
click at [881, 231] on button "Search" at bounding box center [893, 232] width 94 height 34
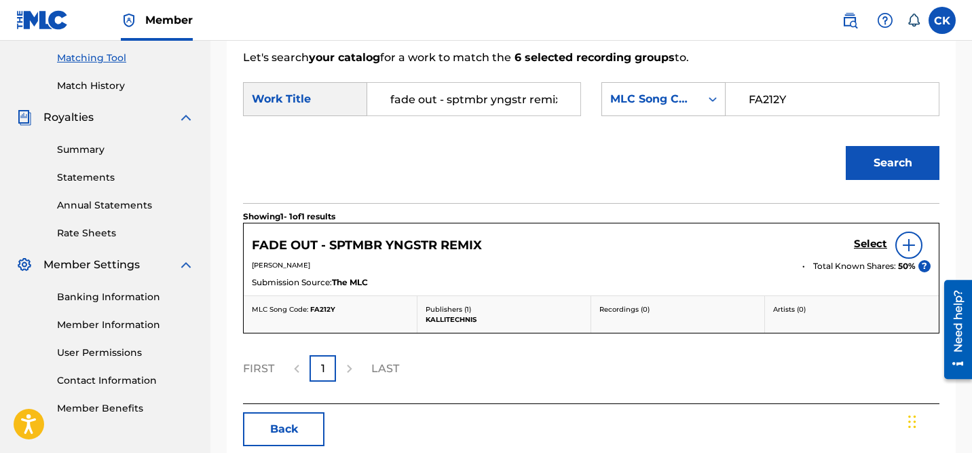
scroll to position [411, 0]
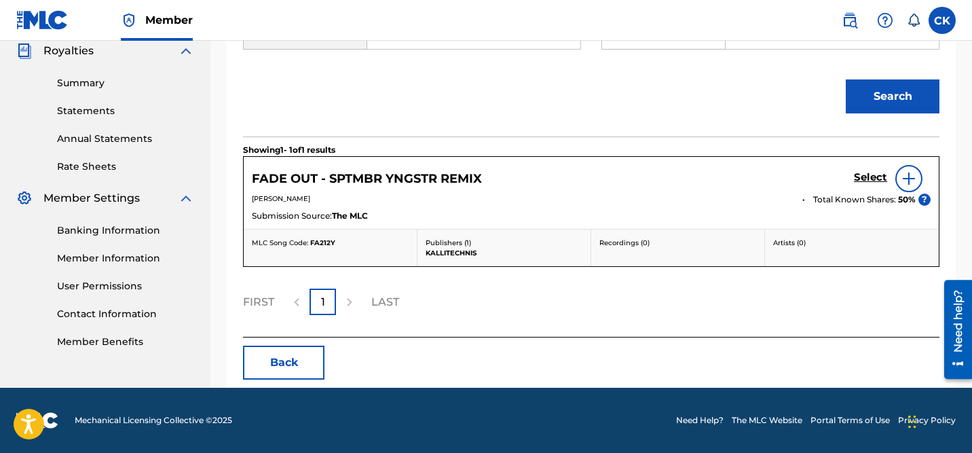
click at [872, 174] on h5 "Select" at bounding box center [870, 177] width 33 height 13
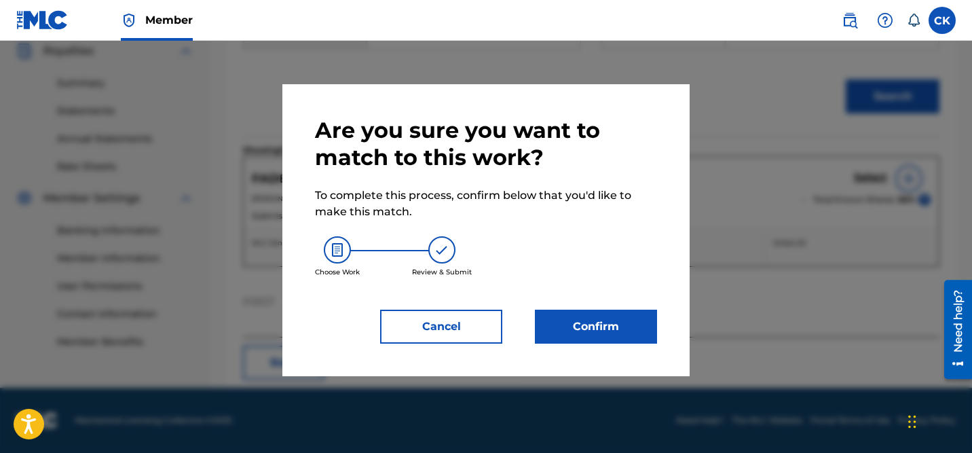
click at [614, 325] on button "Confirm" at bounding box center [596, 327] width 122 height 34
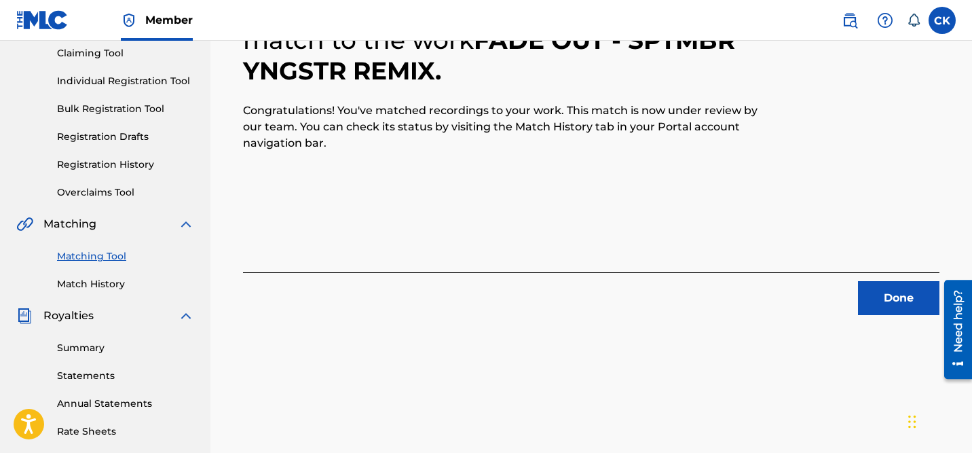
scroll to position [149, 0]
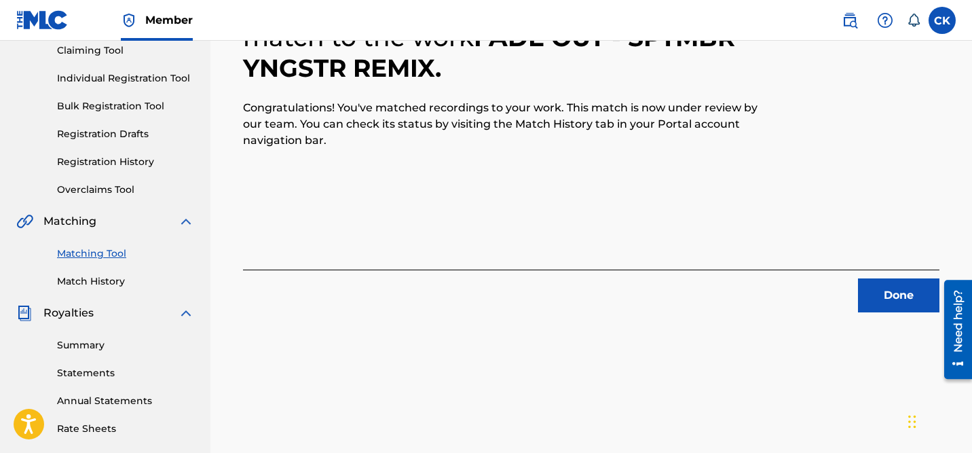
click at [877, 291] on button "Done" at bounding box center [898, 295] width 81 height 34
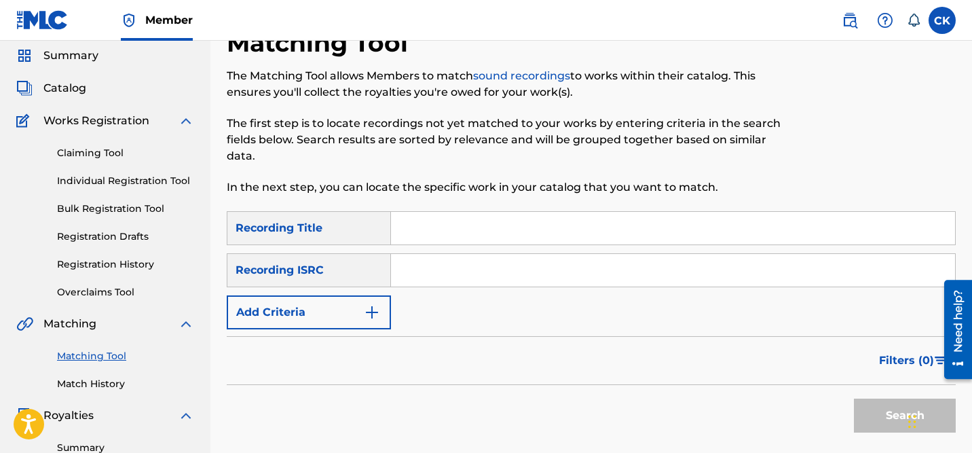
scroll to position [43, 0]
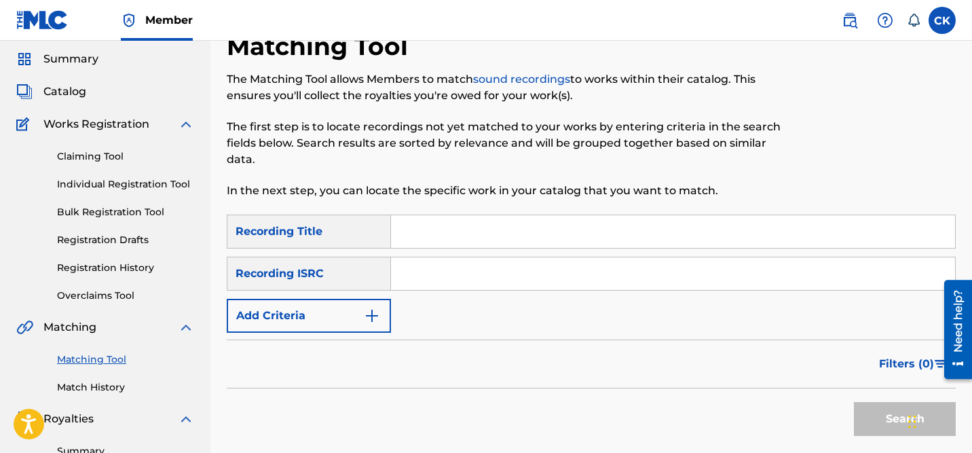
click at [71, 90] on span "Catalog" at bounding box center [64, 92] width 43 height 16
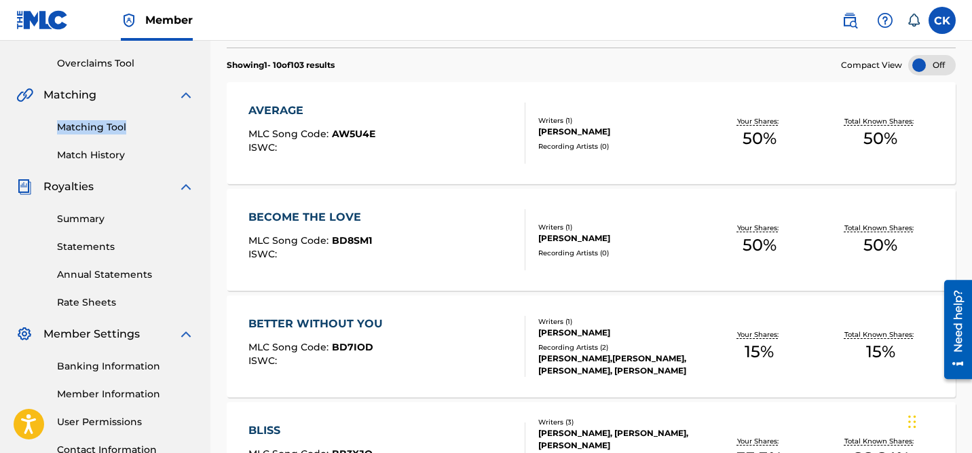
scroll to position [274, 0]
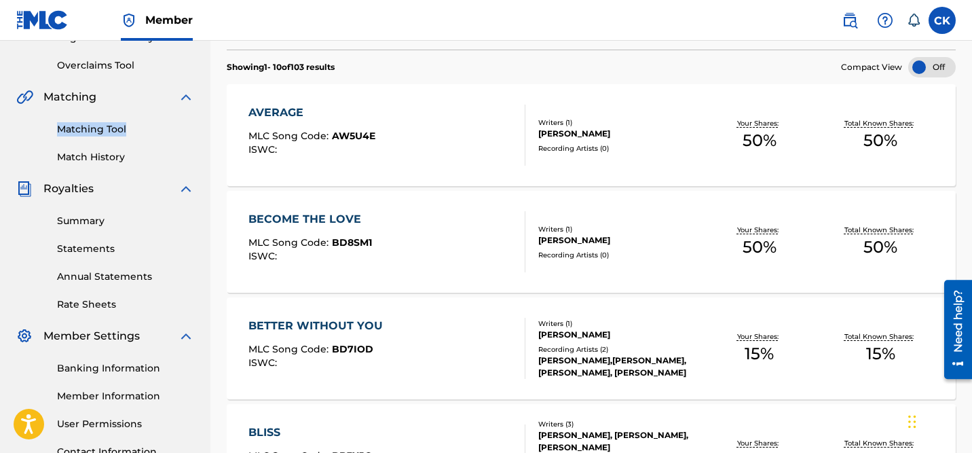
click at [385, 321] on div "BETTER WITHOUT YOU" at bounding box center [318, 326] width 141 height 16
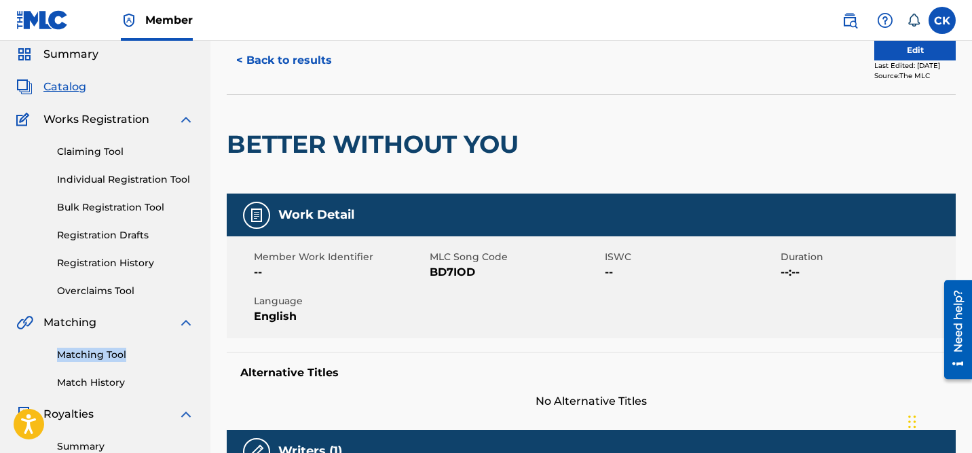
scroll to position [50, 0]
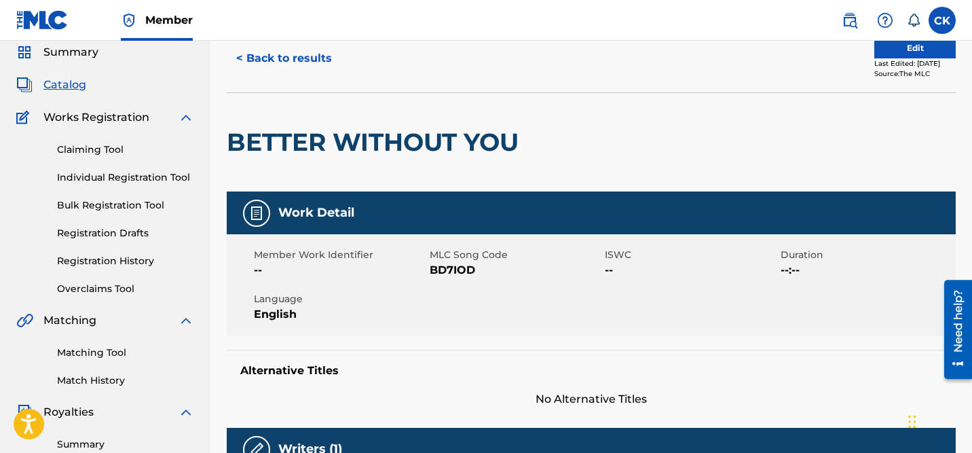
click at [451, 271] on span "BD7IOD" at bounding box center [516, 270] width 172 height 16
copy span "BD7IOD"
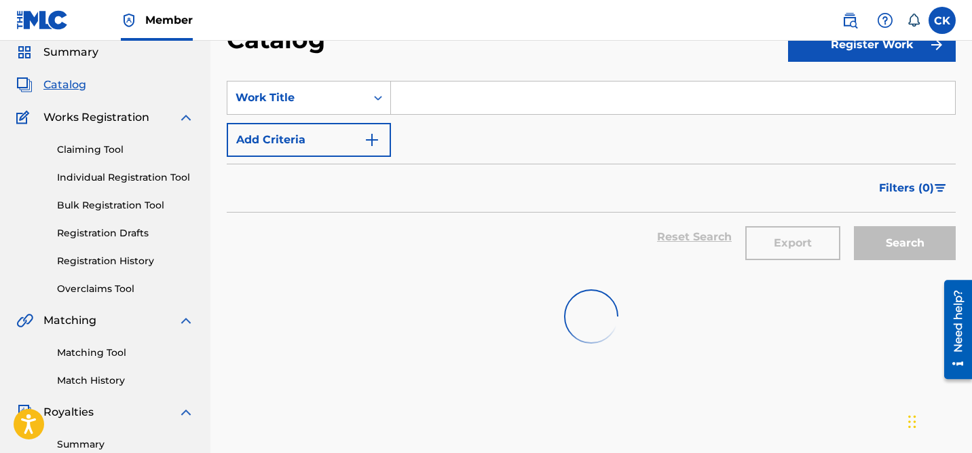
scroll to position [274, 0]
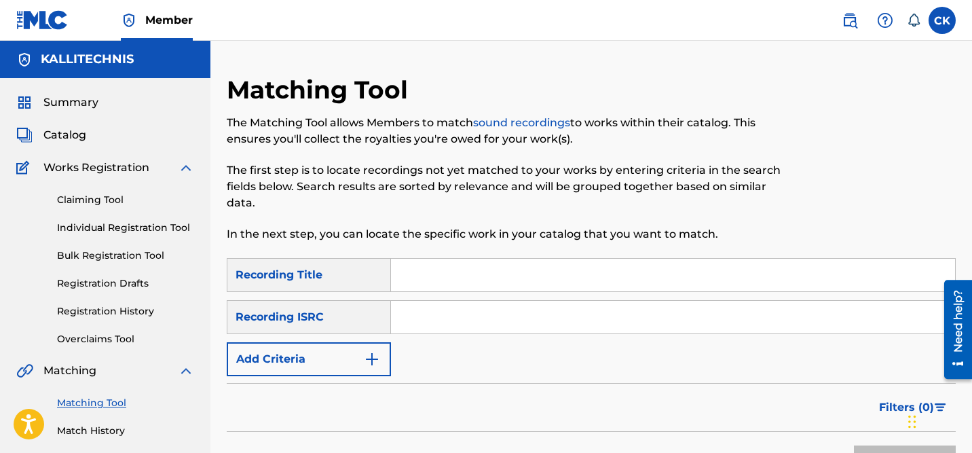
click at [440, 323] on input "Search Form" at bounding box center [673, 317] width 564 height 33
click at [446, 316] on input "Search Form" at bounding box center [673, 317] width 564 height 33
paste input "USA2P1822070"
type input "USA2P1822070"
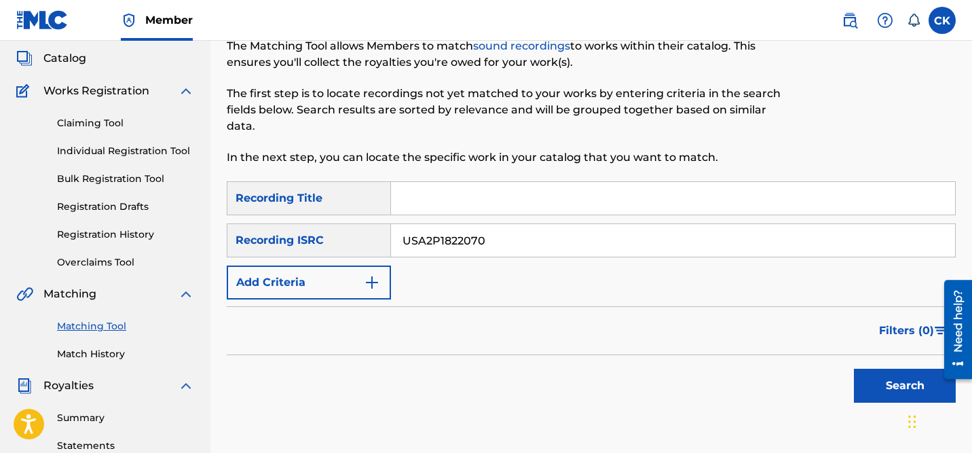
scroll to position [96, 0]
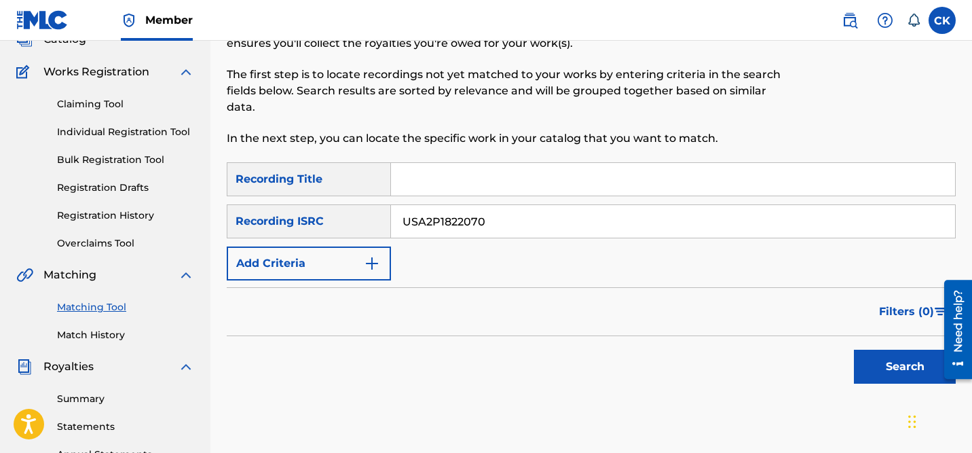
click at [900, 366] on button "Search" at bounding box center [905, 367] width 102 height 34
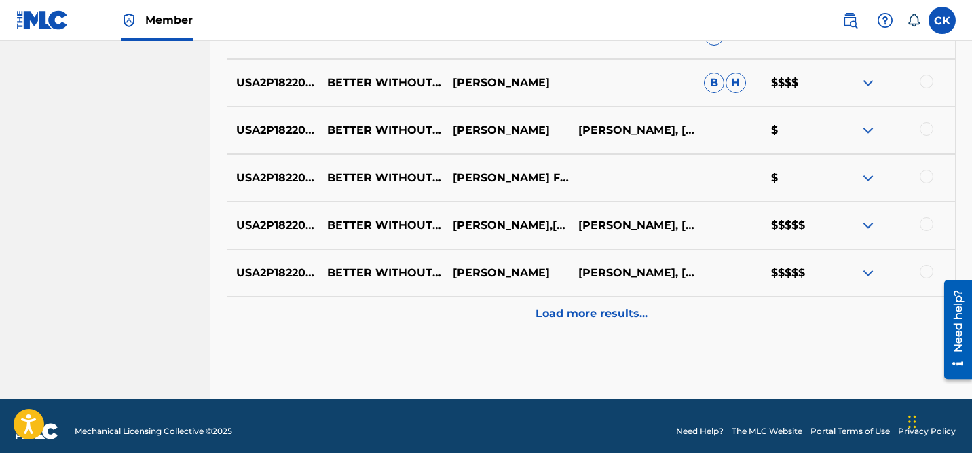
scroll to position [719, 0]
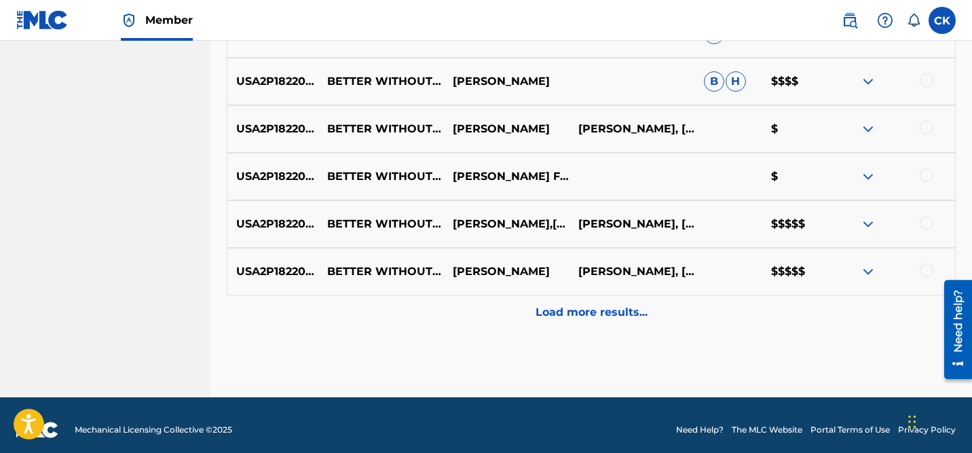
click at [598, 306] on p "Load more results..." at bounding box center [592, 312] width 112 height 16
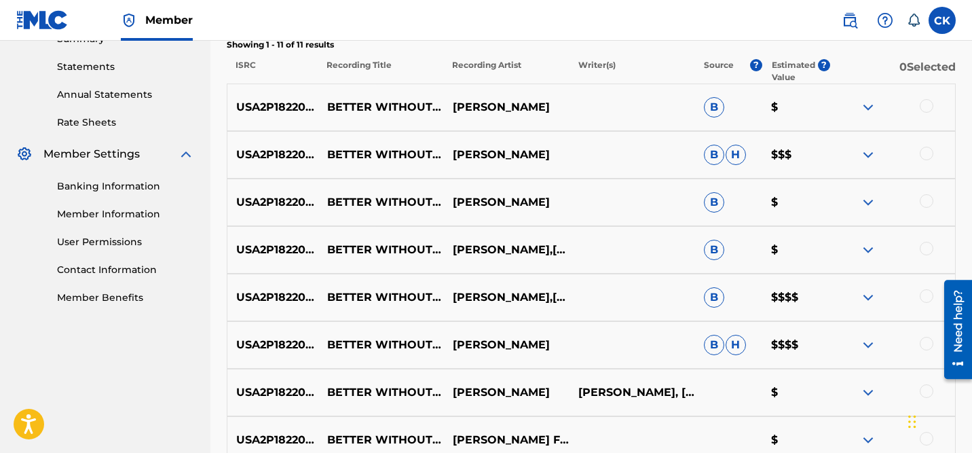
scroll to position [454, 0]
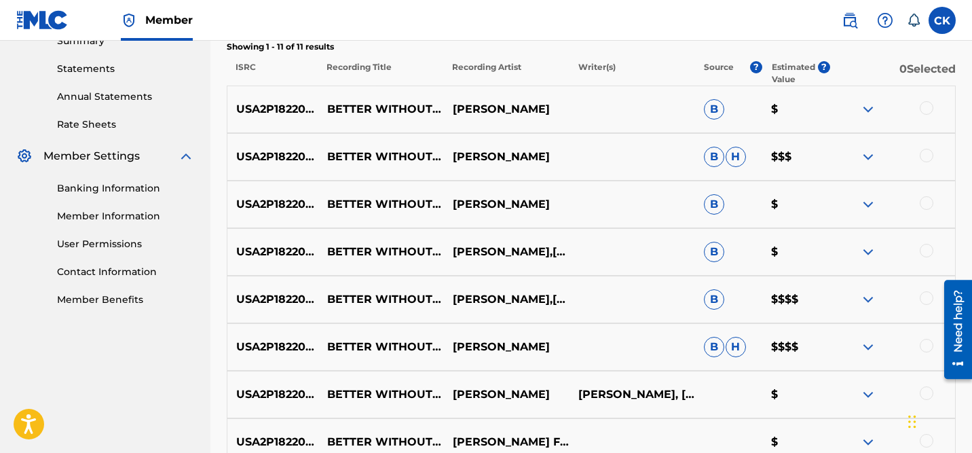
click at [927, 105] on div at bounding box center [927, 108] width 14 height 14
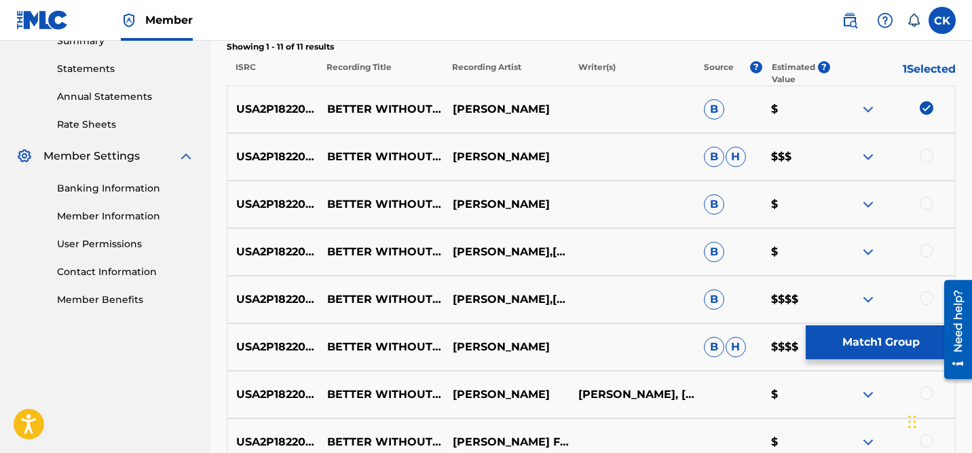
click at [924, 158] on div at bounding box center [927, 156] width 14 height 14
click at [925, 196] on div at bounding box center [927, 203] width 14 height 14
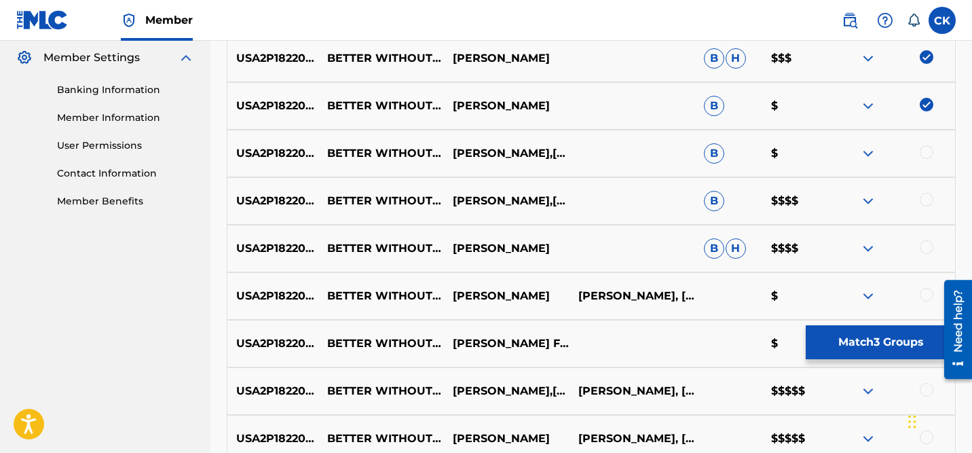
scroll to position [542, 0]
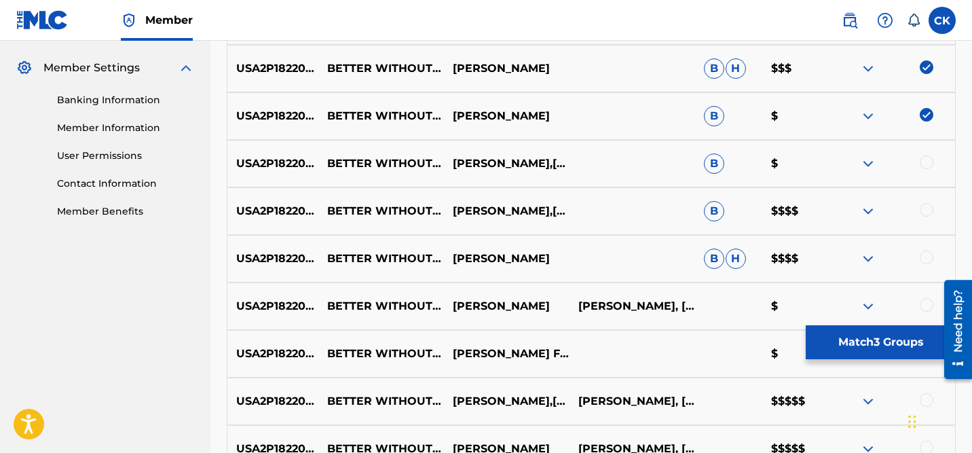
click at [928, 160] on div at bounding box center [927, 162] width 14 height 14
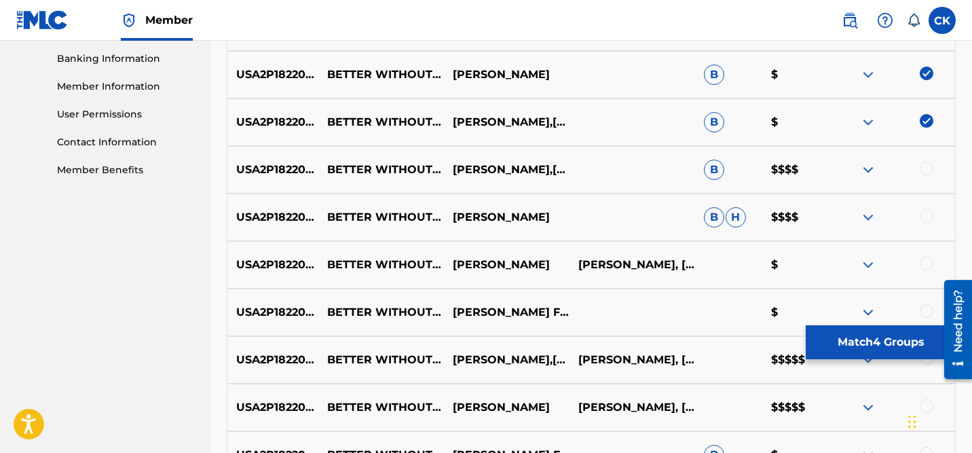
scroll to position [584, 0]
click at [924, 164] on div at bounding box center [927, 168] width 14 height 14
click at [927, 210] on div at bounding box center [927, 215] width 14 height 14
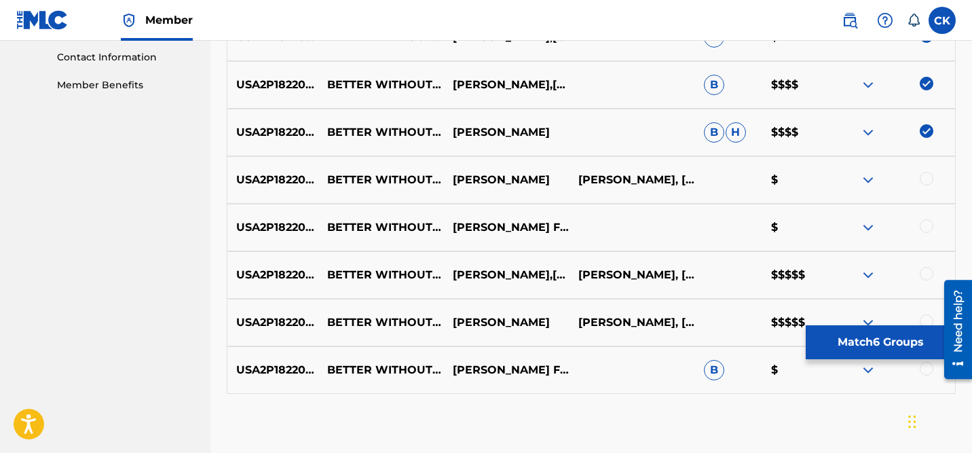
click at [927, 173] on div at bounding box center [927, 179] width 14 height 14
click at [926, 224] on div at bounding box center [927, 226] width 14 height 14
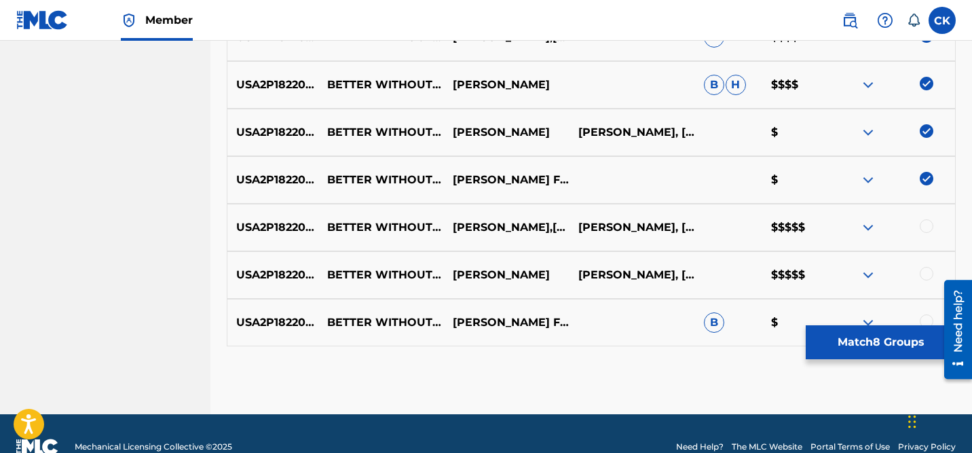
scroll to position [742, 0]
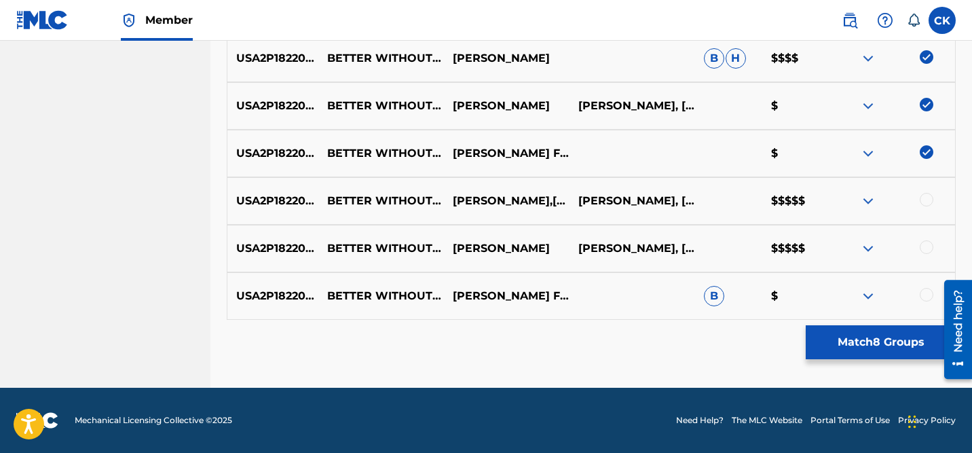
click at [927, 195] on div at bounding box center [927, 200] width 14 height 14
click at [926, 248] on div at bounding box center [927, 247] width 14 height 14
click at [927, 296] on div at bounding box center [927, 295] width 14 height 14
click at [862, 337] on button "Match 11 Groups" at bounding box center [881, 342] width 150 height 34
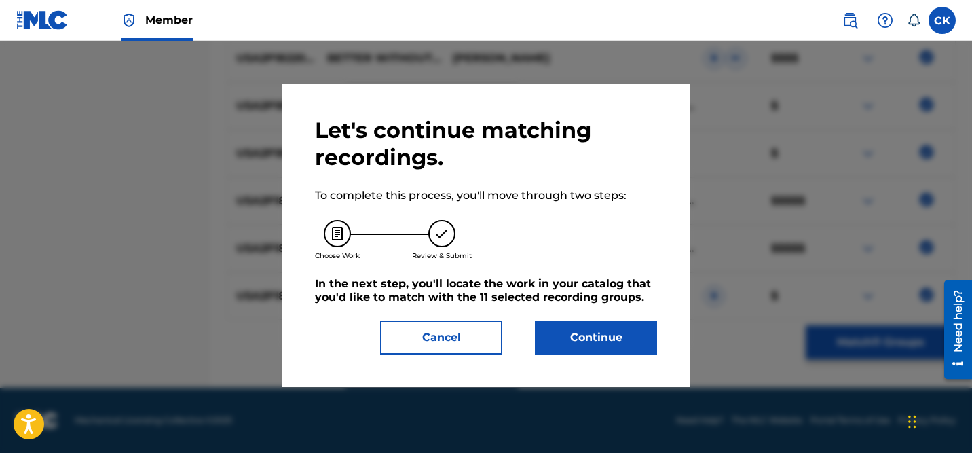
click at [607, 339] on button "Continue" at bounding box center [596, 337] width 122 height 34
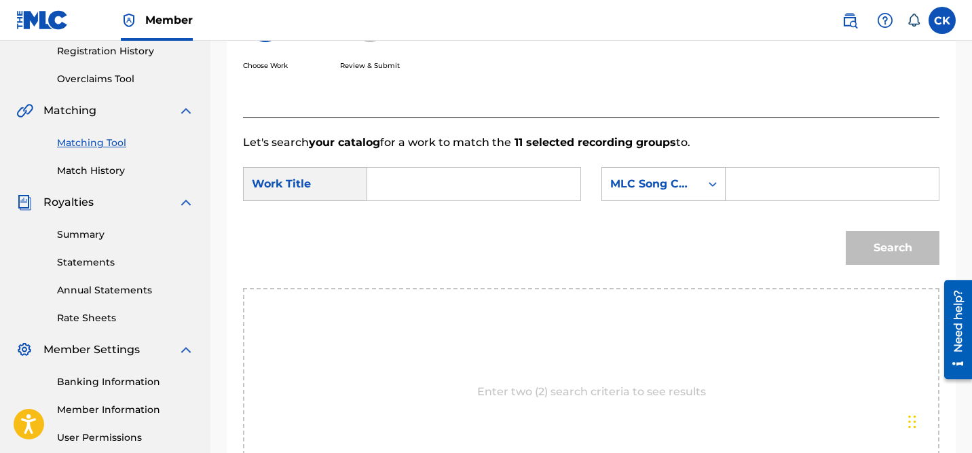
scroll to position [240, 0]
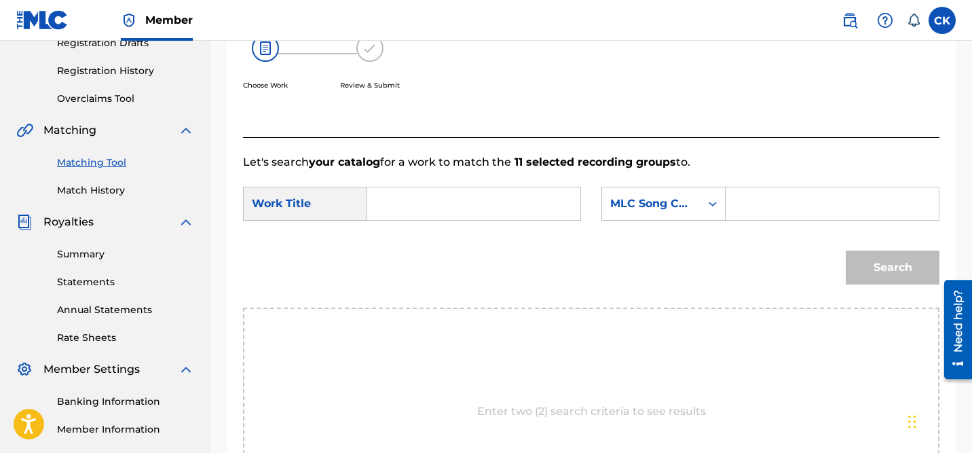
click at [760, 204] on input "Search Form" at bounding box center [832, 203] width 190 height 33
paste input "BD7IOD"
type input "BD7IOD"
click at [499, 206] on input "Search Form" at bounding box center [474, 203] width 190 height 33
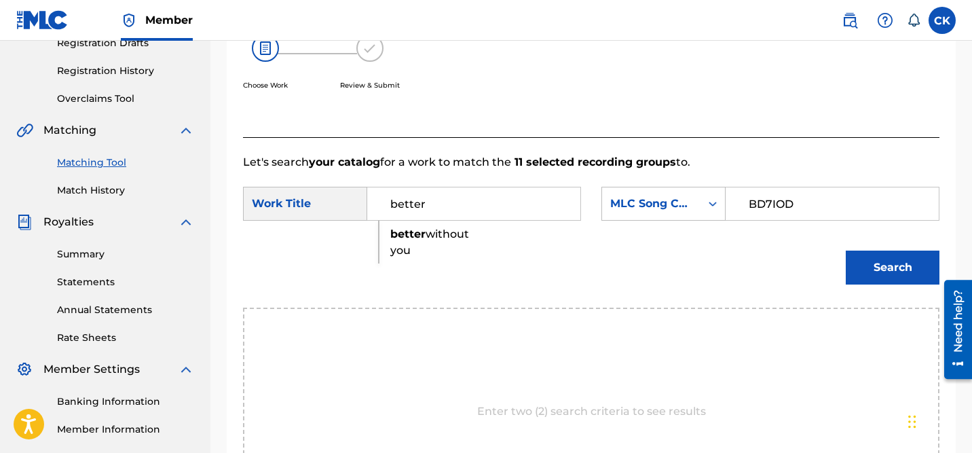
click at [409, 234] on strong "better" at bounding box center [407, 233] width 35 height 13
type input "better without you"
click at [881, 265] on button "Search" at bounding box center [893, 268] width 94 height 34
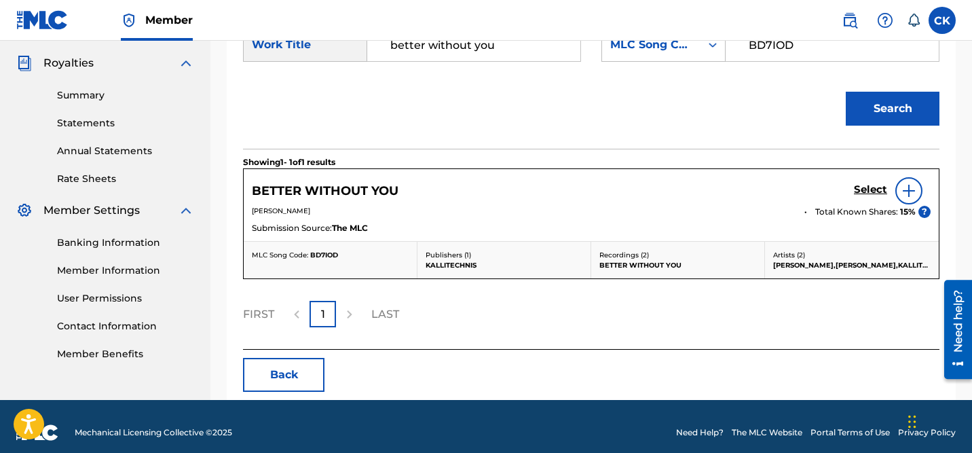
scroll to position [407, 0]
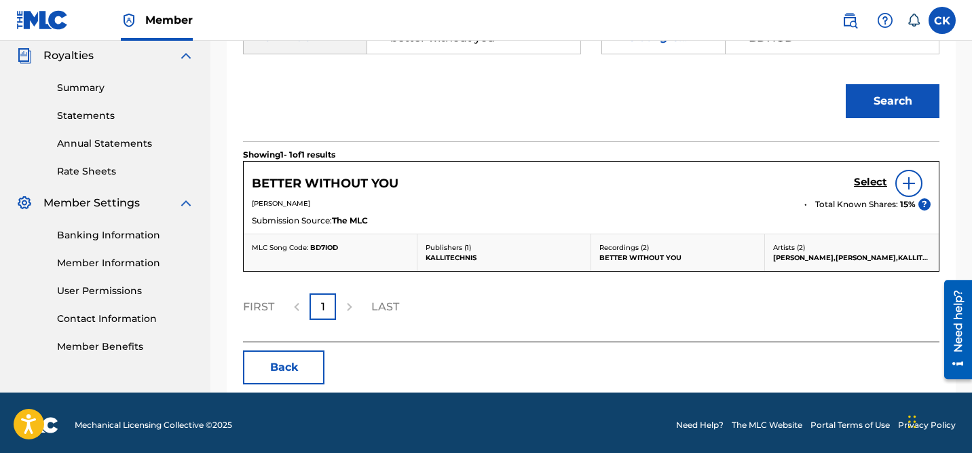
click at [875, 183] on h5 "Select" at bounding box center [870, 182] width 33 height 13
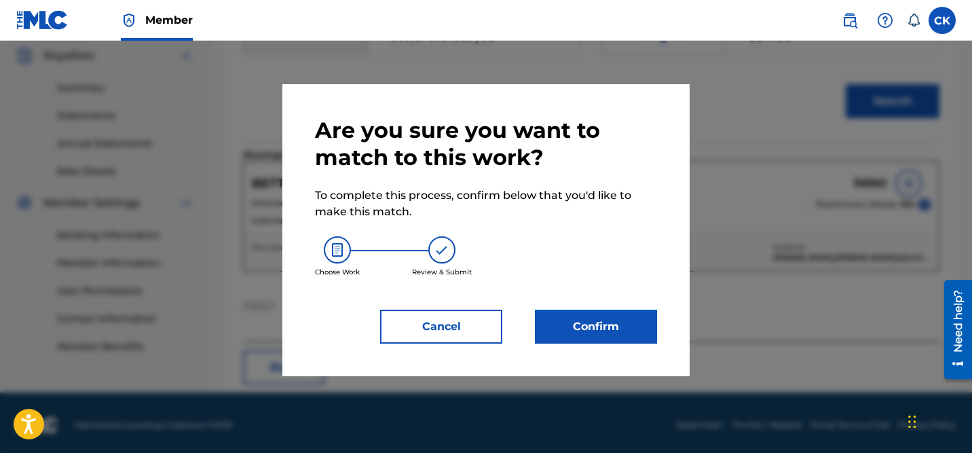
click at [611, 326] on button "Confirm" at bounding box center [596, 327] width 122 height 34
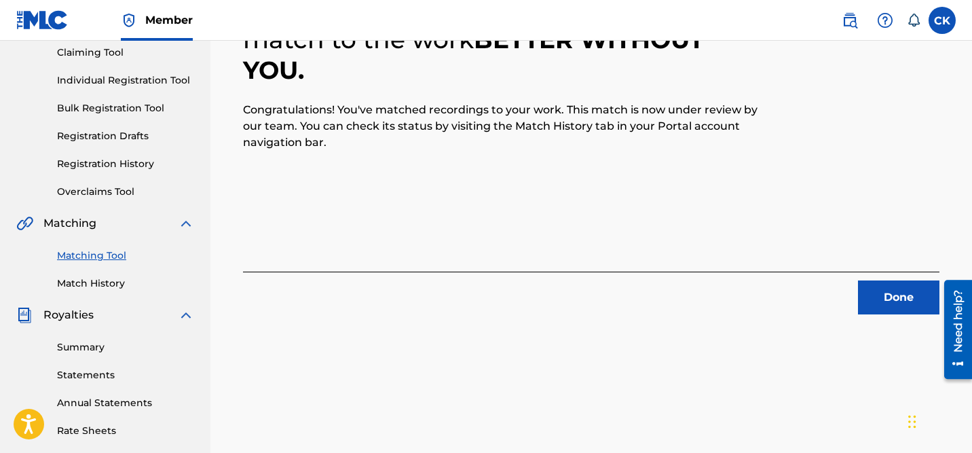
scroll to position [137, 0]
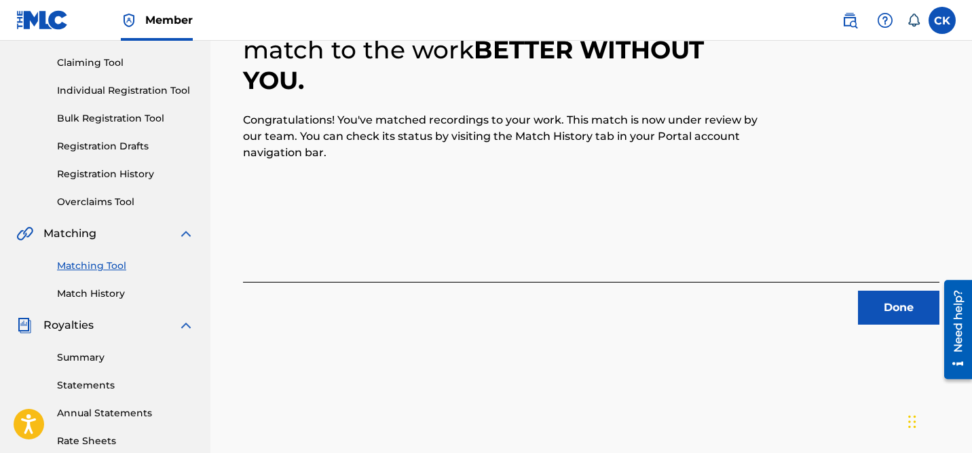
click at [898, 308] on button "Done" at bounding box center [898, 308] width 81 height 34
